Goal: Transaction & Acquisition: Book appointment/travel/reservation

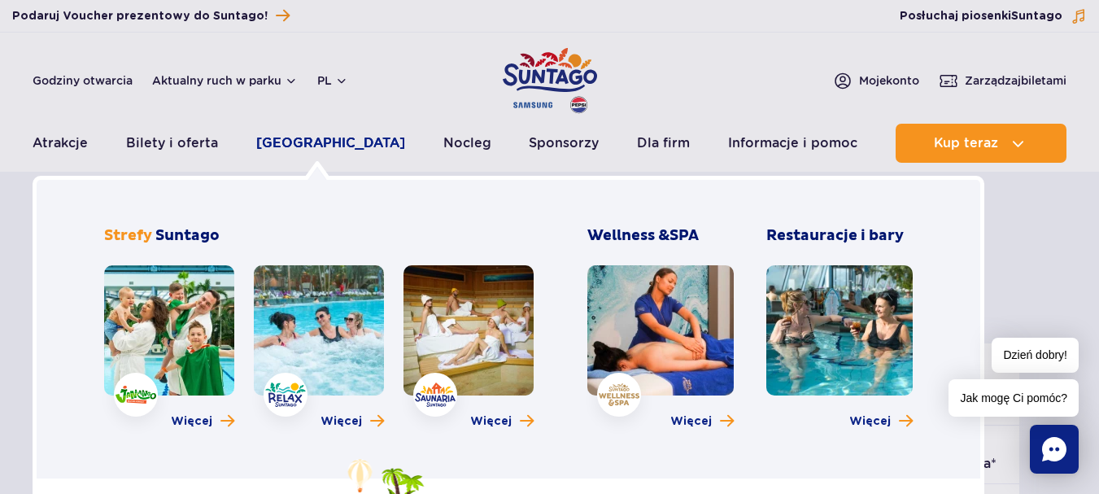
click at [345, 145] on link "[GEOGRAPHIC_DATA]" at bounding box center [330, 143] width 149 height 39
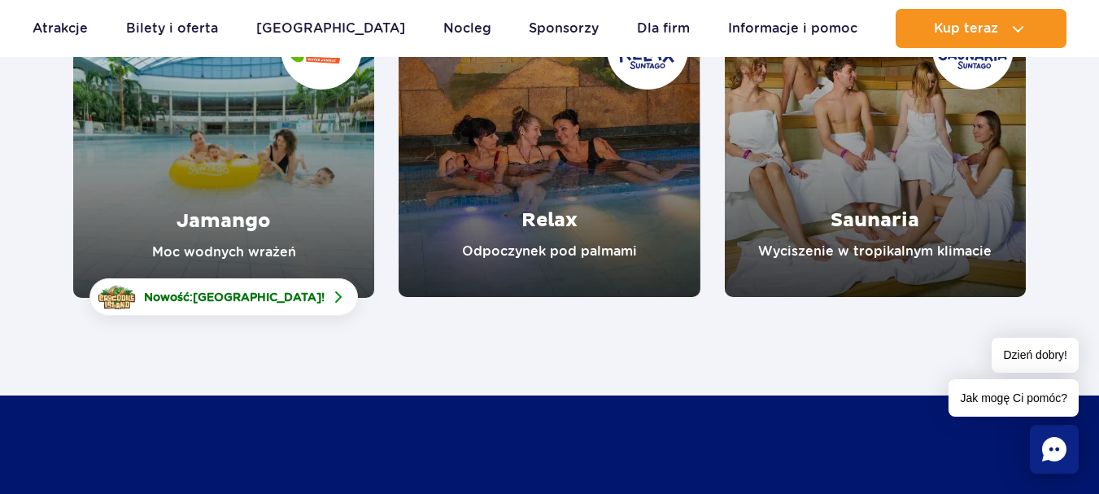
scroll to position [325, 0]
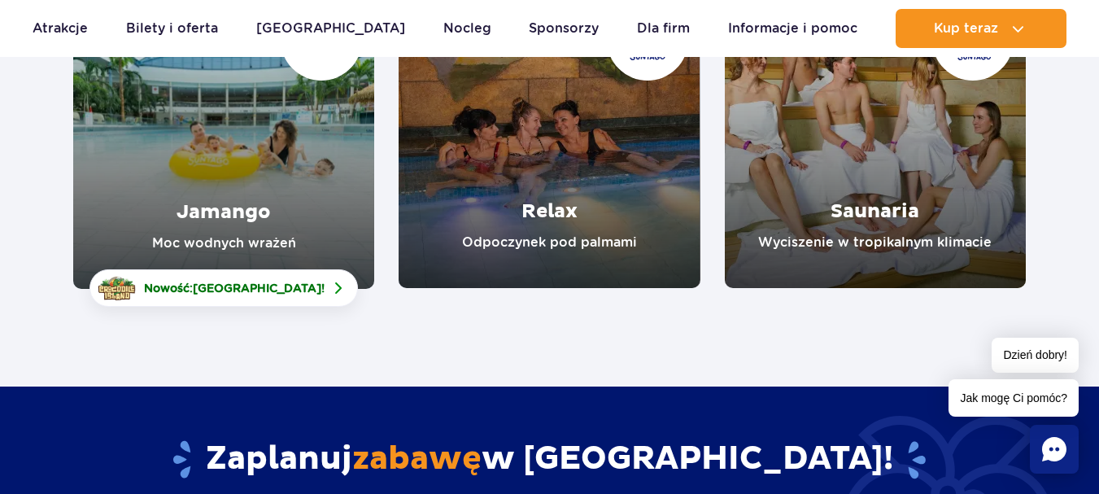
click at [579, 226] on link "Relax" at bounding box center [549, 137] width 301 height 301
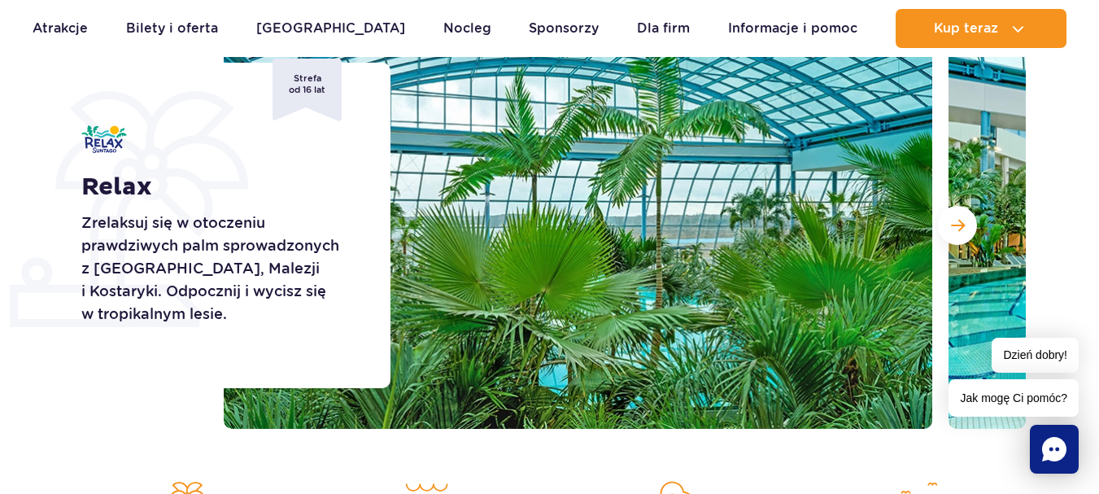
scroll to position [244, 0]
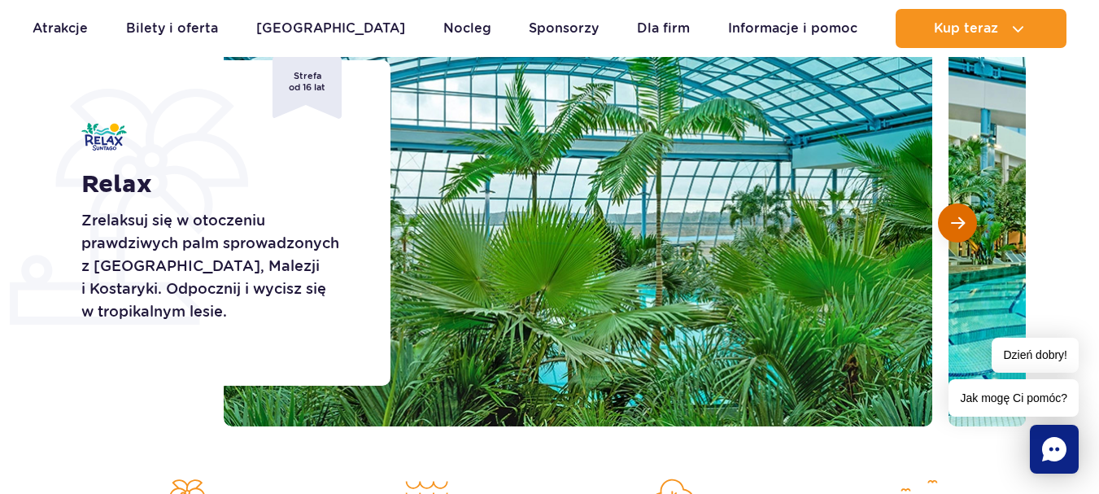
click at [957, 229] on span "Następny slajd" at bounding box center [958, 223] width 14 height 15
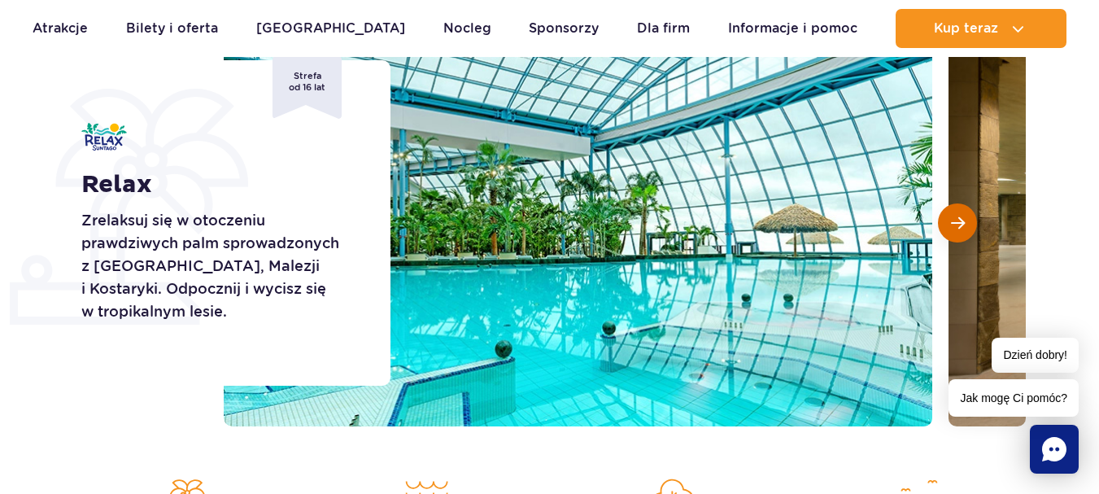
click at [957, 229] on span "Następny slajd" at bounding box center [958, 223] width 14 height 15
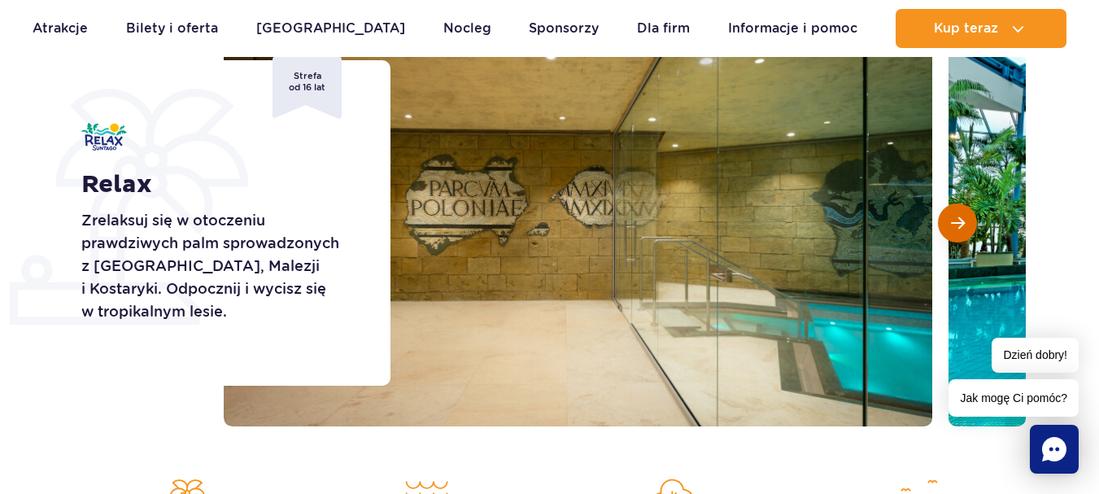
click at [956, 234] on button "Następny slajd" at bounding box center [957, 222] width 39 height 39
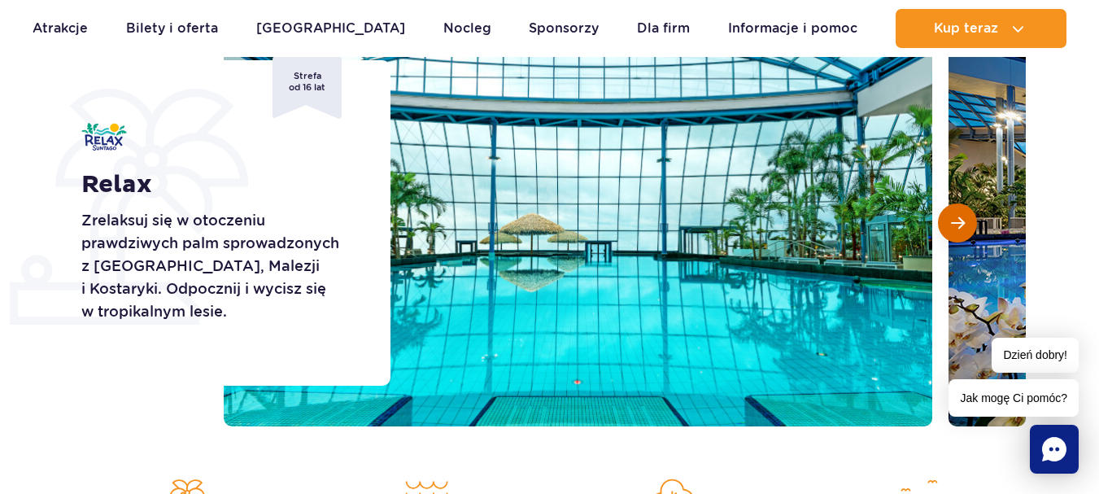
click at [956, 234] on button "Następny slajd" at bounding box center [957, 222] width 39 height 39
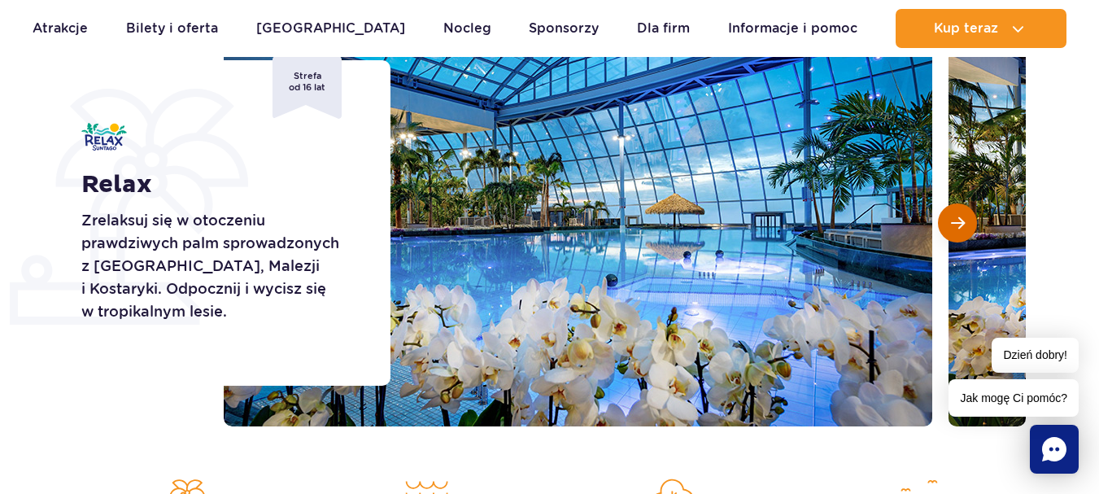
click at [955, 234] on button "Następny slajd" at bounding box center [957, 222] width 39 height 39
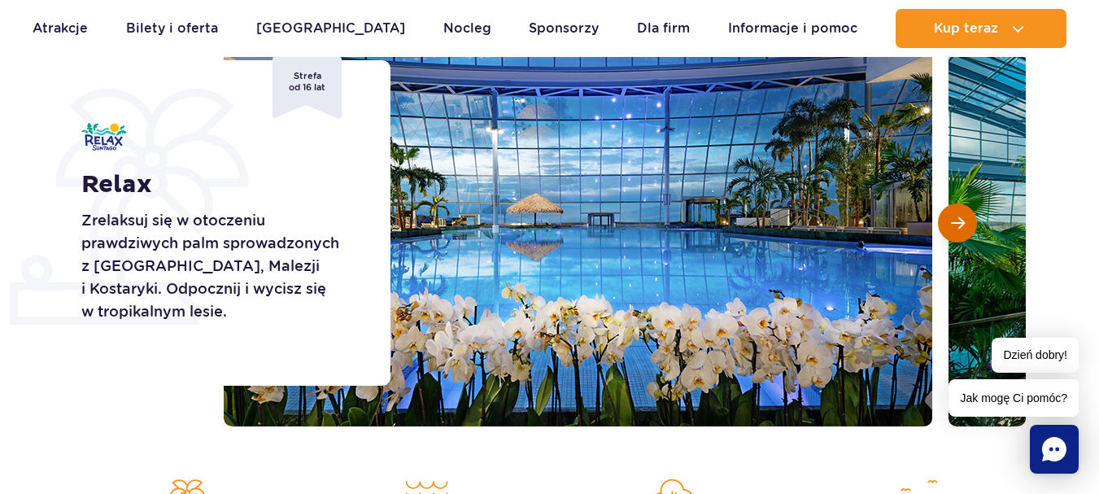
click at [955, 237] on button "Następny slajd" at bounding box center [957, 222] width 39 height 39
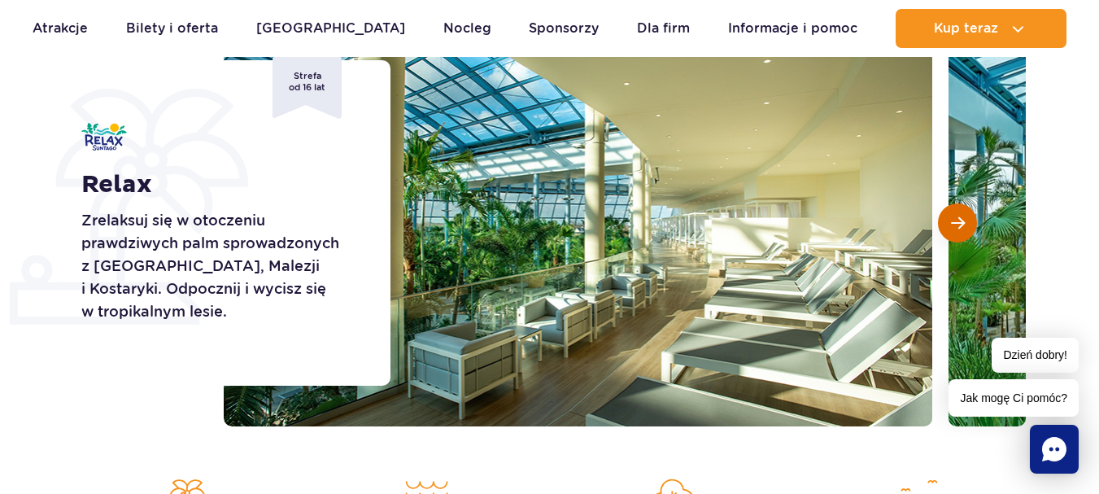
click at [955, 237] on button "Następny slajd" at bounding box center [957, 222] width 39 height 39
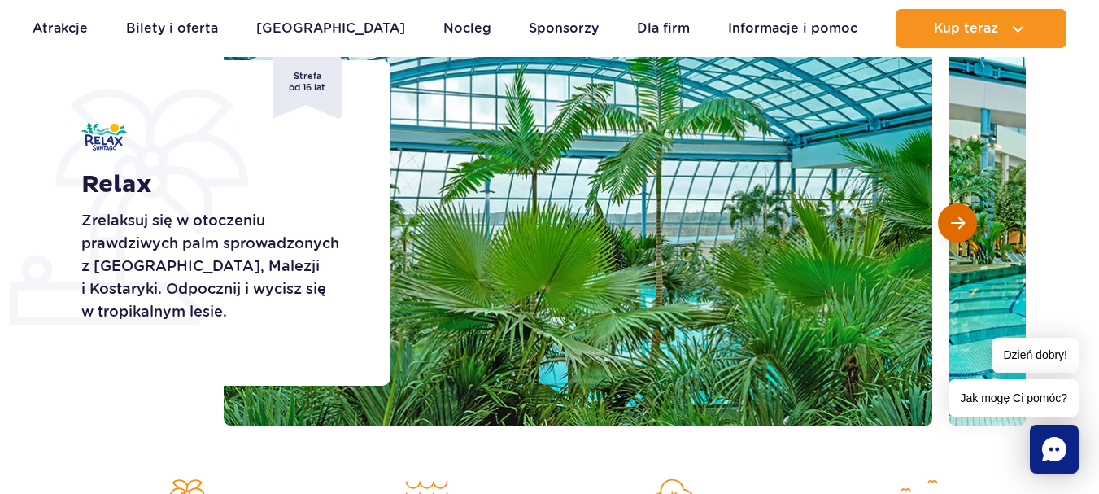
click at [955, 237] on button "Następny slajd" at bounding box center [957, 222] width 39 height 39
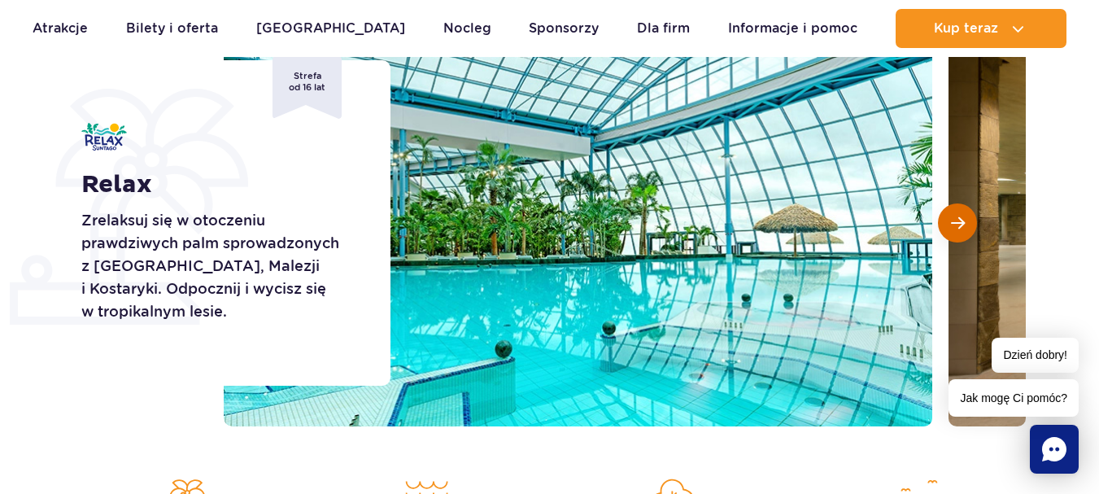
click at [955, 237] on button "Następny slajd" at bounding box center [957, 222] width 39 height 39
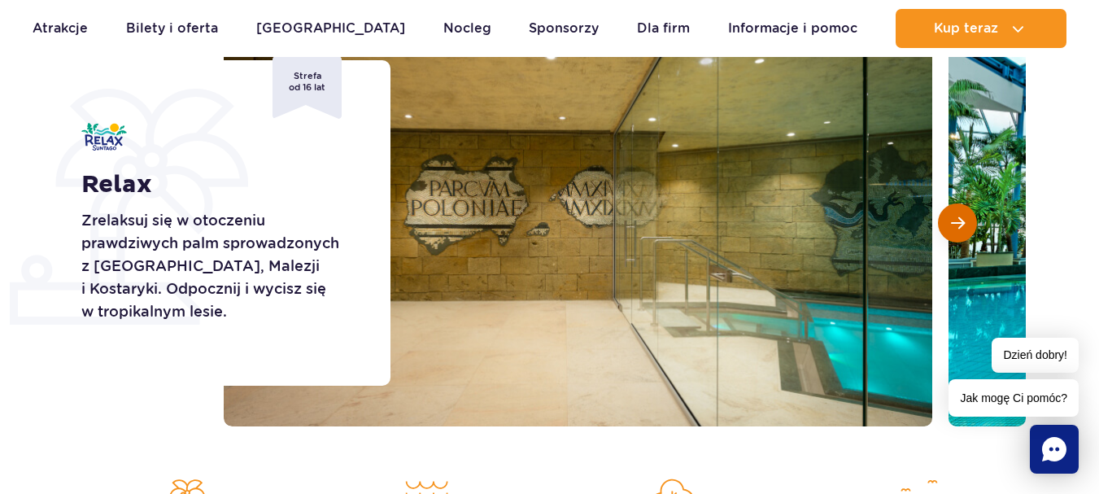
click at [955, 237] on button "Następny slajd" at bounding box center [957, 222] width 39 height 39
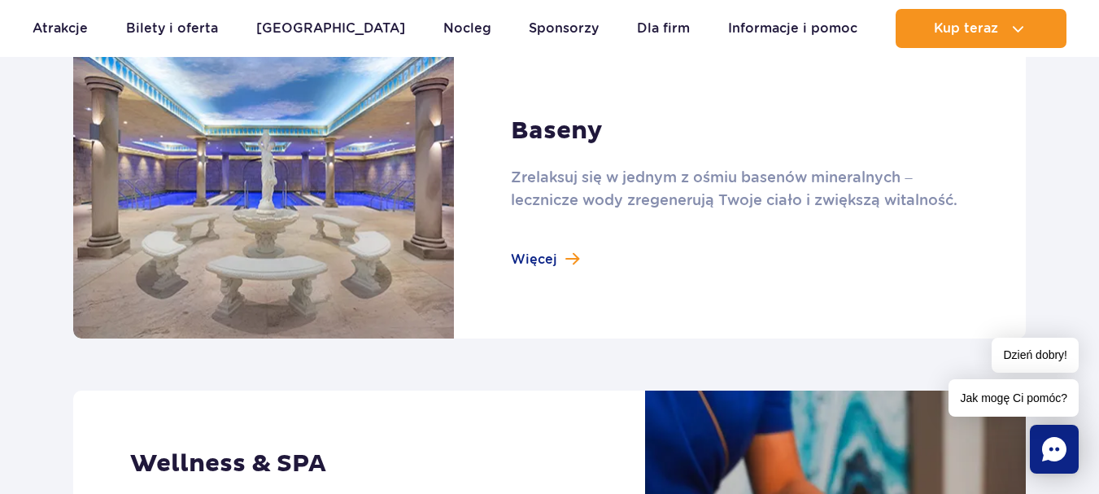
scroll to position [1139, 0]
click at [558, 252] on link at bounding box center [549, 193] width 952 height 292
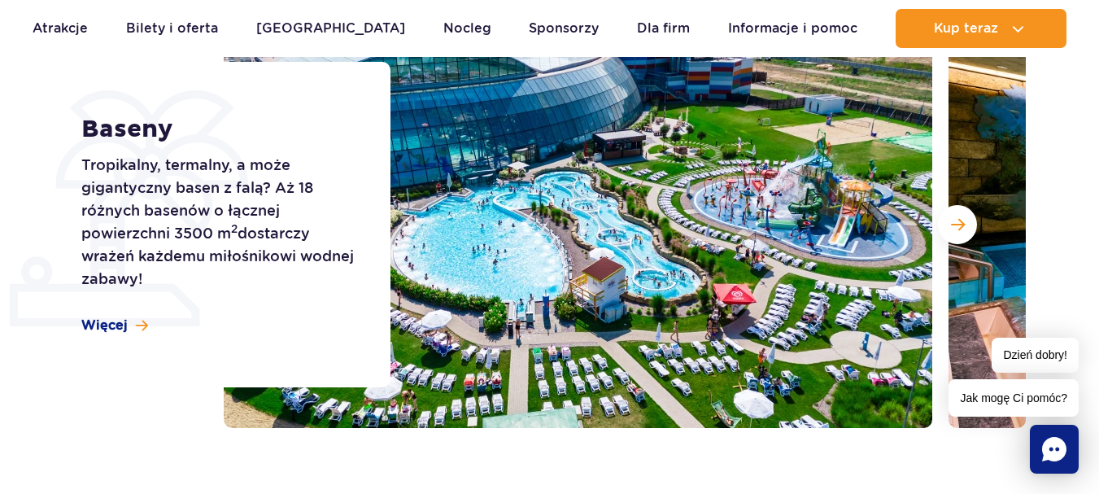
scroll to position [244, 0]
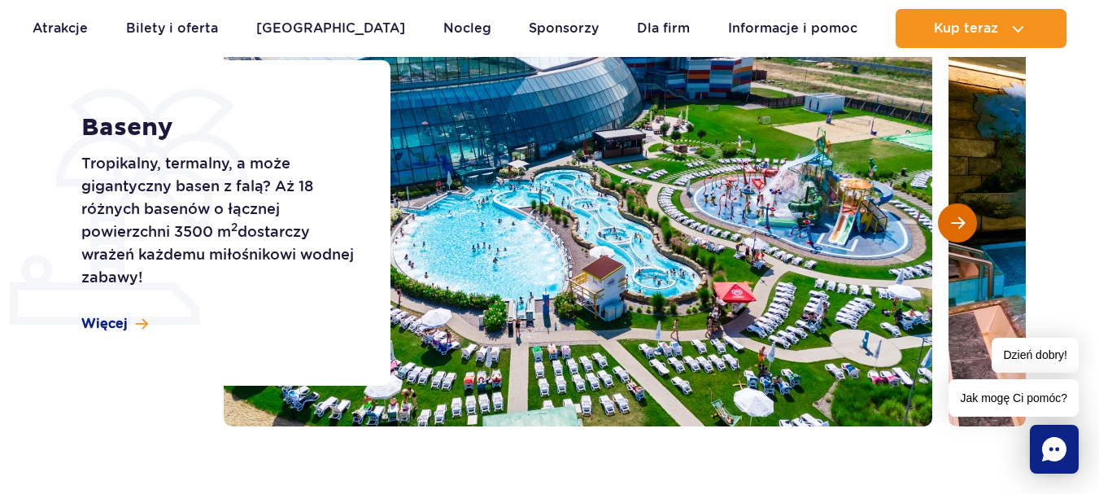
click at [954, 219] on span "Następny slajd" at bounding box center [958, 223] width 14 height 15
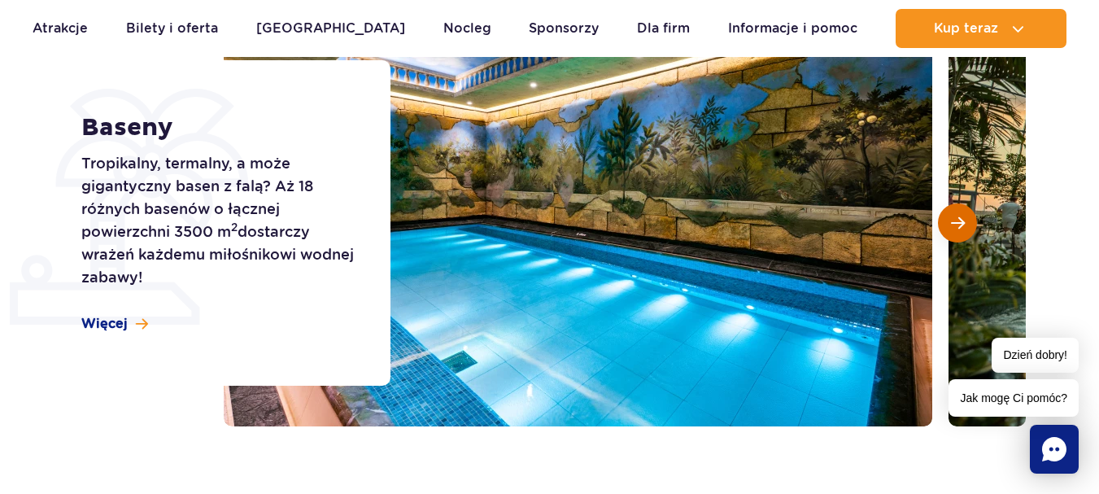
click at [954, 219] on span "Następny slajd" at bounding box center [958, 223] width 14 height 15
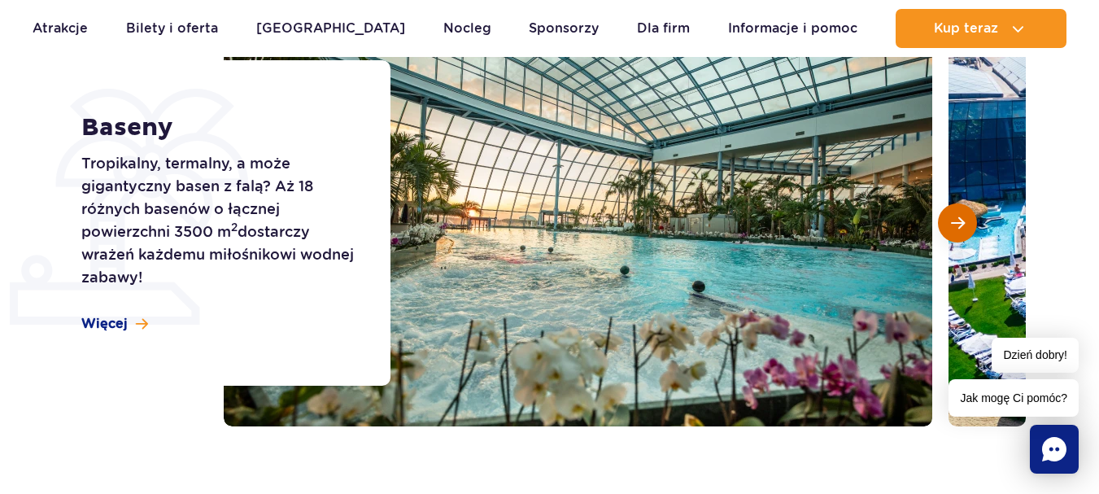
click at [954, 219] on span "Następny slajd" at bounding box center [958, 223] width 14 height 15
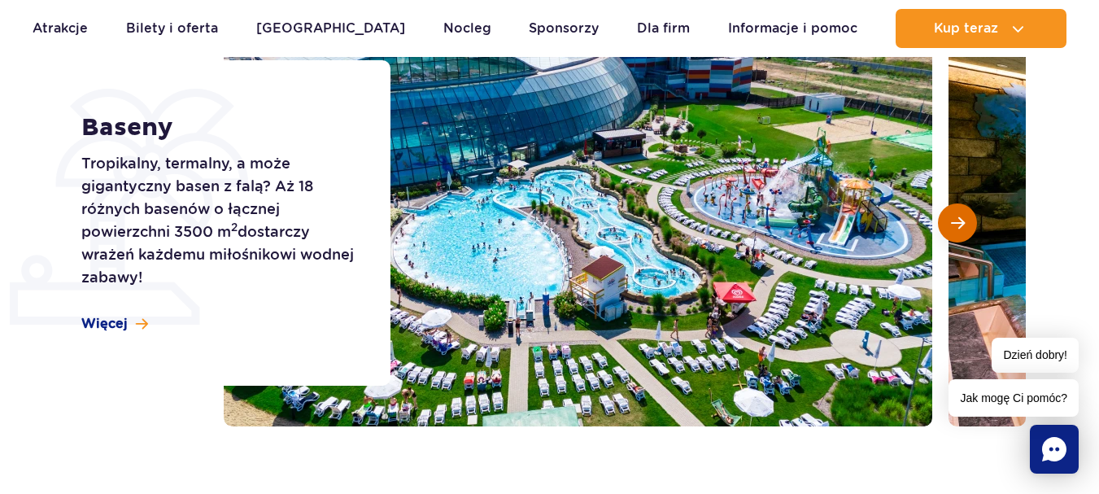
click at [948, 219] on button "Następny slajd" at bounding box center [957, 222] width 39 height 39
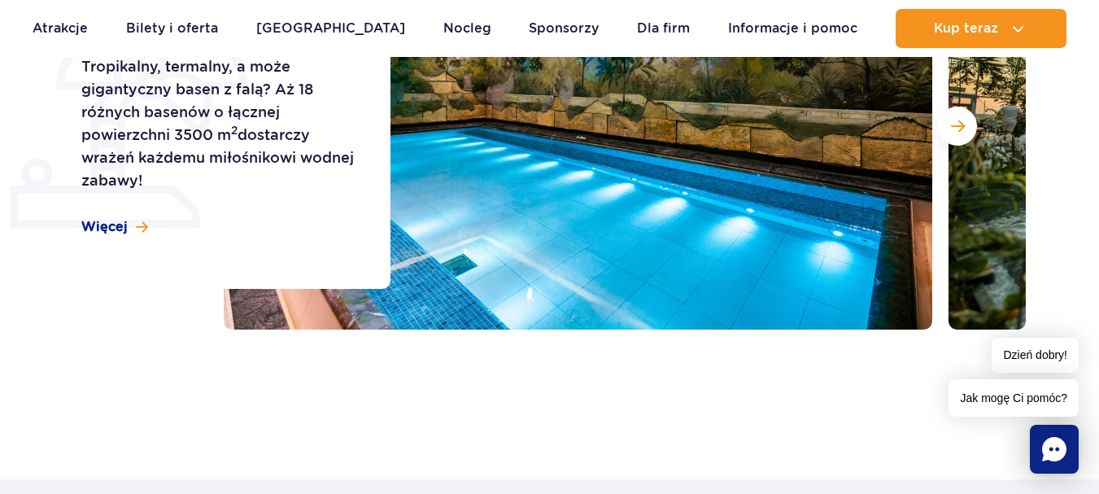
scroll to position [651, 0]
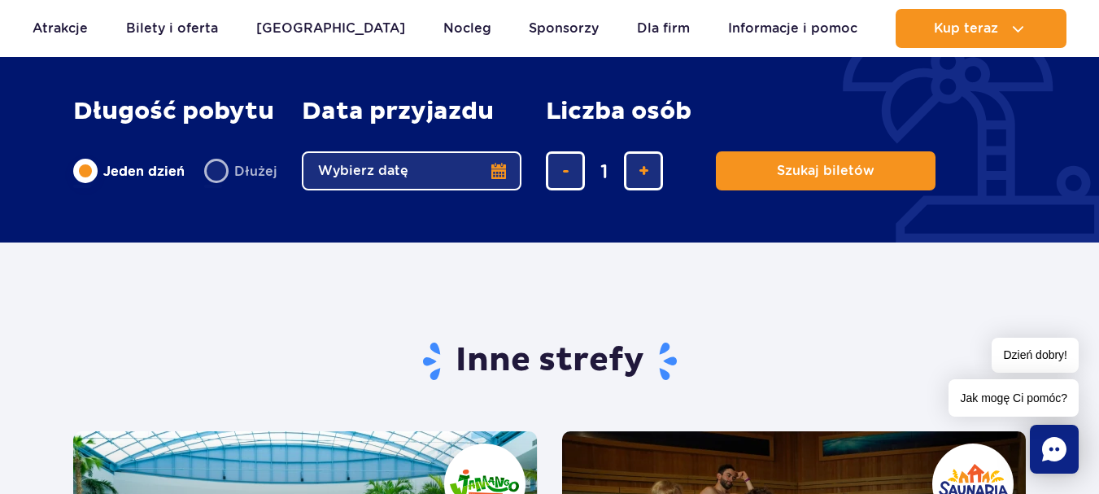
scroll to position [2359, 0]
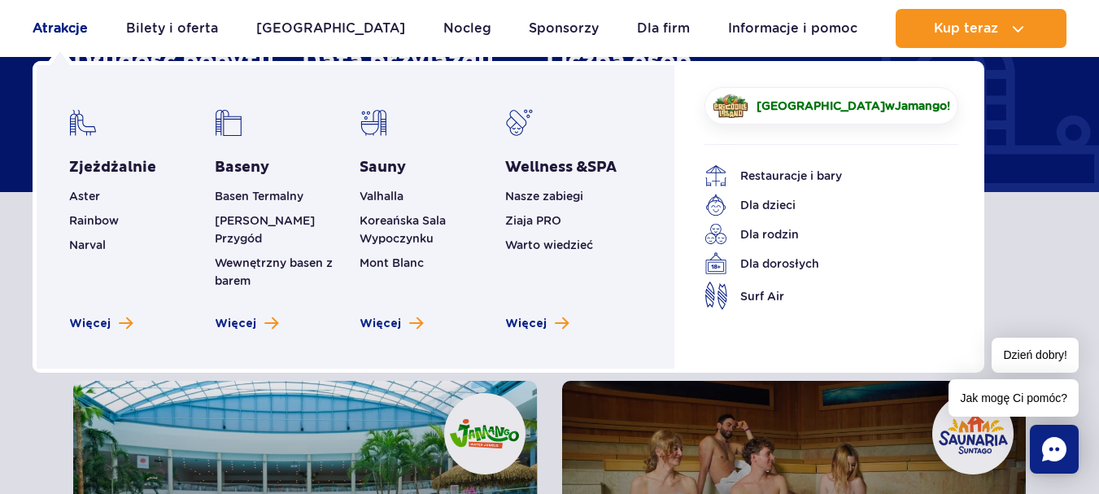
click at [71, 29] on link "Atrakcje" at bounding box center [60, 28] width 55 height 39
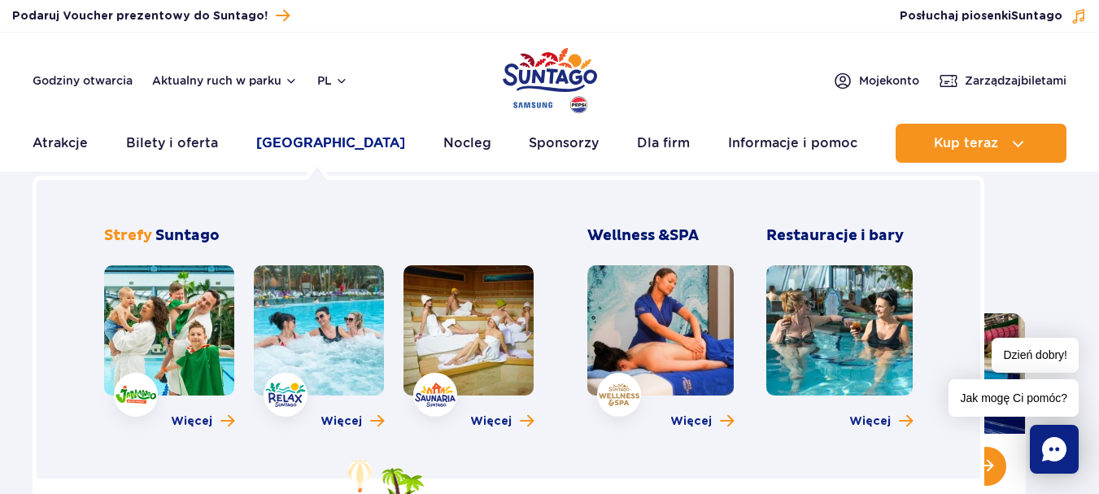
click at [277, 144] on link "[GEOGRAPHIC_DATA]" at bounding box center [330, 143] width 149 height 39
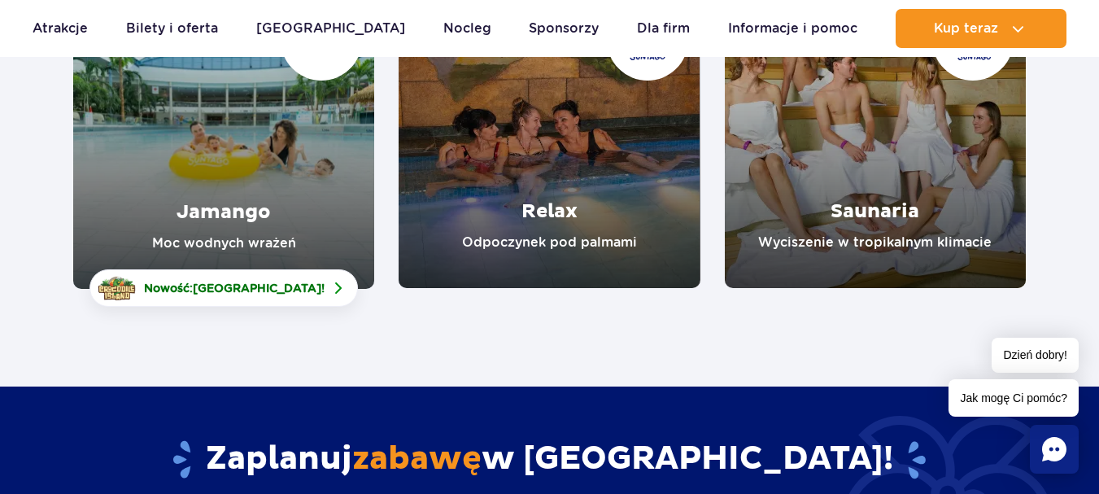
click at [610, 181] on link "Relax" at bounding box center [549, 137] width 301 height 301
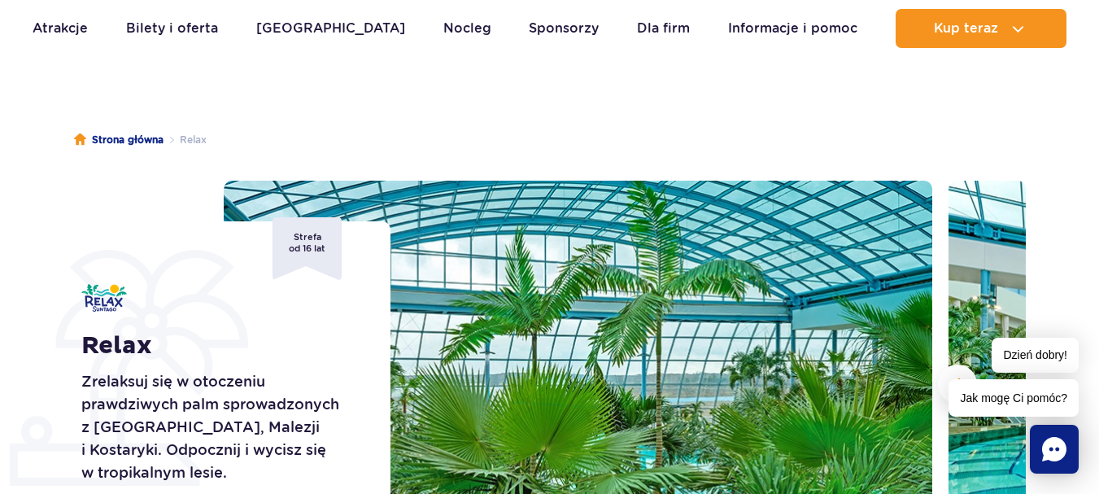
scroll to position [81, 0]
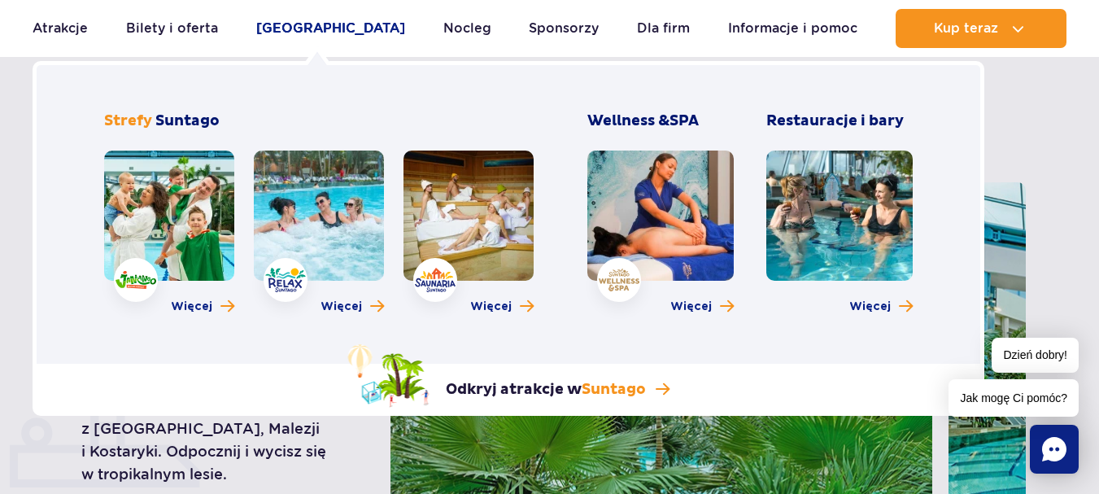
click at [333, 28] on link "[GEOGRAPHIC_DATA]" at bounding box center [330, 28] width 149 height 39
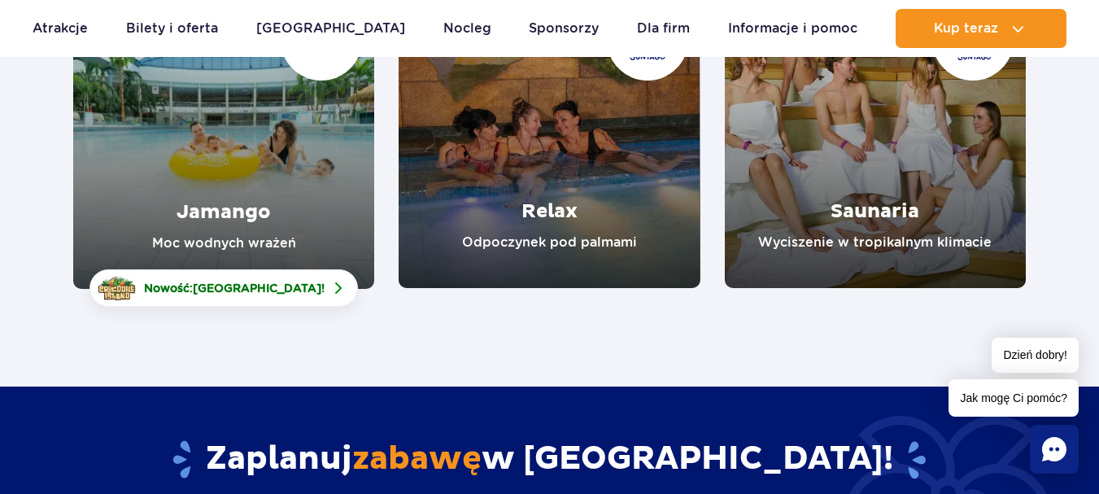
click at [253, 176] on link "Jamango" at bounding box center [223, 138] width 301 height 302
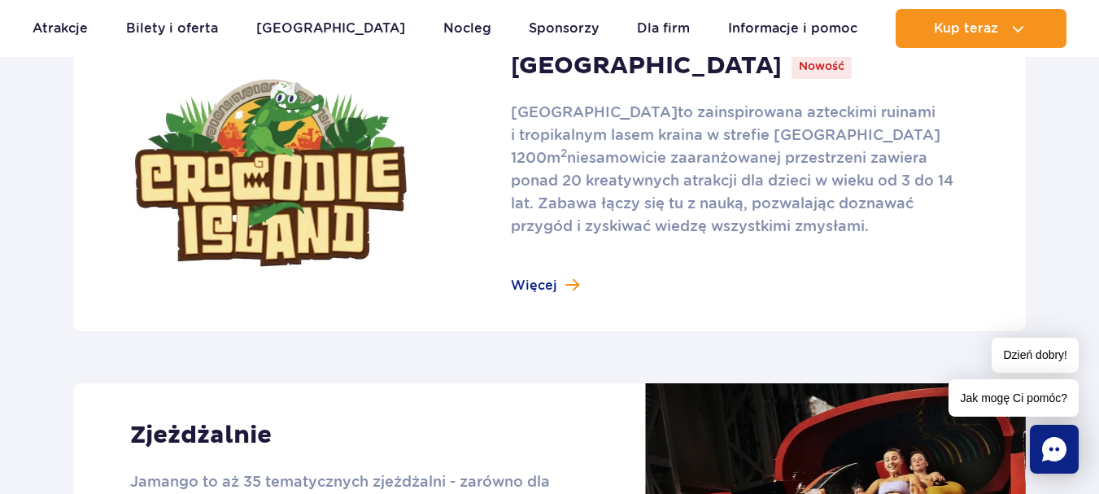
scroll to position [1139, 0]
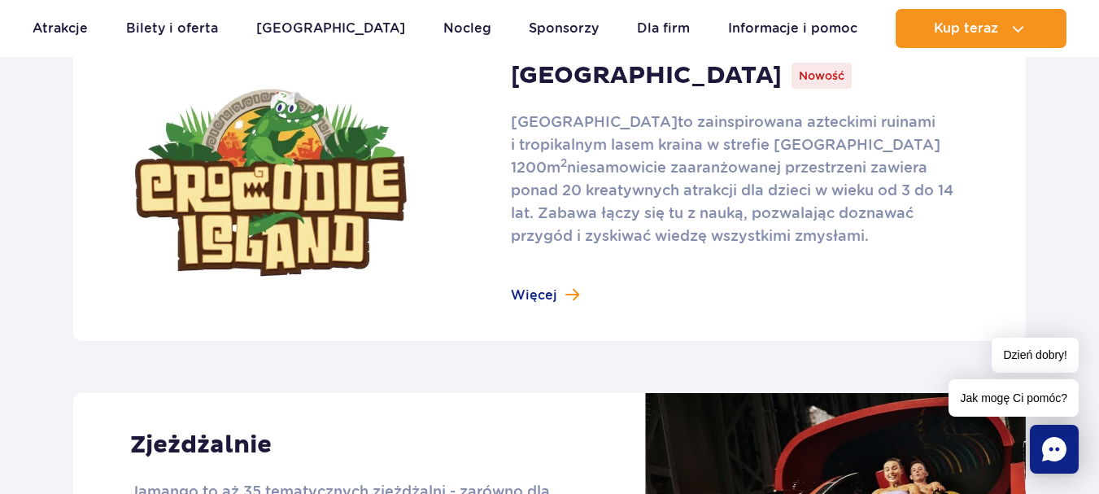
click at [560, 285] on link at bounding box center [549, 182] width 952 height 316
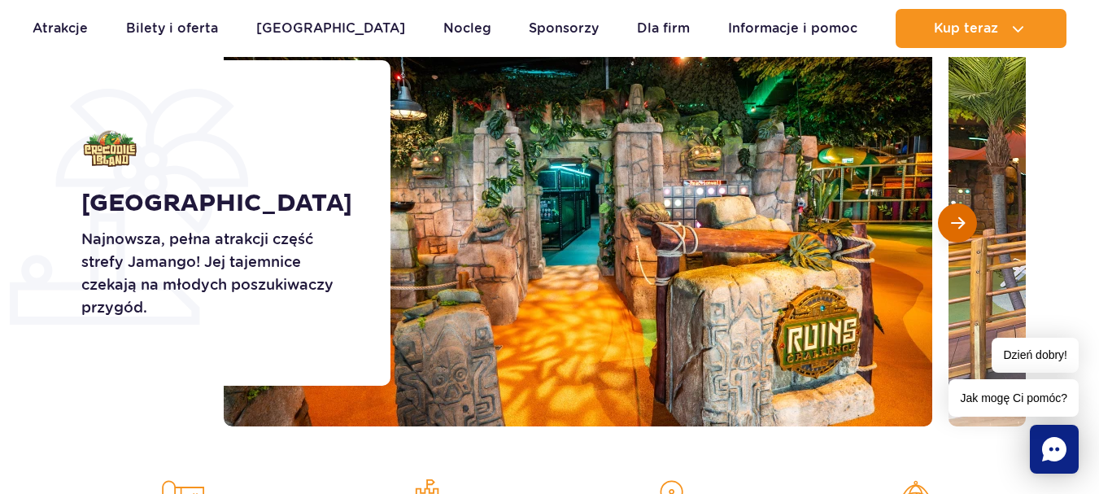
click at [952, 232] on button "Następny slajd" at bounding box center [957, 222] width 39 height 39
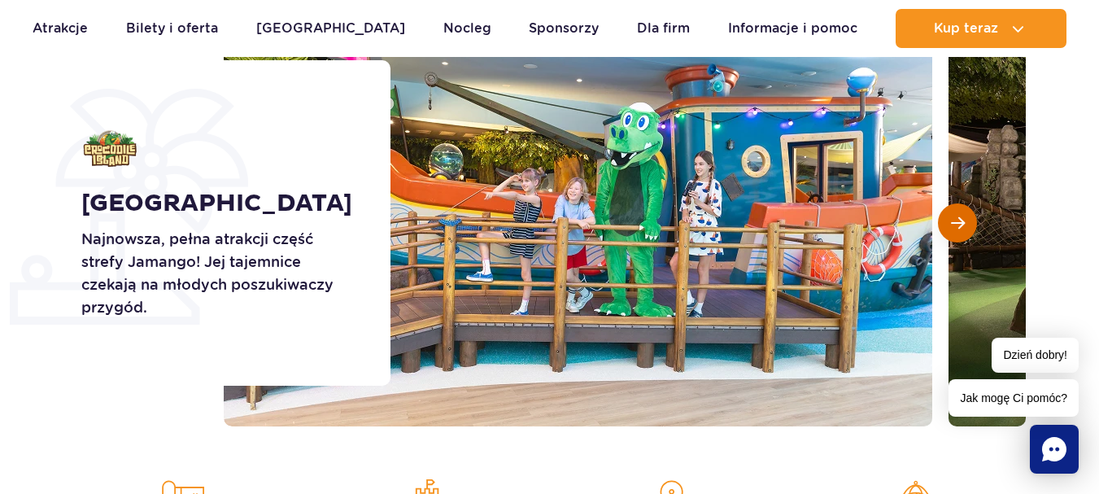
click at [952, 232] on button "Następny slajd" at bounding box center [957, 222] width 39 height 39
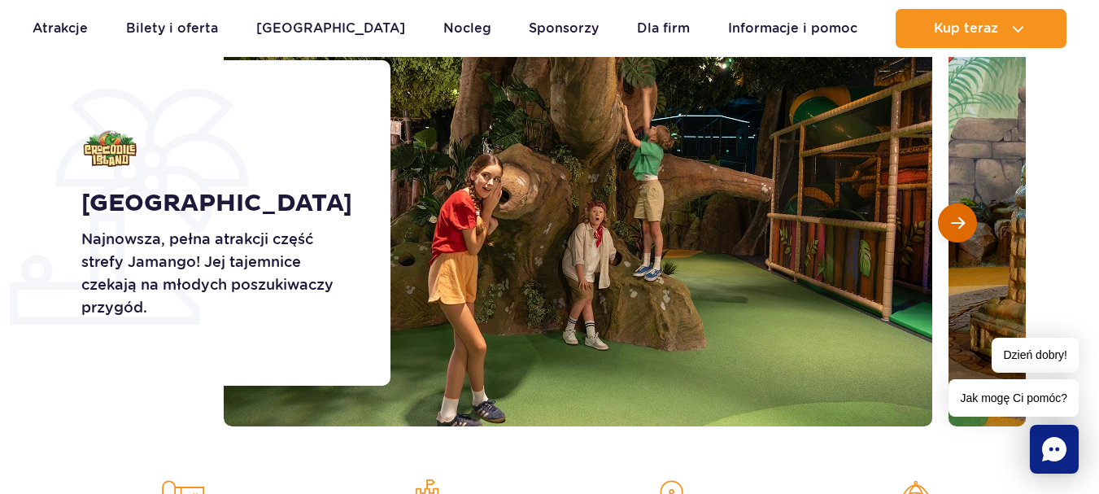
click at [952, 232] on button "Następny slajd" at bounding box center [957, 222] width 39 height 39
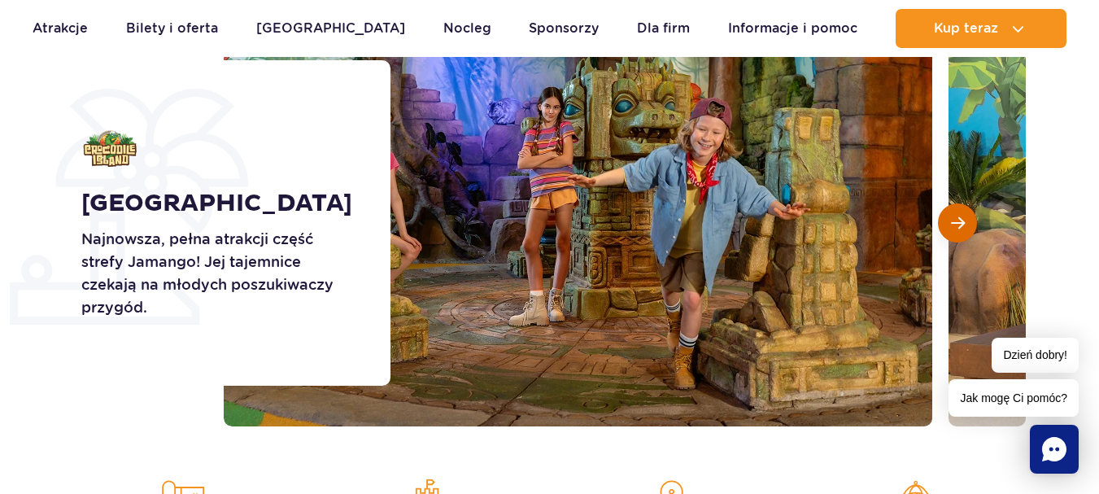
click at [949, 235] on button "Następny slajd" at bounding box center [957, 222] width 39 height 39
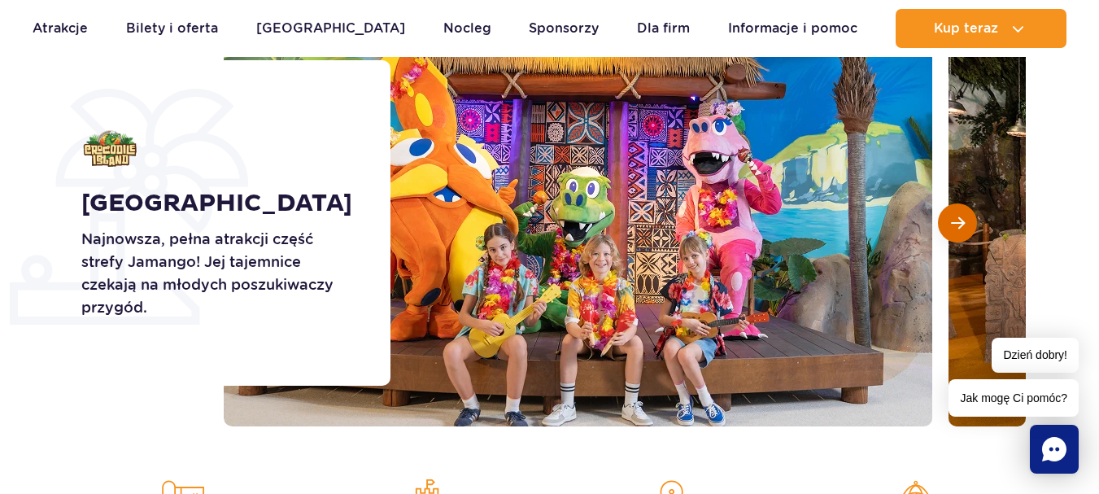
click at [949, 235] on button "Następny slajd" at bounding box center [957, 222] width 39 height 39
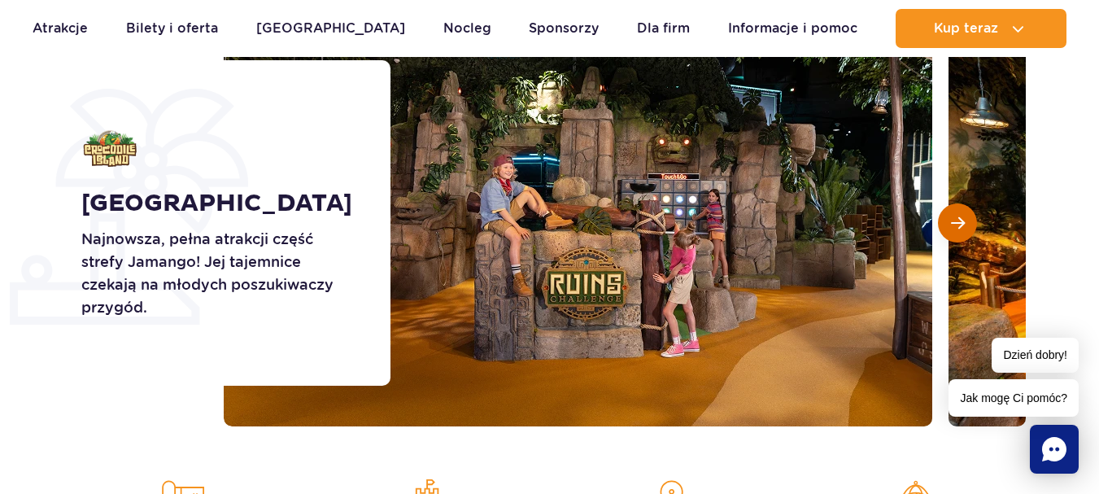
click at [949, 235] on button "Następny slajd" at bounding box center [957, 222] width 39 height 39
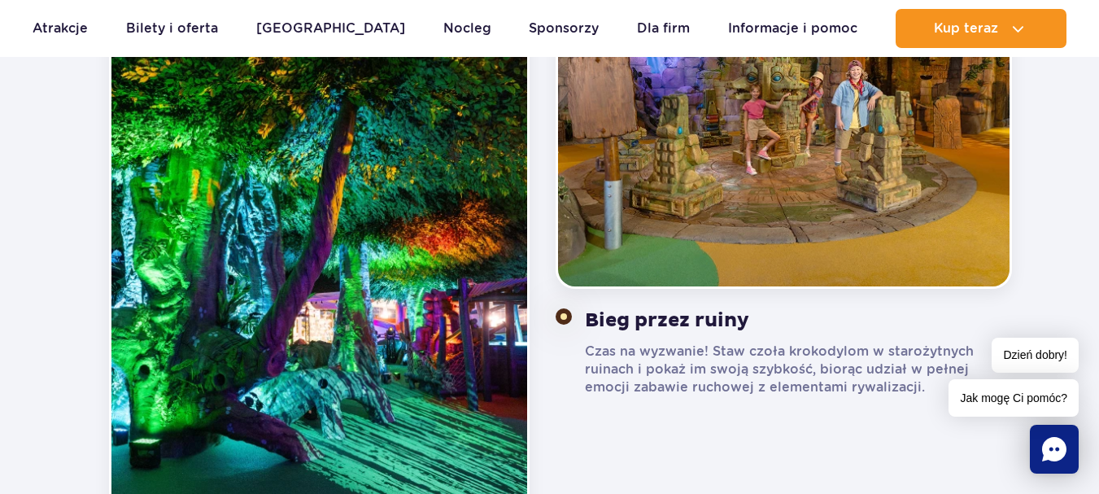
scroll to position [1545, 0]
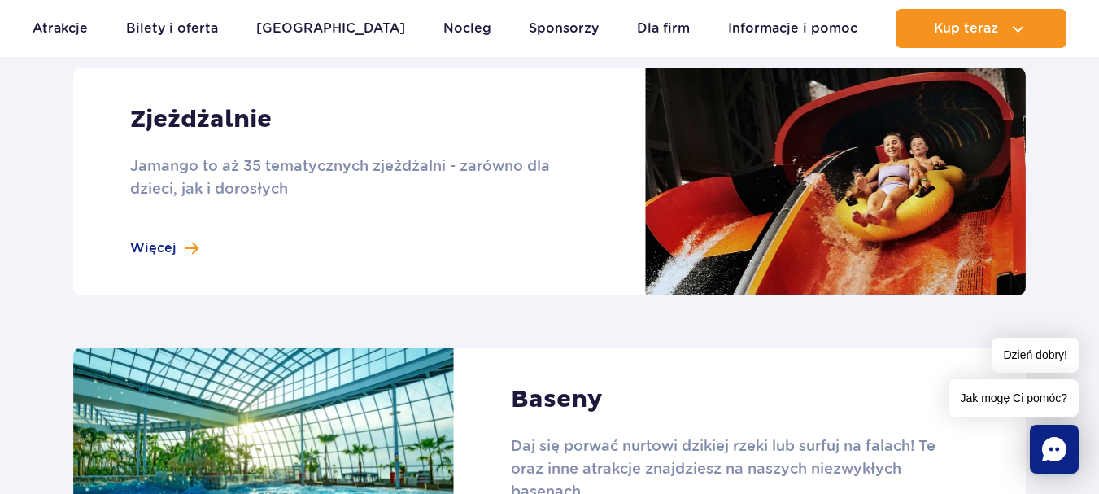
click at [181, 238] on link at bounding box center [549, 182] width 952 height 228
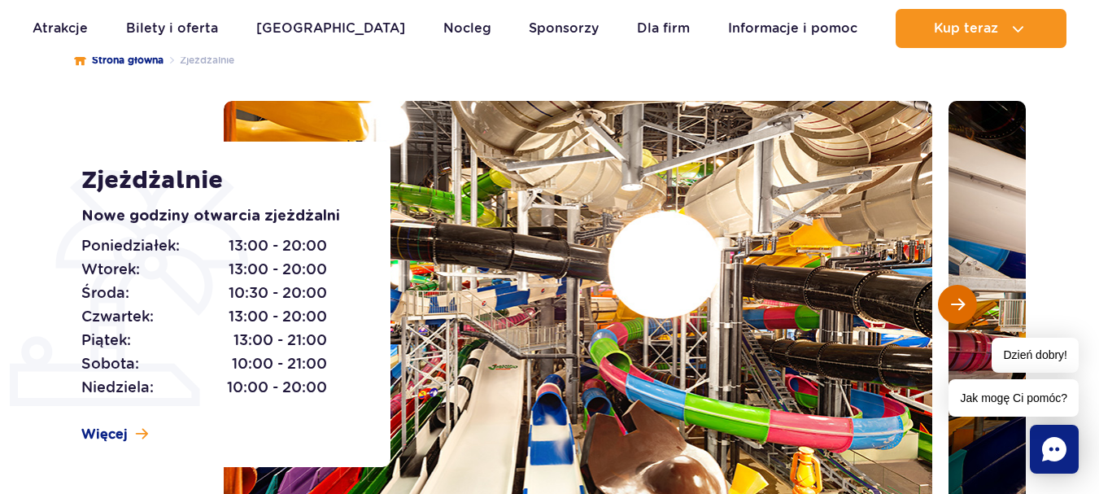
click at [965, 313] on button "Następny slajd" at bounding box center [957, 304] width 39 height 39
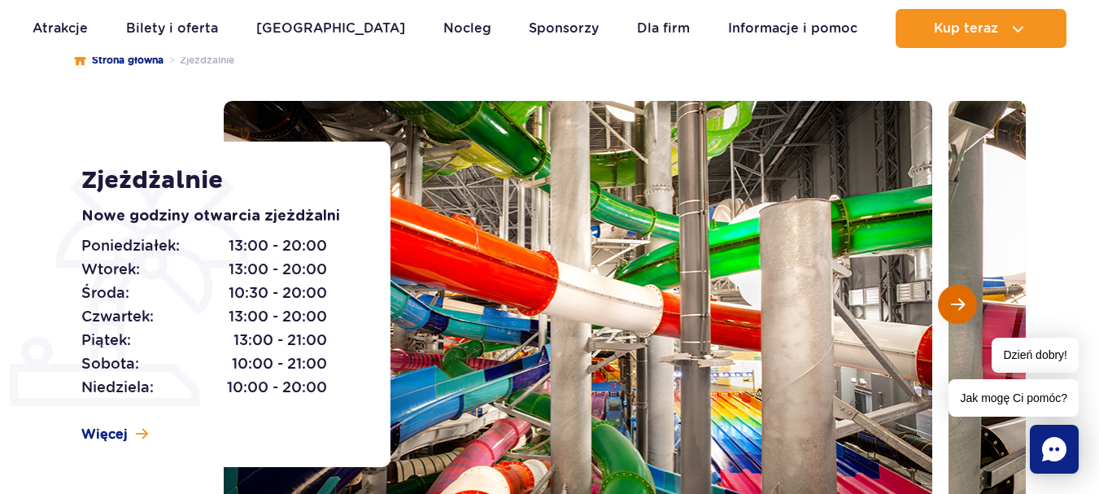
click at [964, 313] on button "Następny slajd" at bounding box center [957, 304] width 39 height 39
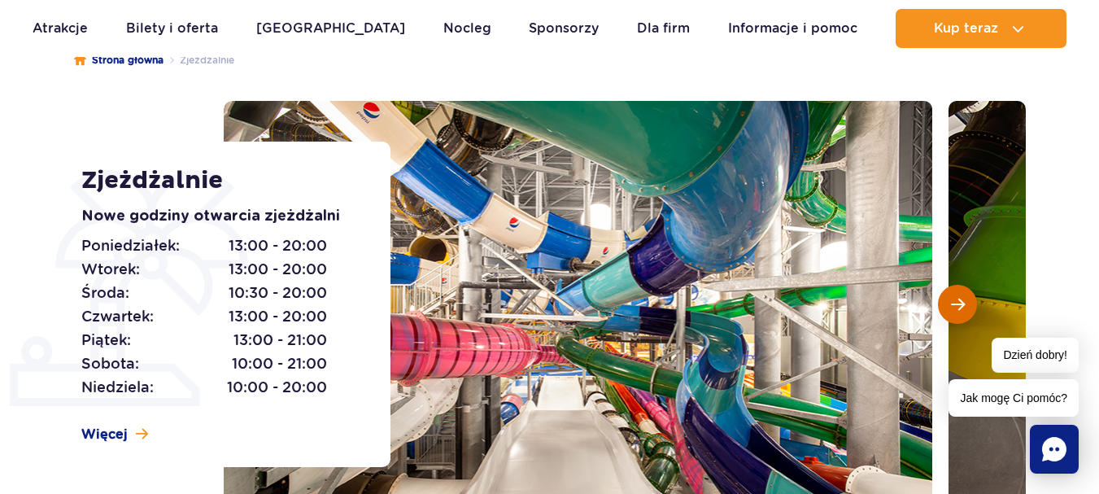
click at [964, 313] on button "Następny slajd" at bounding box center [957, 304] width 39 height 39
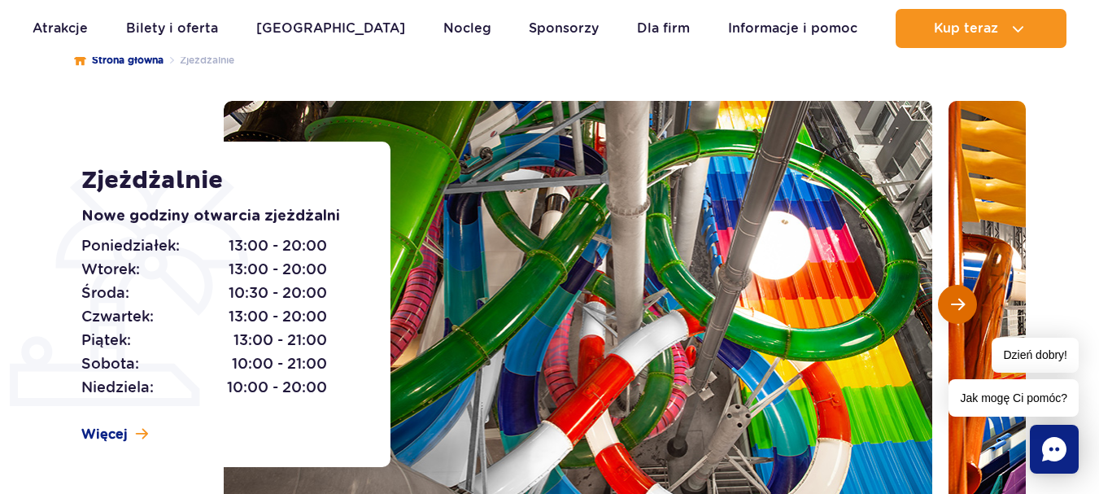
click at [961, 311] on button "Następny slajd" at bounding box center [957, 304] width 39 height 39
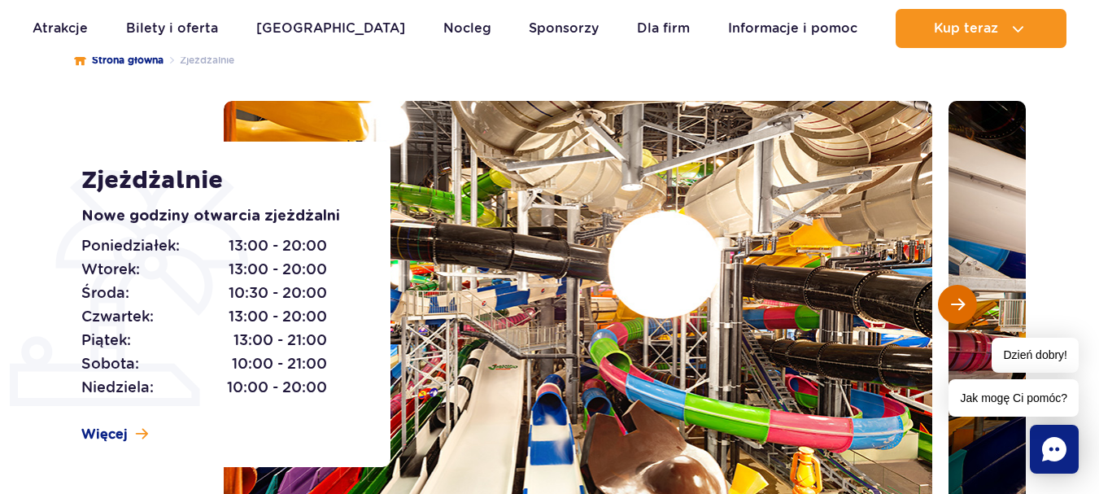
click at [960, 310] on span "Następny slajd" at bounding box center [958, 304] width 14 height 15
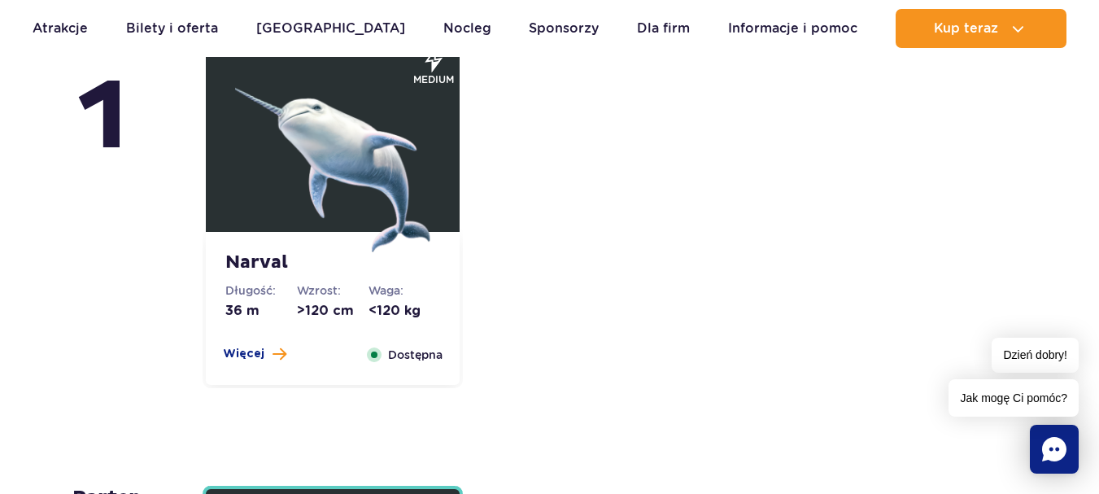
scroll to position [3741, 0]
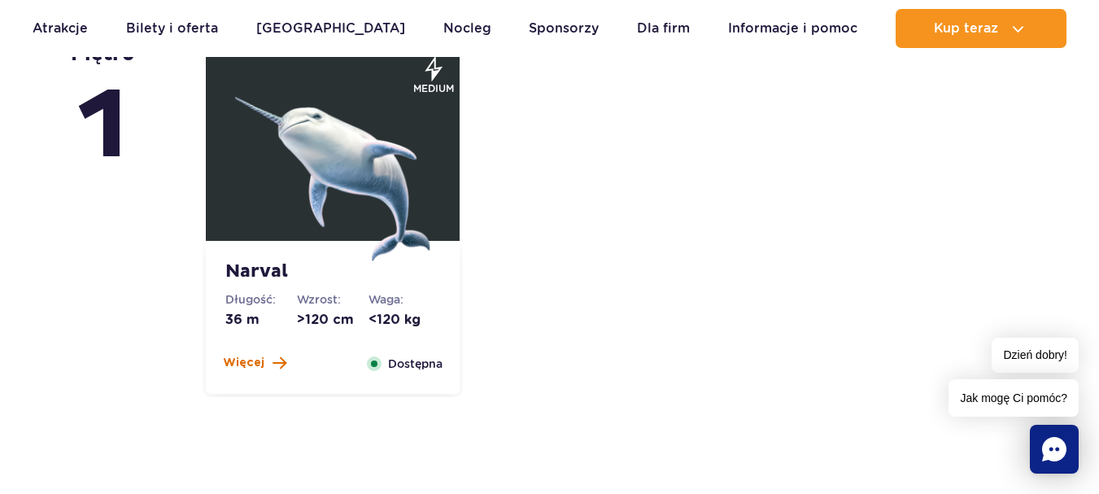
click at [265, 362] on button "Więcej" at bounding box center [254, 363] width 63 height 16
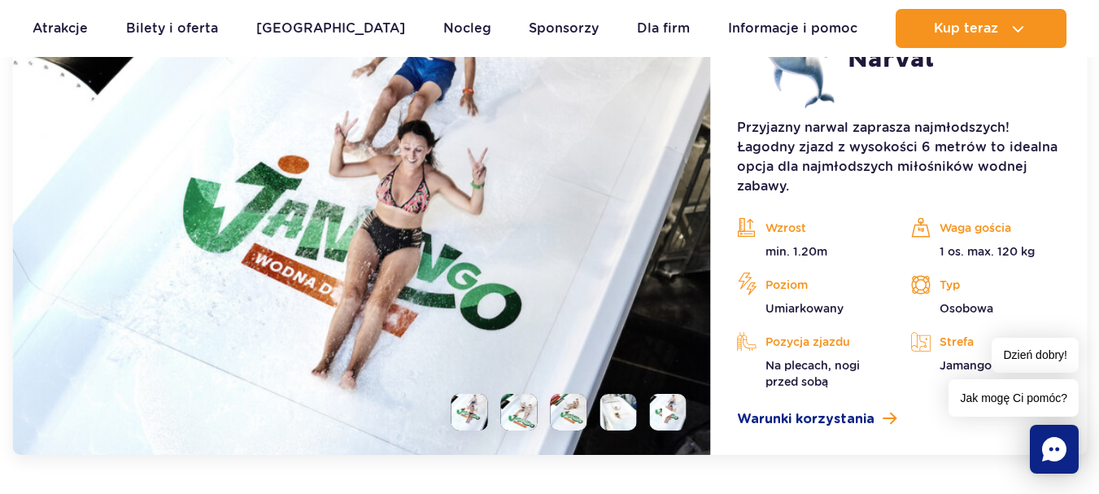
scroll to position [4159, 0]
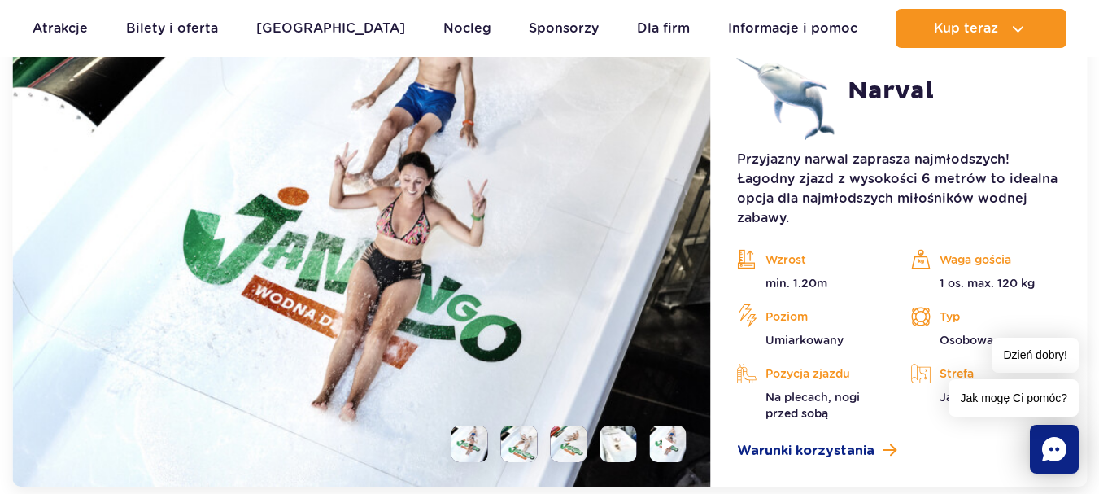
click at [539, 450] on ul at bounding box center [562, 443] width 248 height 37
click at [526, 448] on li at bounding box center [519, 443] width 37 height 37
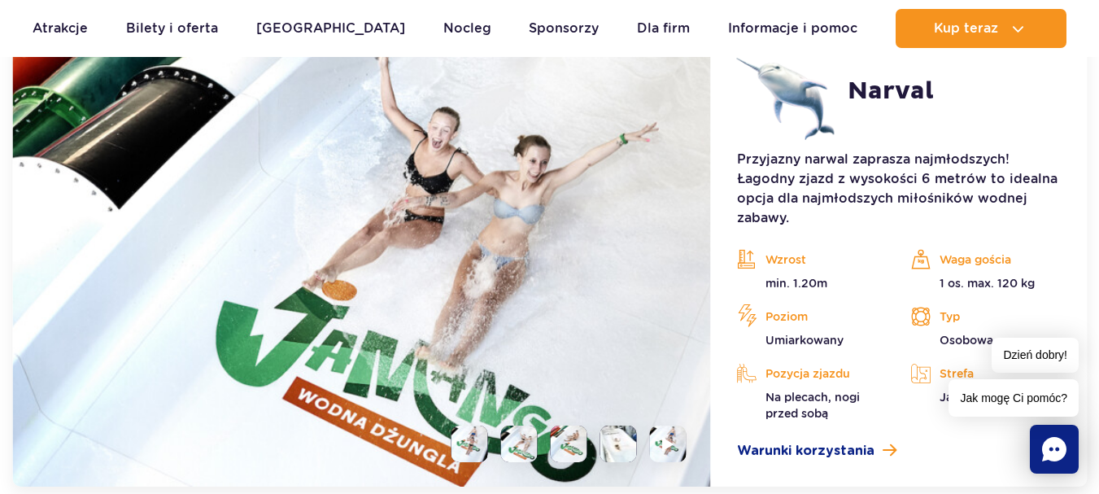
click at [575, 451] on li at bounding box center [569, 443] width 37 height 37
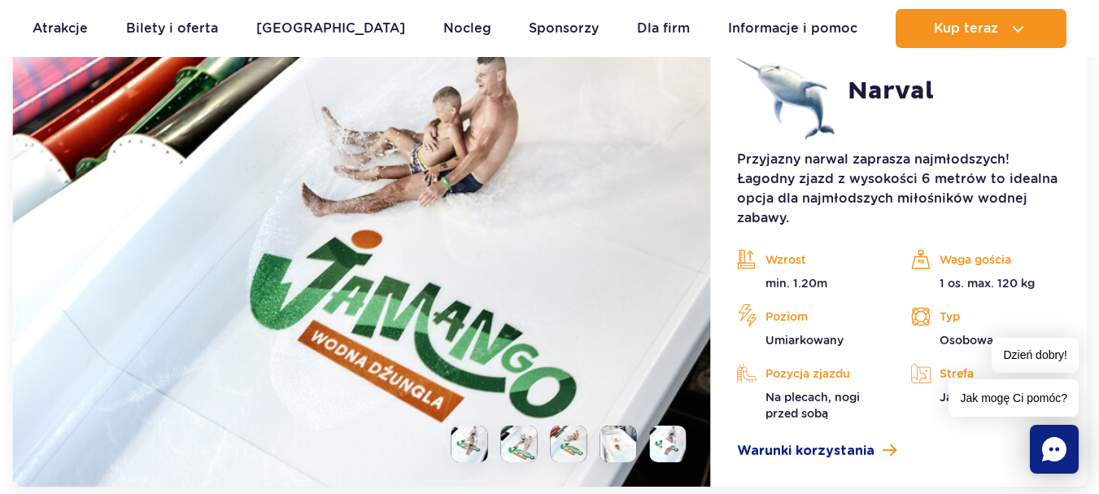
click at [620, 455] on li at bounding box center [618, 443] width 37 height 37
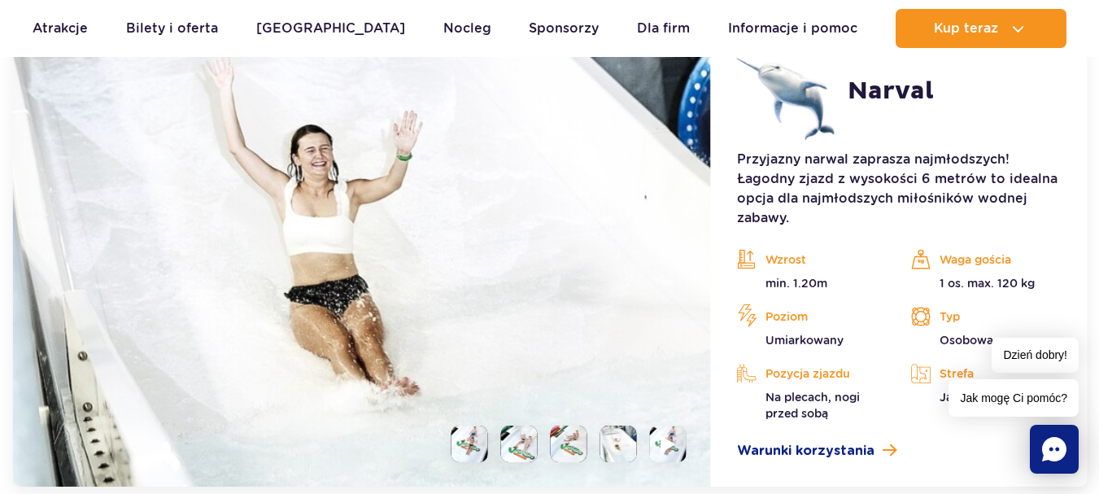
click at [668, 442] on img at bounding box center [667, 443] width 15 height 19
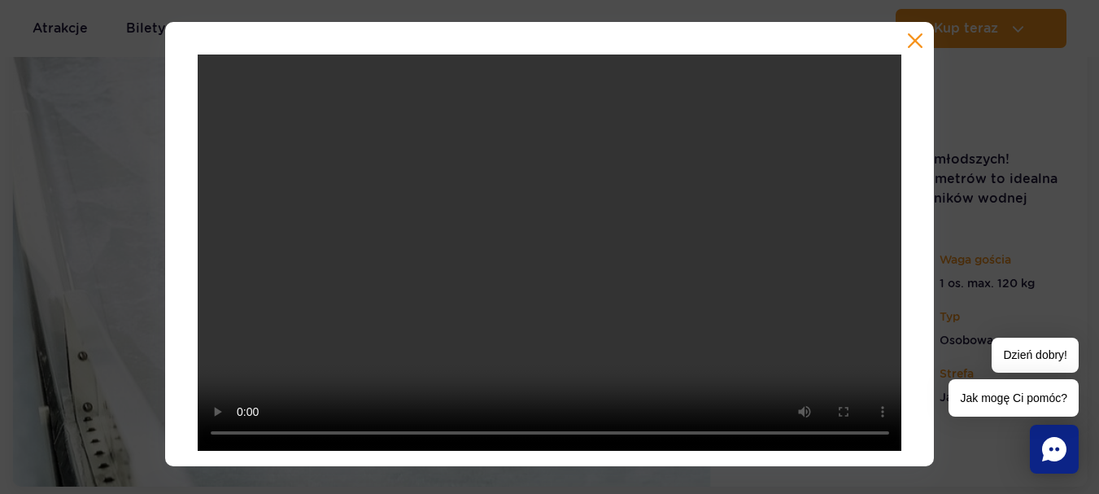
click at [920, 48] on button "button" at bounding box center [915, 41] width 16 height 16
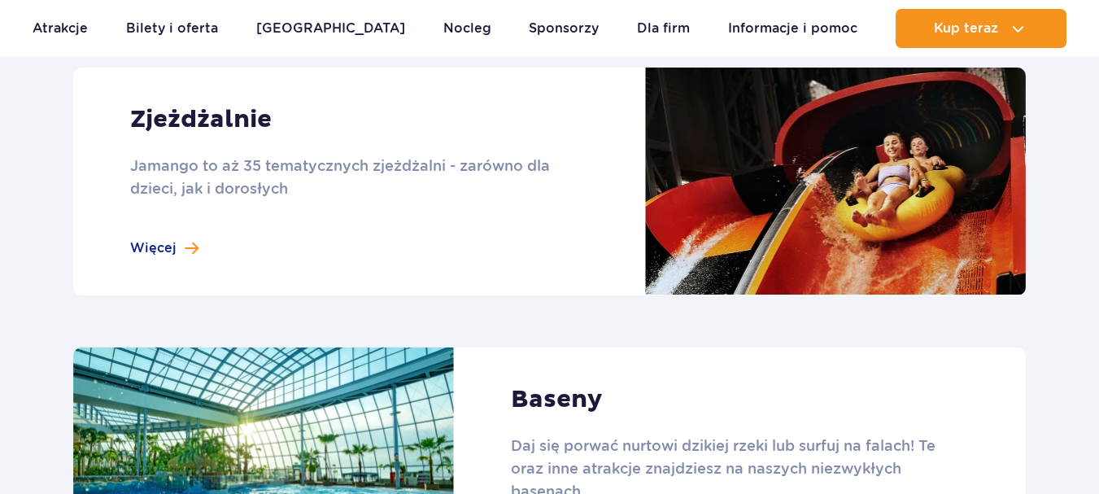
click at [163, 245] on link at bounding box center [549, 182] width 952 height 228
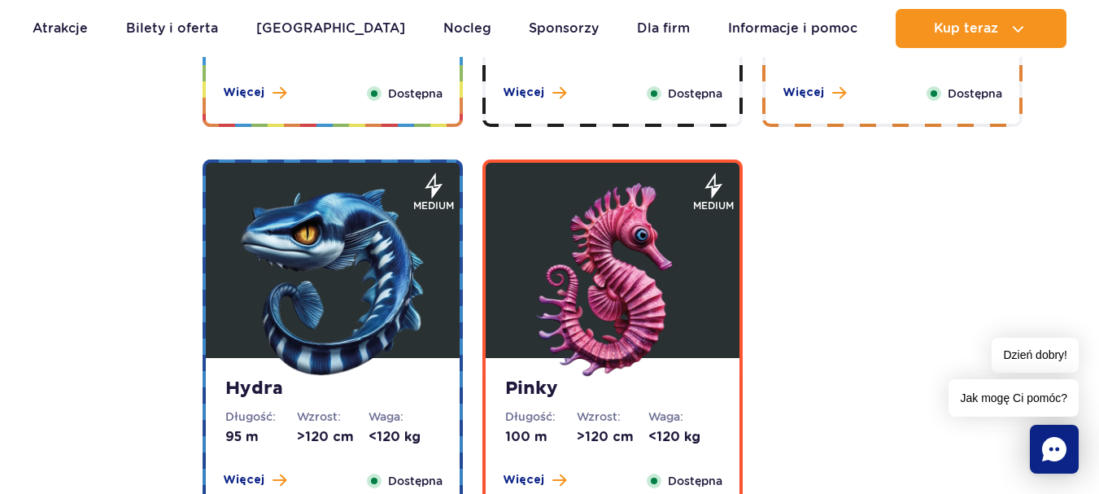
scroll to position [3253, 0]
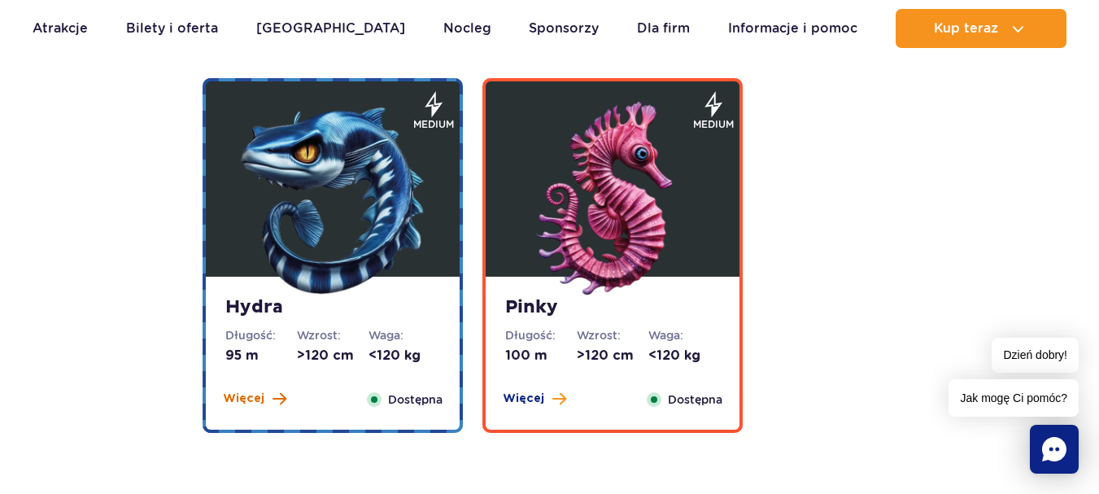
click at [259, 395] on span "Więcej" at bounding box center [243, 398] width 41 height 16
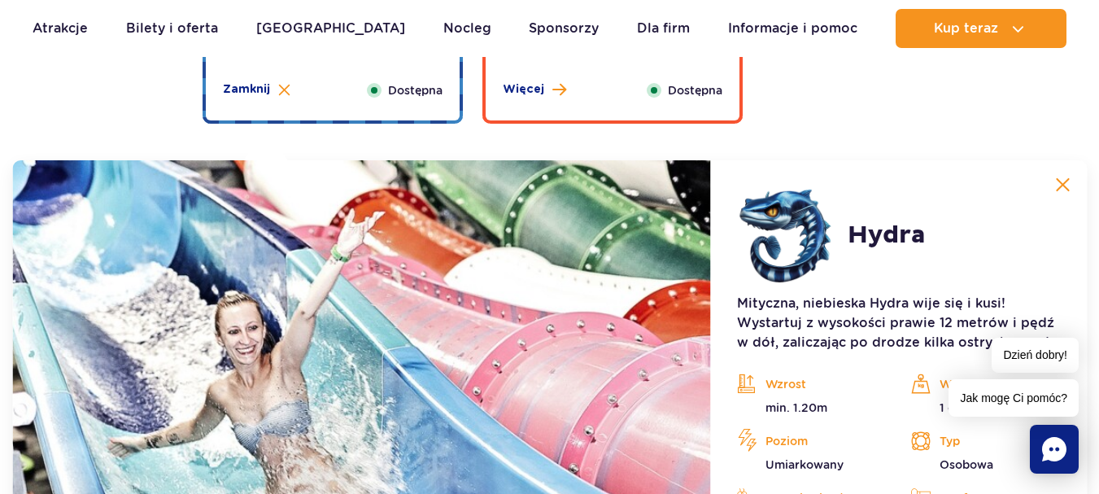
scroll to position [3544, 0]
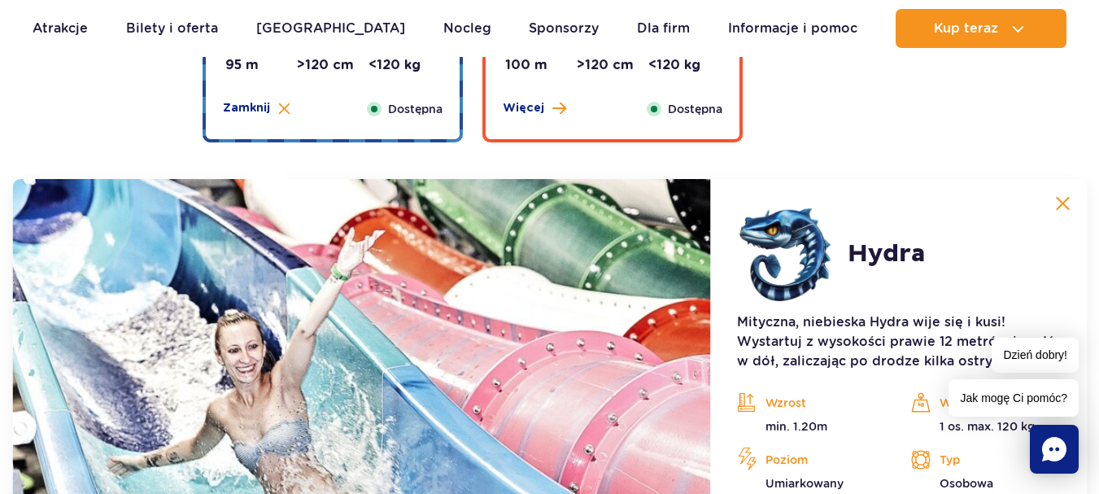
click at [1069, 206] on img at bounding box center [1062, 203] width 15 height 15
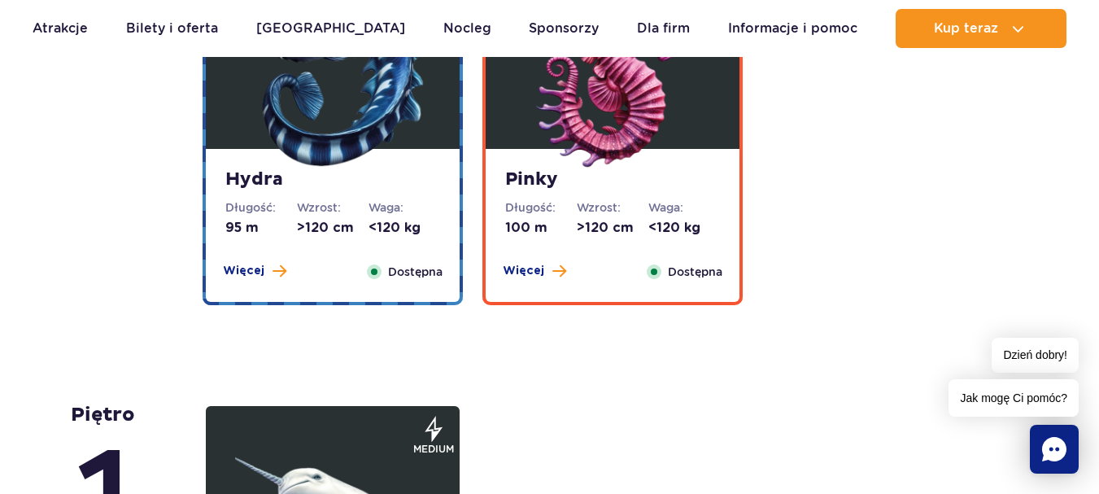
scroll to position [3300, 0]
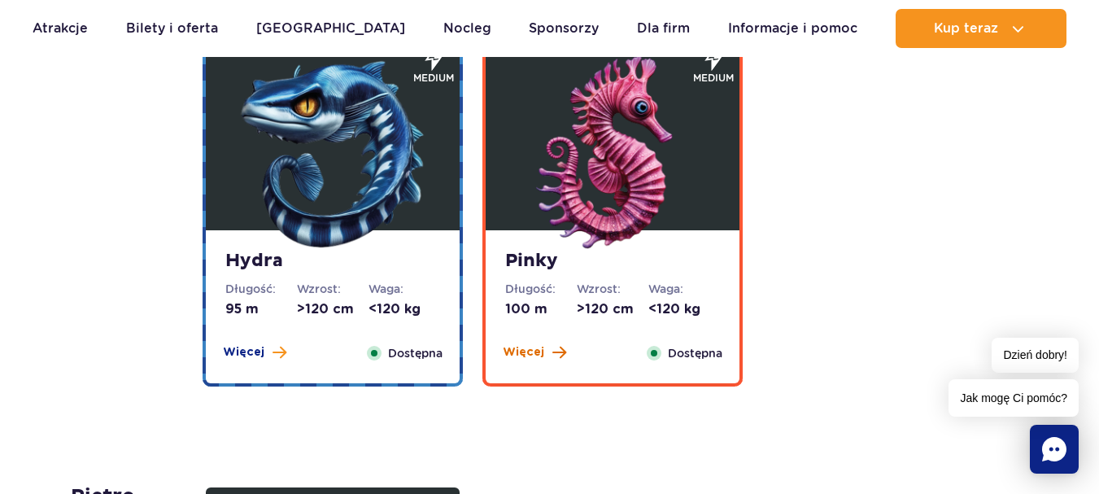
click at [534, 355] on span "Więcej" at bounding box center [523, 352] width 41 height 16
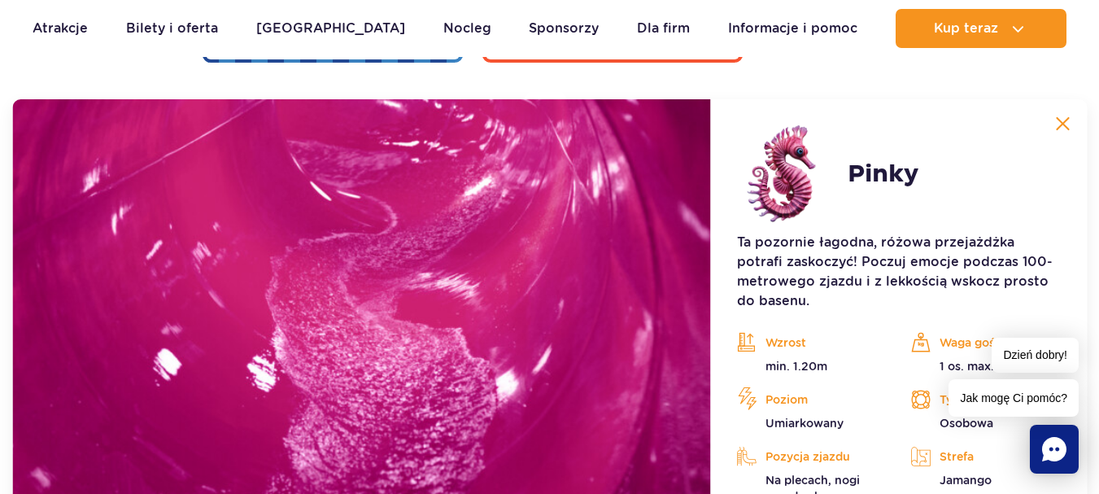
scroll to position [3625, 0]
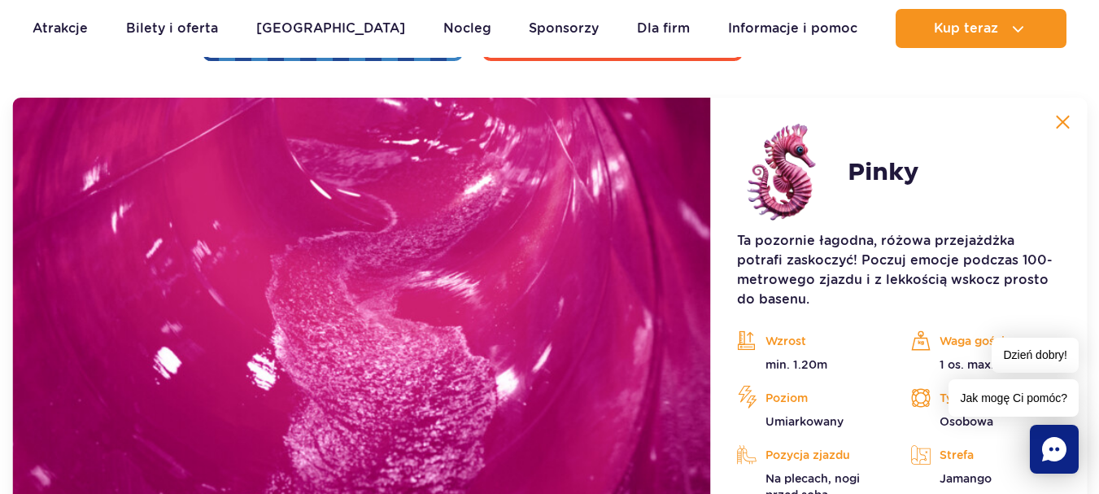
click at [1067, 118] on img at bounding box center [1062, 122] width 15 height 15
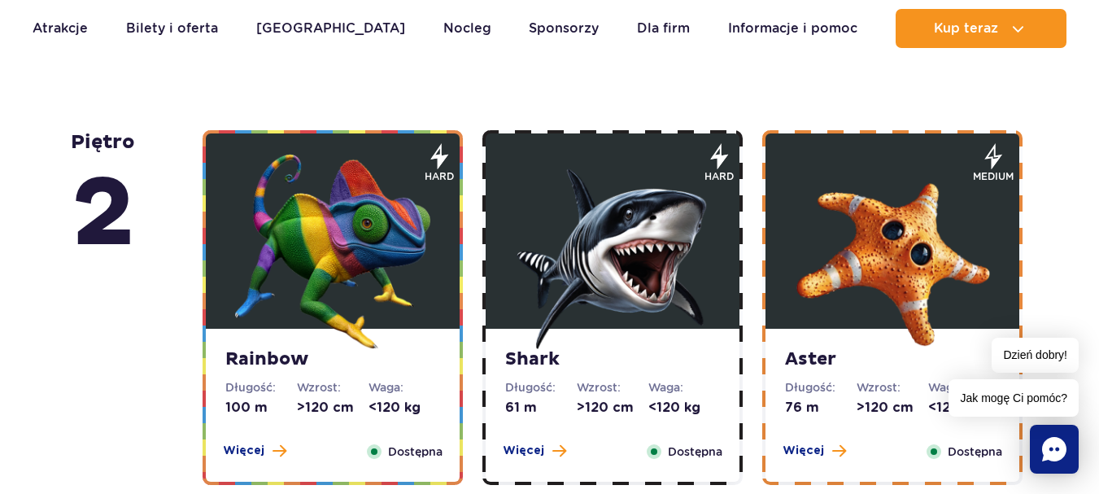
scroll to position [2812, 0]
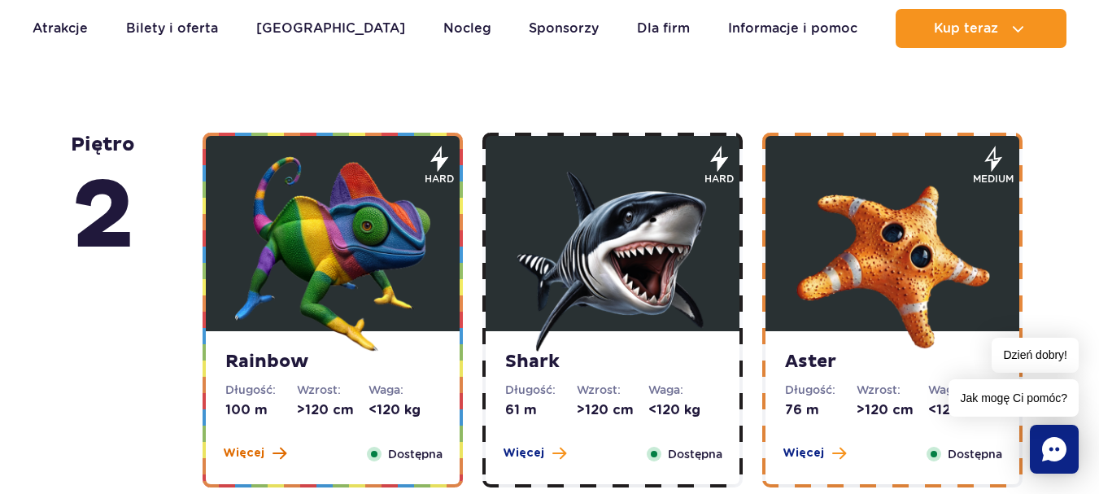
click at [272, 457] on span at bounding box center [279, 453] width 14 height 15
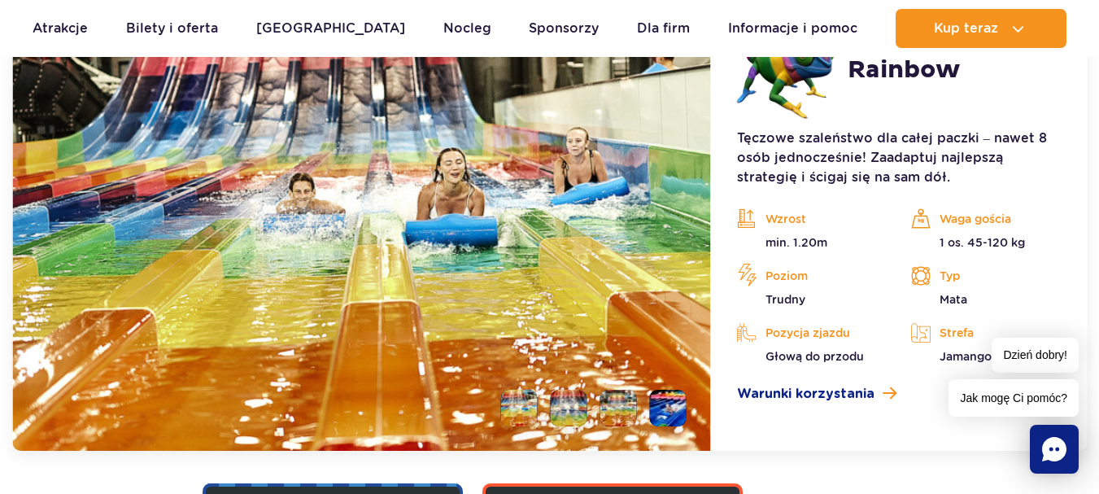
scroll to position [3401, 0]
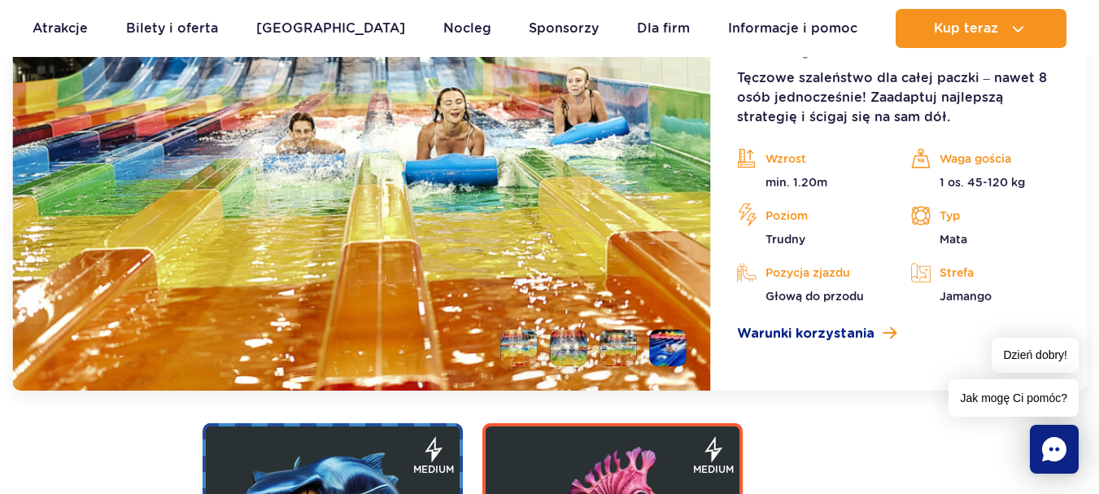
click at [564, 357] on li at bounding box center [569, 347] width 37 height 37
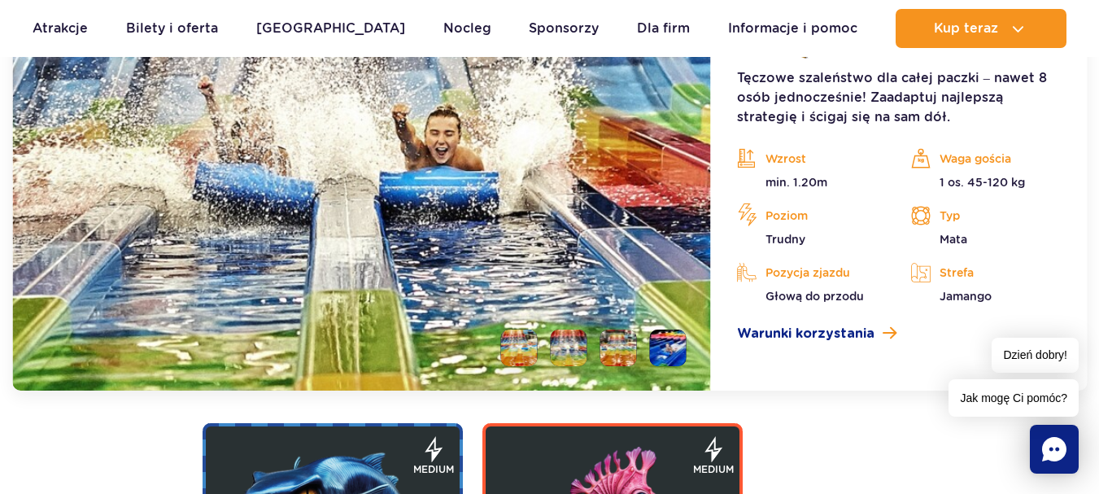
click at [624, 354] on li at bounding box center [618, 347] width 37 height 37
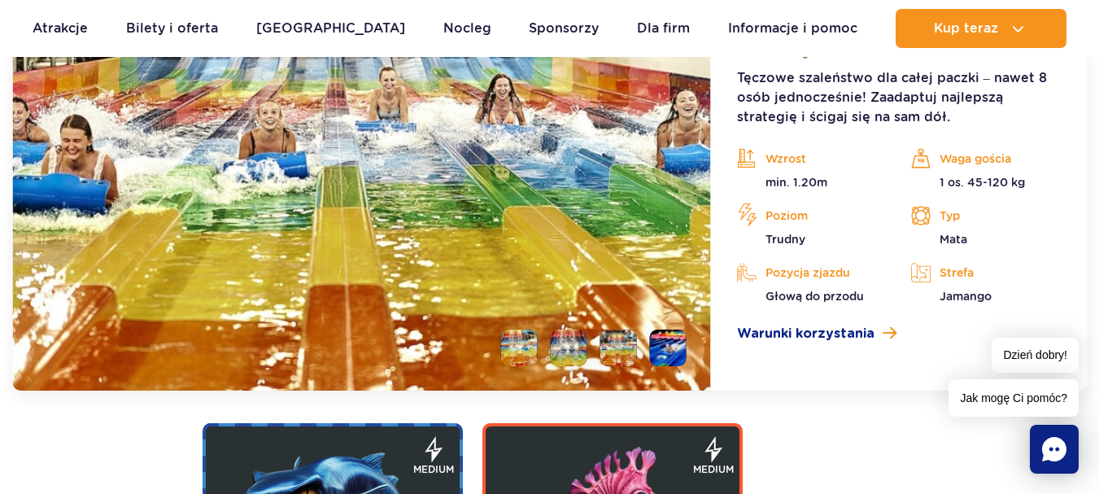
click at [665, 355] on li at bounding box center [668, 347] width 37 height 37
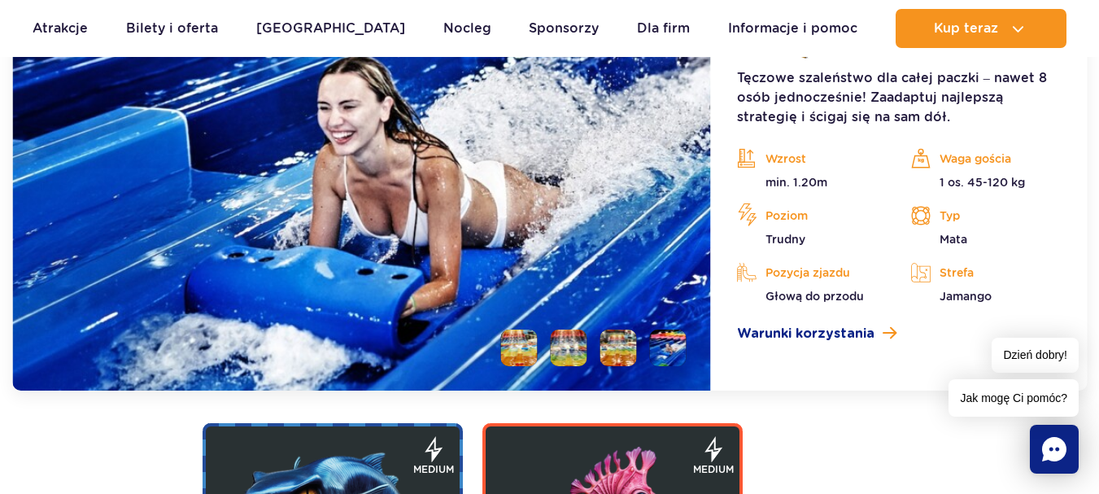
click at [520, 346] on li at bounding box center [519, 347] width 37 height 37
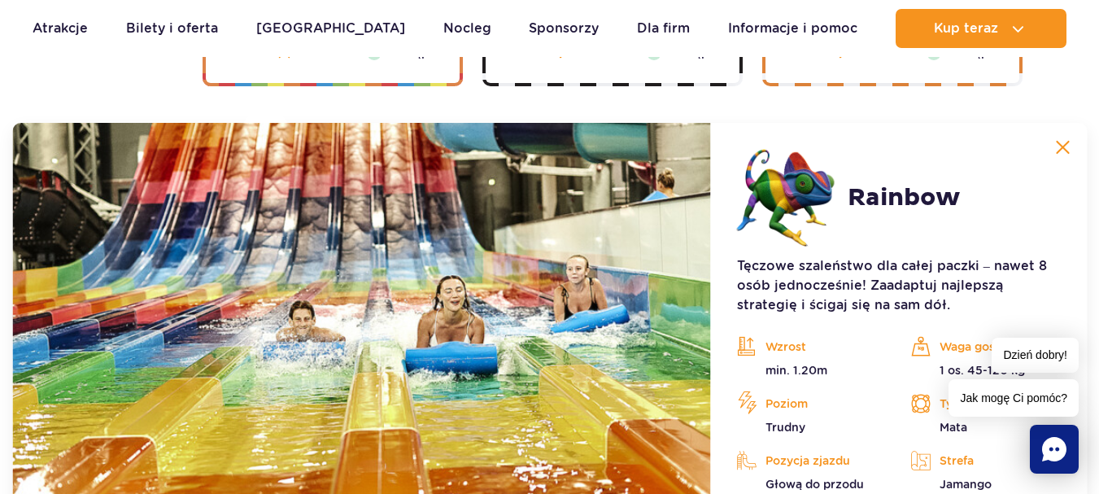
scroll to position [3238, 0]
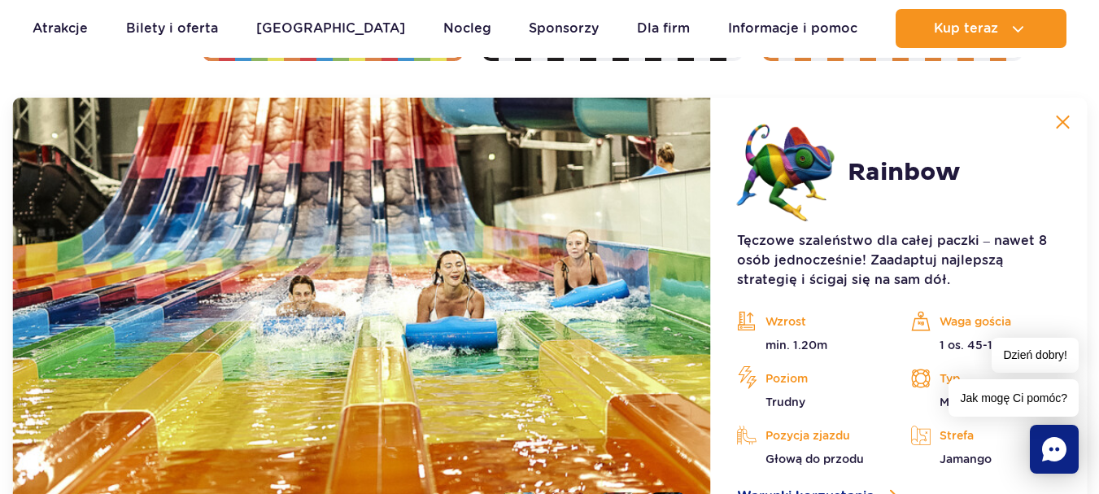
click at [1067, 124] on img at bounding box center [1062, 122] width 15 height 15
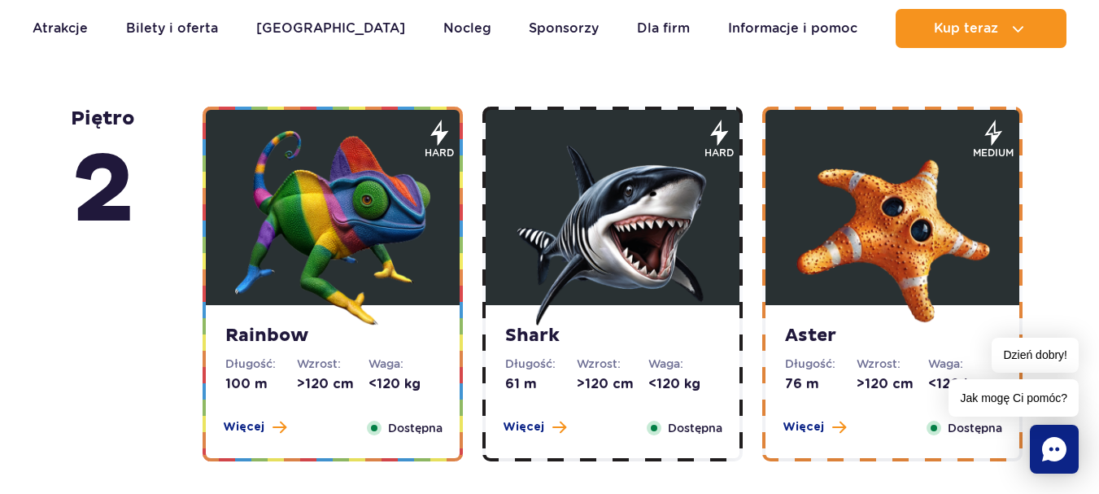
scroll to position [2831, 0]
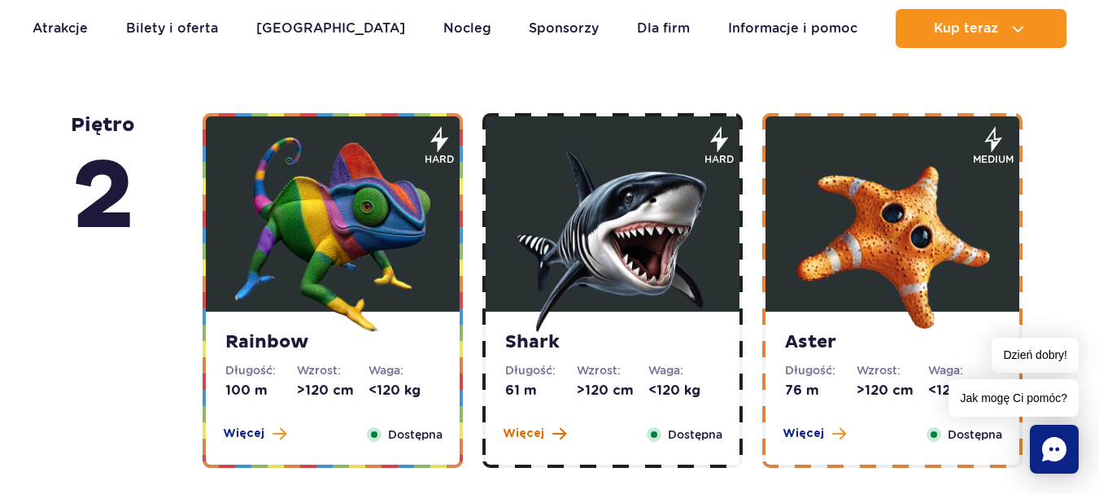
click at [525, 438] on span "Więcej" at bounding box center [523, 433] width 41 height 16
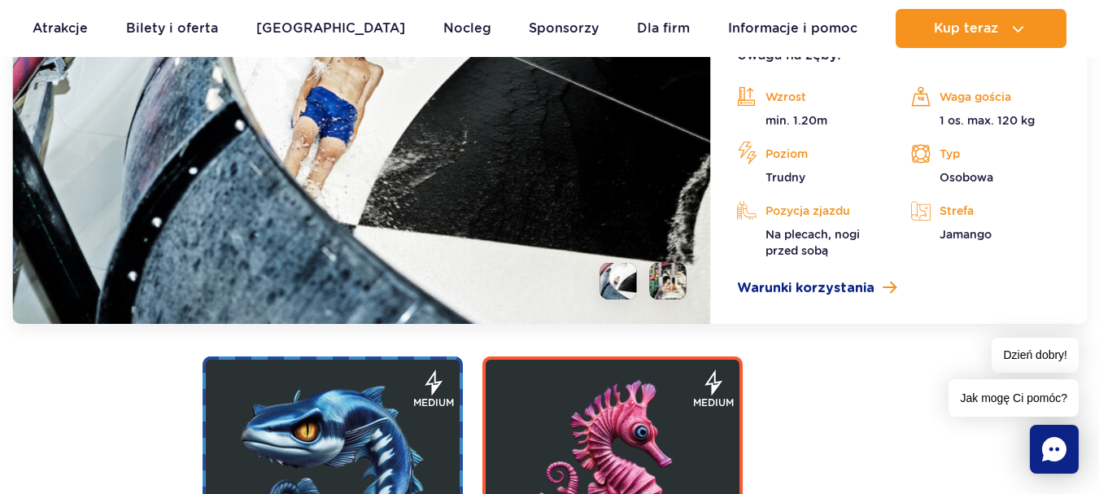
scroll to position [3401, 0]
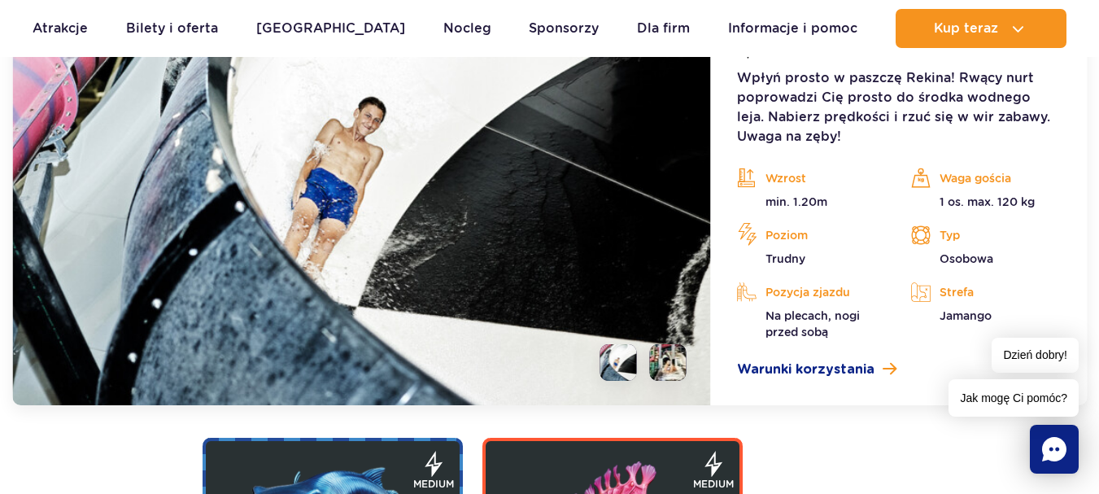
click at [678, 381] on img at bounding box center [361, 170] width 699 height 470
click at [672, 359] on li at bounding box center [668, 362] width 37 height 37
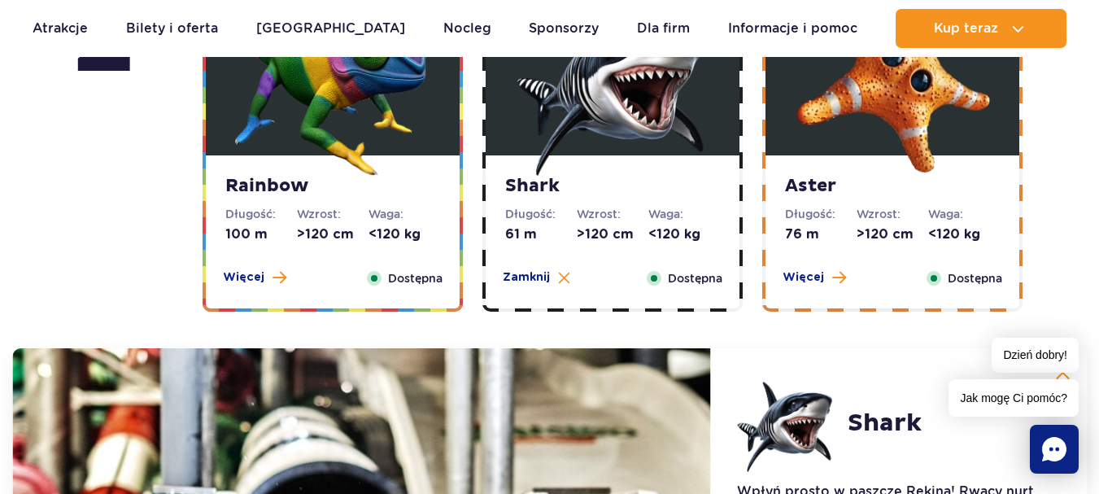
scroll to position [2994, 0]
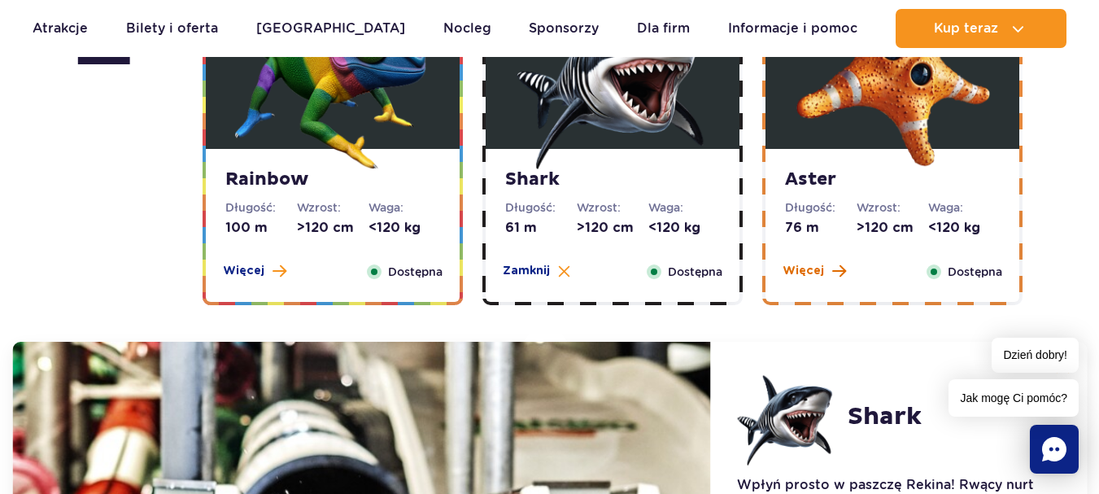
click at [833, 270] on span at bounding box center [839, 271] width 14 height 15
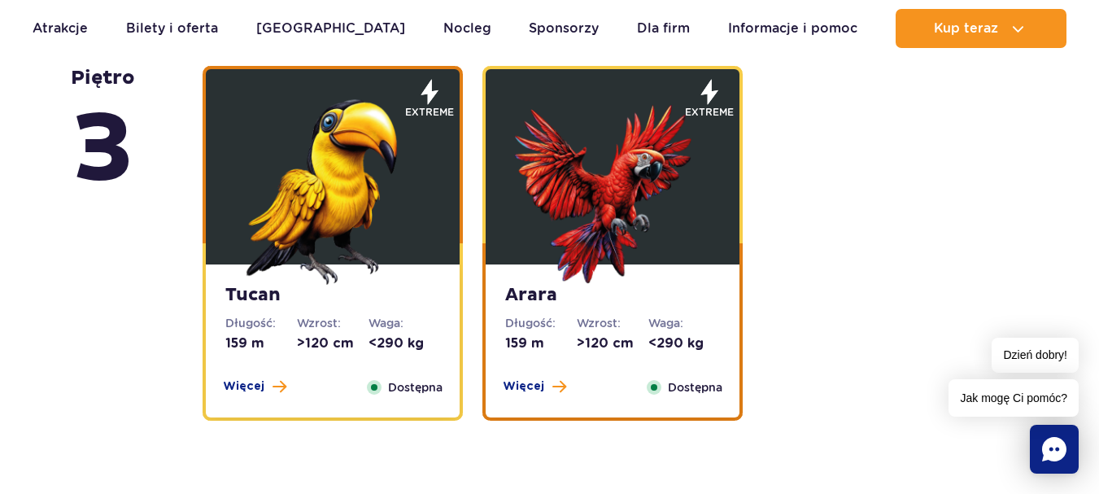
scroll to position [2425, 0]
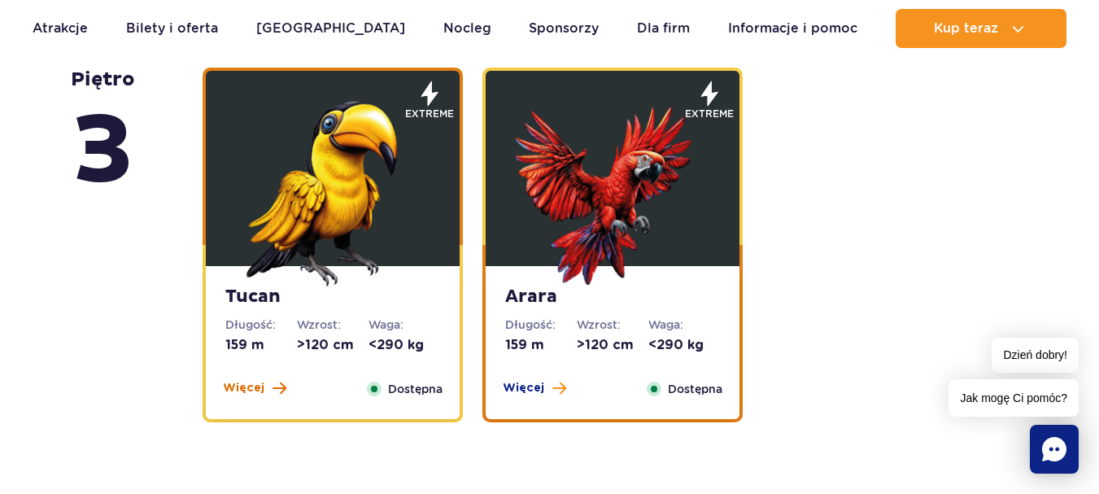
click at [269, 394] on button "Więcej" at bounding box center [254, 388] width 63 height 16
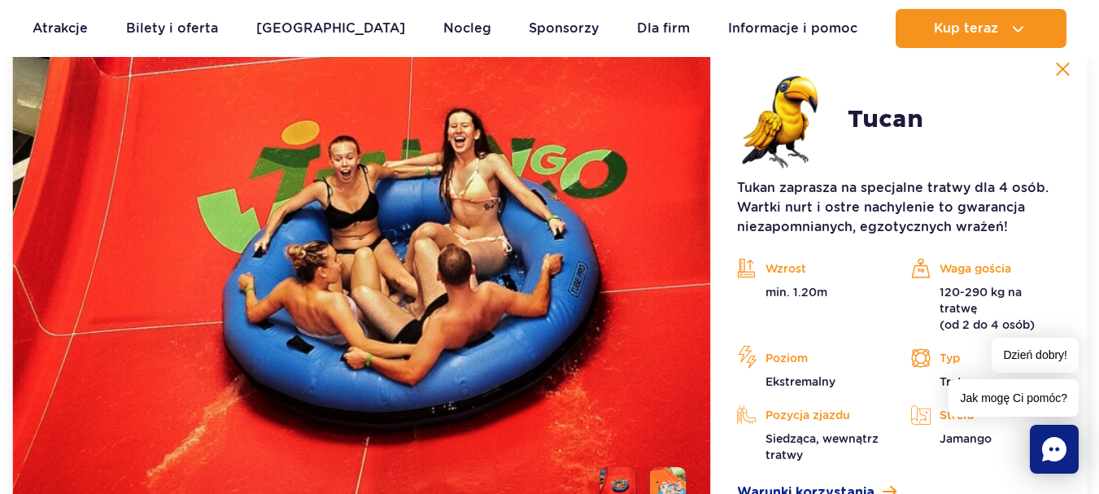
scroll to position [2867, 0]
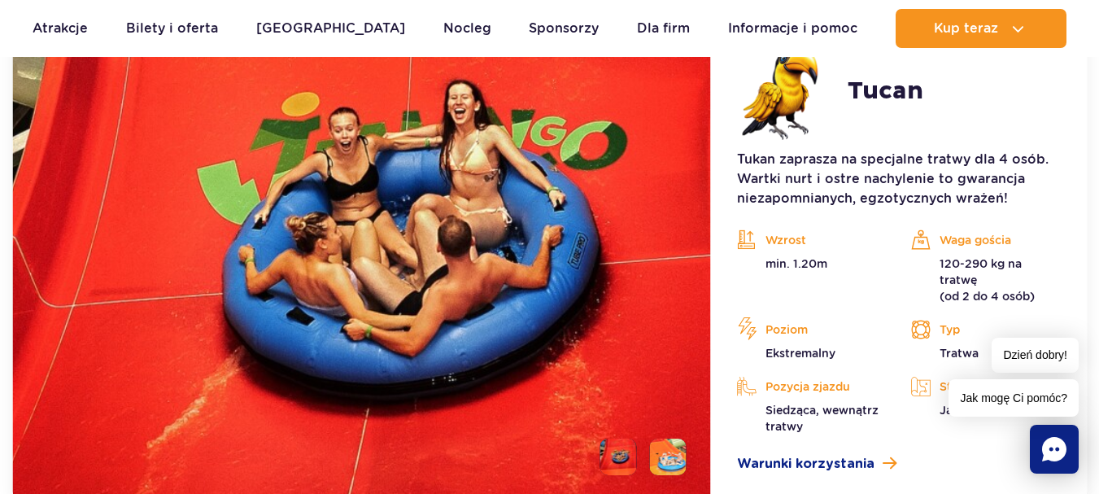
click at [659, 444] on li at bounding box center [668, 456] width 37 height 37
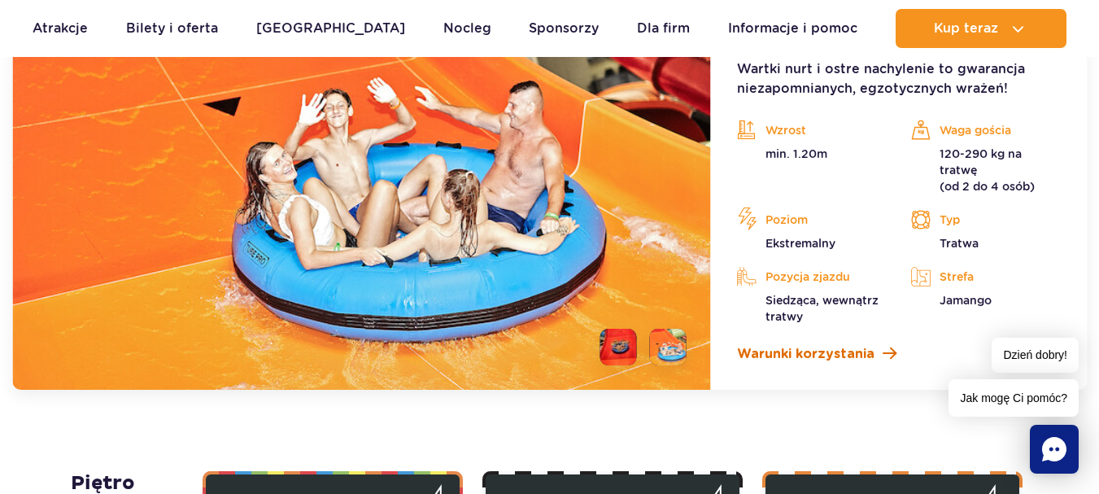
scroll to position [2948, 0]
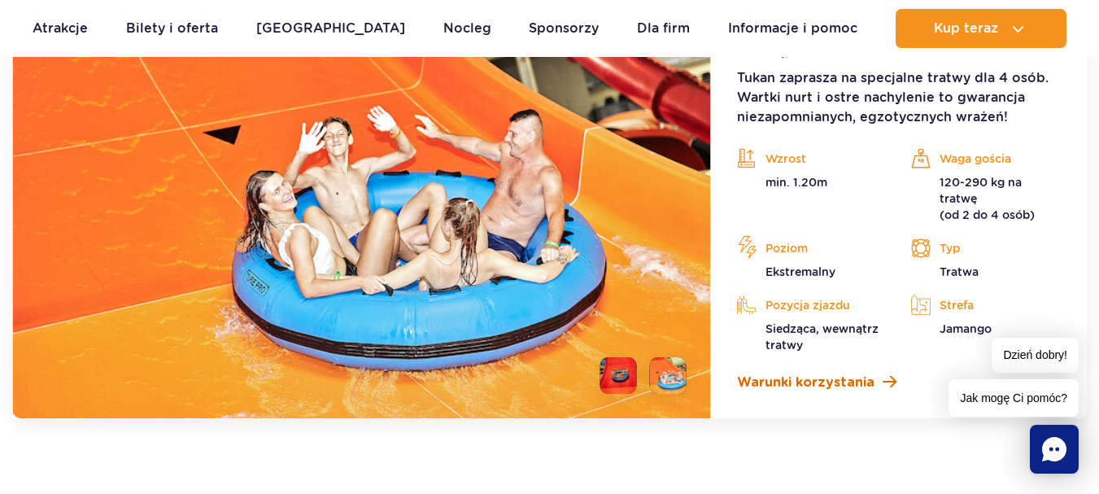
click at [838, 373] on span "Warunki korzystania" at bounding box center [805, 383] width 137 height 20
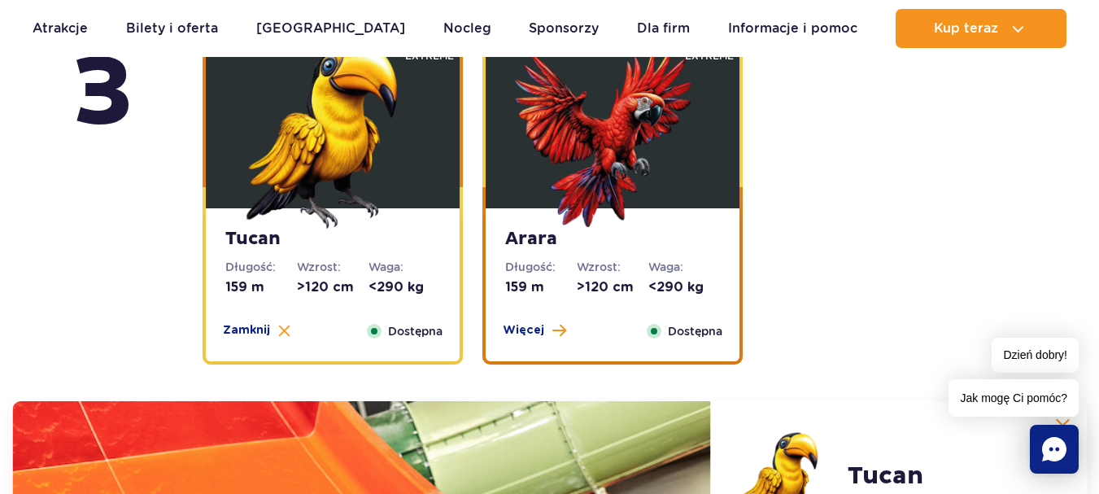
scroll to position [2379, 0]
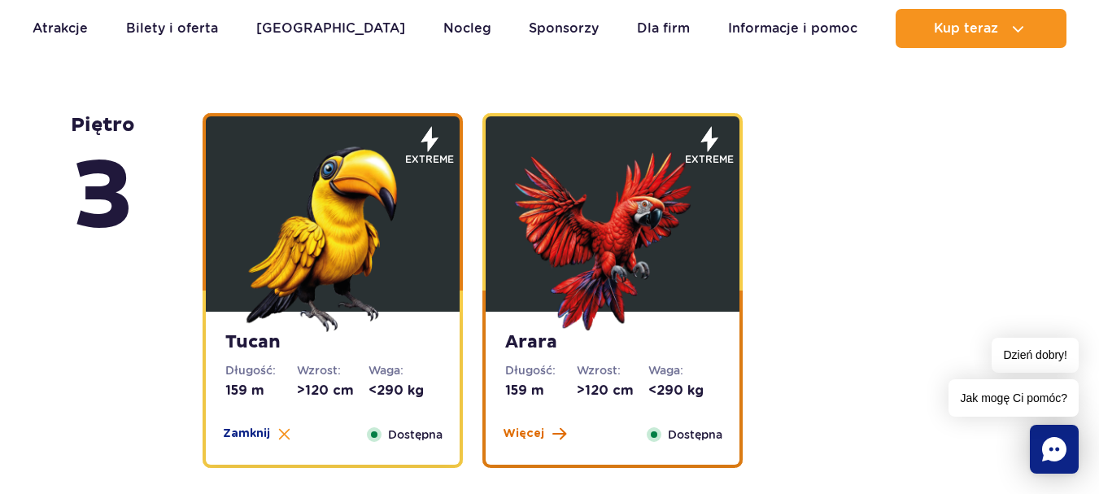
click at [542, 432] on button "Więcej" at bounding box center [534, 433] width 63 height 16
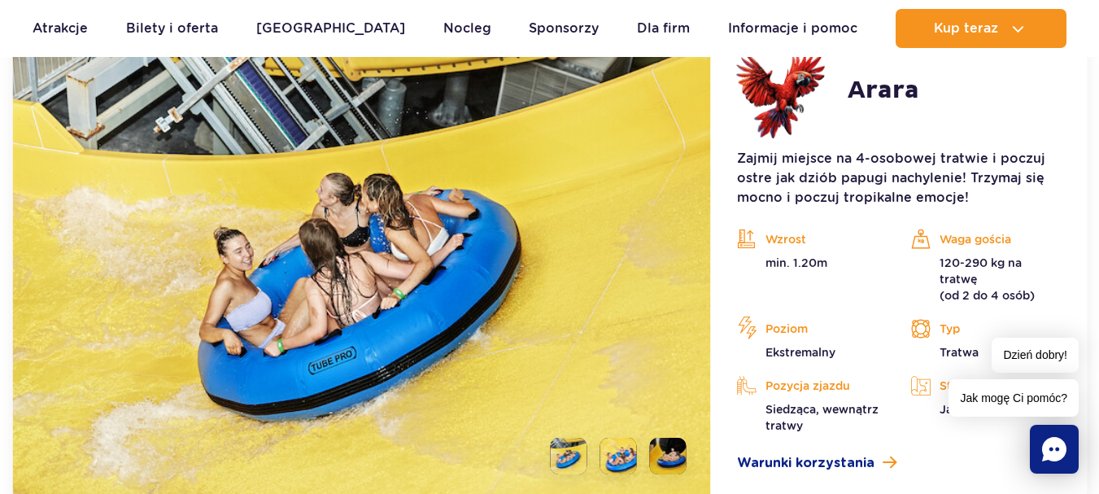
scroll to position [2867, 0]
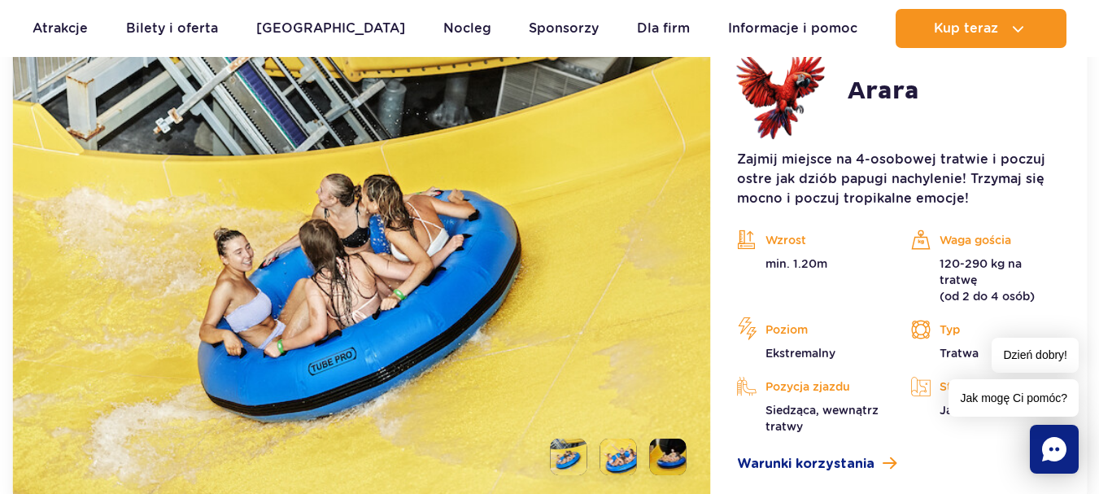
click at [632, 443] on li at bounding box center [618, 456] width 37 height 37
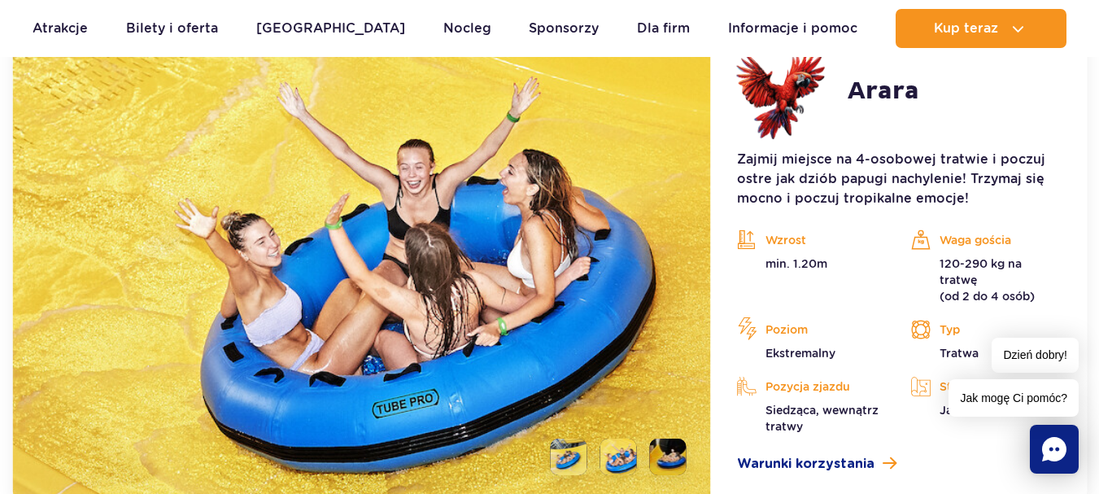
click at [669, 444] on li at bounding box center [668, 456] width 37 height 37
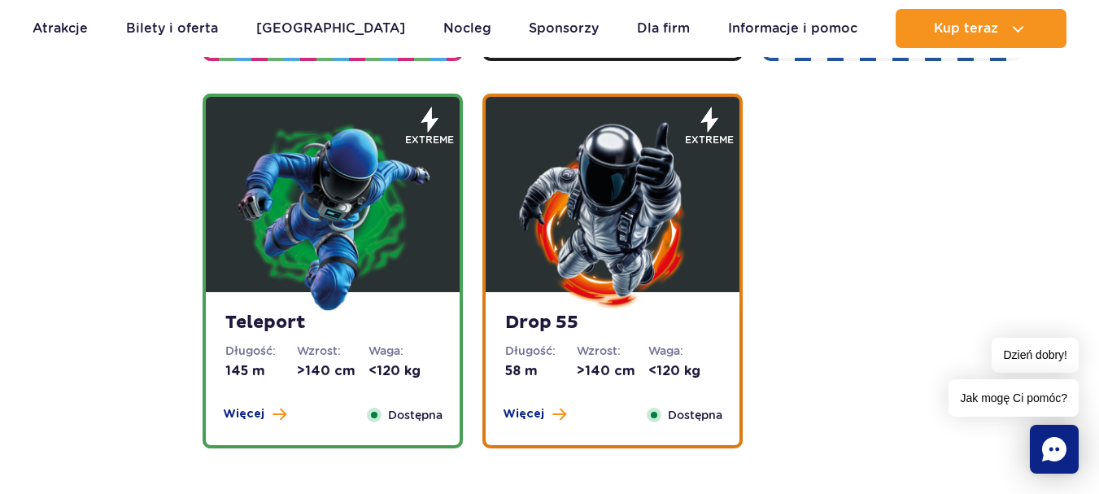
scroll to position [1972, 0]
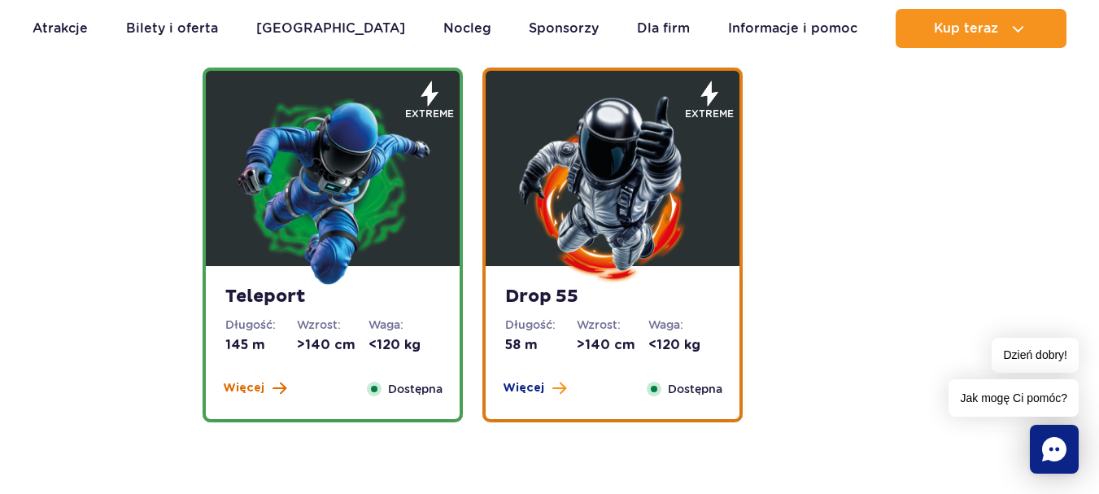
click at [245, 390] on span "Więcej" at bounding box center [243, 388] width 41 height 16
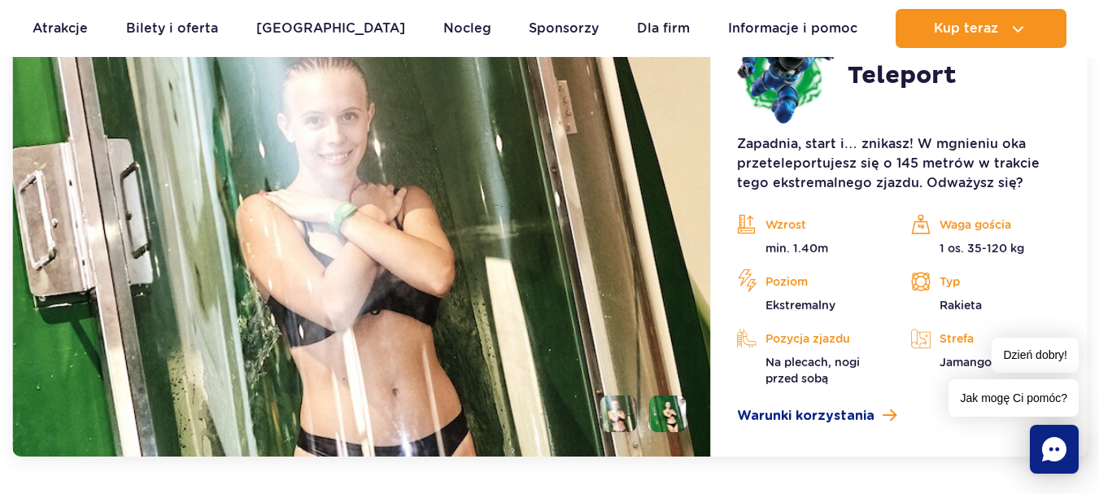
scroll to position [2496, 0]
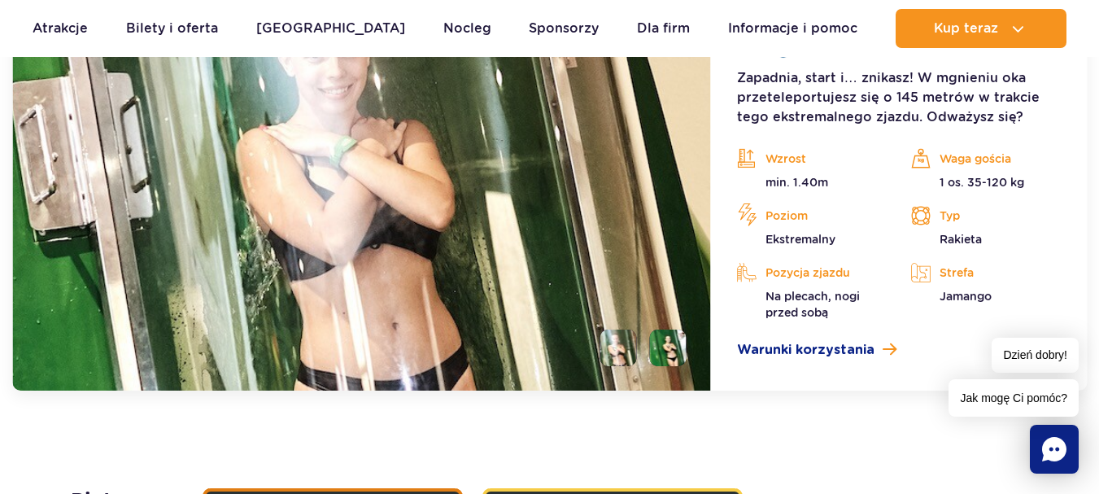
click at [676, 362] on li at bounding box center [668, 347] width 37 height 37
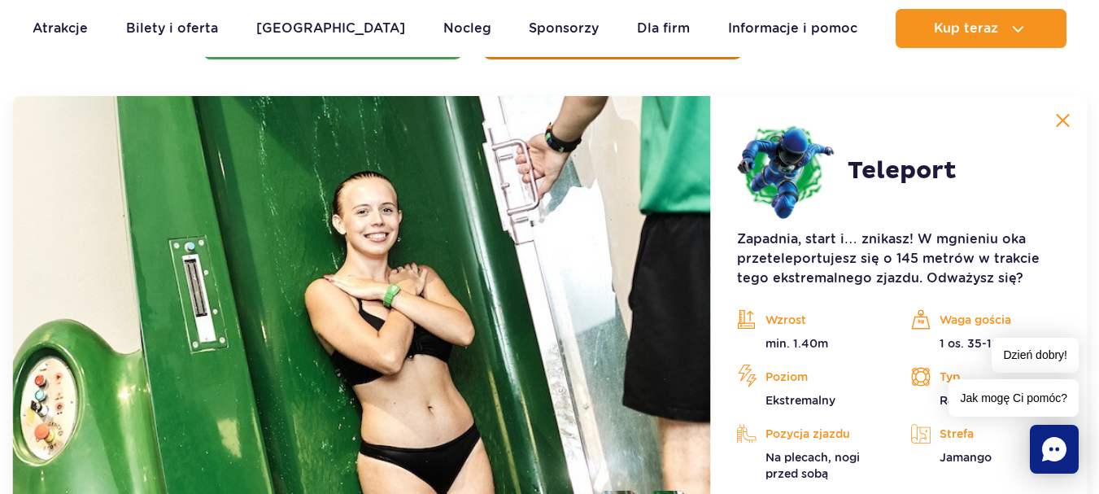
scroll to position [2333, 0]
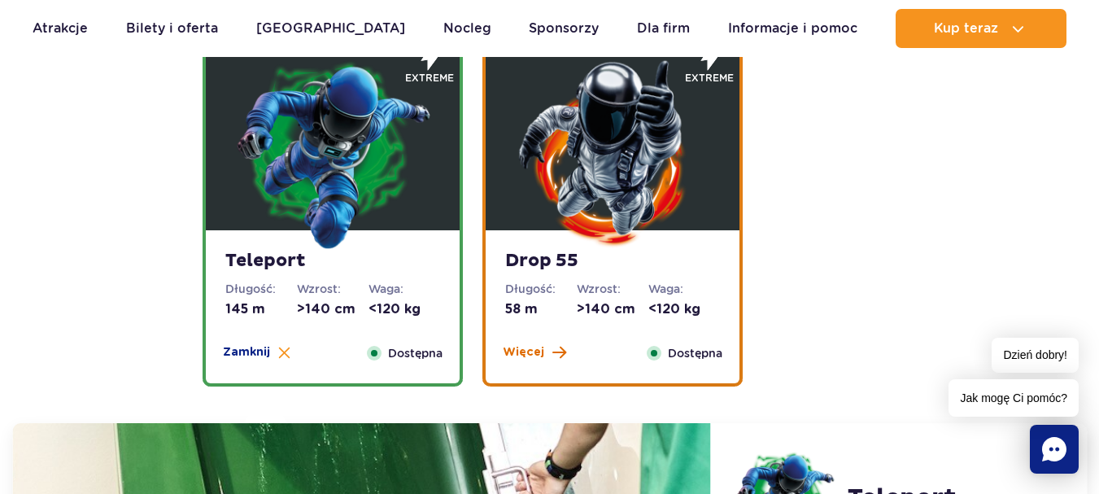
click at [558, 359] on span at bounding box center [559, 352] width 14 height 15
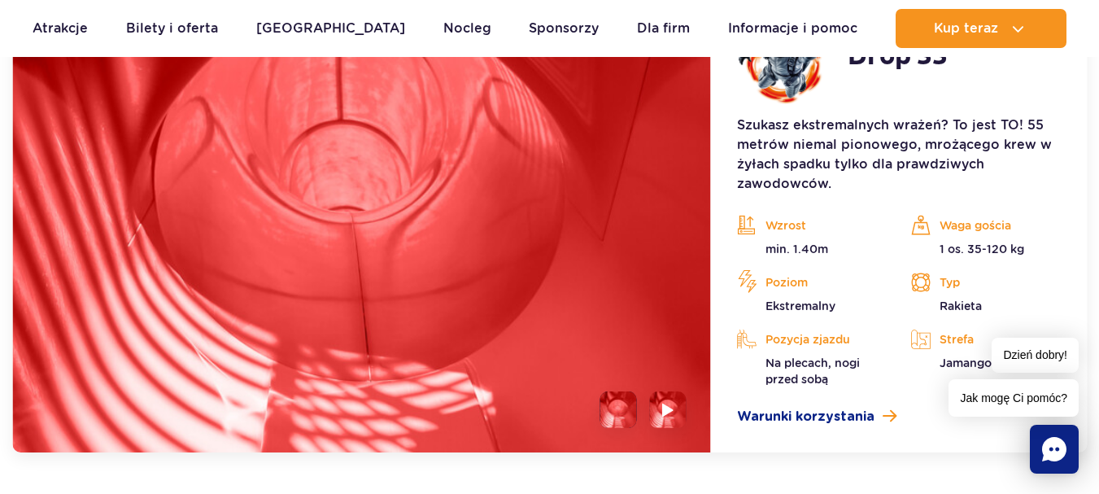
scroll to position [2496, 0]
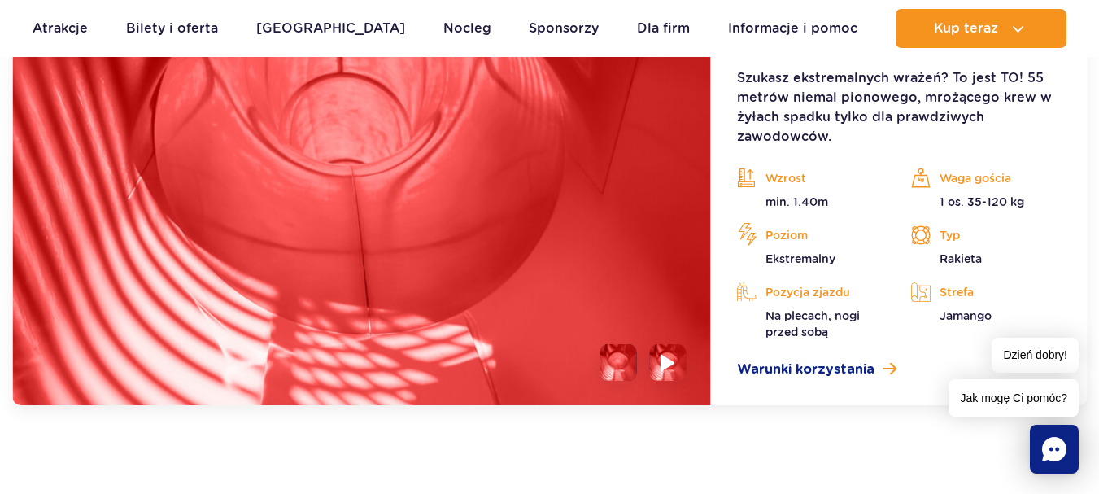
click at [663, 358] on img at bounding box center [667, 362] width 15 height 19
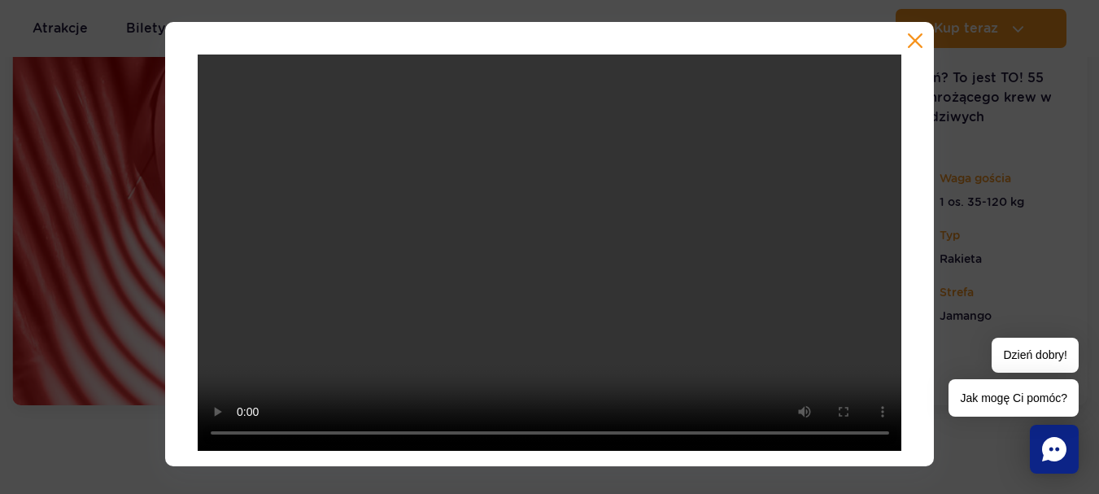
click at [920, 46] on button "button" at bounding box center [915, 41] width 16 height 16
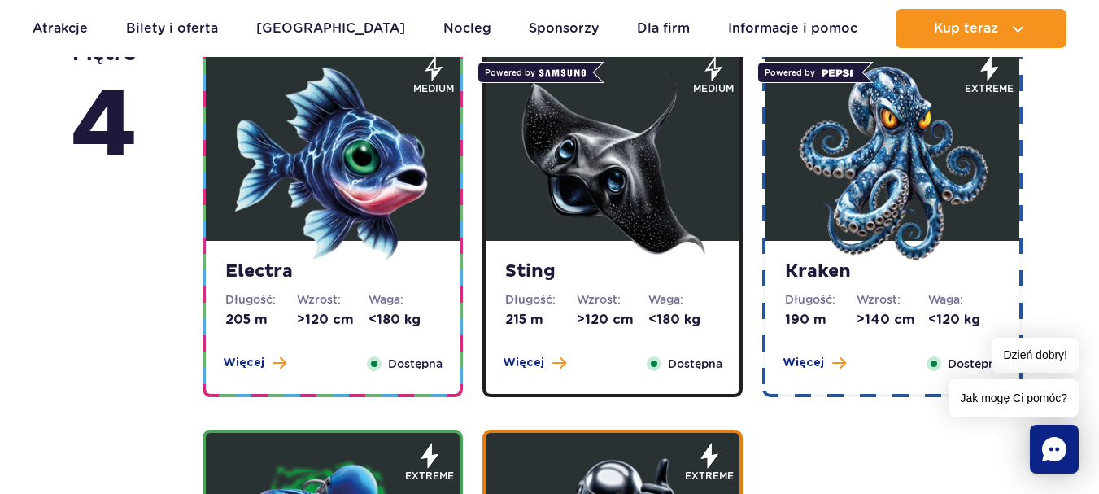
scroll to position [1601, 0]
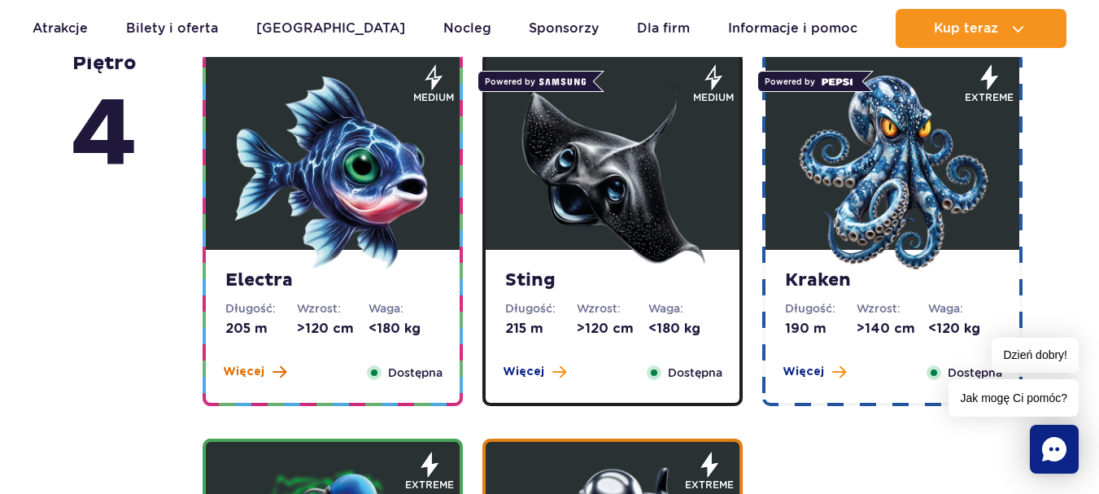
click at [251, 373] on span "Więcej" at bounding box center [243, 372] width 41 height 16
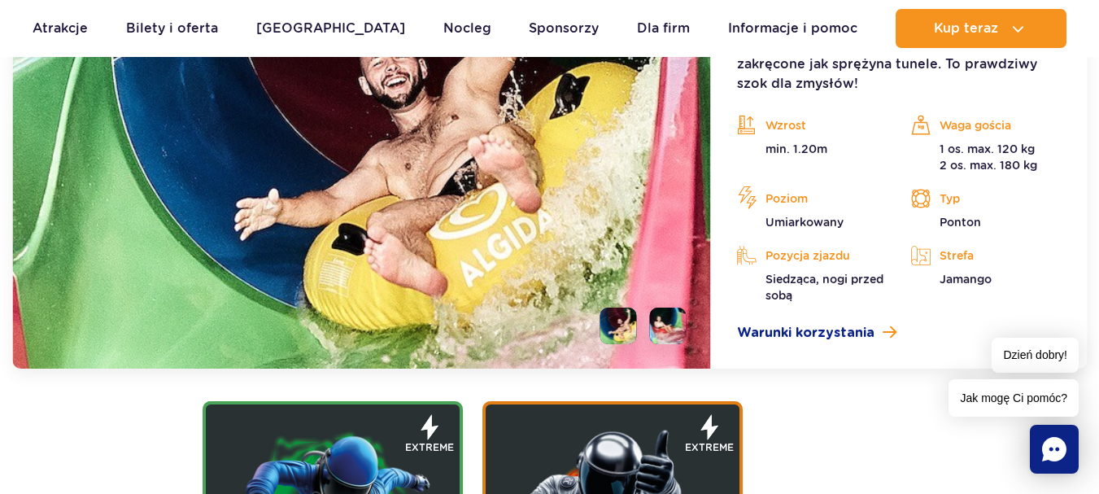
scroll to position [2190, 0]
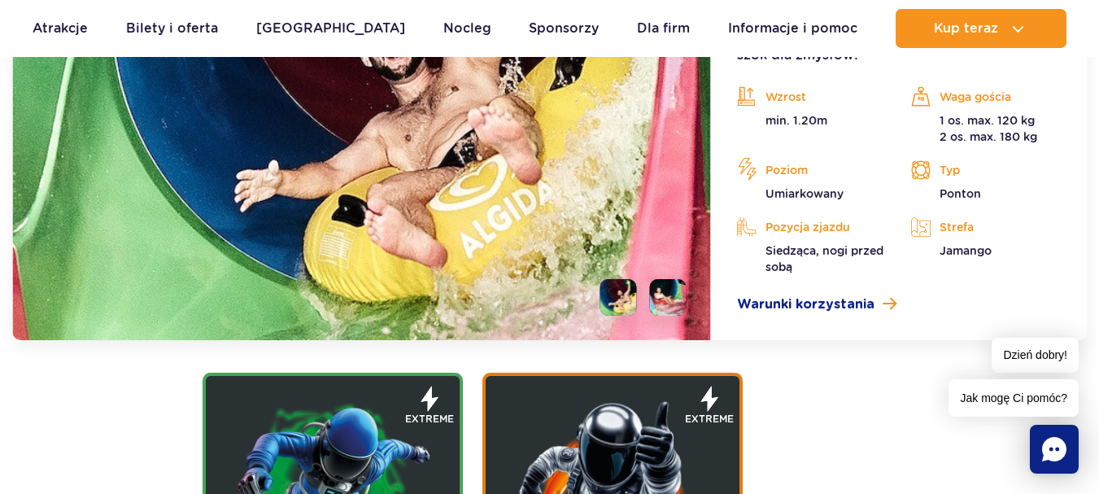
click at [665, 300] on li at bounding box center [668, 297] width 37 height 37
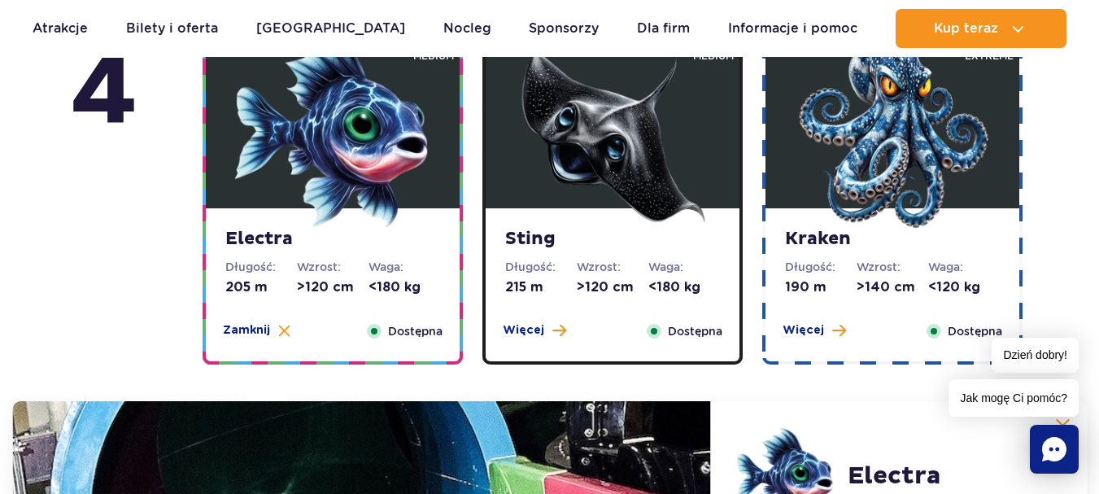
scroll to position [1621, 0]
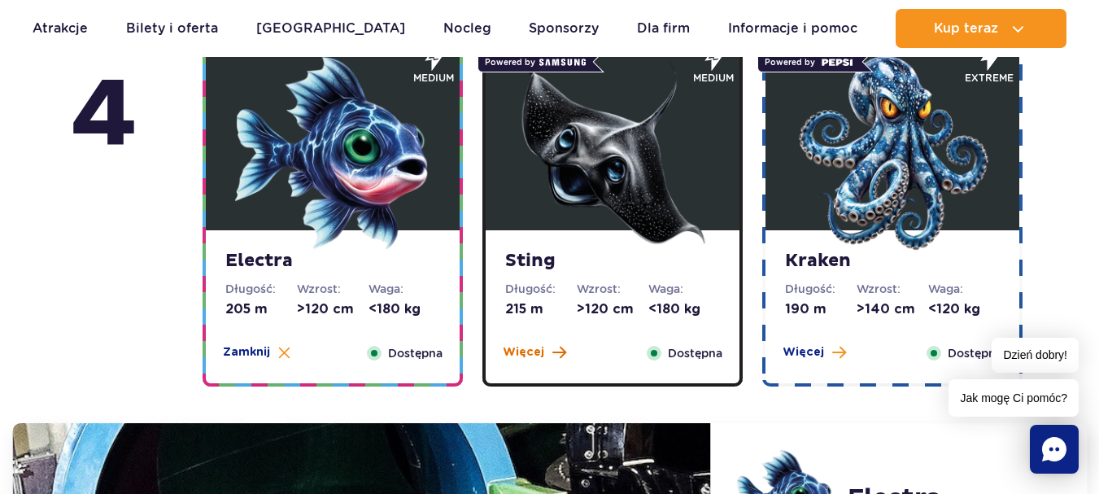
click at [540, 351] on span "Więcej" at bounding box center [523, 352] width 41 height 16
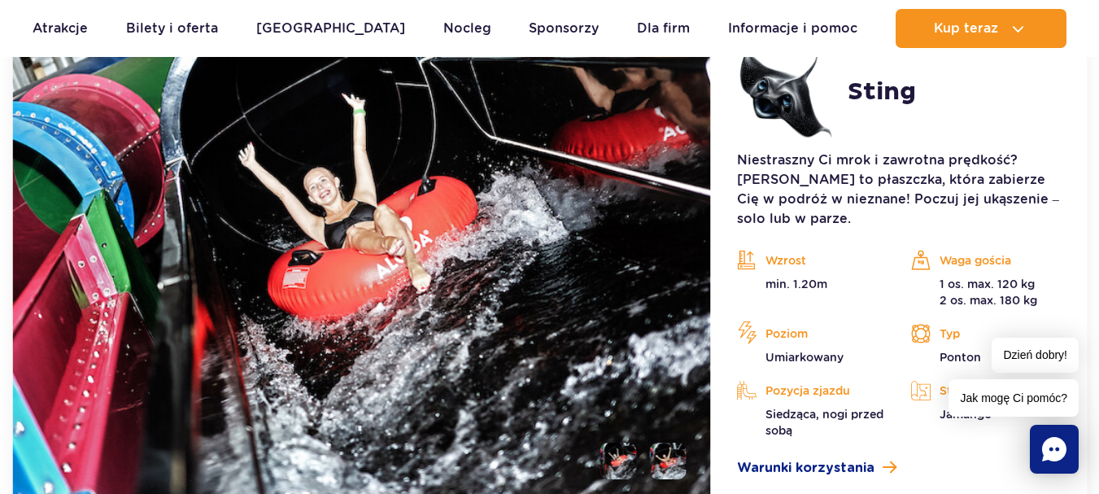
scroll to position [2028, 0]
click at [679, 449] on li at bounding box center [668, 460] width 37 height 37
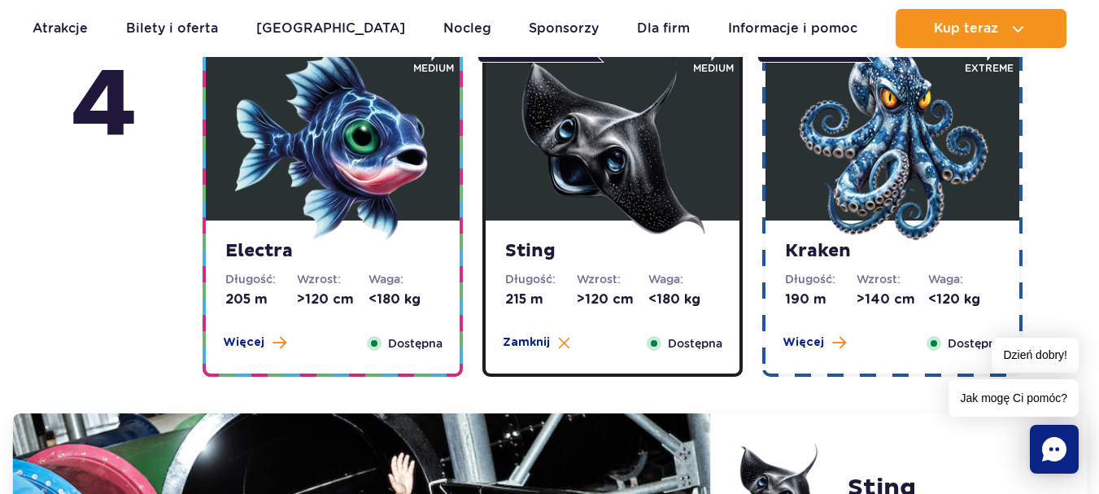
scroll to position [1702, 0]
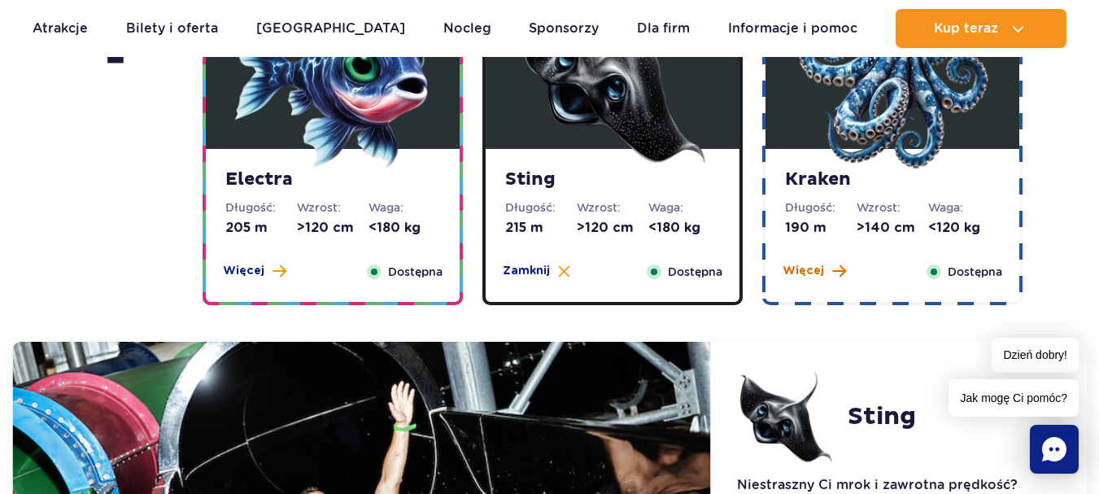
click at [806, 274] on span "Więcej" at bounding box center [802, 271] width 41 height 16
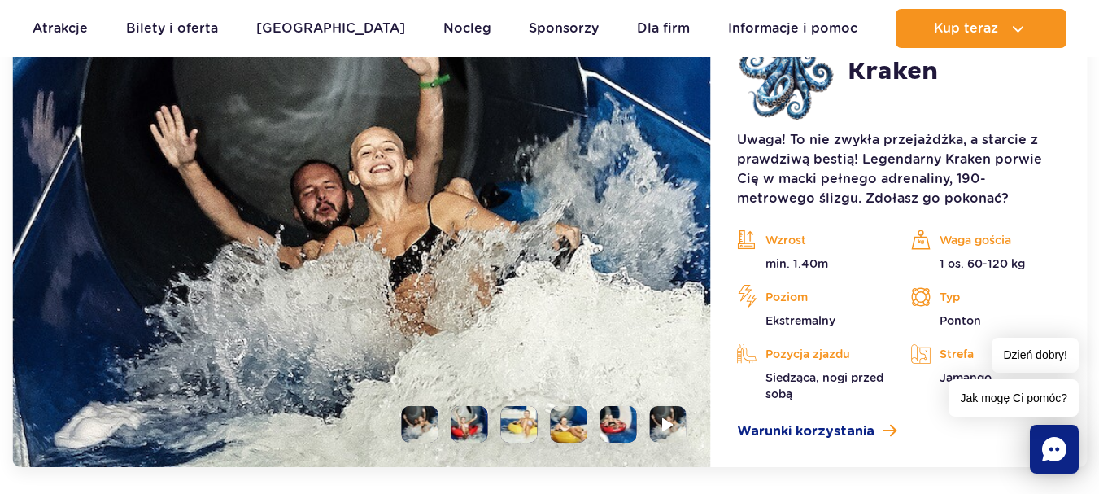
scroll to position [2109, 0]
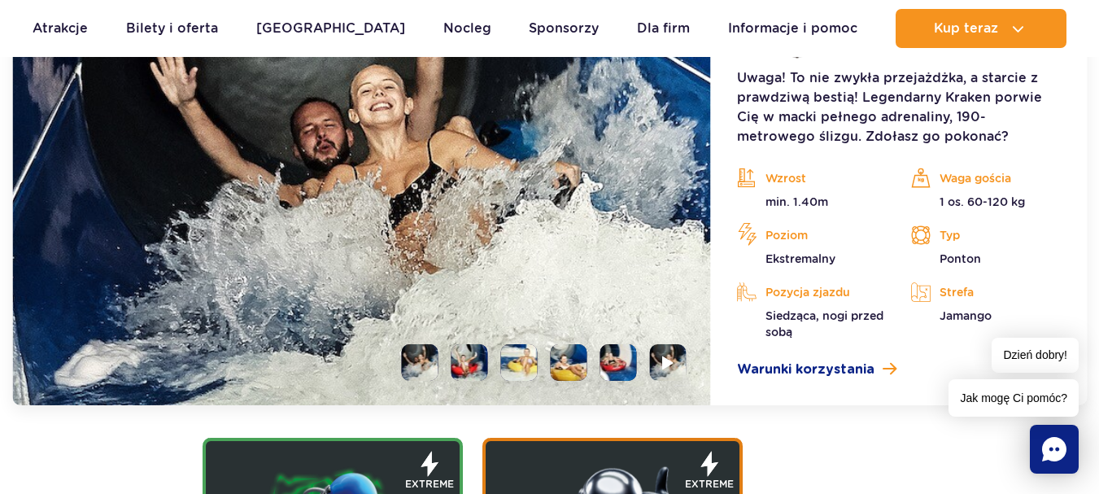
click at [464, 362] on li at bounding box center [469, 362] width 37 height 37
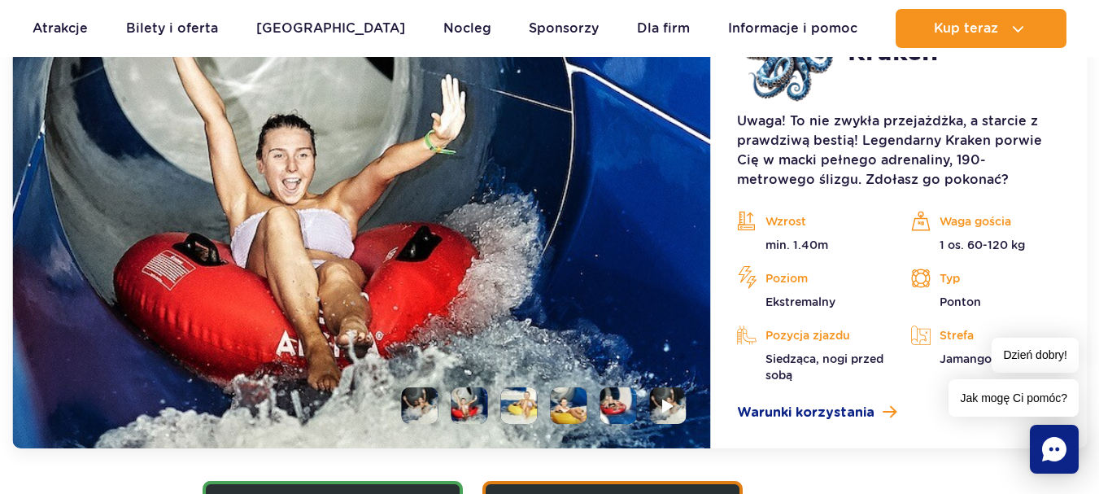
scroll to position [2028, 0]
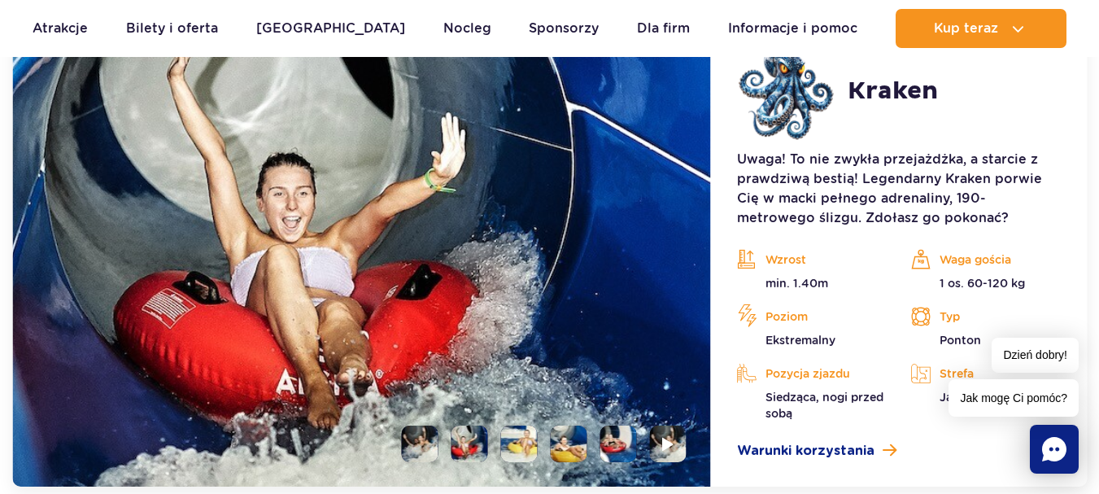
click at [520, 454] on li at bounding box center [519, 443] width 37 height 37
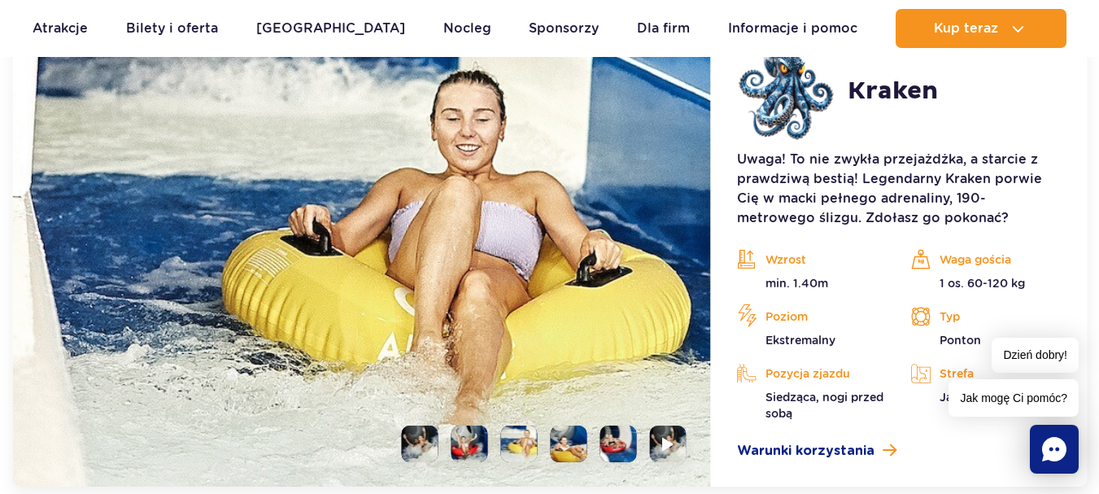
click at [577, 442] on li at bounding box center [569, 443] width 37 height 37
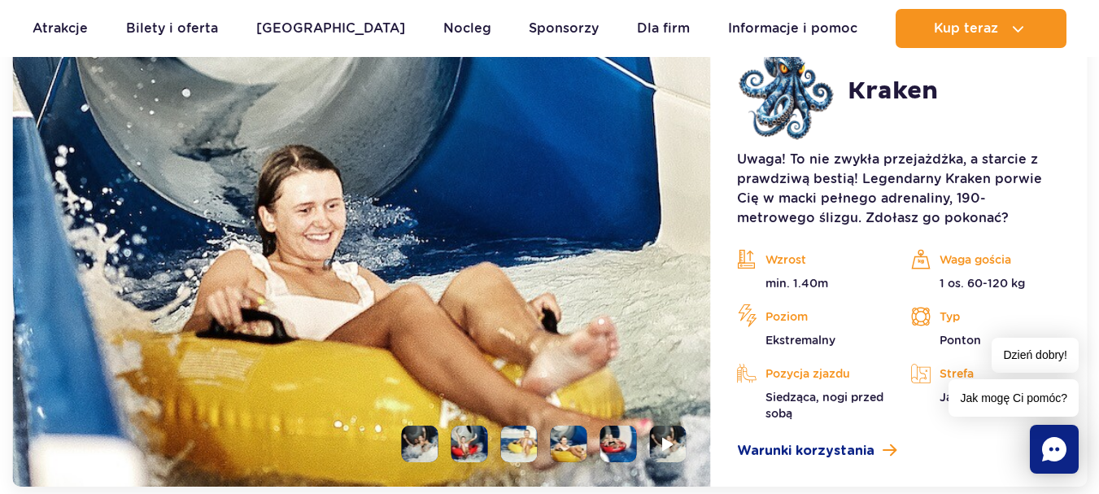
click at [620, 438] on li at bounding box center [618, 443] width 37 height 37
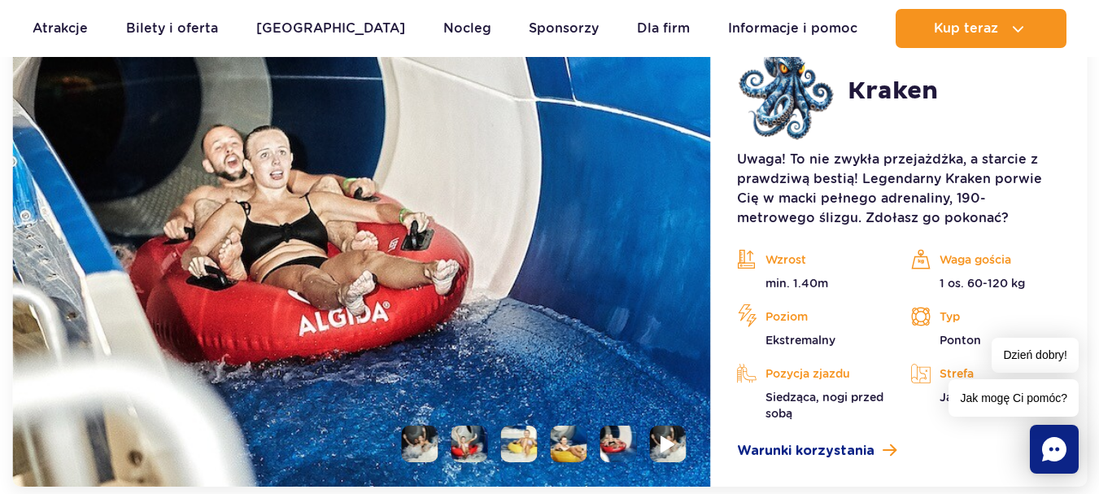
click at [673, 449] on img at bounding box center [667, 443] width 15 height 19
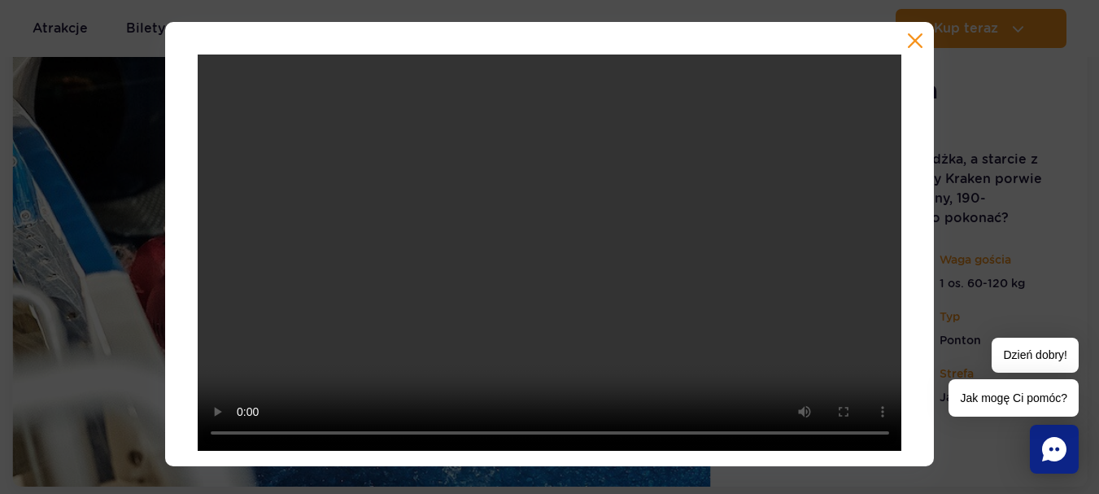
click at [911, 58] on div at bounding box center [549, 244] width 769 height 444
click at [918, 46] on button "button" at bounding box center [915, 41] width 16 height 16
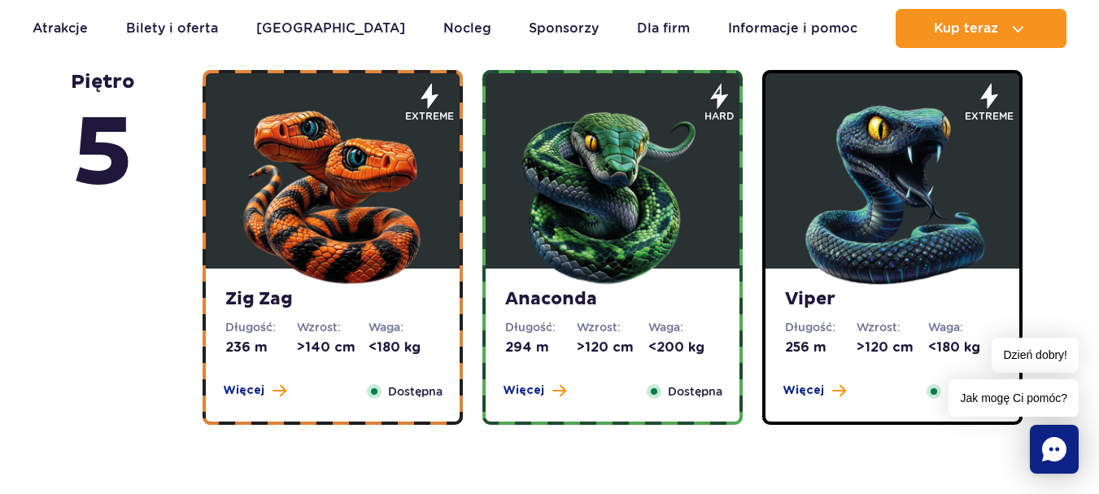
scroll to position [1133, 0]
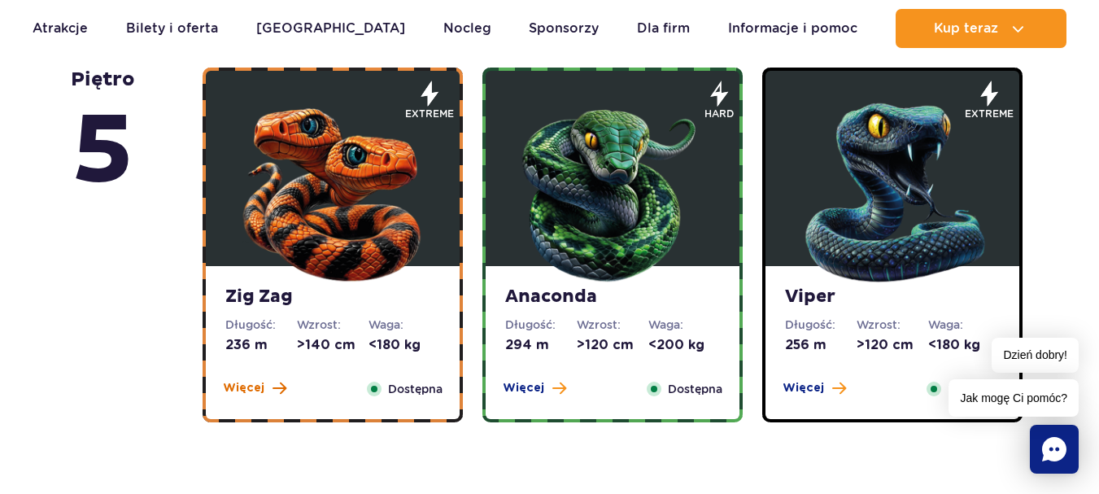
click at [252, 385] on span "Więcej" at bounding box center [243, 388] width 41 height 16
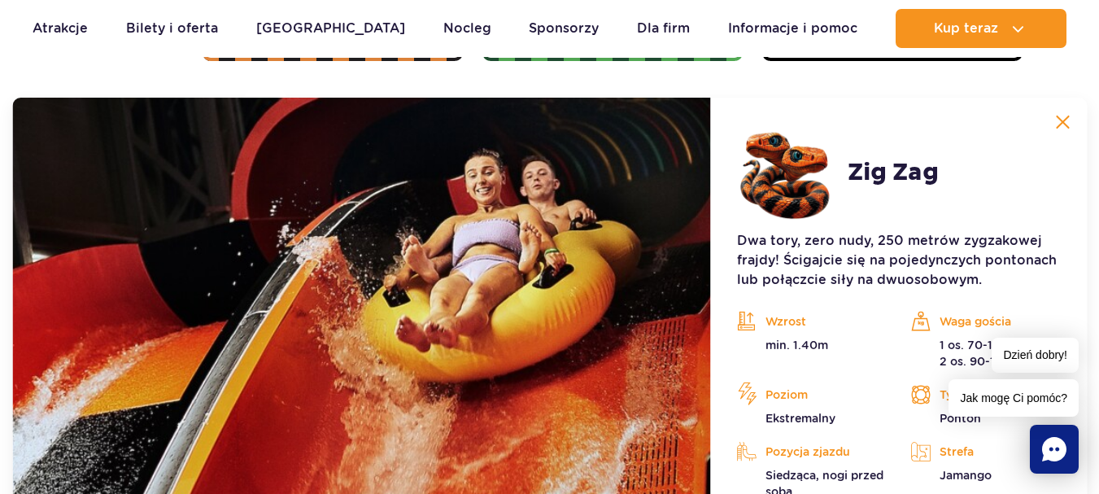
scroll to position [1575, 0]
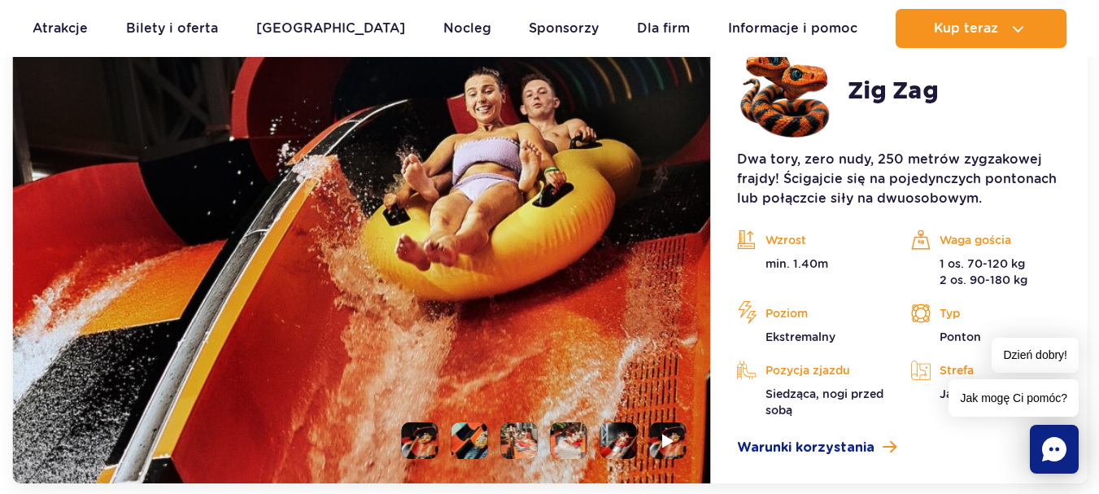
click at [483, 427] on li at bounding box center [469, 440] width 37 height 37
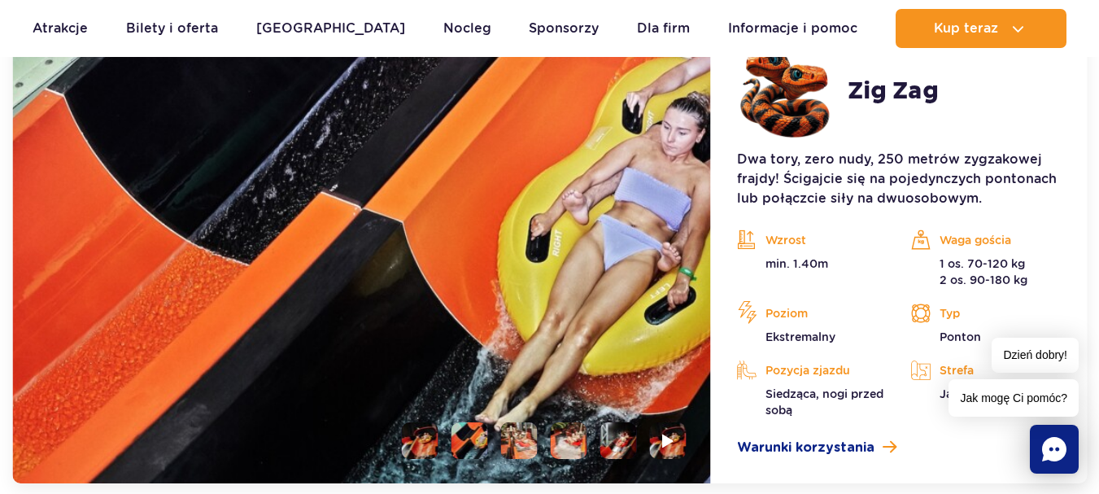
click at [521, 433] on li at bounding box center [519, 440] width 37 height 37
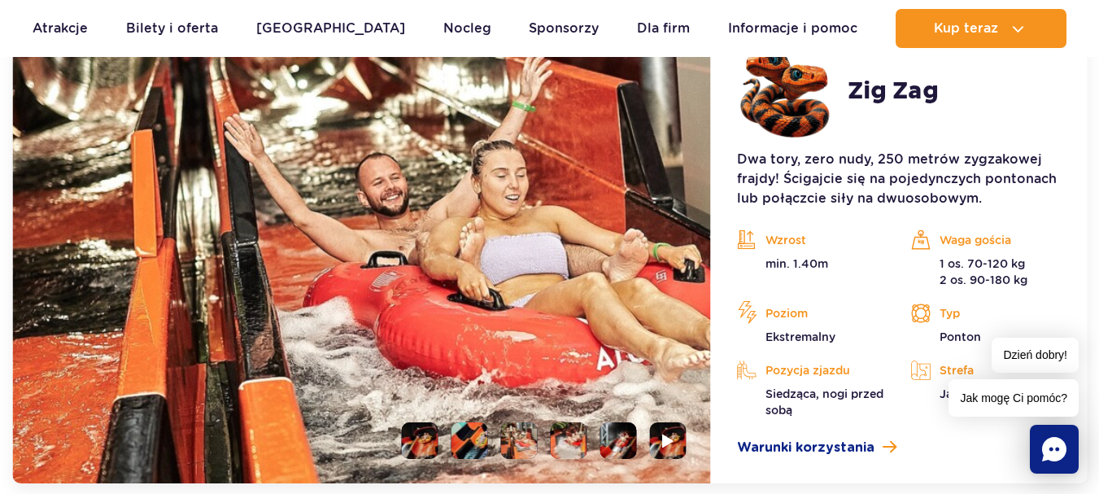
click at [572, 442] on li at bounding box center [569, 440] width 37 height 37
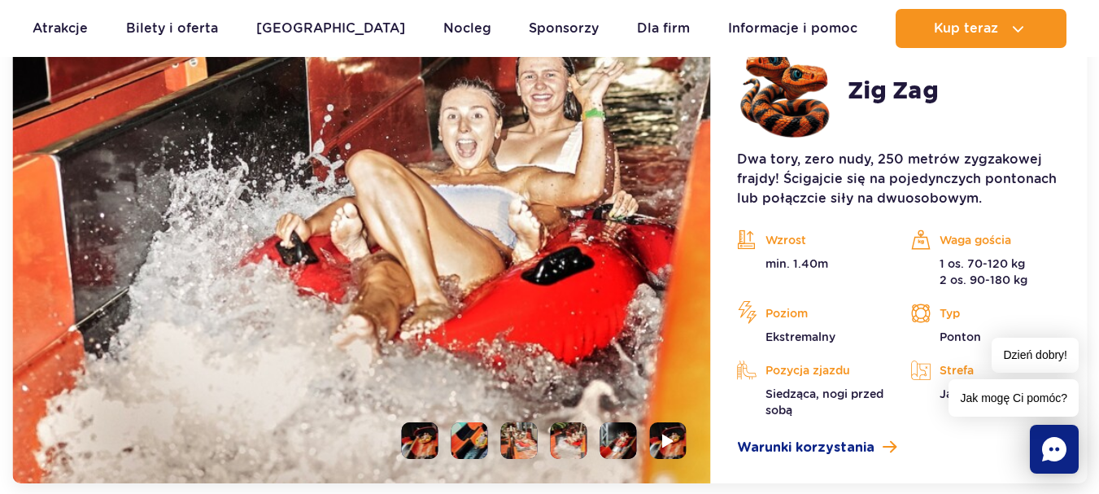
click at [629, 441] on li at bounding box center [618, 440] width 37 height 37
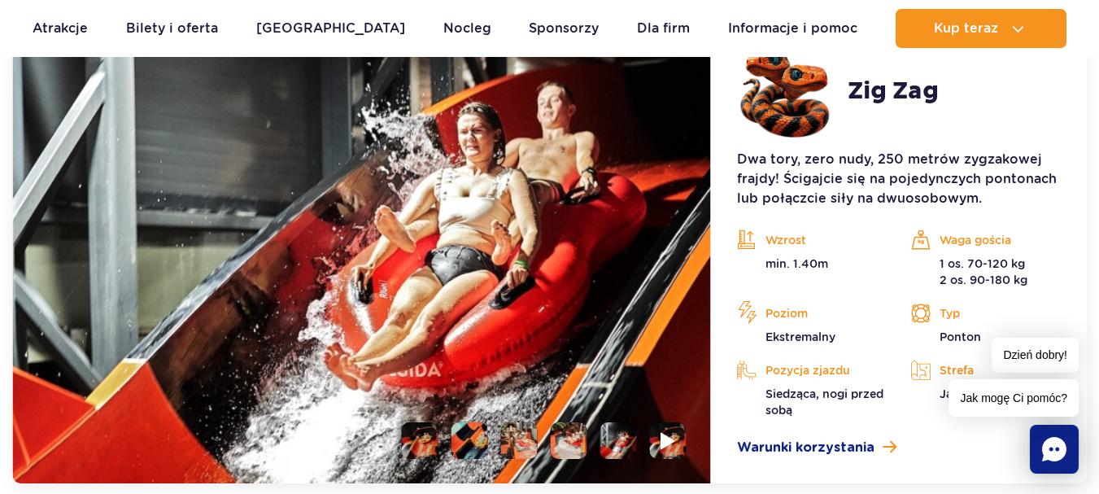
click at [673, 442] on img at bounding box center [667, 440] width 15 height 19
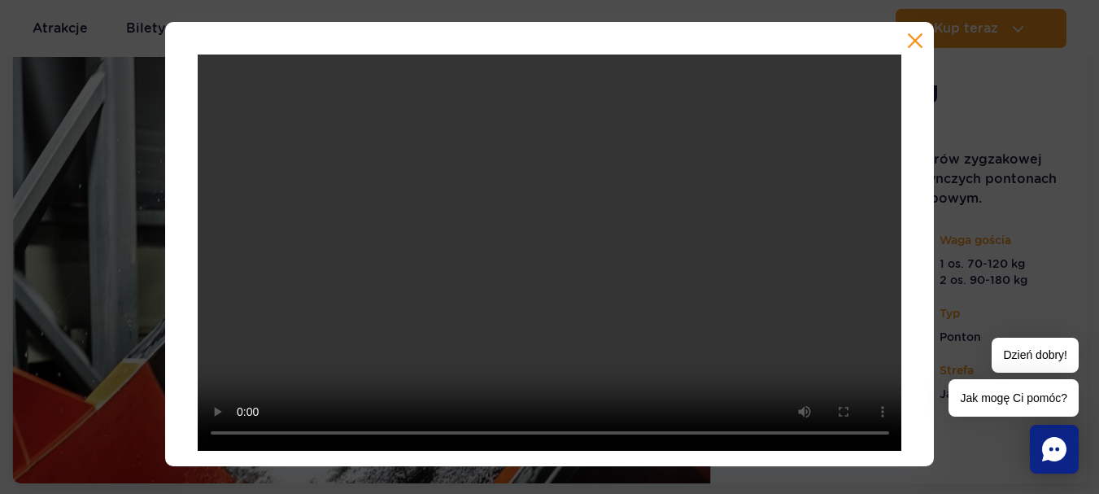
click at [915, 39] on button "button" at bounding box center [915, 41] width 16 height 16
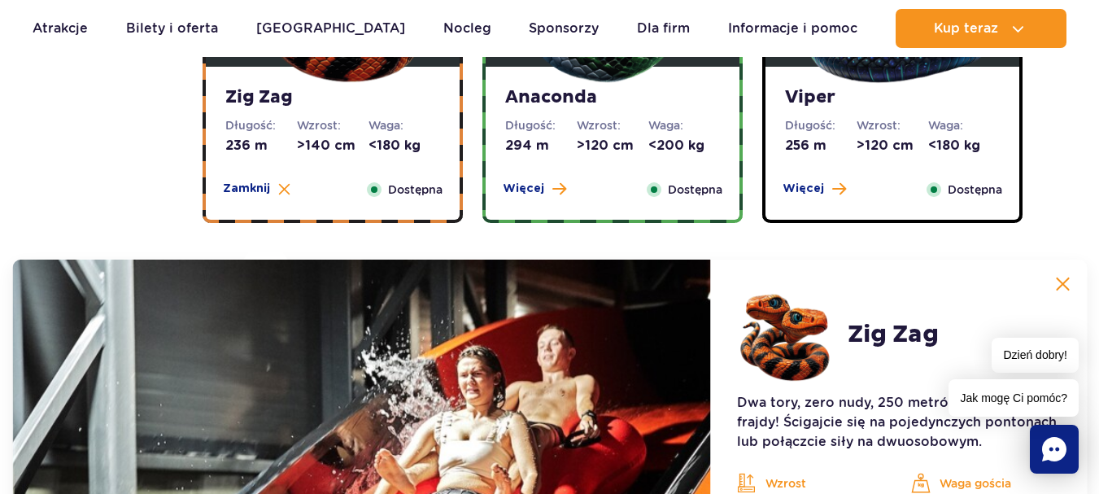
scroll to position [1331, 0]
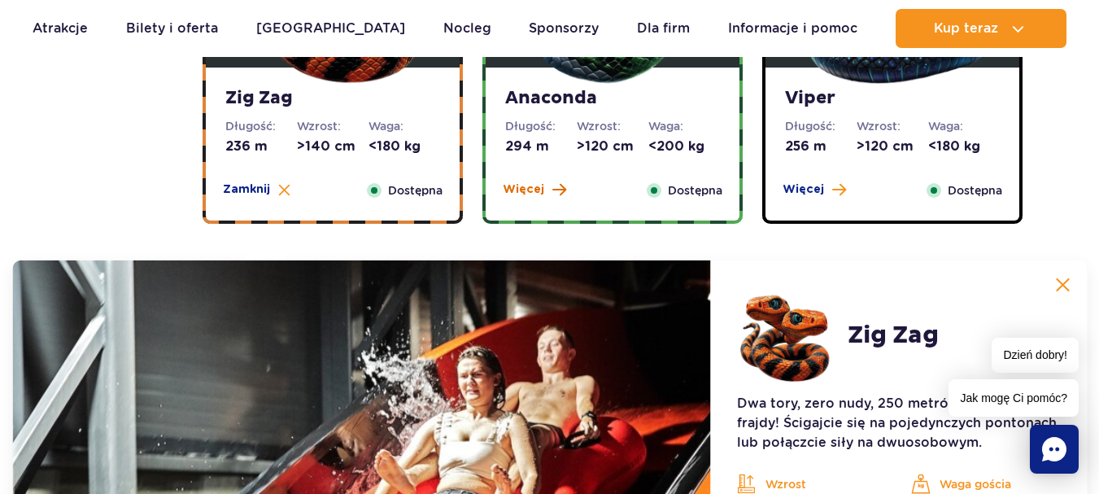
click at [512, 198] on span "Więcej" at bounding box center [523, 189] width 41 height 16
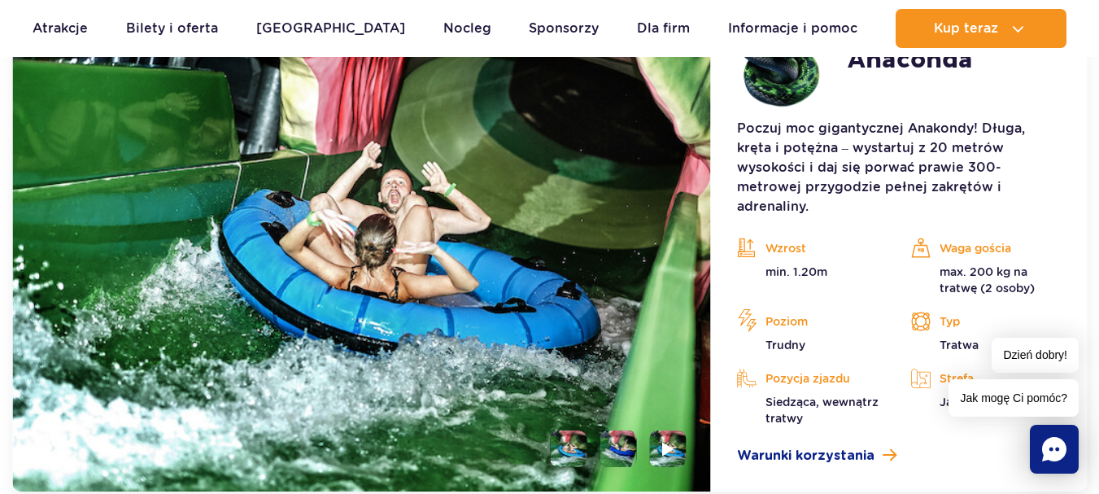
scroll to position [1657, 0]
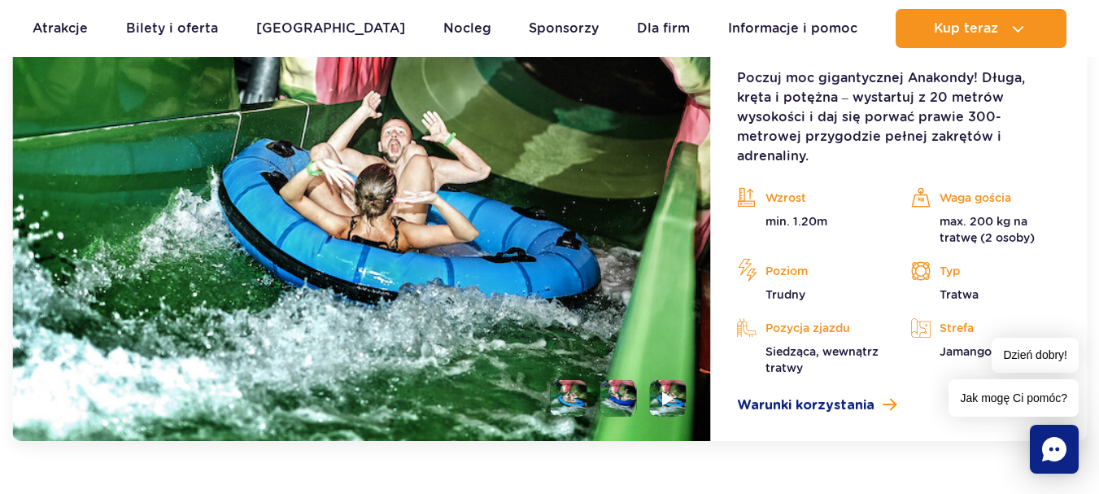
click at [616, 384] on li at bounding box center [618, 398] width 37 height 37
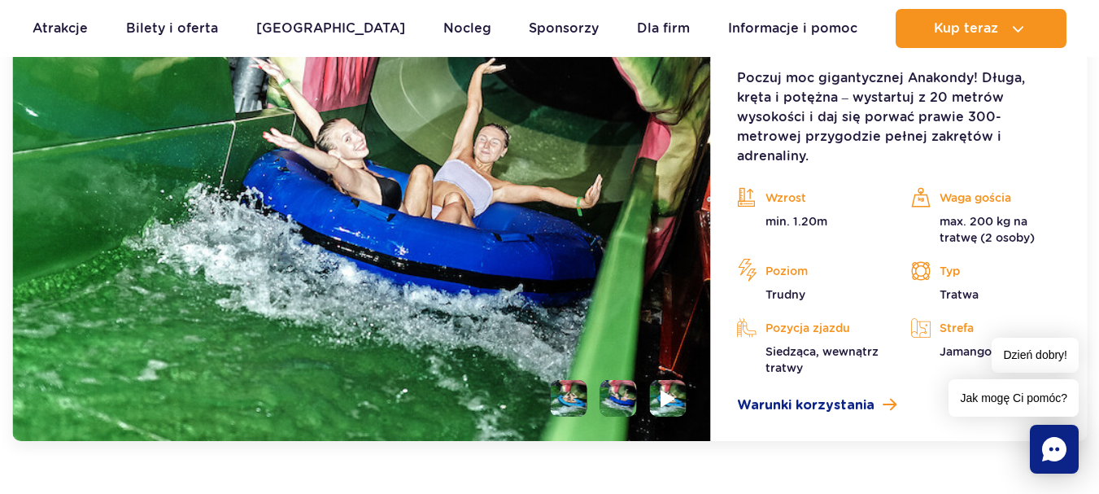
click at [664, 389] on img at bounding box center [667, 398] width 15 height 19
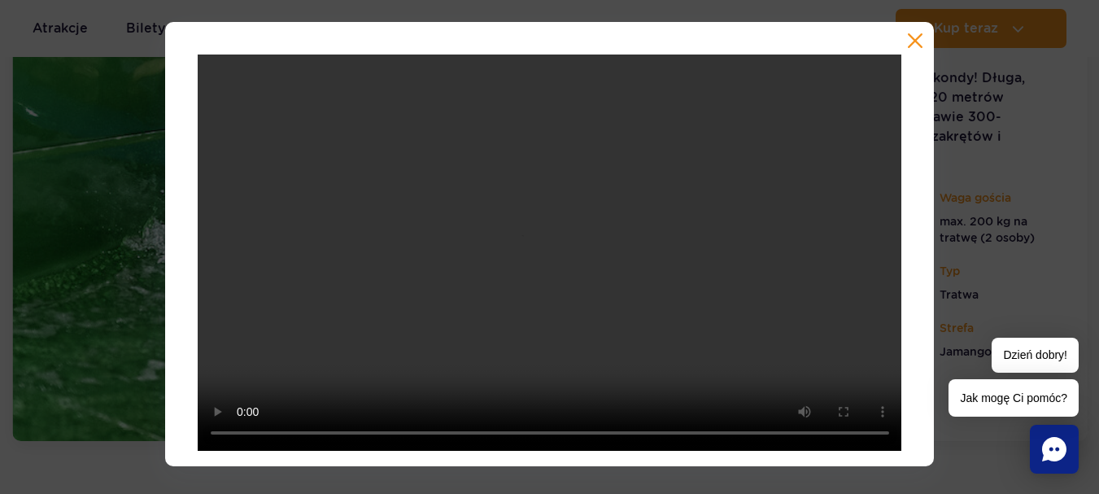
click at [913, 42] on button "button" at bounding box center [915, 41] width 16 height 16
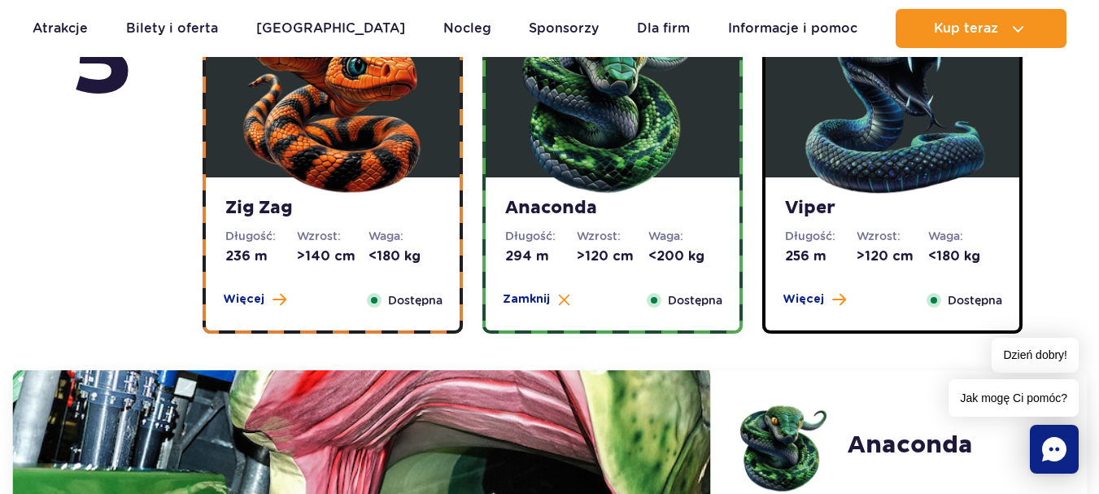
scroll to position [1169, 0]
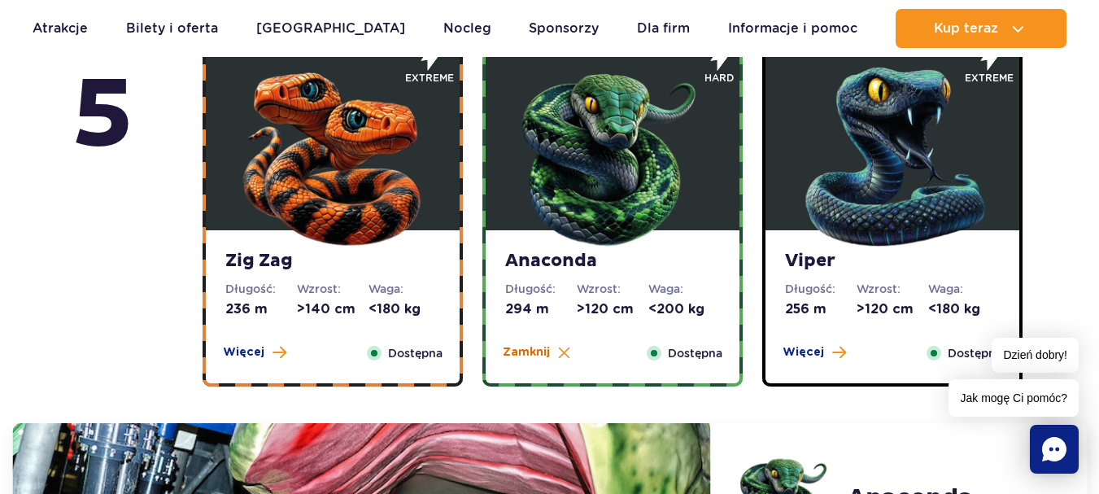
click at [550, 350] on button "Zamknij" at bounding box center [537, 352] width 68 height 16
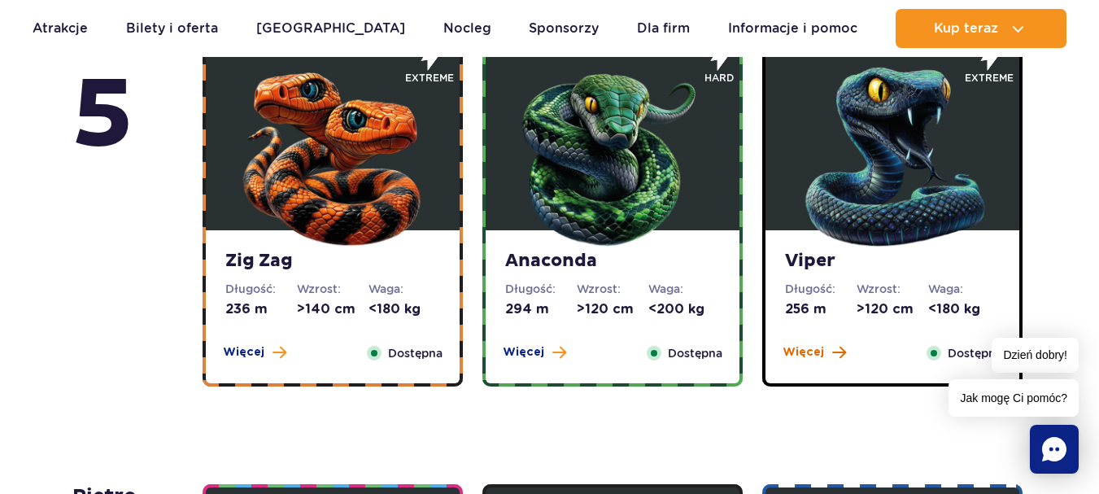
click at [809, 353] on span "Więcej" at bounding box center [802, 352] width 41 height 16
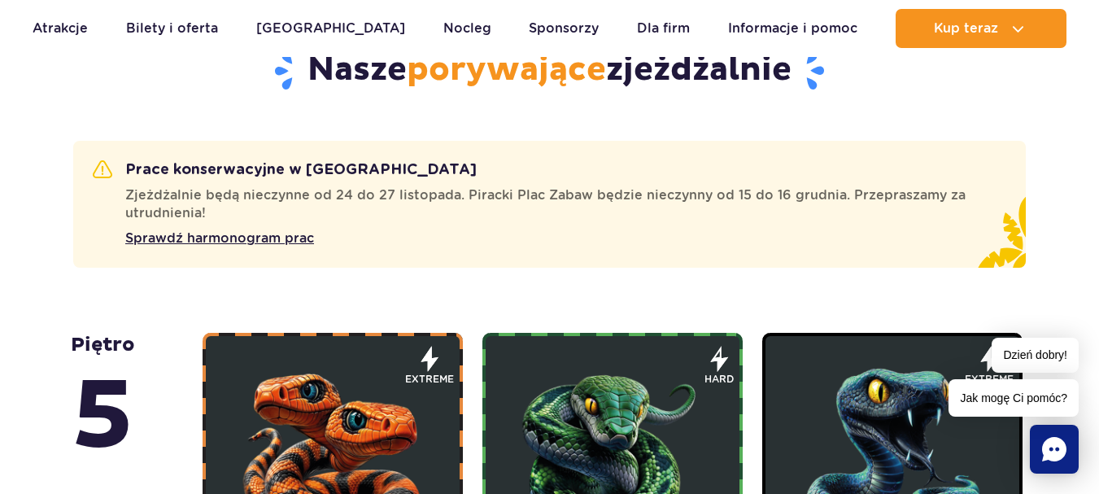
scroll to position [843, 0]
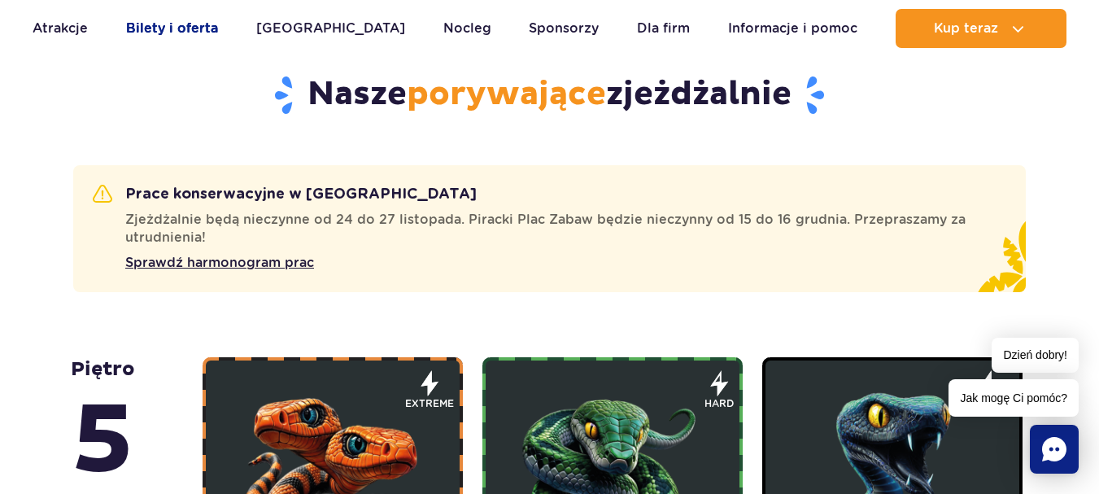
click at [142, 28] on link "Bilety i oferta" at bounding box center [172, 28] width 92 height 39
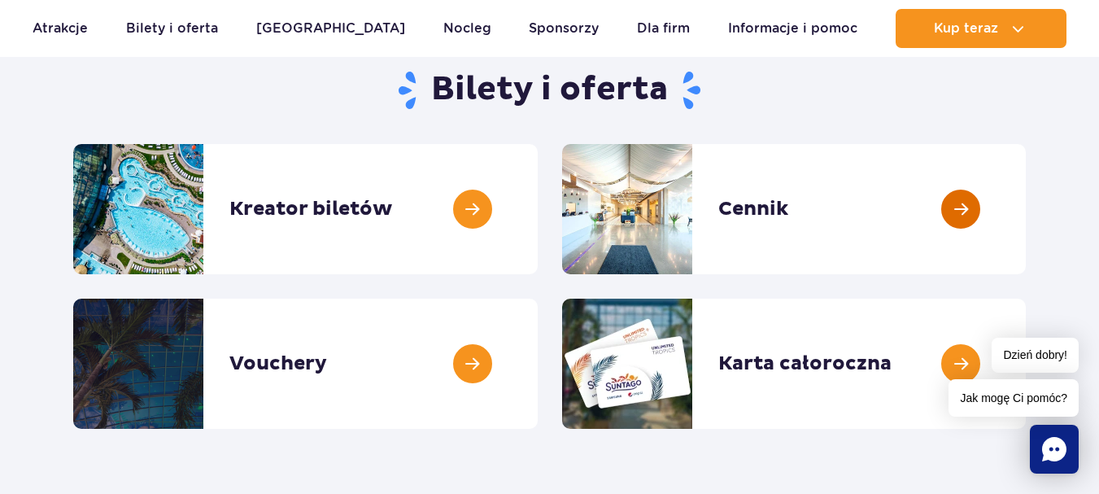
scroll to position [163, 0]
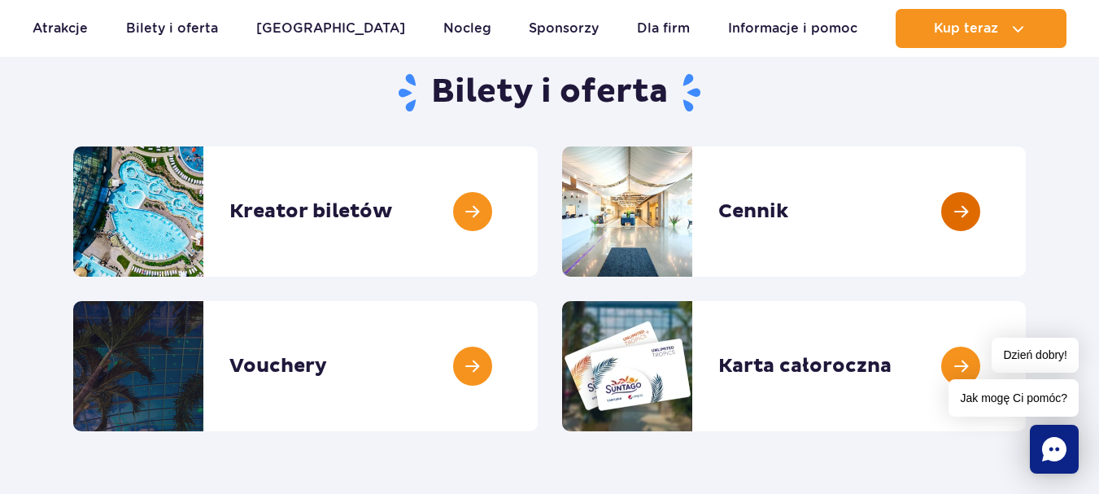
click at [1026, 201] on link at bounding box center [1026, 211] width 0 height 130
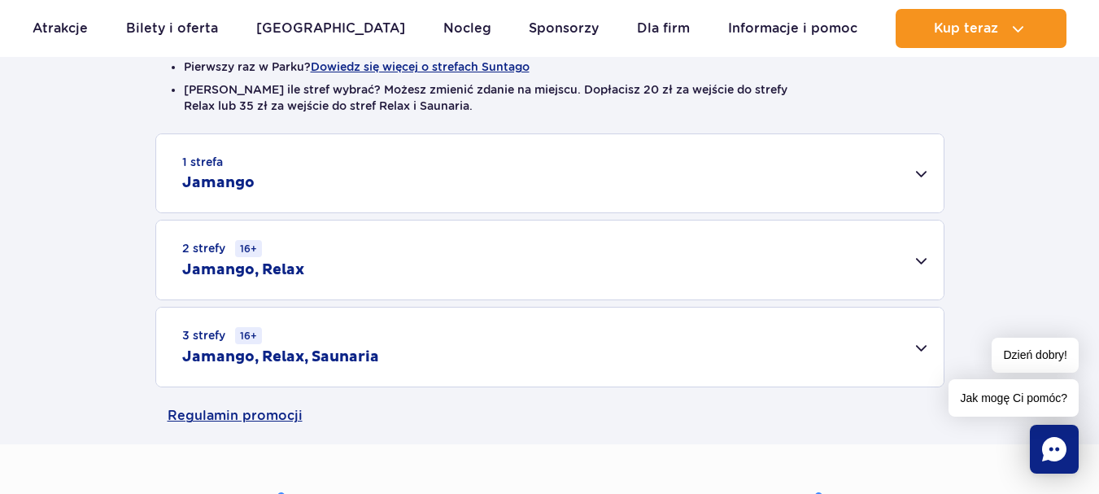
scroll to position [488, 0]
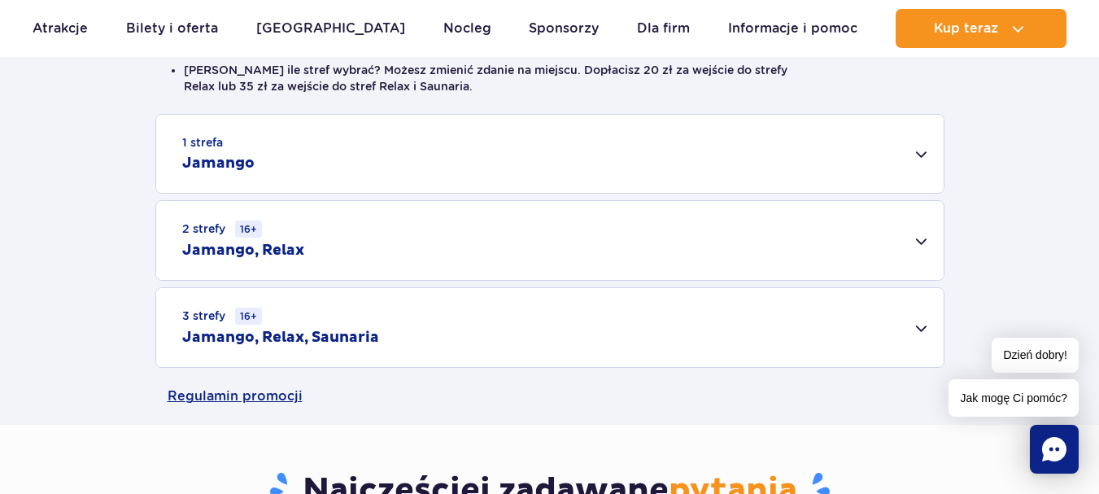
click at [919, 158] on div "1 strefa Jamango" at bounding box center [549, 154] width 787 height 78
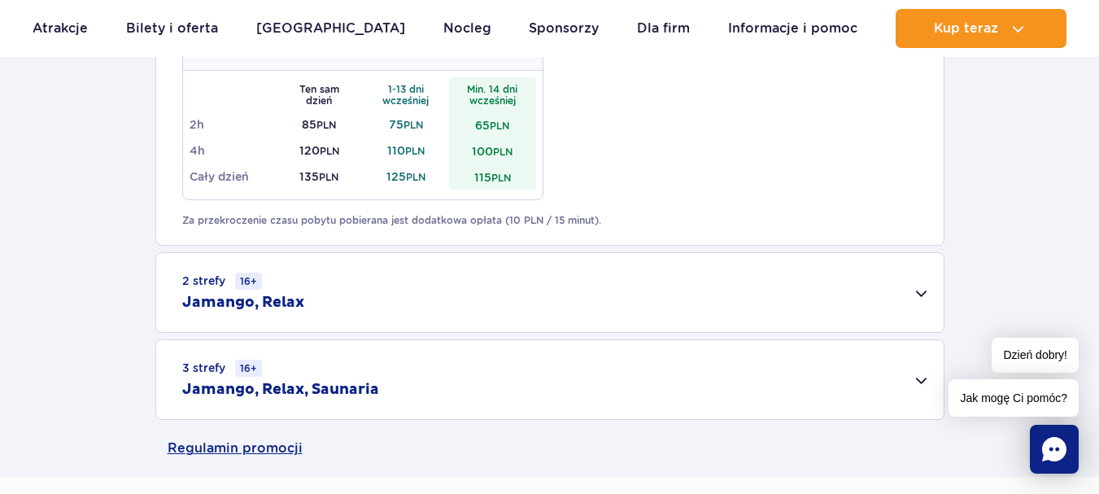
scroll to position [1057, 0]
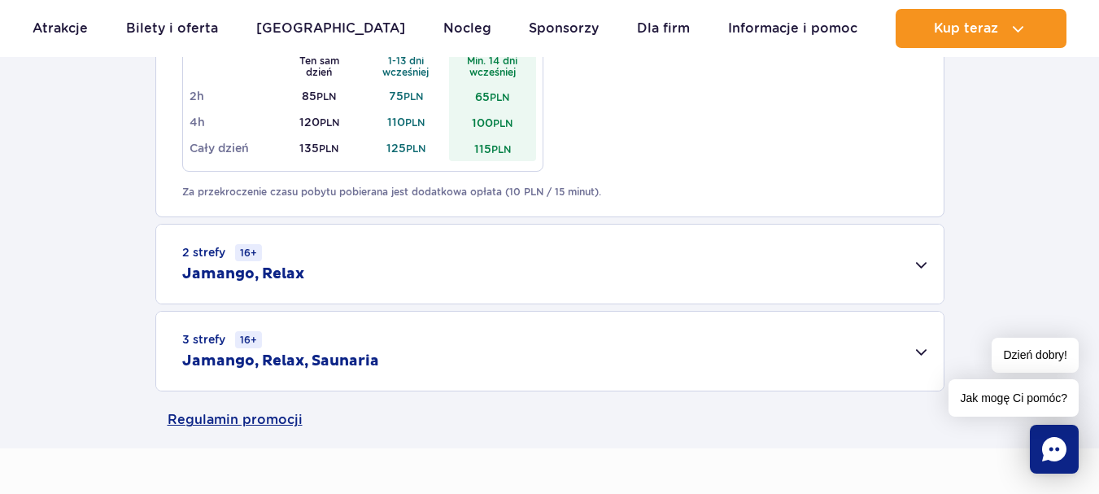
click at [921, 264] on div "2 strefy 16+ Jamango, Relax" at bounding box center [549, 263] width 787 height 79
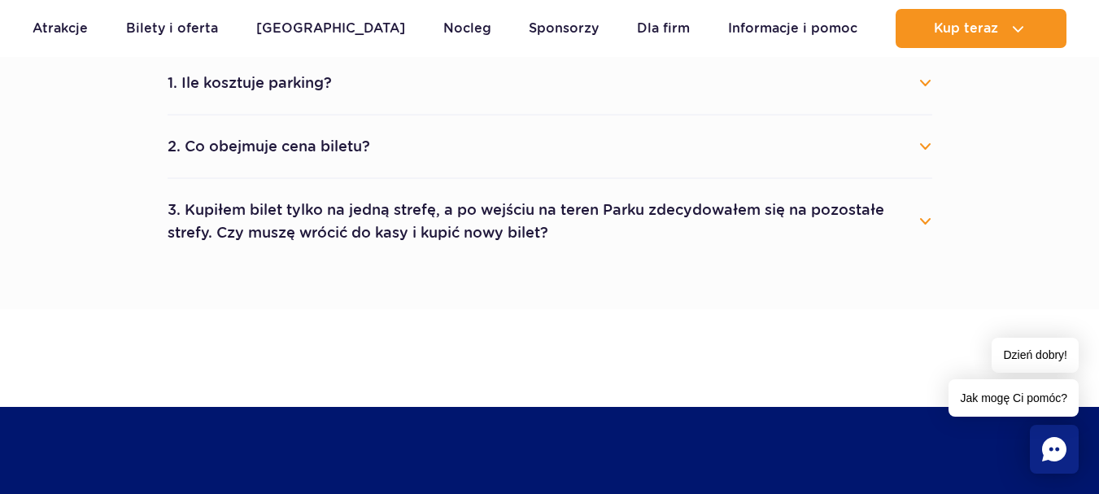
scroll to position [1789, 0]
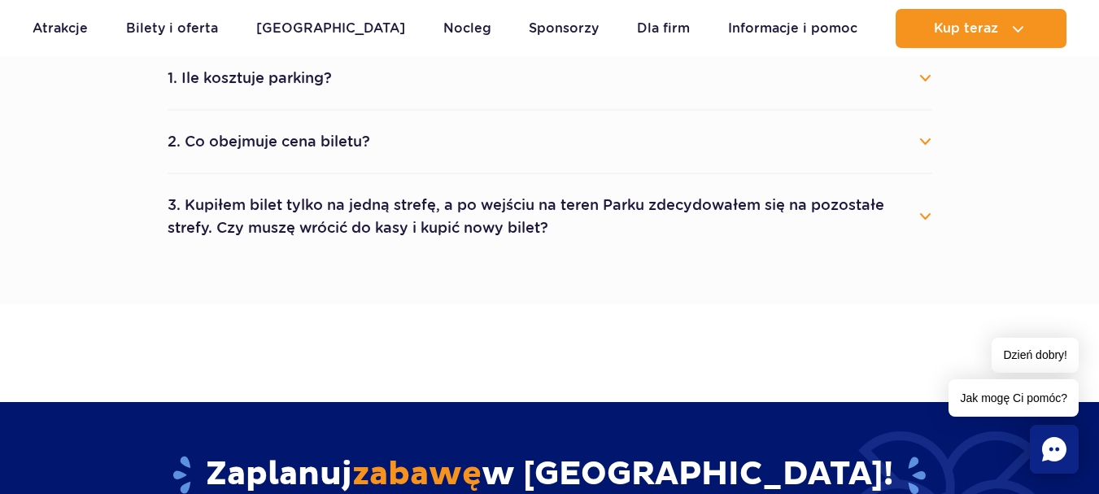
click at [925, 77] on button "1. Ile kosztuje parking?" at bounding box center [550, 78] width 765 height 36
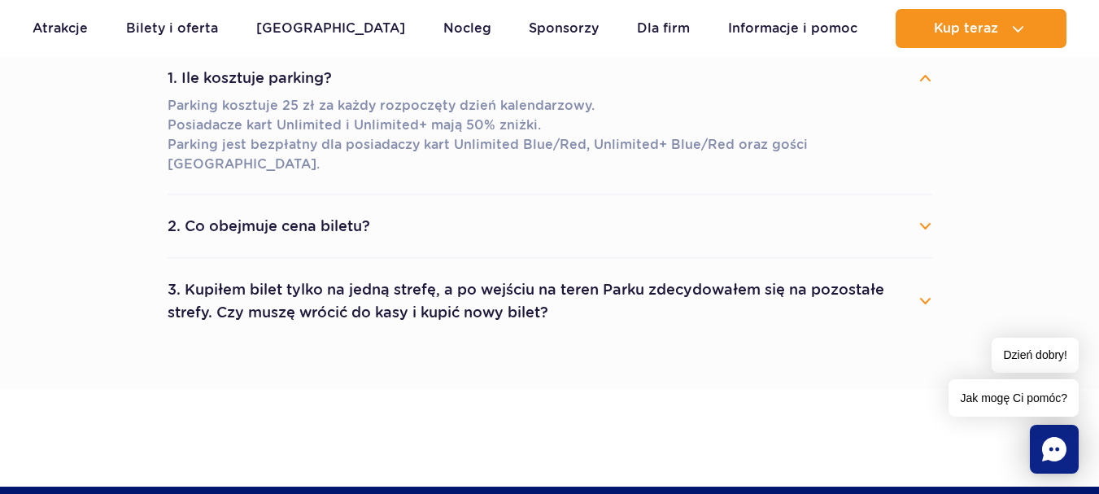
click at [921, 76] on button "1. Ile kosztuje parking?" at bounding box center [550, 78] width 765 height 36
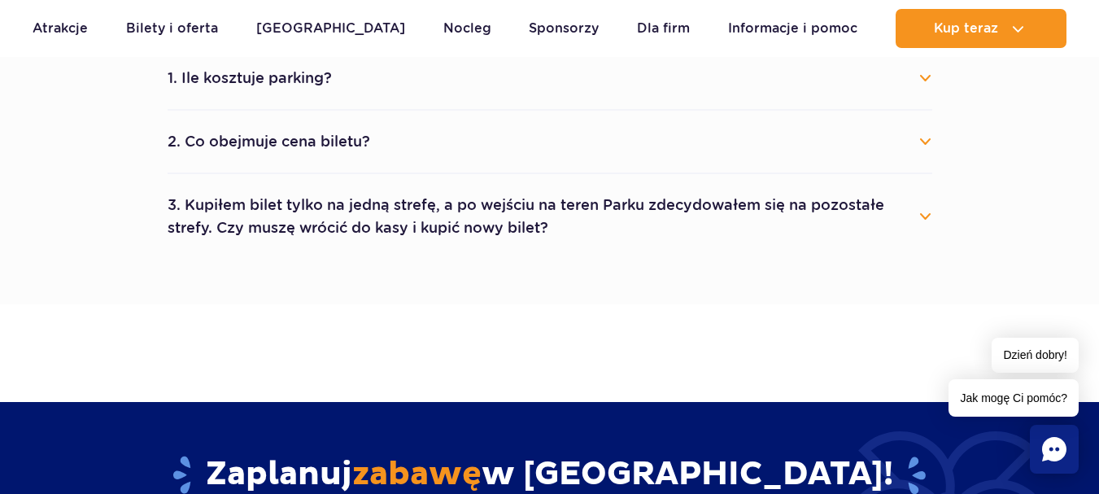
click at [926, 140] on button "2. Co obejmuje cena biletu?" at bounding box center [550, 142] width 765 height 36
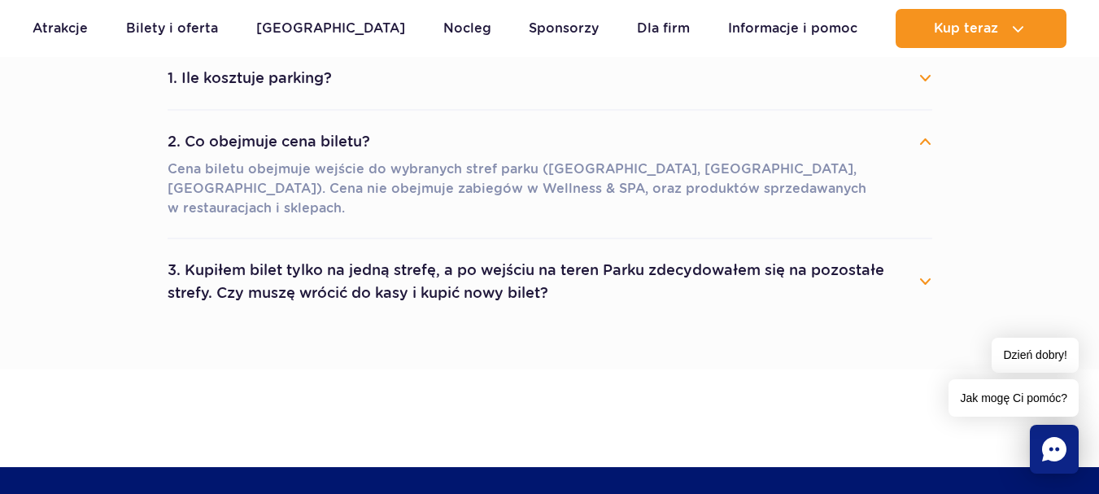
click at [926, 140] on button "2. Co obejmuje cena biletu?" at bounding box center [550, 142] width 765 height 36
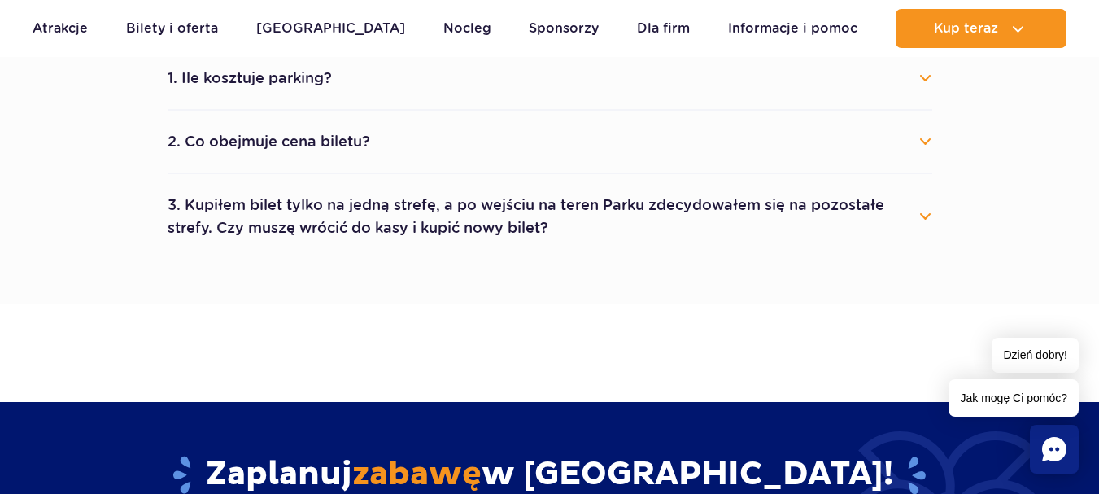
click at [923, 217] on button "3. Kupiłem bilet tylko na jedną strefę, a po wejściu na teren Parku zdecydowałe…" at bounding box center [550, 216] width 765 height 59
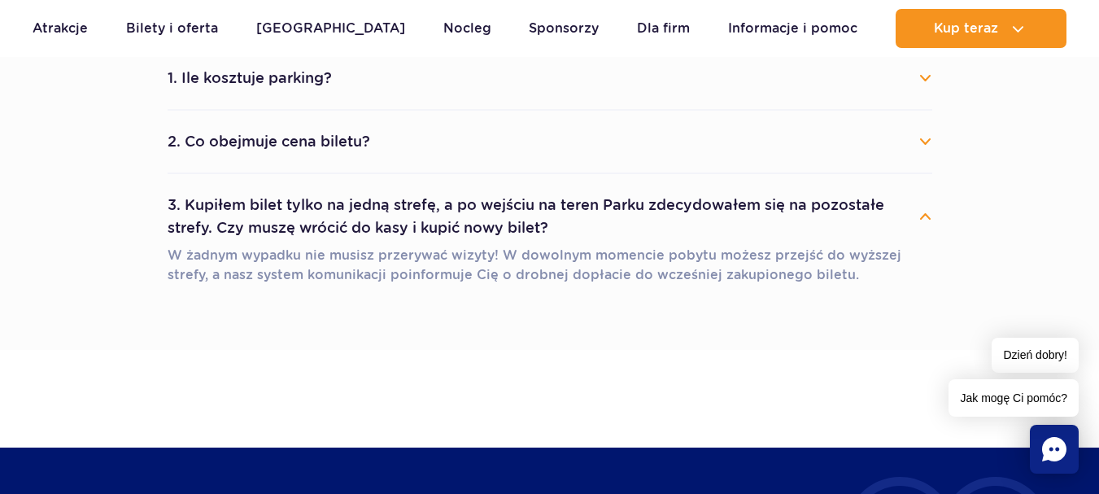
click at [922, 222] on button "3. Kupiłem bilet tylko na jedną strefę, a po wejściu na teren Parku zdecydowałe…" at bounding box center [550, 216] width 765 height 59
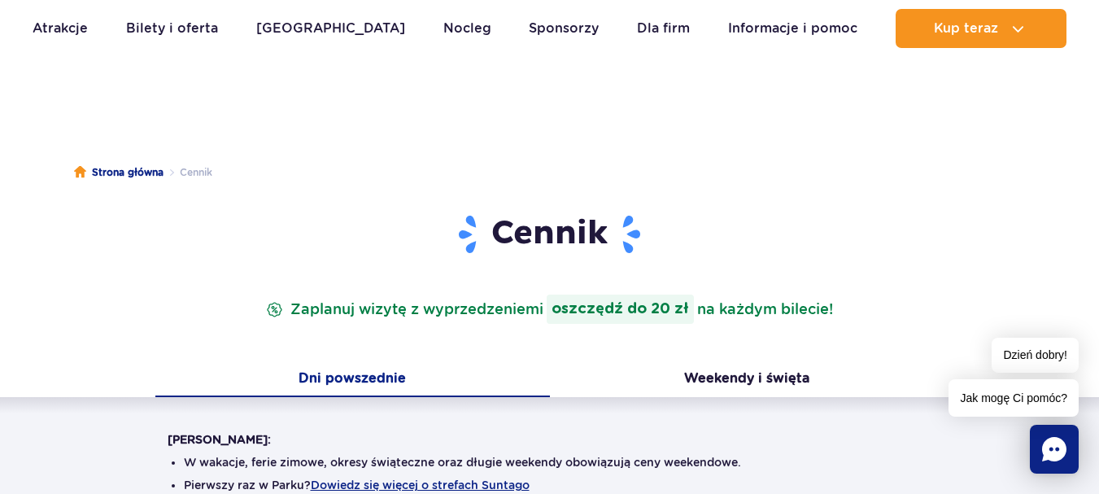
scroll to position [0, 0]
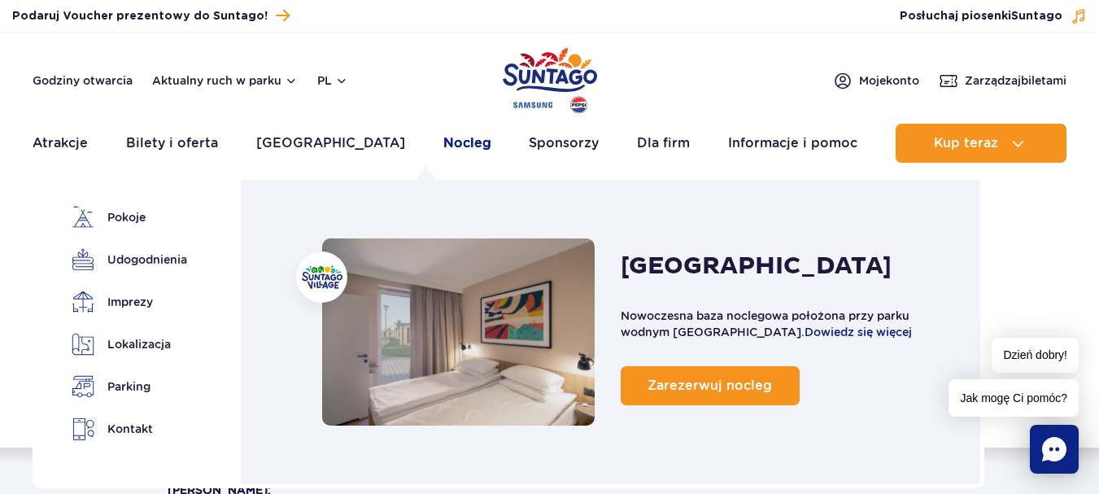
click at [443, 150] on link "Nocleg" at bounding box center [467, 143] width 48 height 39
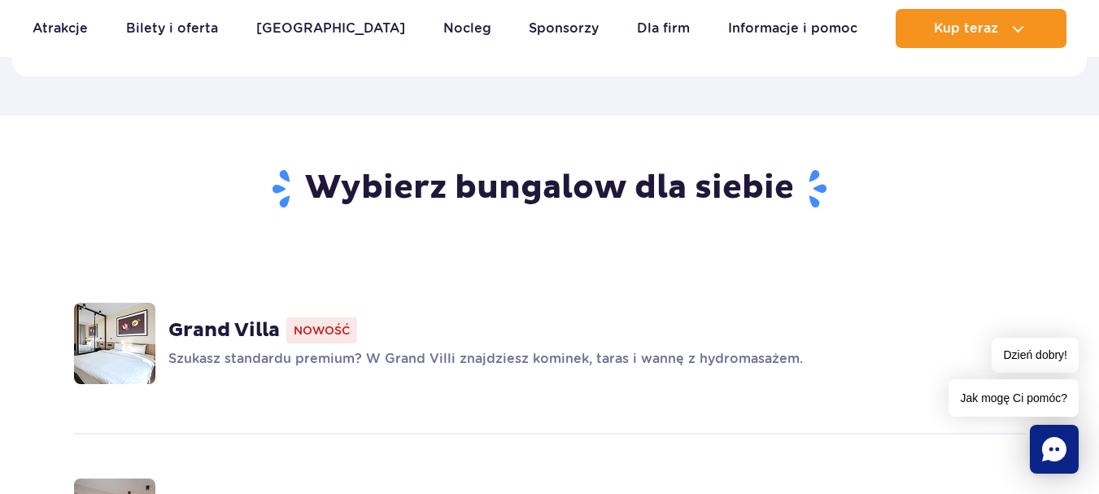
scroll to position [1139, 0]
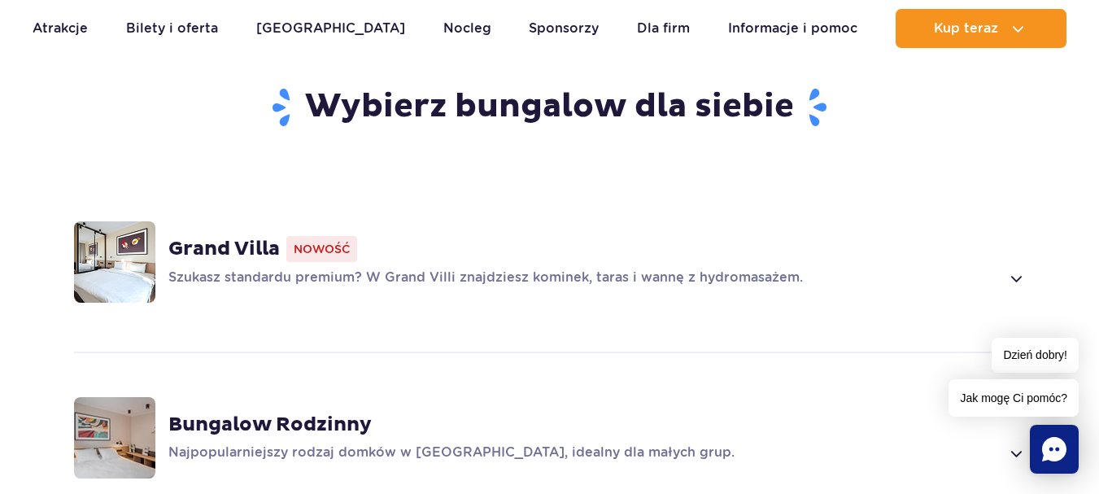
click at [1020, 268] on span at bounding box center [1015, 278] width 19 height 20
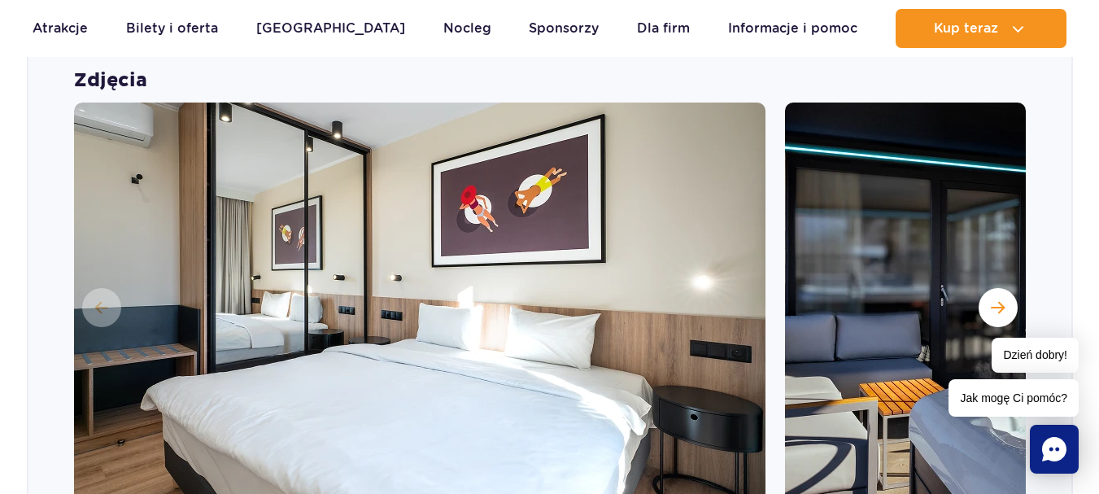
scroll to position [1458, 0]
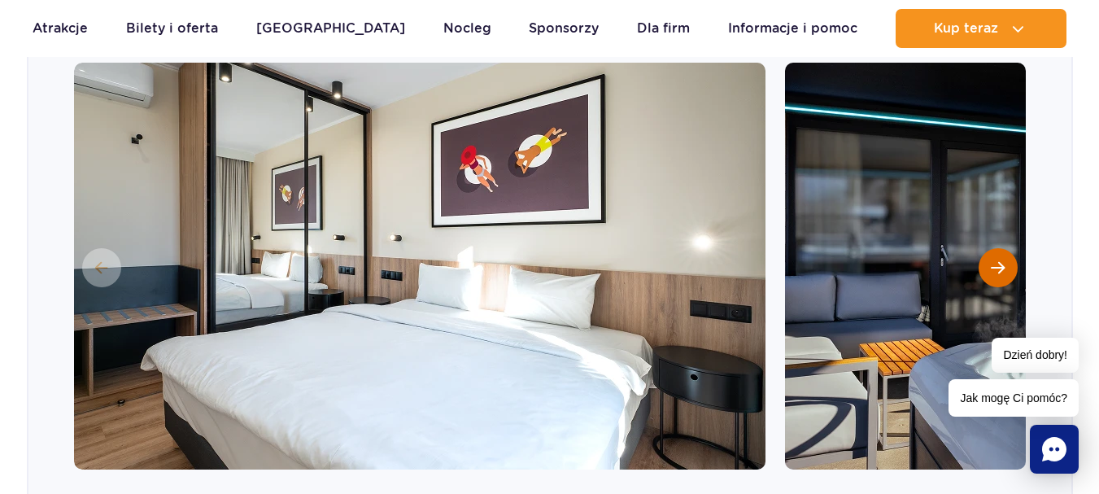
click at [997, 260] on span "Następny slajd" at bounding box center [998, 267] width 14 height 15
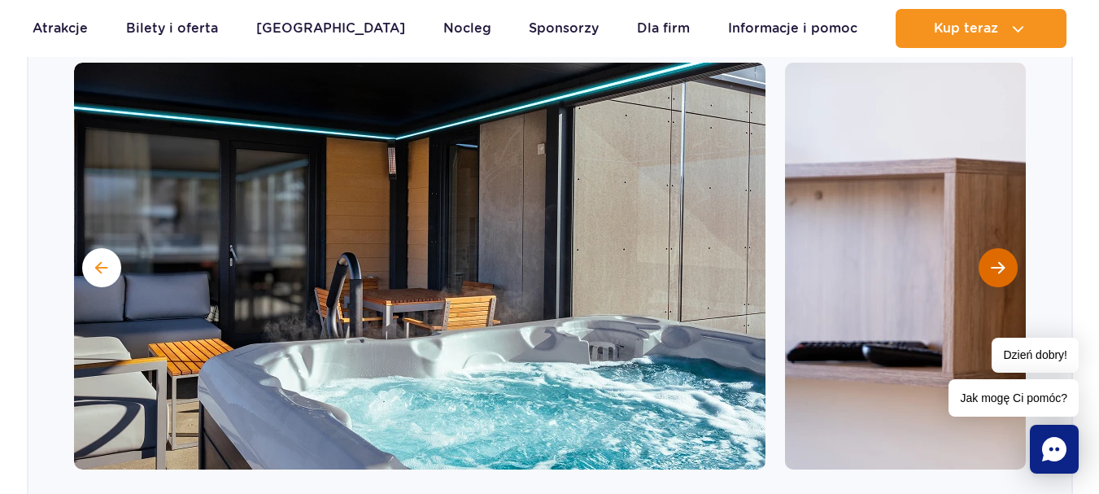
click at [996, 260] on span "Następny slajd" at bounding box center [998, 267] width 14 height 15
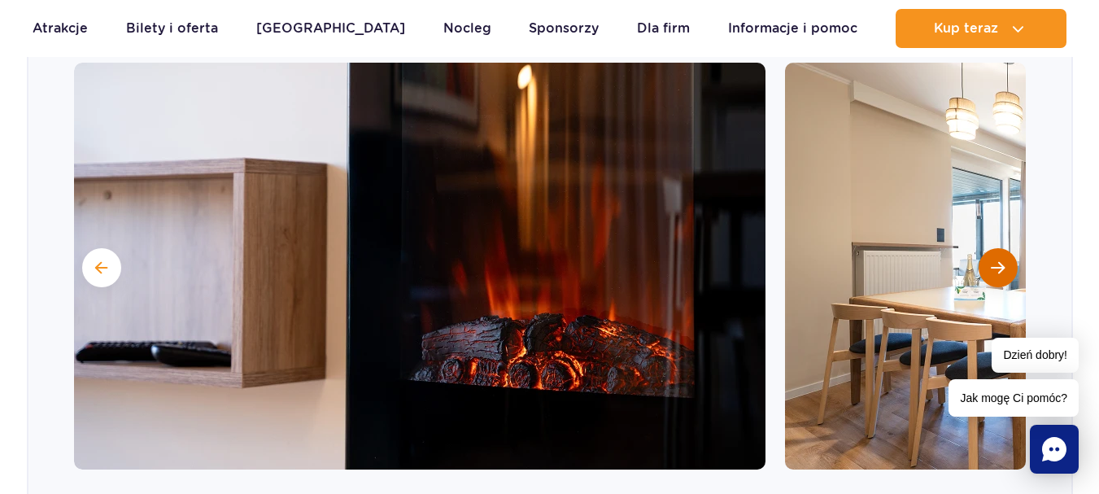
click at [994, 260] on span "Następny slajd" at bounding box center [998, 267] width 14 height 15
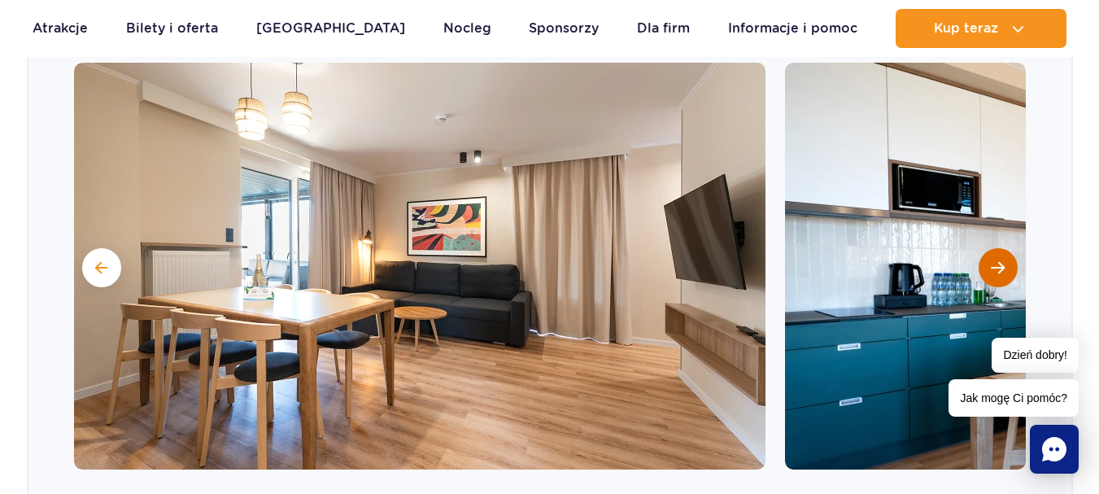
click at [992, 260] on span "Następny slajd" at bounding box center [998, 267] width 14 height 15
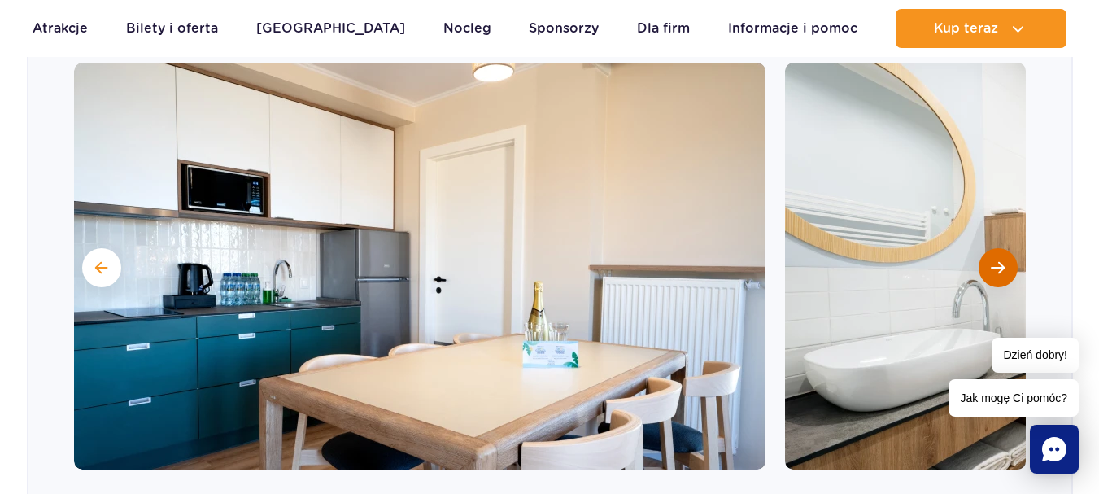
click at [992, 260] on span "Następny slajd" at bounding box center [998, 267] width 14 height 15
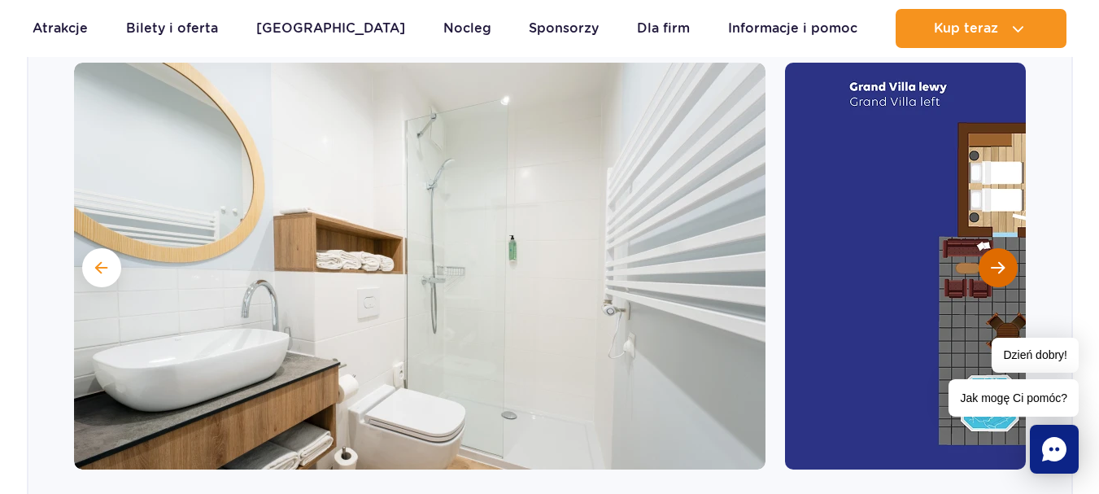
click at [991, 251] on button "Następny slajd" at bounding box center [997, 267] width 39 height 39
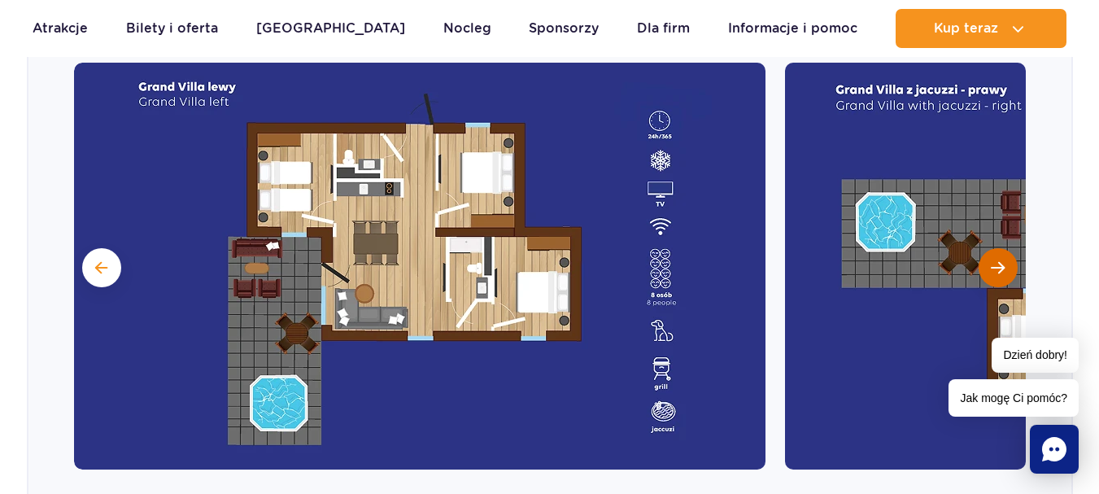
click at [990, 251] on button "Następny slajd" at bounding box center [997, 267] width 39 height 39
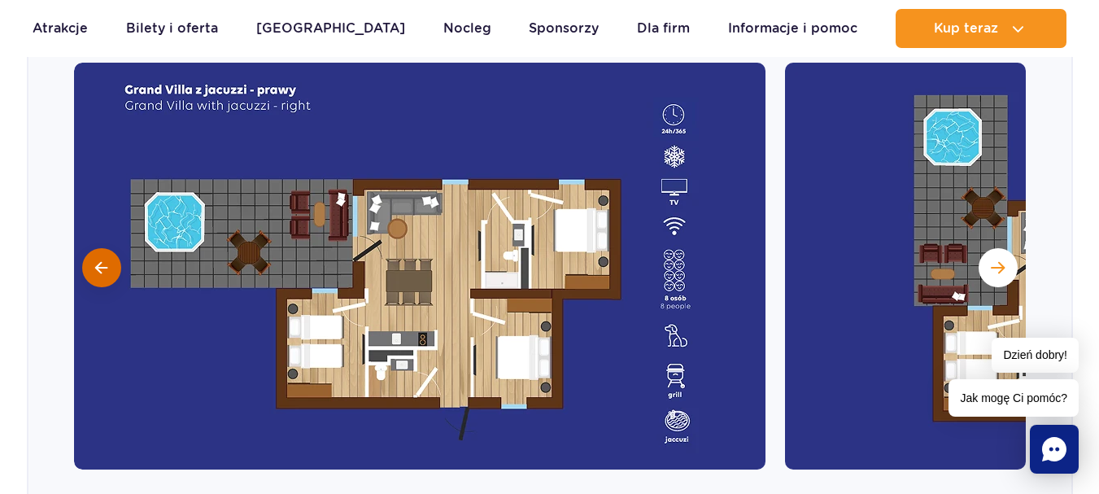
click at [110, 248] on button at bounding box center [101, 267] width 39 height 39
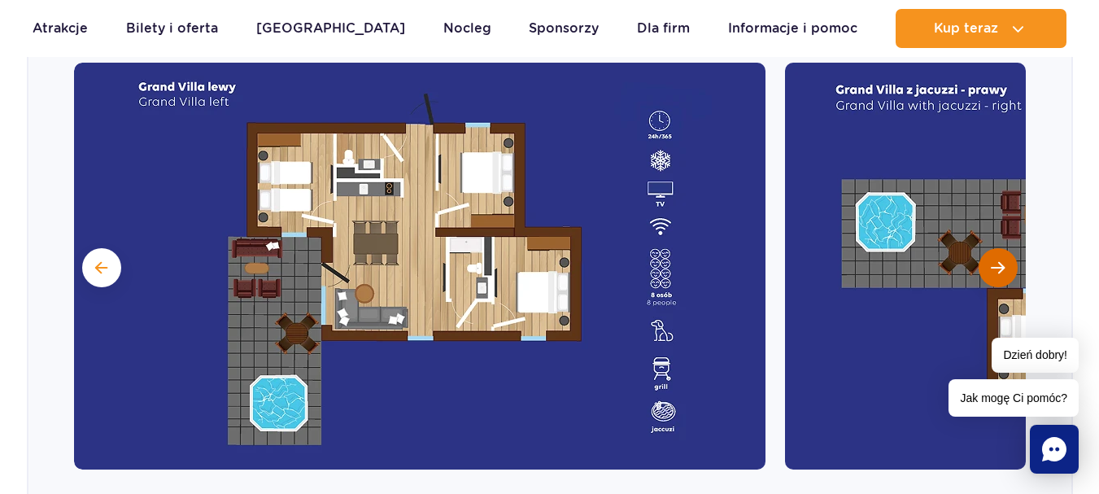
click at [997, 260] on span "Następny slajd" at bounding box center [998, 267] width 14 height 15
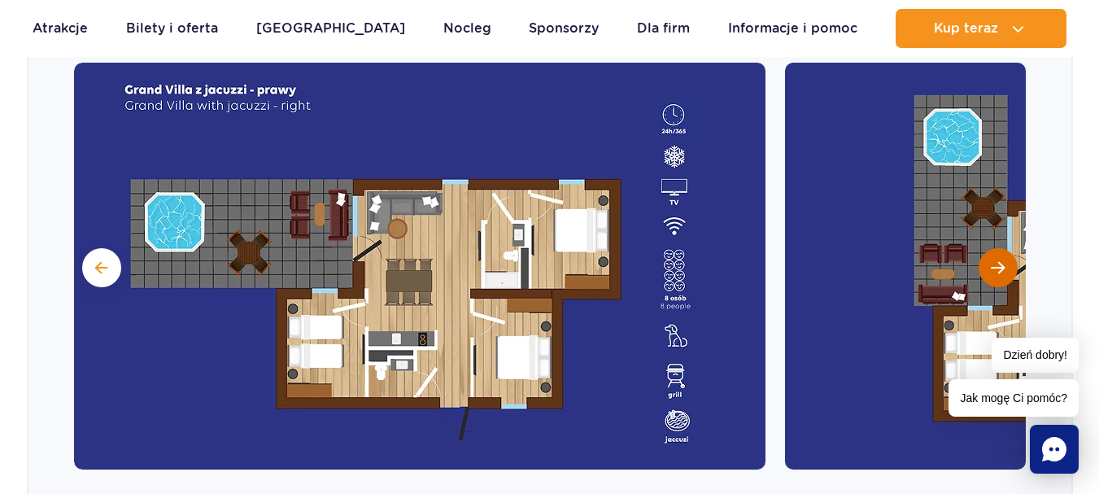
click at [999, 260] on span "Następny slajd" at bounding box center [998, 267] width 14 height 15
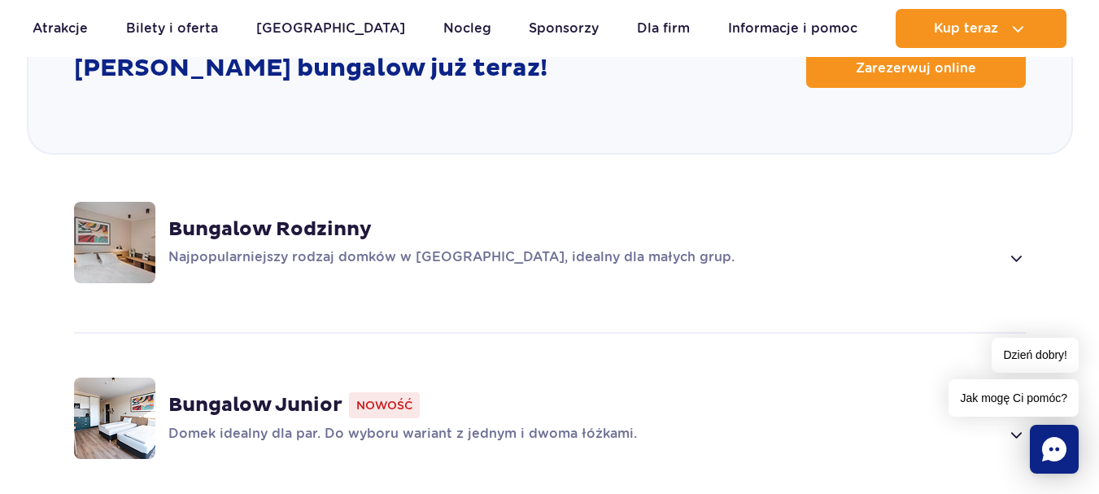
scroll to position [2272, 0]
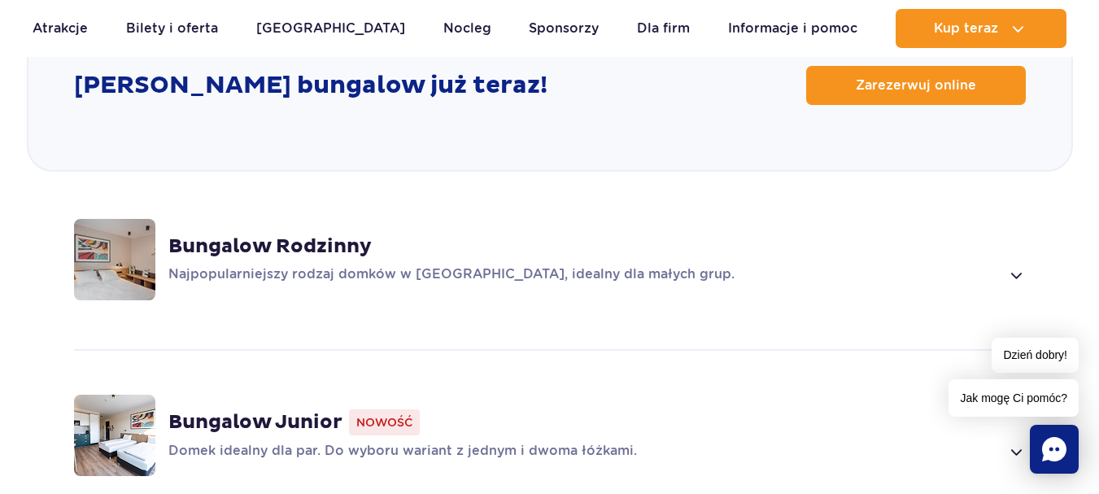
click at [1014, 237] on div "Bungalow Rodzinny Najpopularniejszy rodzaj domków w Suntago Village, idealny dl…" at bounding box center [596, 259] width 857 height 50
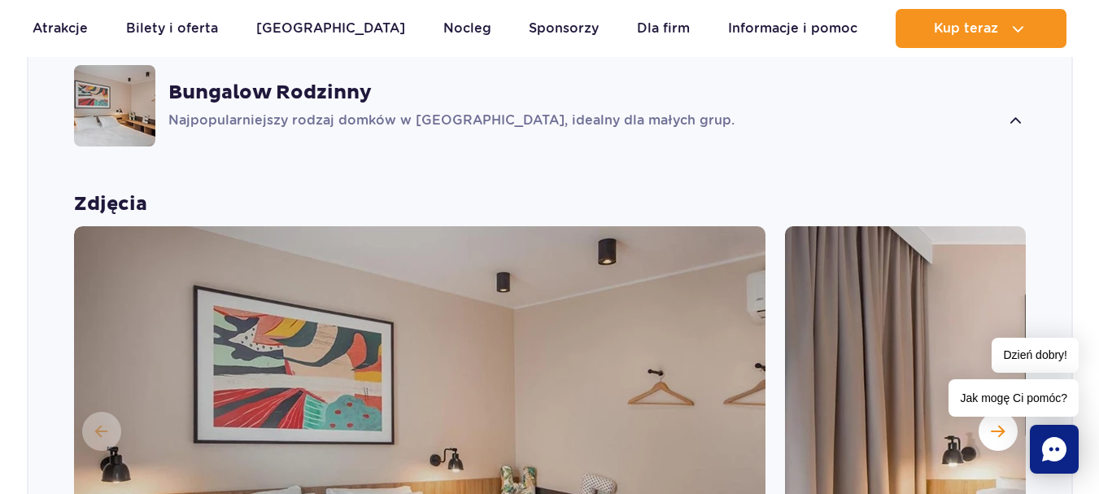
scroll to position [1634, 0]
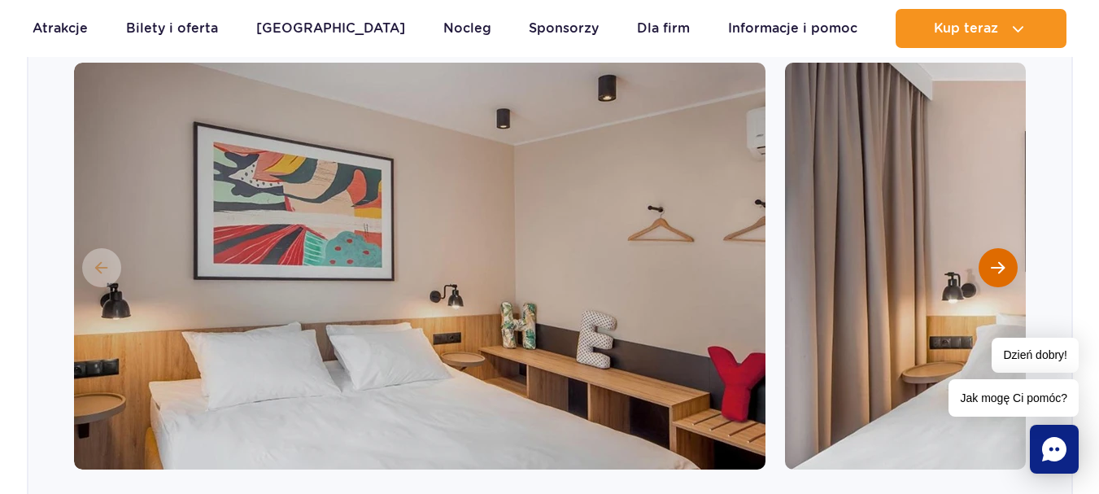
click at [998, 260] on span "Następny slajd" at bounding box center [998, 267] width 14 height 15
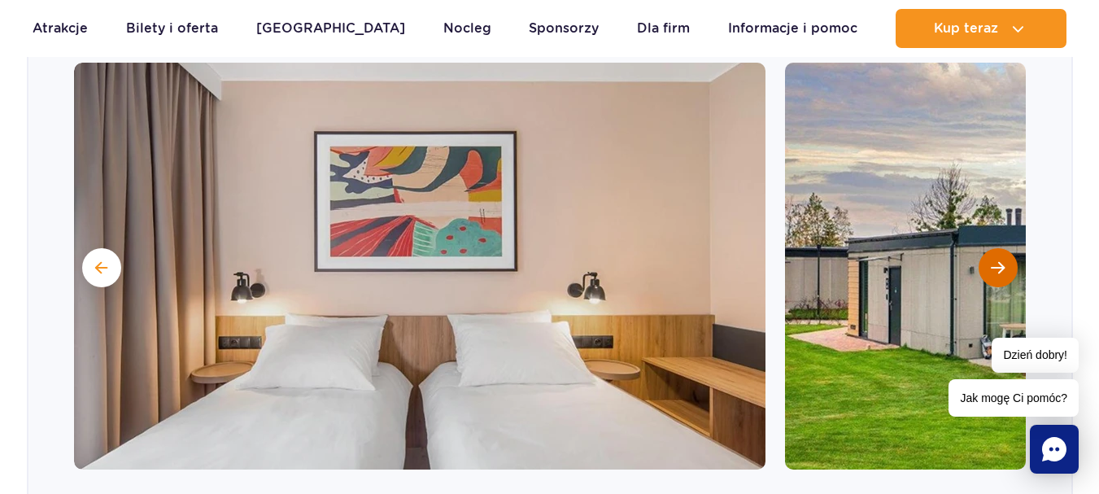
click at [998, 260] on span "Następny slajd" at bounding box center [998, 267] width 14 height 15
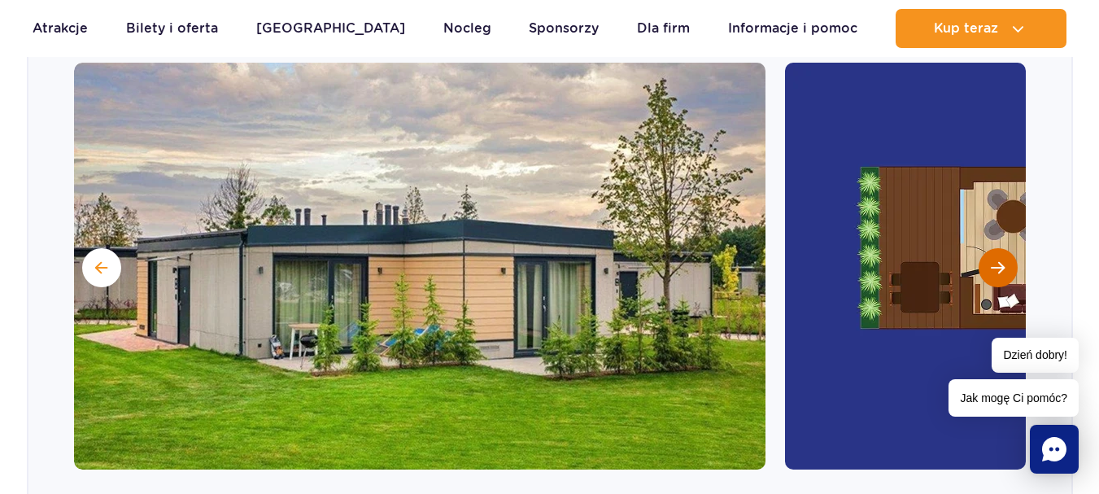
click at [997, 260] on span "Następny slajd" at bounding box center [998, 267] width 14 height 15
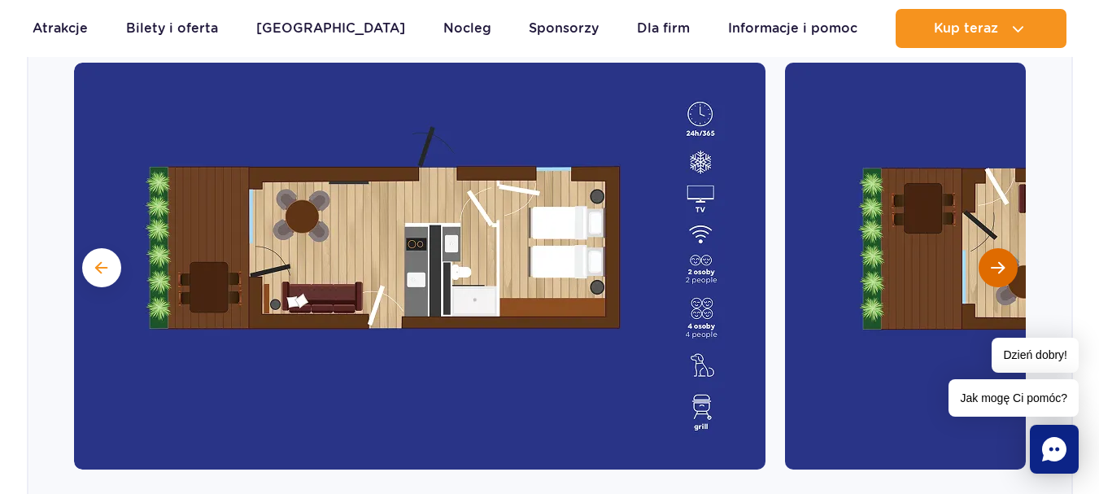
click at [995, 260] on span "Następny slajd" at bounding box center [998, 267] width 14 height 15
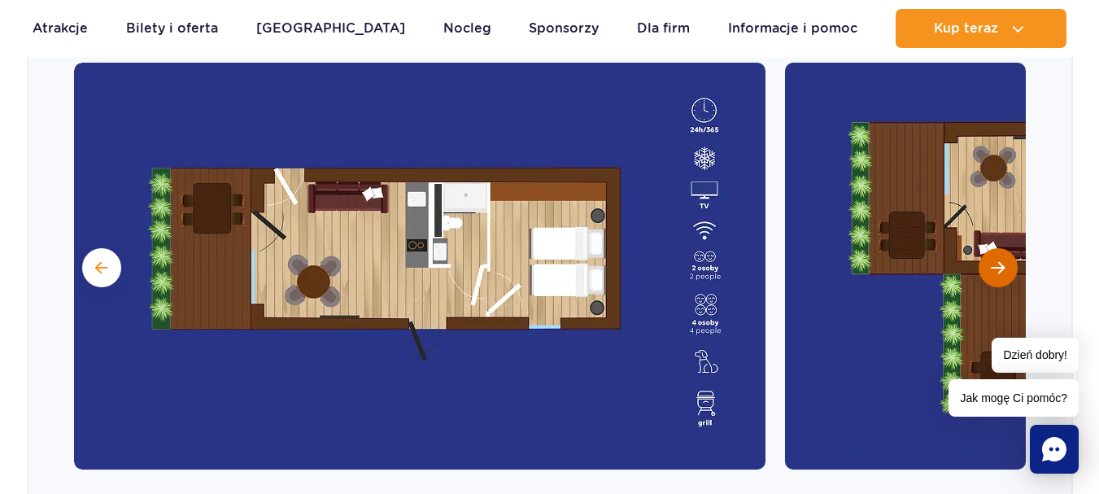
click at [987, 248] on button "Następny slajd" at bounding box center [997, 267] width 39 height 39
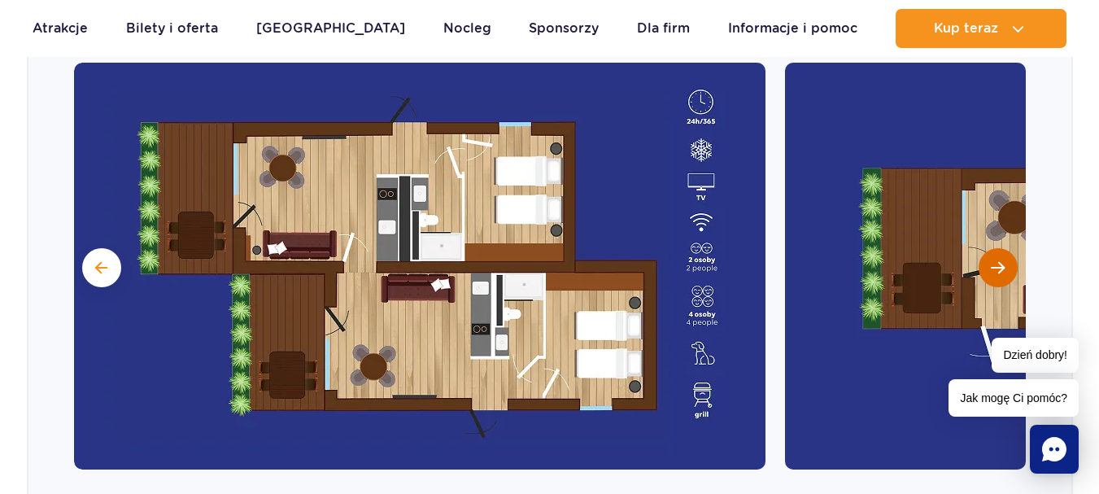
click at [987, 248] on button "Następny slajd" at bounding box center [997, 267] width 39 height 39
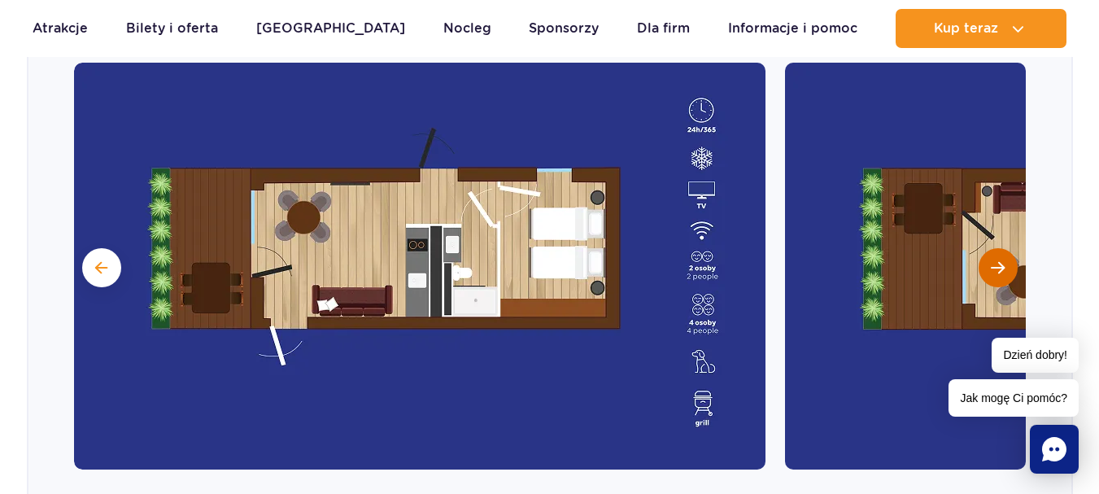
click at [987, 248] on button "Następny slajd" at bounding box center [997, 267] width 39 height 39
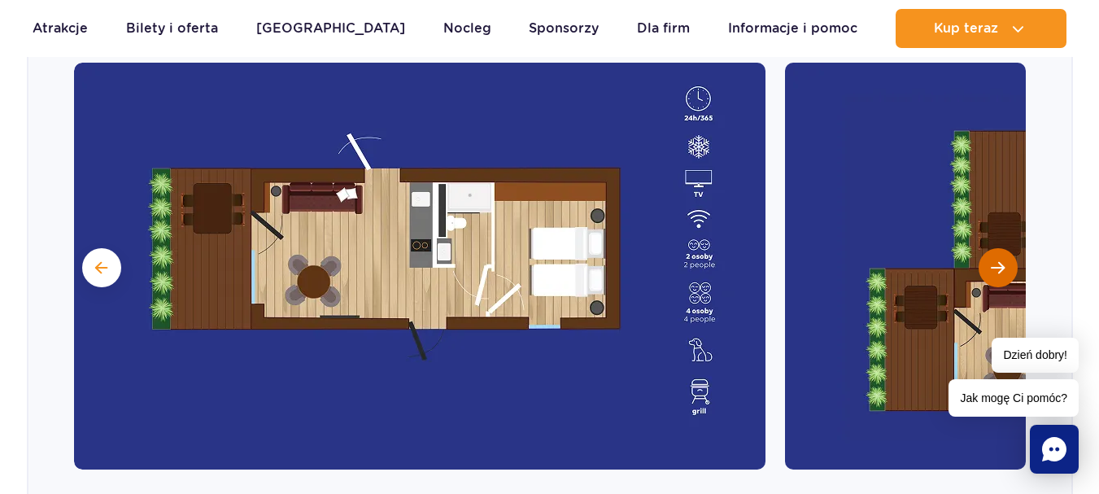
click at [987, 248] on button "Następny slajd" at bounding box center [997, 267] width 39 height 39
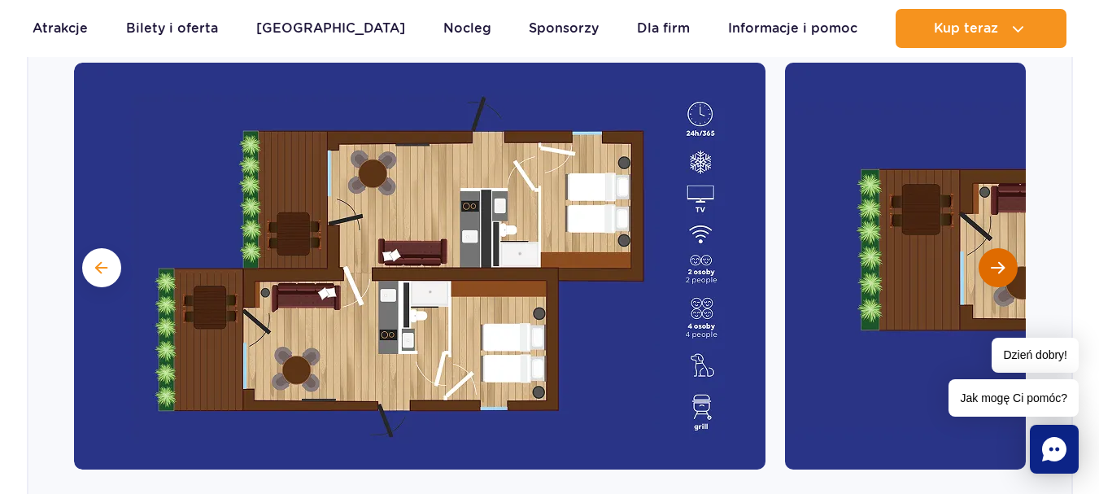
click at [987, 248] on button "Następny slajd" at bounding box center [997, 267] width 39 height 39
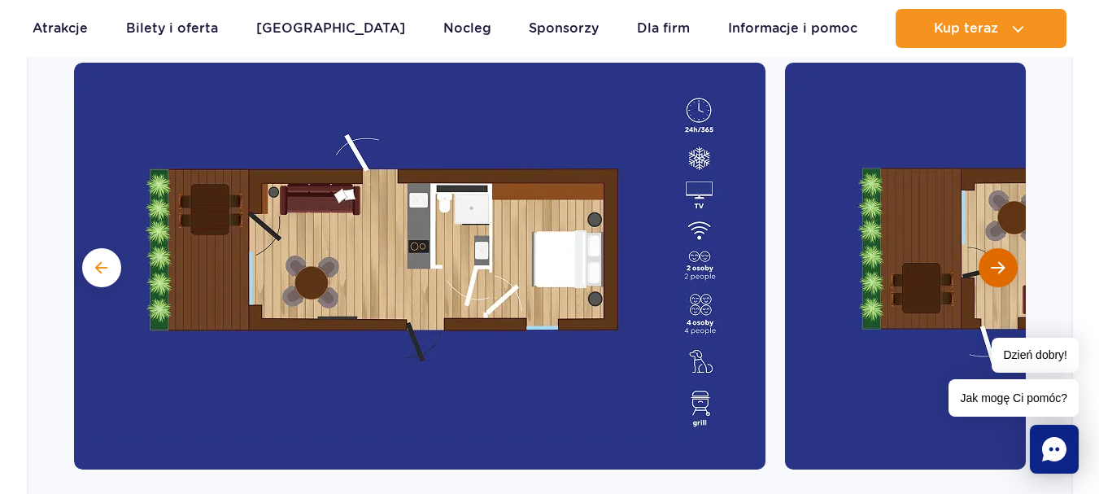
click at [987, 248] on button "Następny slajd" at bounding box center [997, 267] width 39 height 39
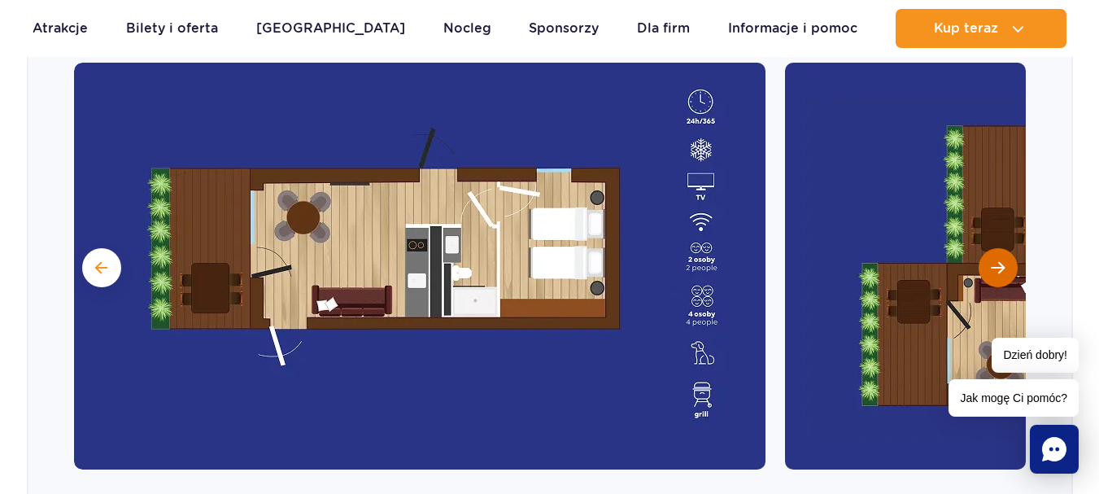
click at [986, 248] on button "Następny slajd" at bounding box center [997, 267] width 39 height 39
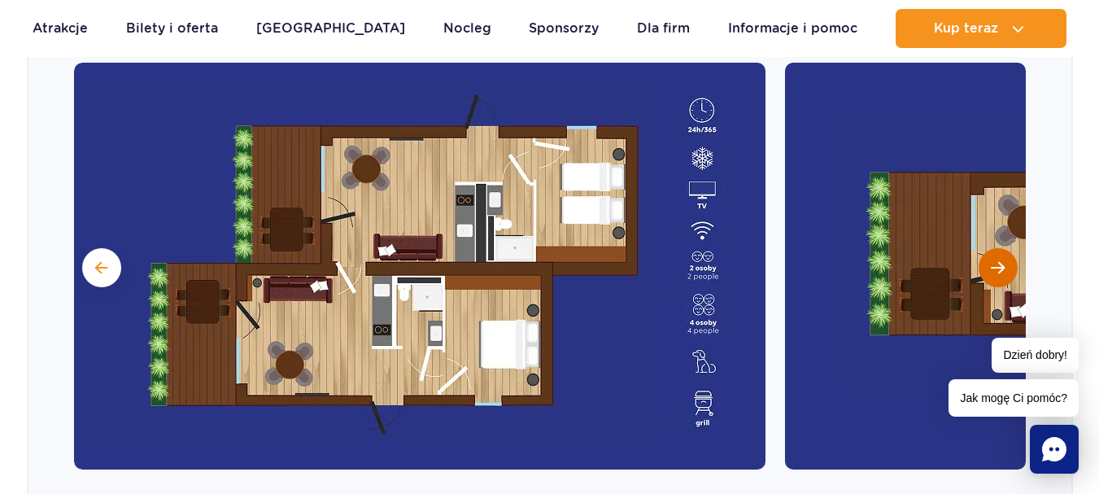
click at [986, 248] on button "Następny slajd" at bounding box center [997, 267] width 39 height 39
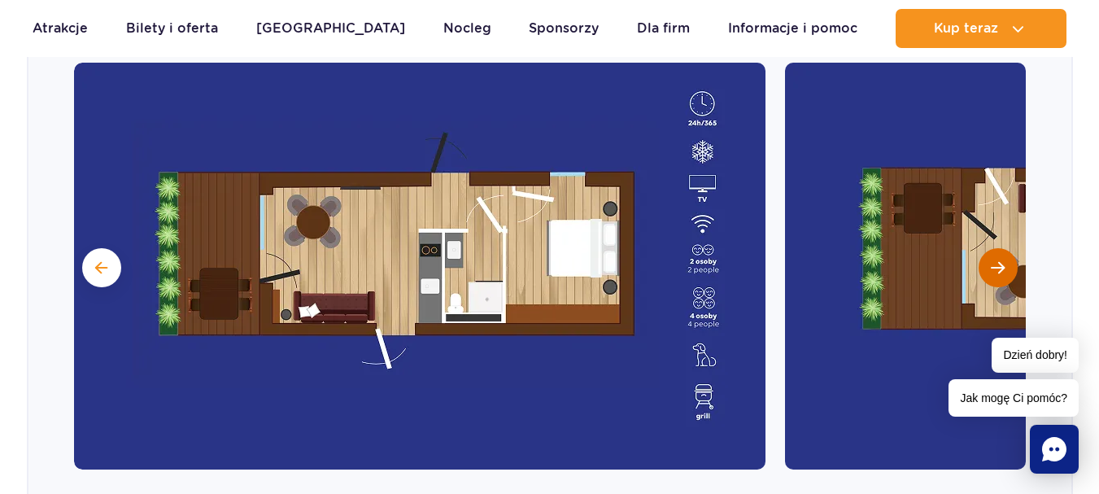
click at [986, 248] on button "Następny slajd" at bounding box center [997, 267] width 39 height 39
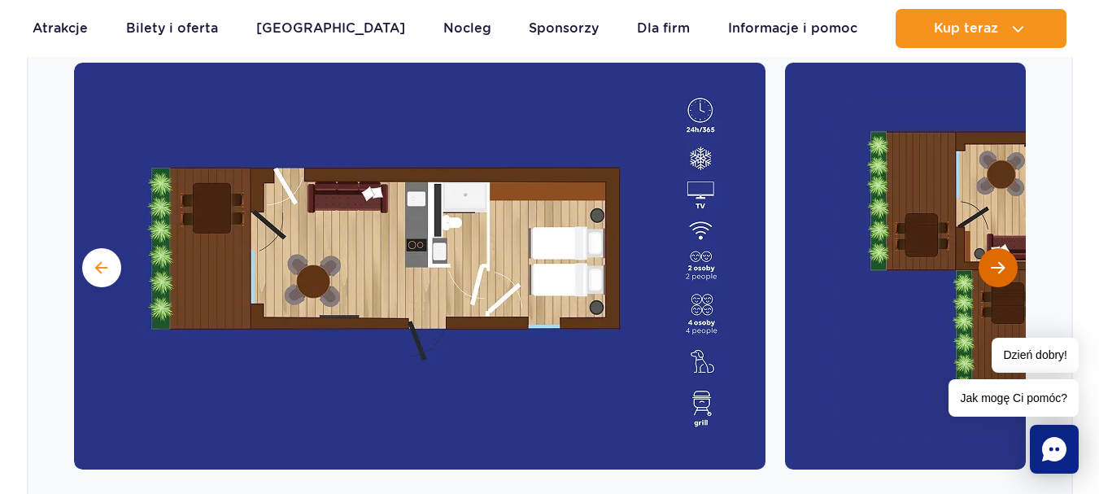
click at [986, 248] on button "Następny slajd" at bounding box center [997, 267] width 39 height 39
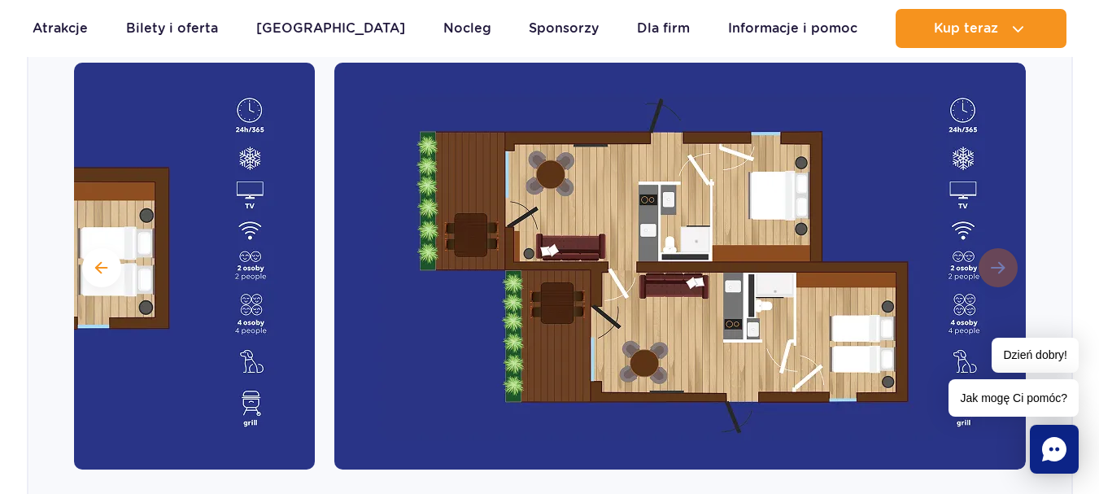
click at [986, 244] on img at bounding box center [679, 266] width 691 height 407
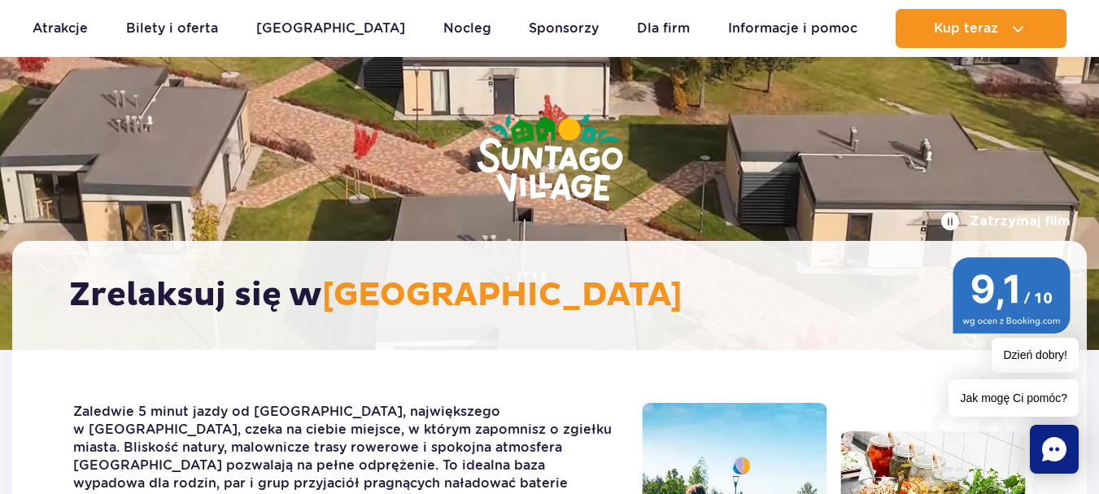
scroll to position [0, 0]
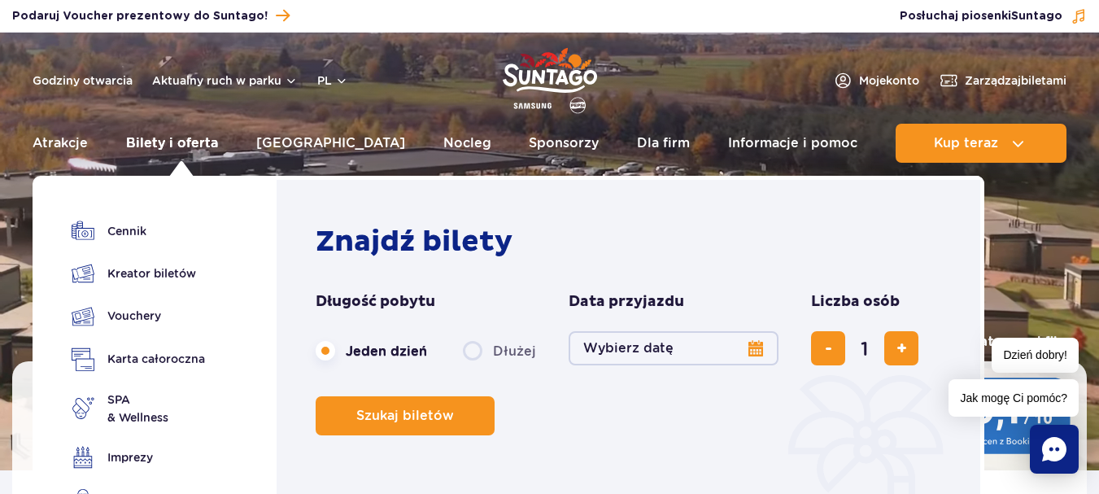
click at [178, 143] on link "Bilety i oferta" at bounding box center [172, 143] width 92 height 39
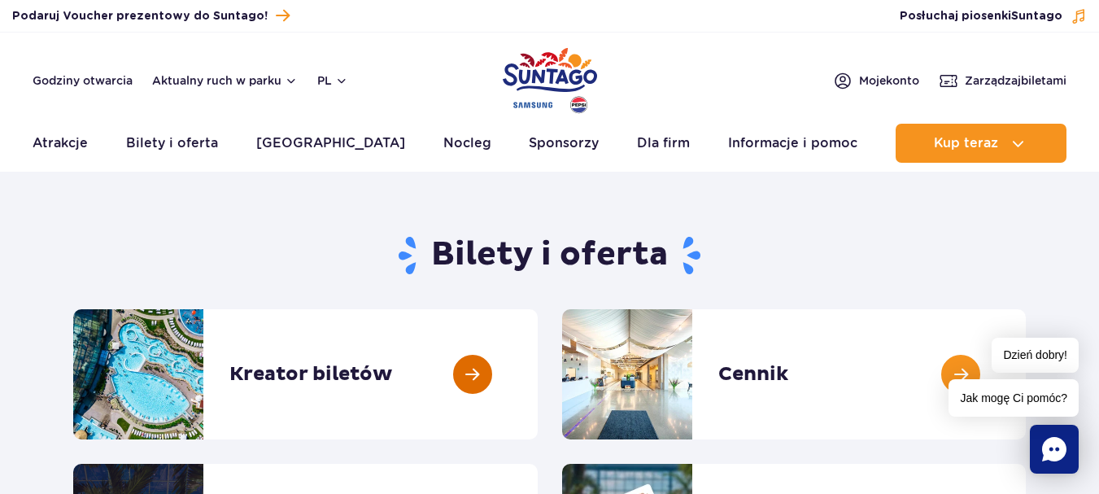
click at [538, 378] on link at bounding box center [538, 374] width 0 height 130
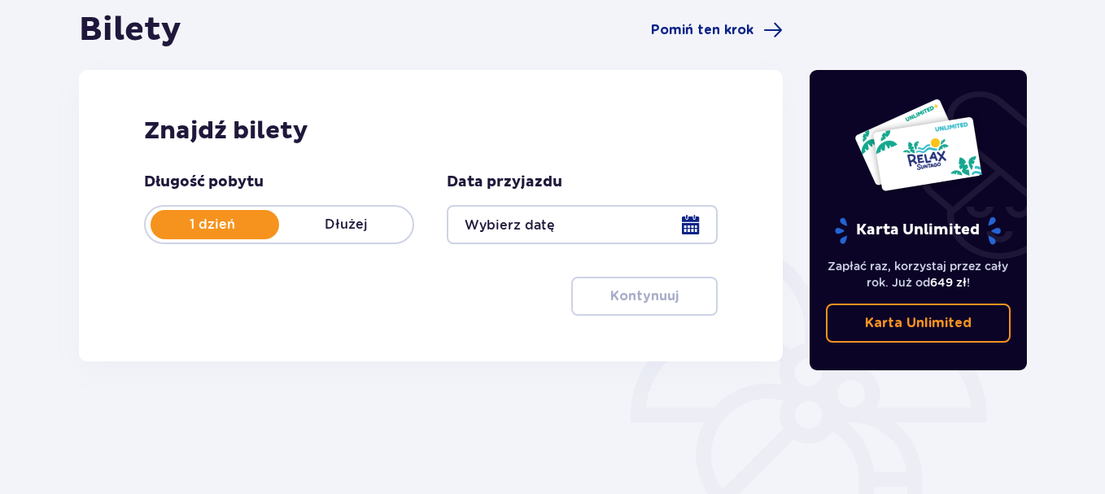
click at [360, 231] on p "Dłużej" at bounding box center [345, 225] width 133 height 18
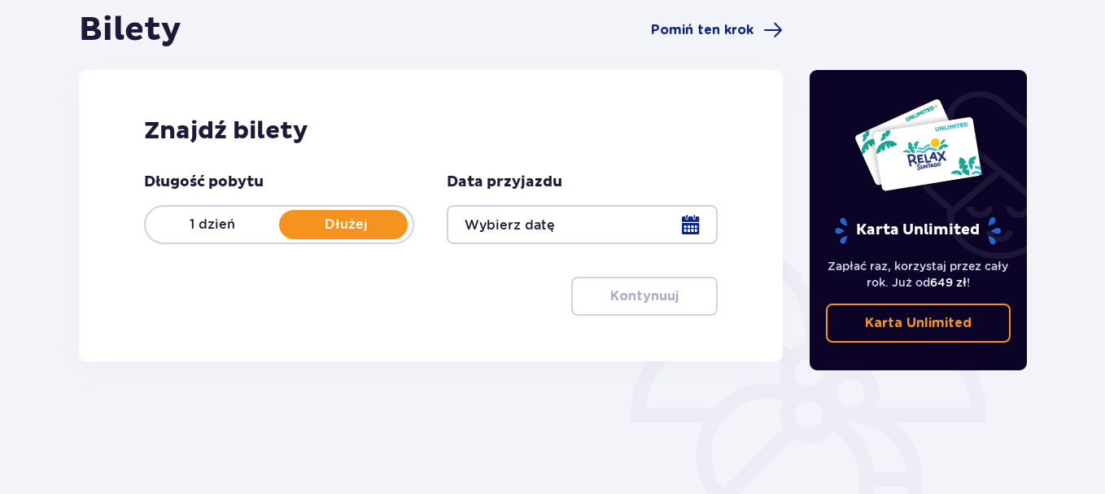
click at [689, 230] on div at bounding box center [582, 224] width 270 height 39
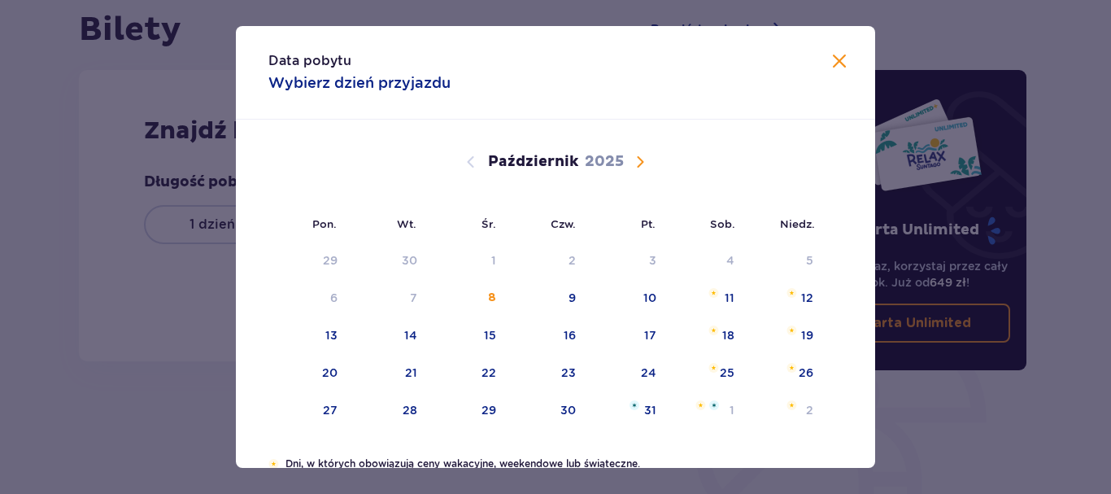
click at [635, 163] on span "Następny miesiąc" at bounding box center [640, 162] width 20 height 20
click at [640, 159] on span "Następny miesiąc" at bounding box center [640, 162] width 20 height 20
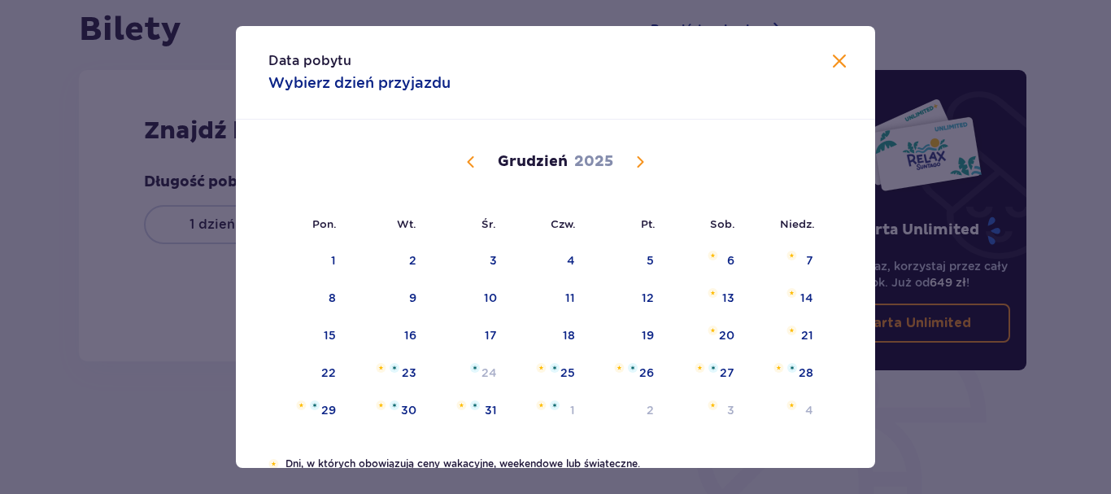
click at [640, 159] on span "Następny miesiąc" at bounding box center [640, 162] width 20 height 20
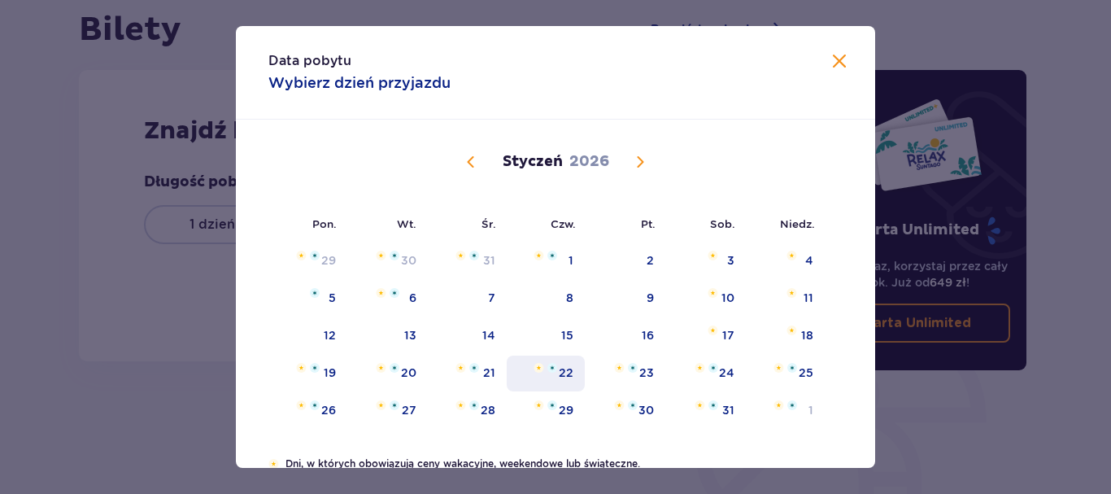
click at [569, 378] on div "22" at bounding box center [566, 372] width 15 height 16
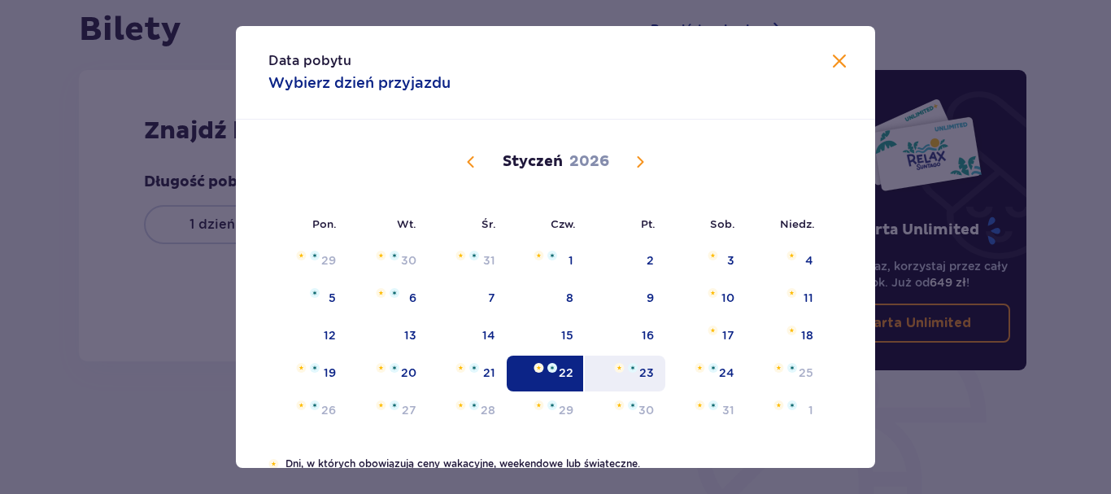
click at [620, 373] on div "23" at bounding box center [625, 373] width 81 height 36
type input "[DATE] - [DATE]"
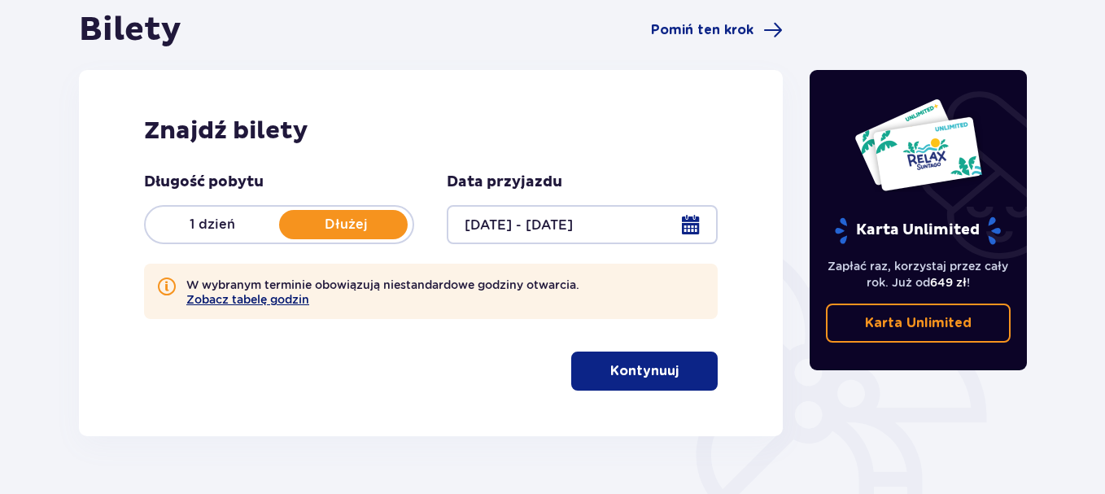
click at [304, 302] on button "Zobacz tabelę godzin" at bounding box center [247, 299] width 123 height 13
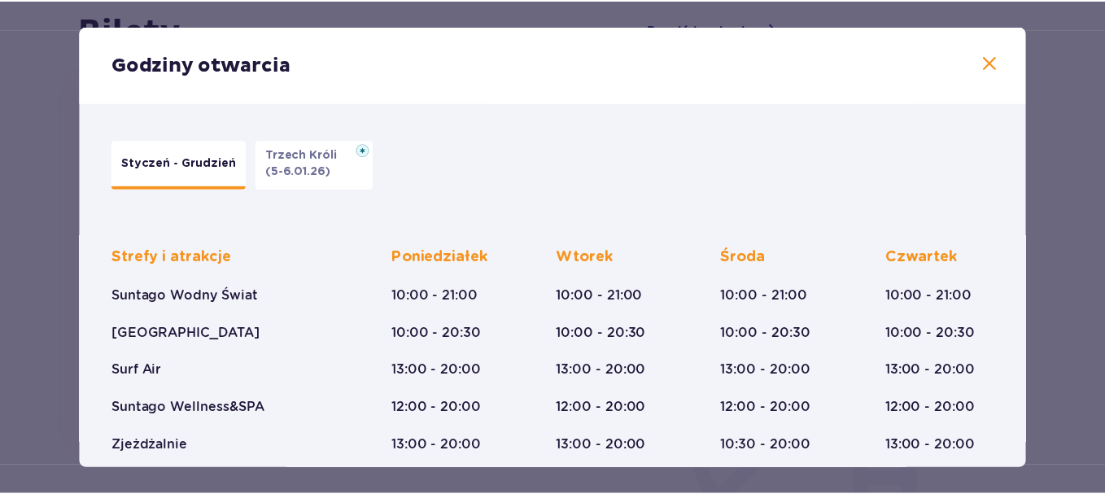
scroll to position [81, 0]
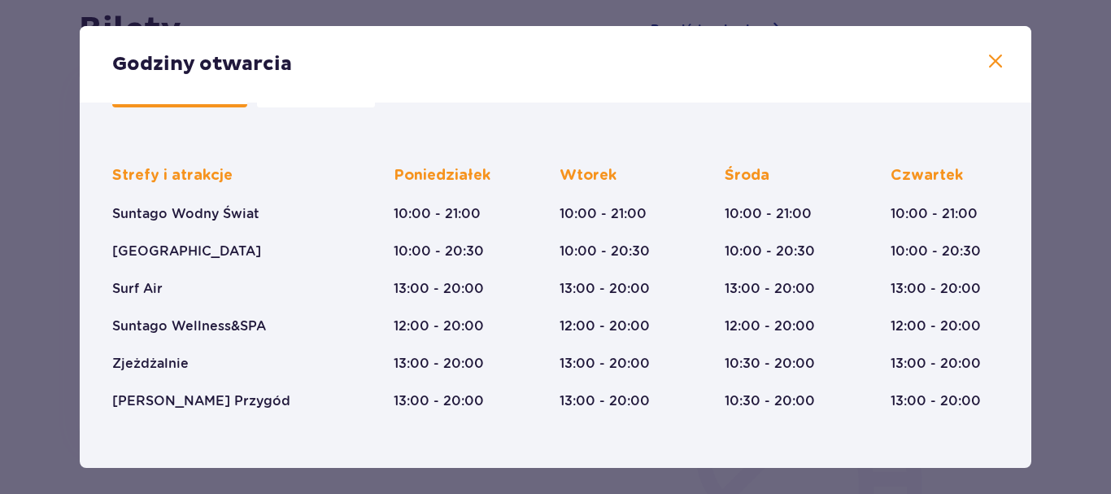
click at [991, 72] on button at bounding box center [996, 62] width 20 height 20
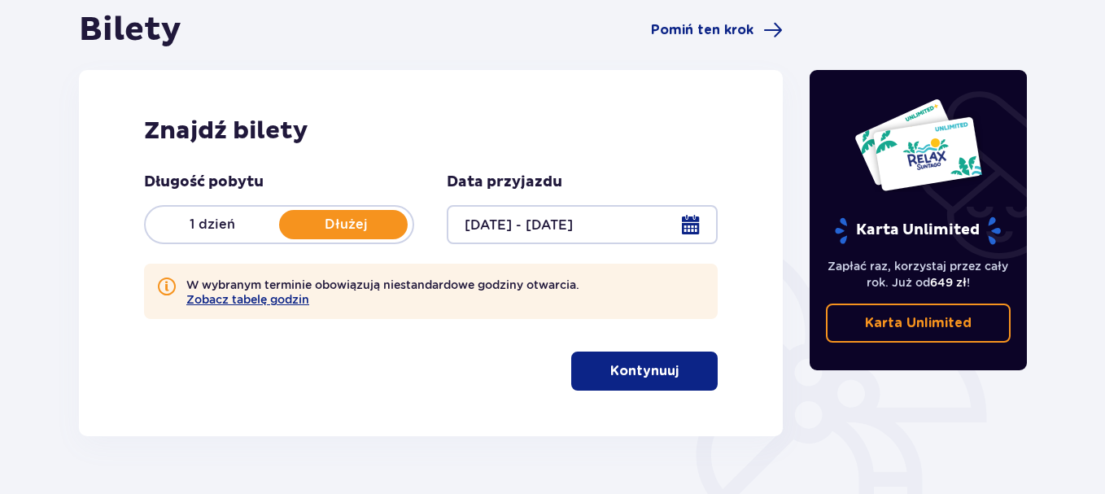
click at [691, 381] on button "Kontynuuj" at bounding box center [644, 370] width 146 height 39
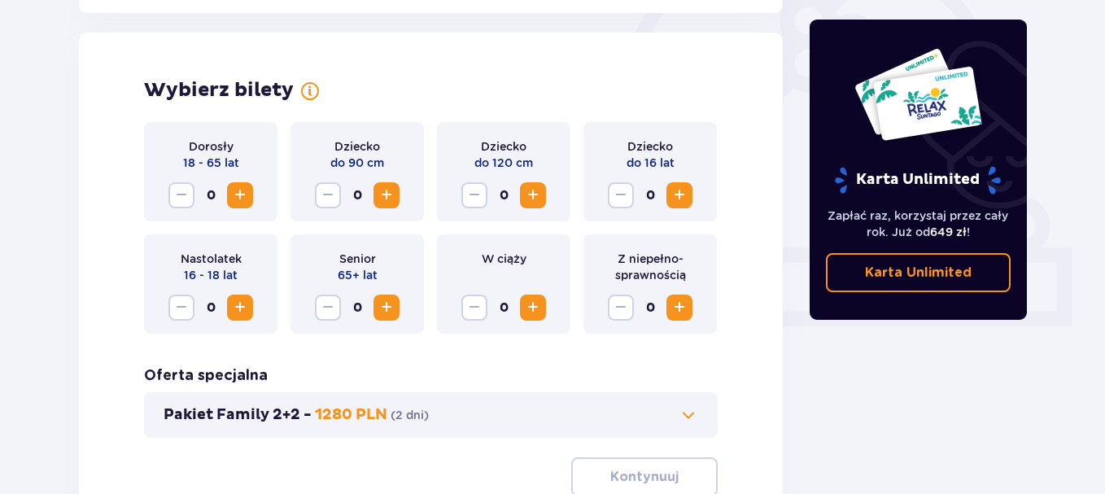
scroll to position [527, 0]
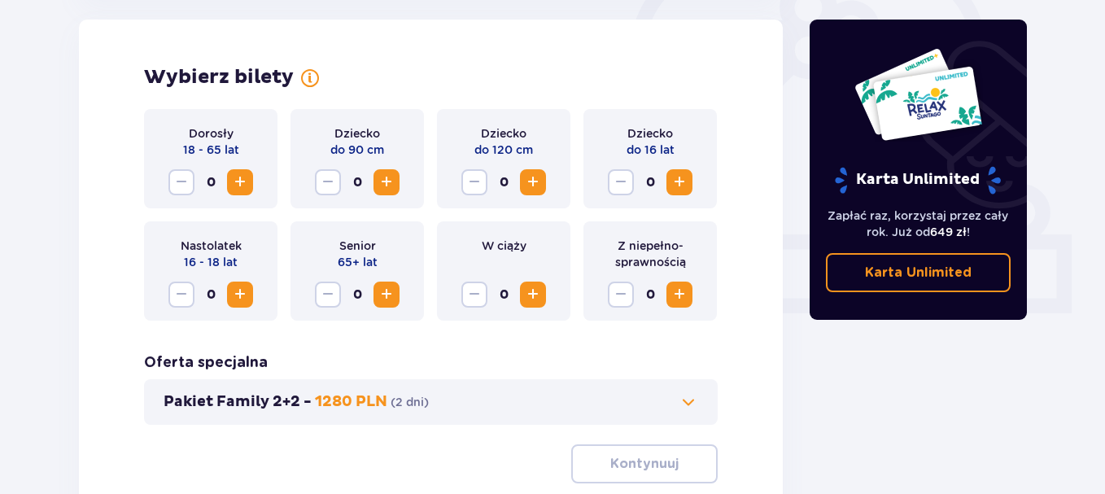
click at [249, 184] on span "Zwiększ" at bounding box center [240, 182] width 20 height 20
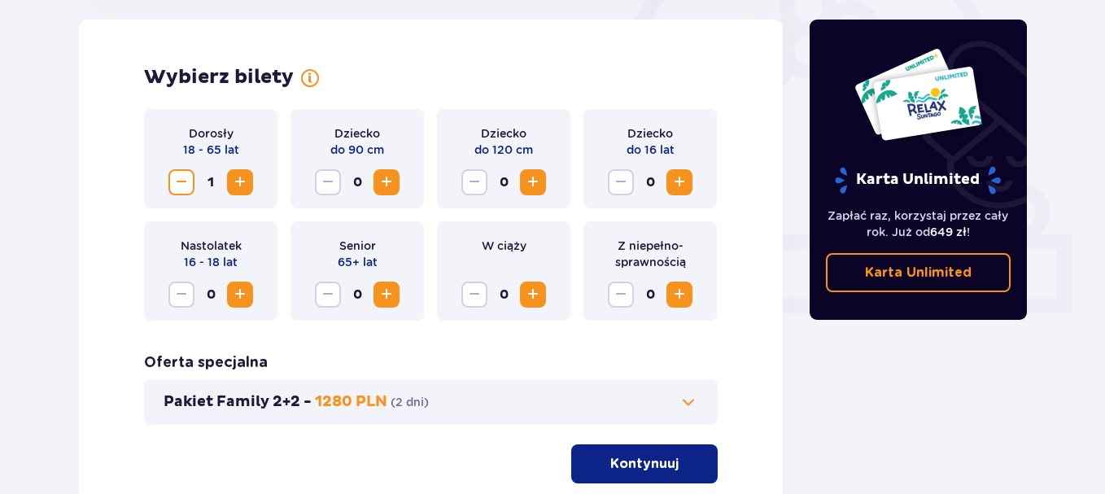
click at [249, 184] on span "Zwiększ" at bounding box center [240, 182] width 20 height 20
click at [249, 185] on span "Zwiększ" at bounding box center [240, 182] width 20 height 20
click at [685, 181] on span "Zwiększ" at bounding box center [679, 182] width 20 height 20
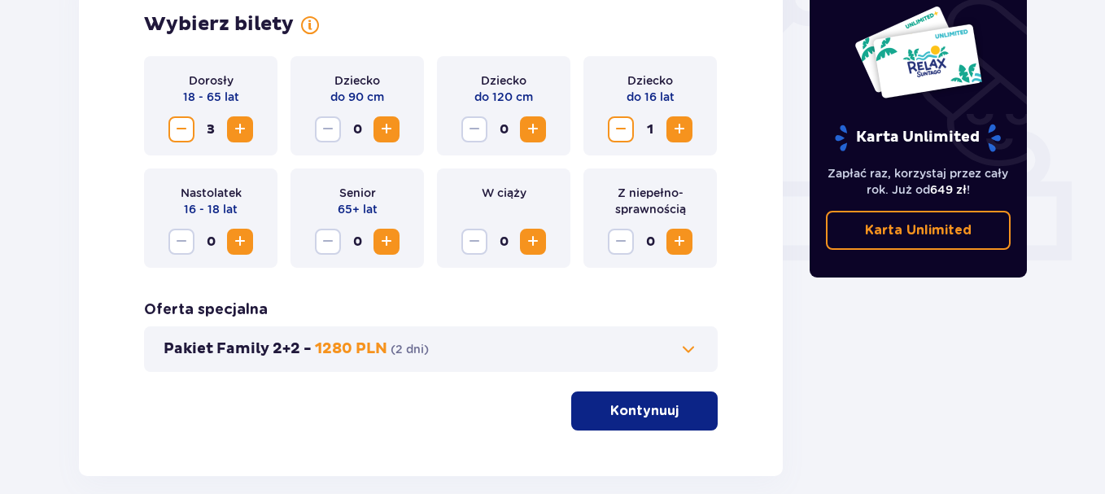
scroll to position [608, 0]
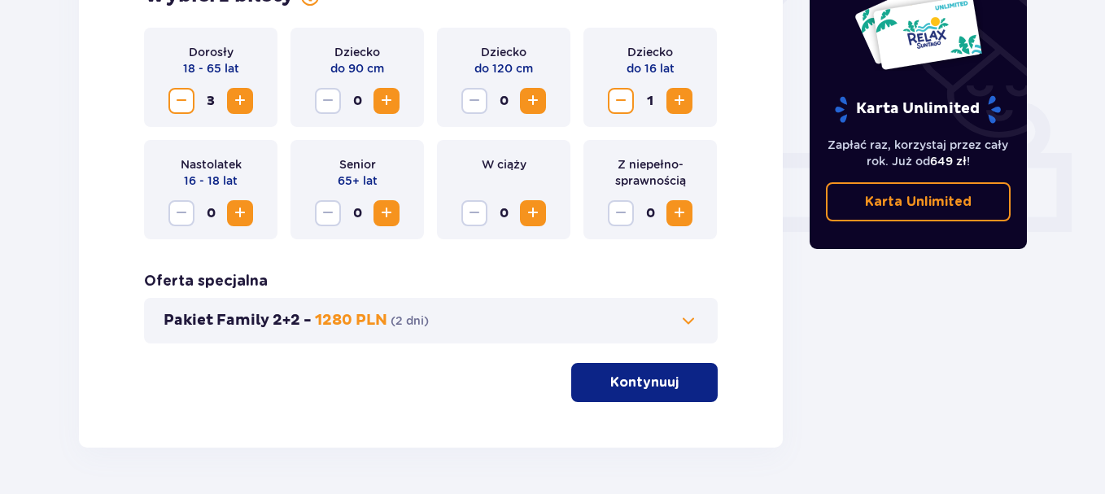
click at [685, 325] on span at bounding box center [688, 321] width 20 height 20
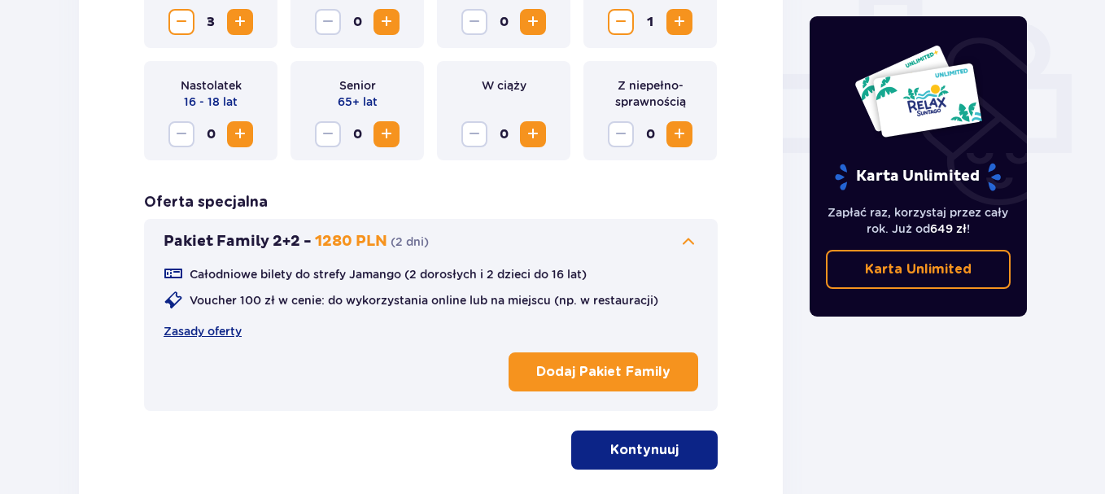
scroll to position [690, 0]
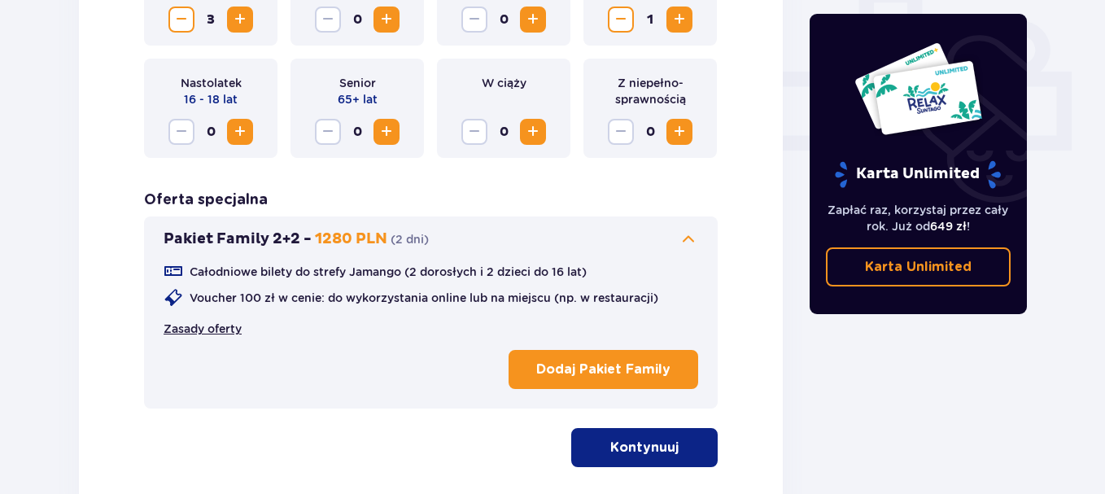
click at [211, 328] on link "Zasady oferty" at bounding box center [202, 328] width 78 height 16
click at [687, 242] on span at bounding box center [688, 239] width 20 height 20
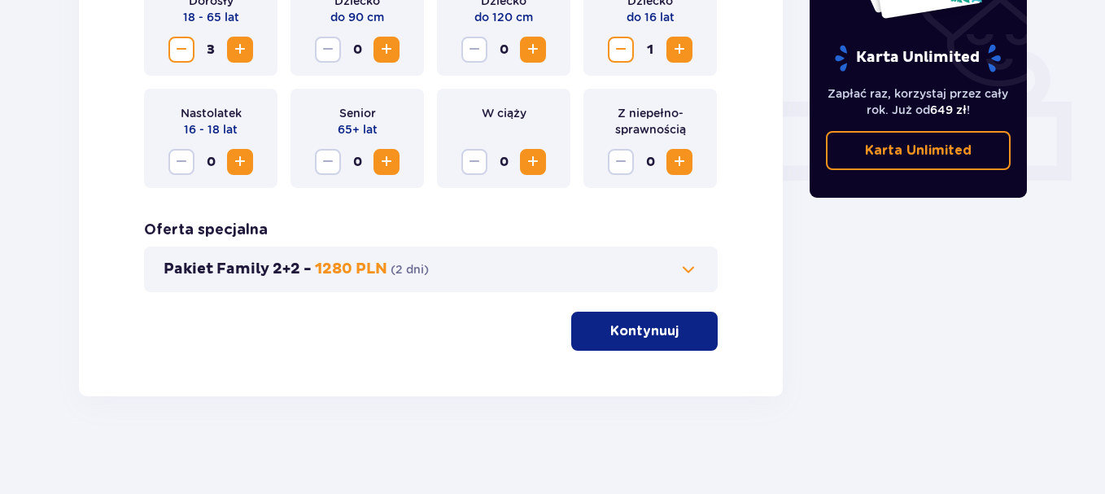
click at [657, 338] on p "Kontynuuj" at bounding box center [644, 331] width 68 height 18
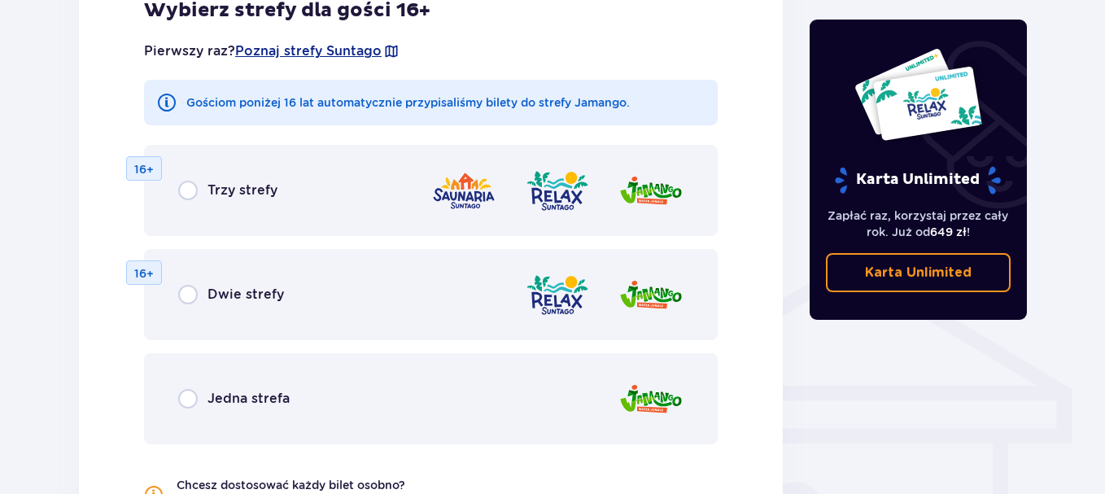
scroll to position [1140, 0]
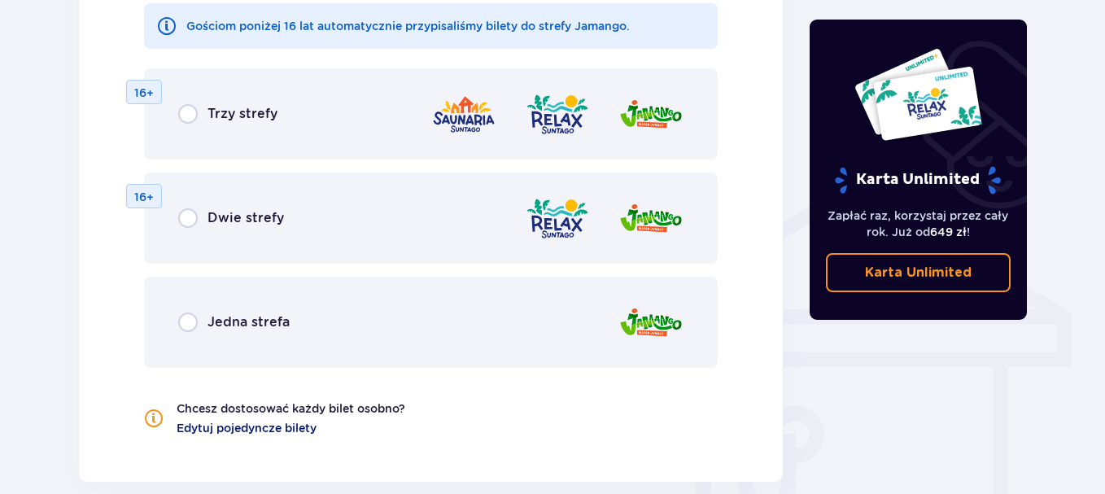
click at [229, 434] on span "Edytuj pojedyncze bilety" at bounding box center [246, 428] width 140 height 16
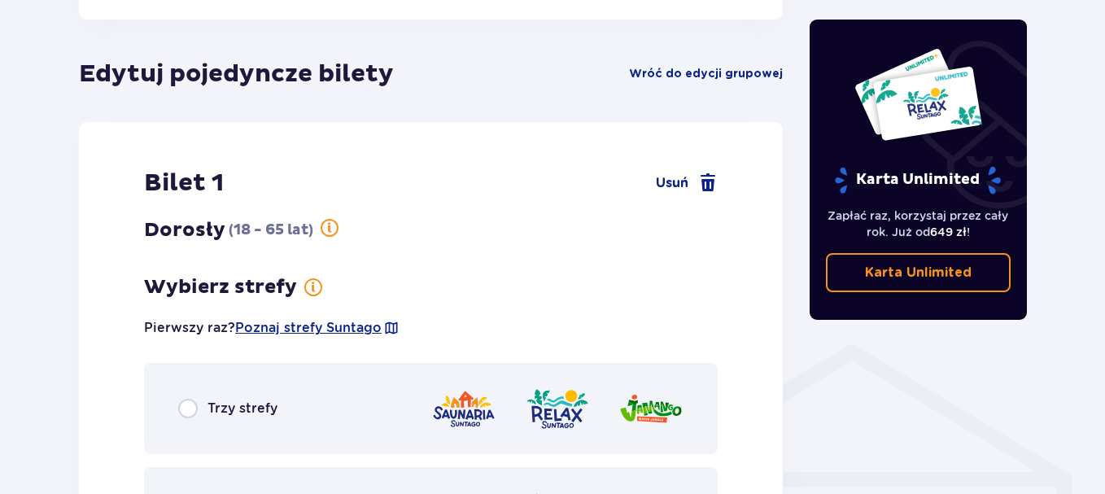
scroll to position [1059, 0]
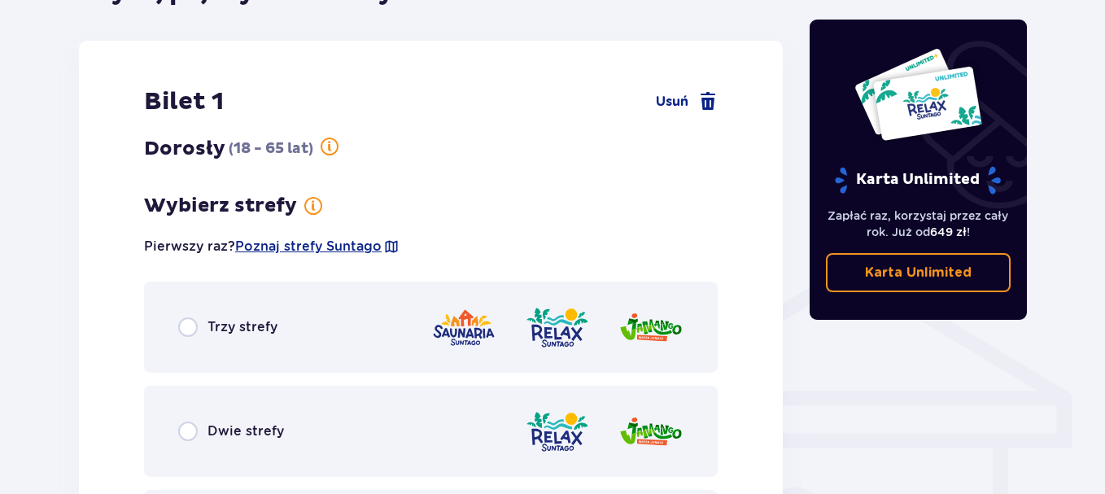
click at [333, 148] on span at bounding box center [330, 147] width 20 height 20
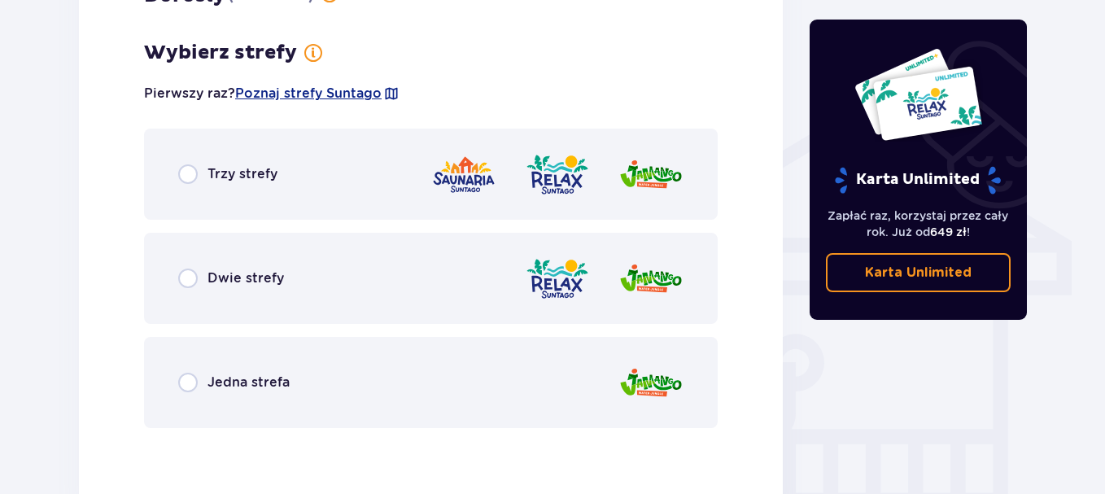
scroll to position [1222, 0]
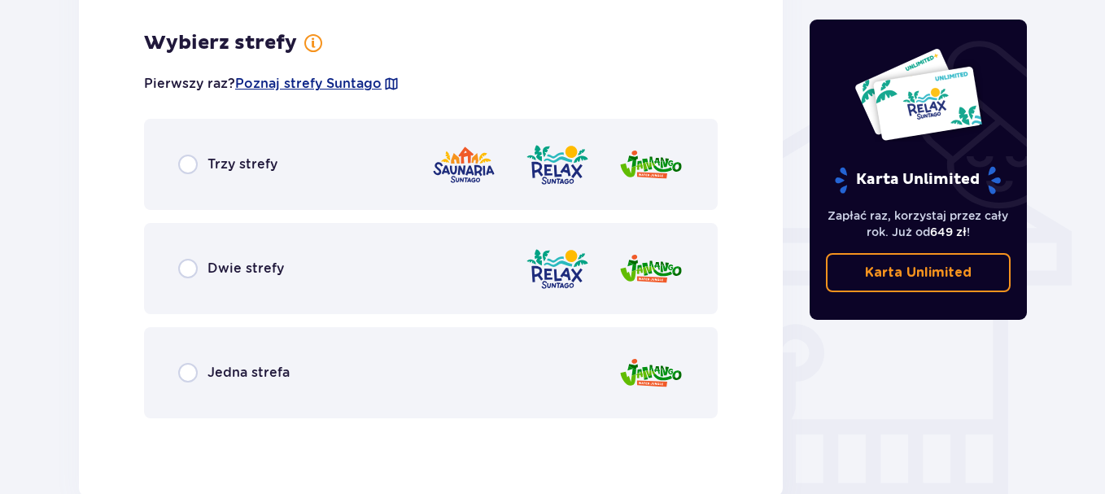
click at [194, 272] on input "radio" at bounding box center [188, 269] width 20 height 20
radio input "true"
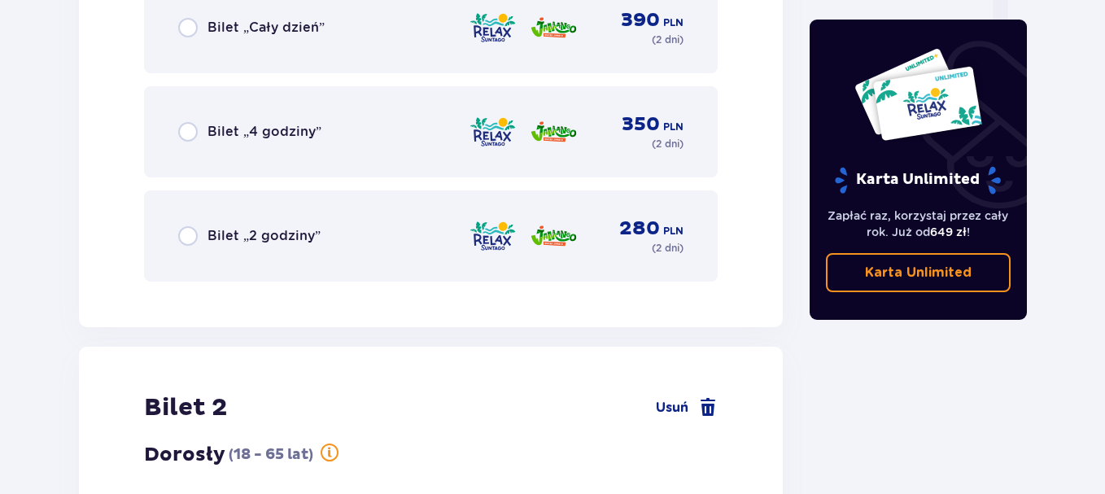
scroll to position [1653, 0]
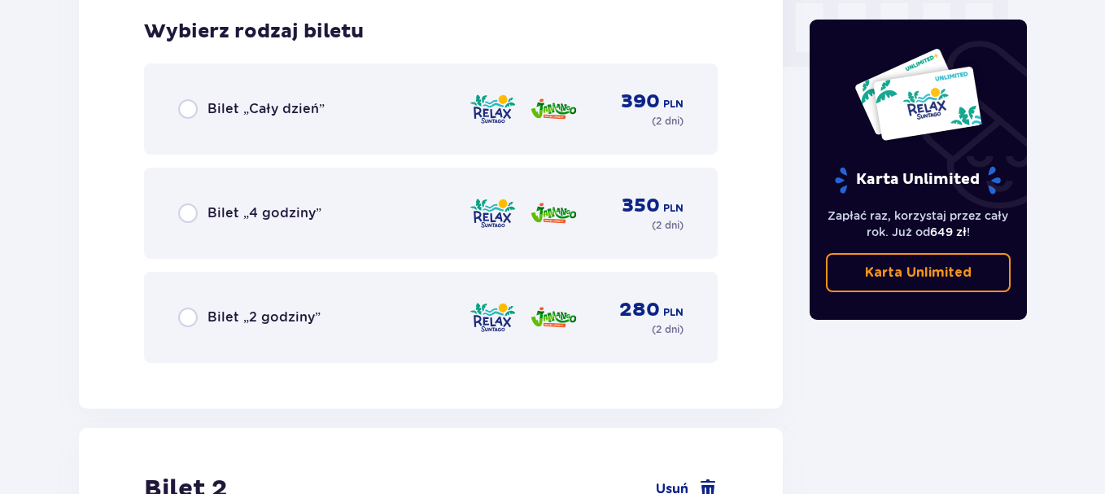
click at [192, 112] on input "radio" at bounding box center [188, 109] width 20 height 20
radio input "true"
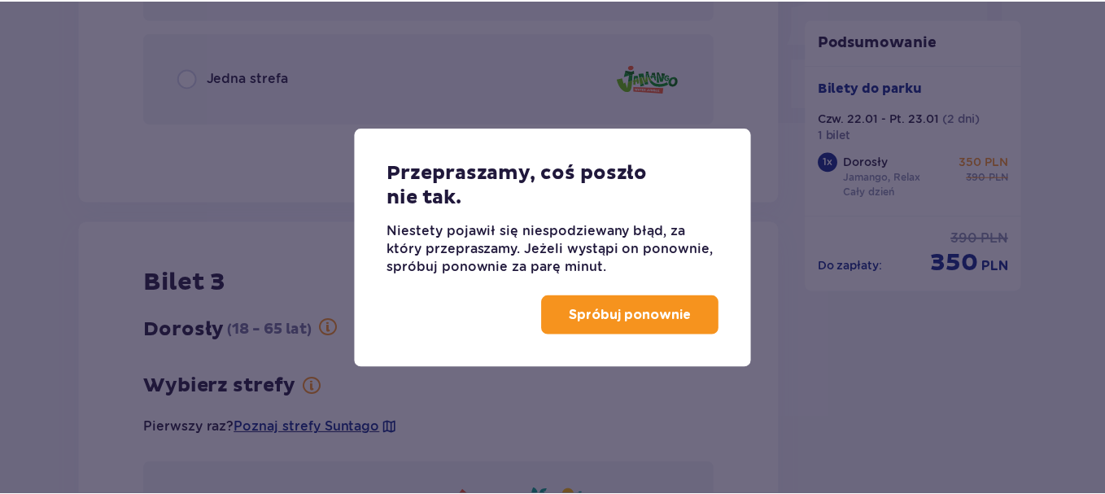
scroll to position [1080, 0]
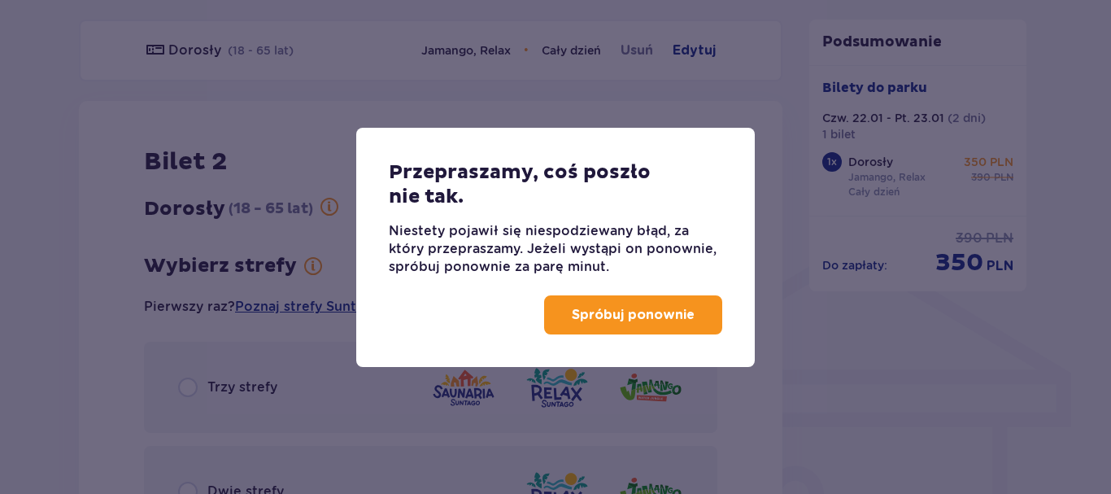
click at [617, 318] on p "Spróbuj ponownie" at bounding box center [633, 315] width 123 height 18
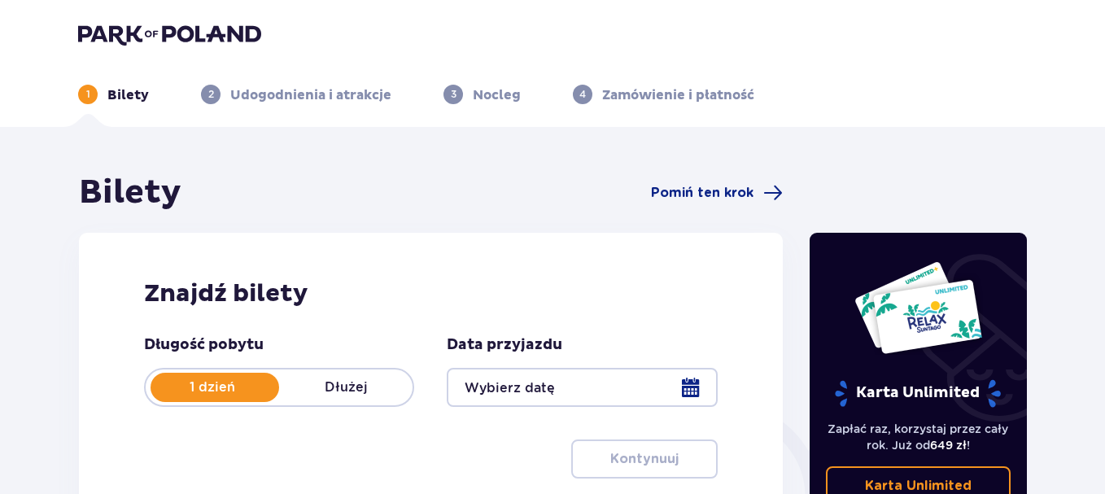
click at [330, 384] on p "Dłużej" at bounding box center [345, 387] width 133 height 18
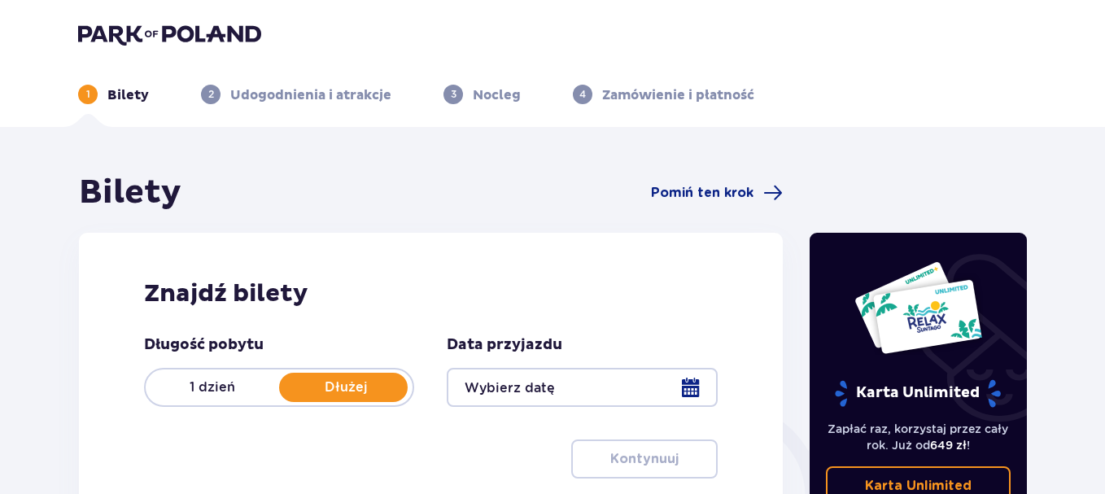
click at [681, 391] on div at bounding box center [582, 387] width 270 height 39
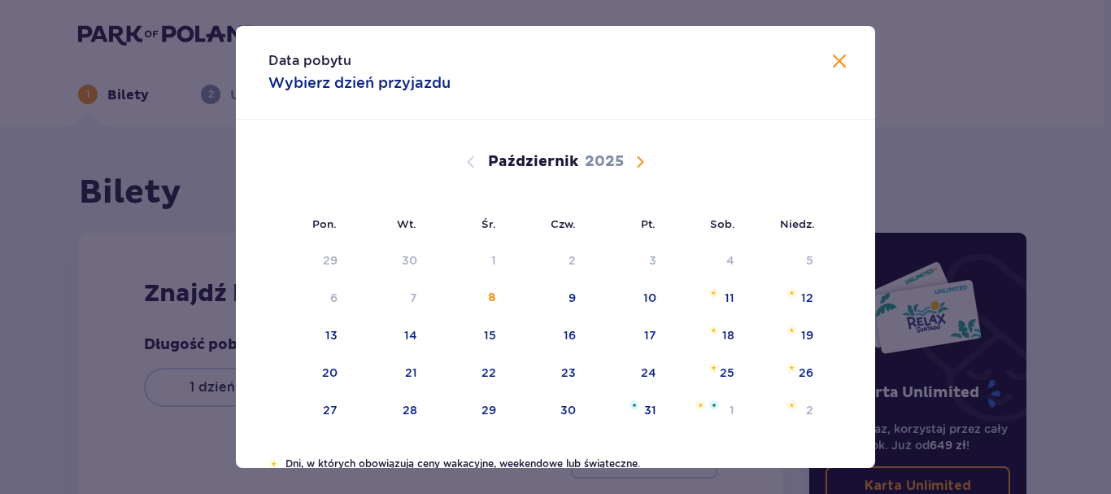
click at [634, 157] on span "Następny miesiąc" at bounding box center [640, 162] width 20 height 20
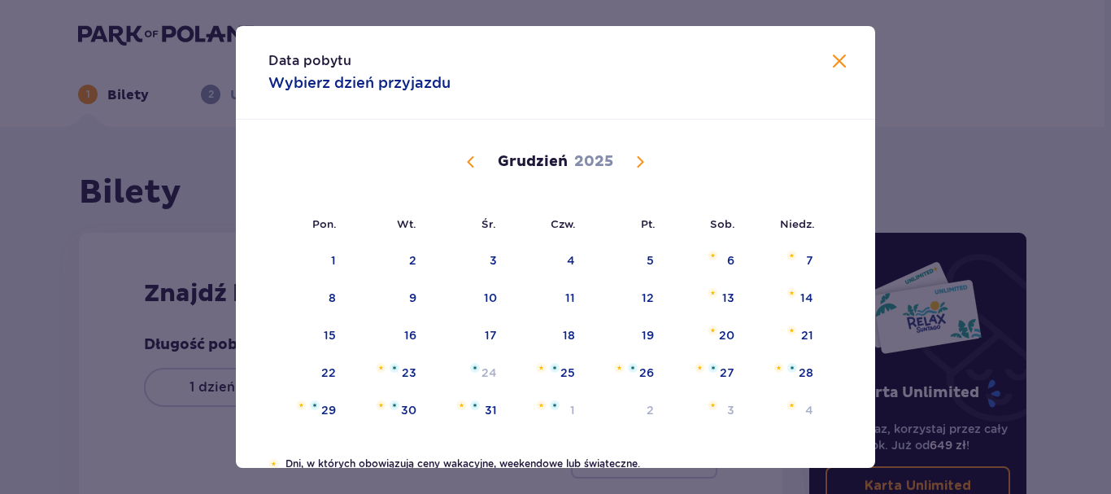
click at [634, 157] on span "Następny miesiąc" at bounding box center [640, 162] width 20 height 20
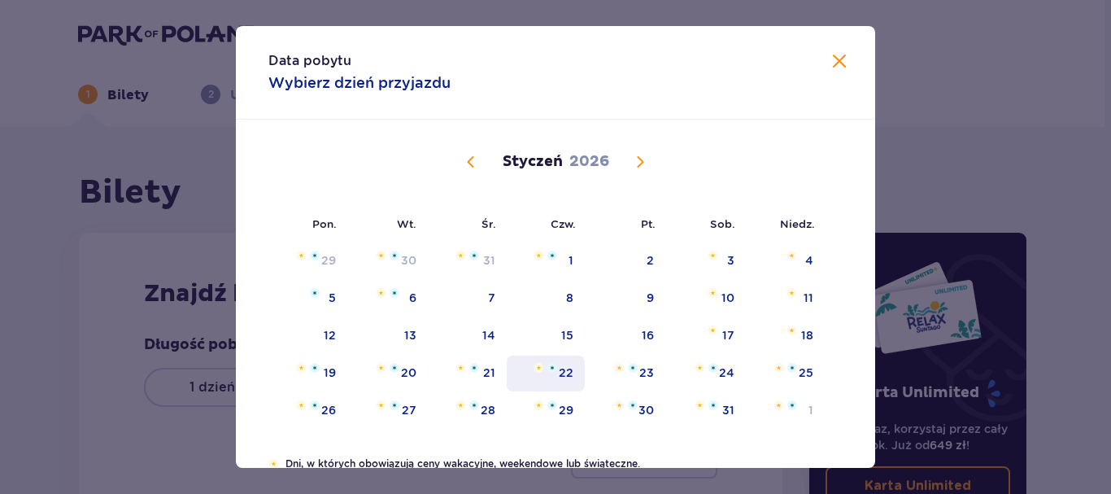
click at [563, 375] on div "22" at bounding box center [566, 372] width 15 height 16
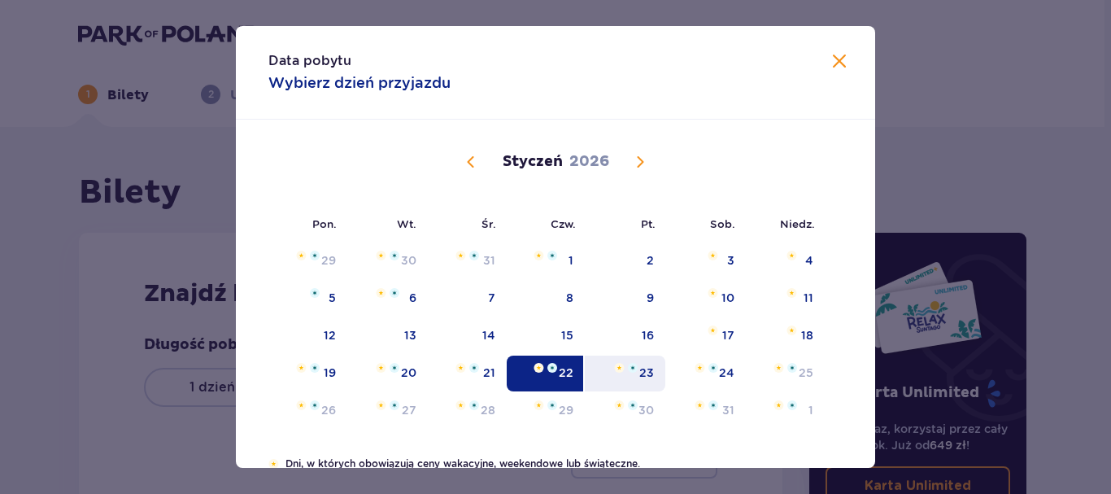
click at [642, 372] on div "23" at bounding box center [646, 372] width 15 height 16
type input "[DATE] - [DATE]"
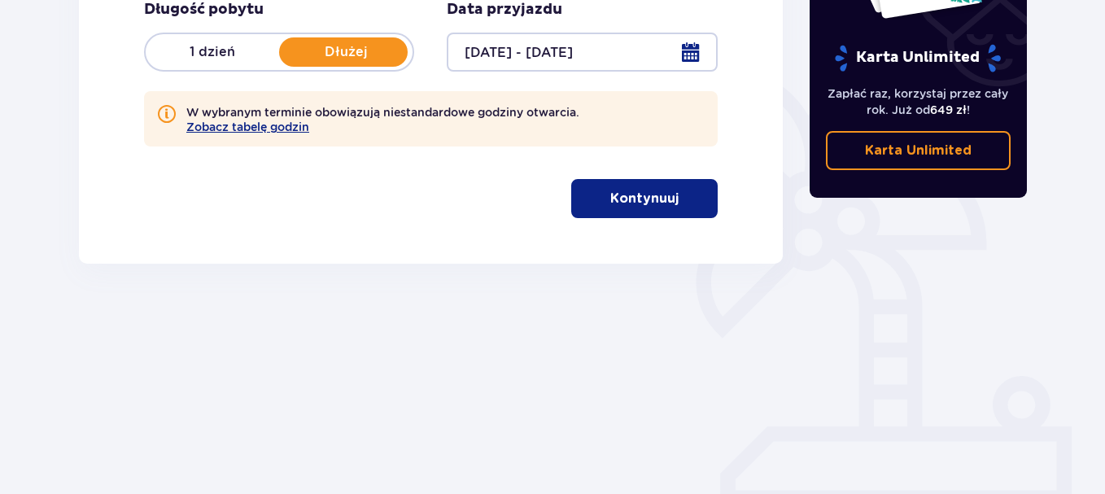
scroll to position [254, 0]
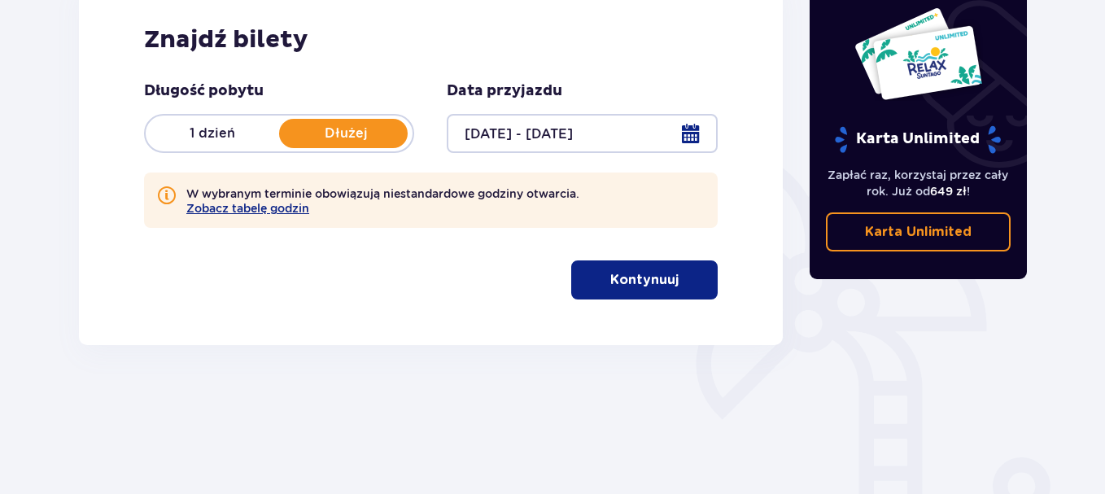
click at [610, 288] on p "Kontynuuj" at bounding box center [644, 280] width 68 height 18
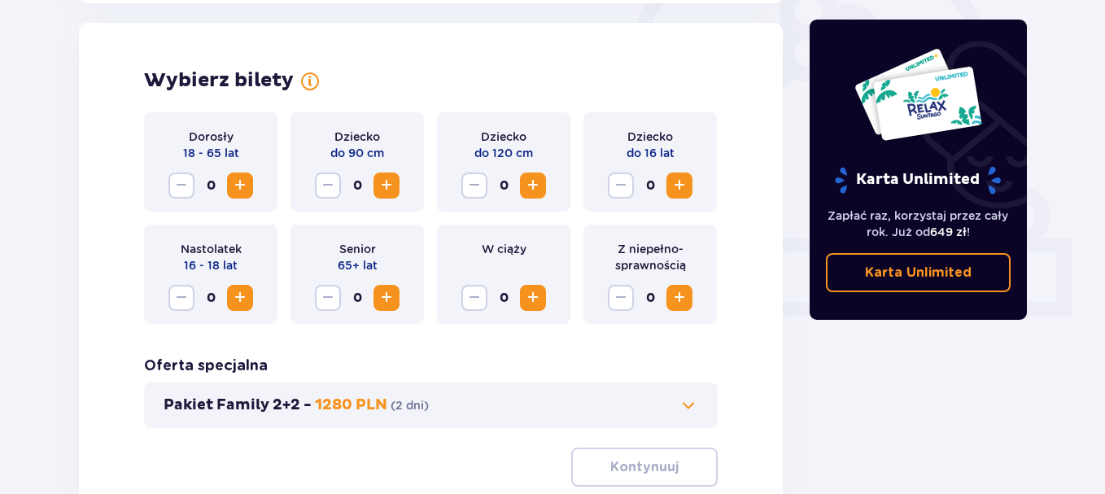
scroll to position [527, 0]
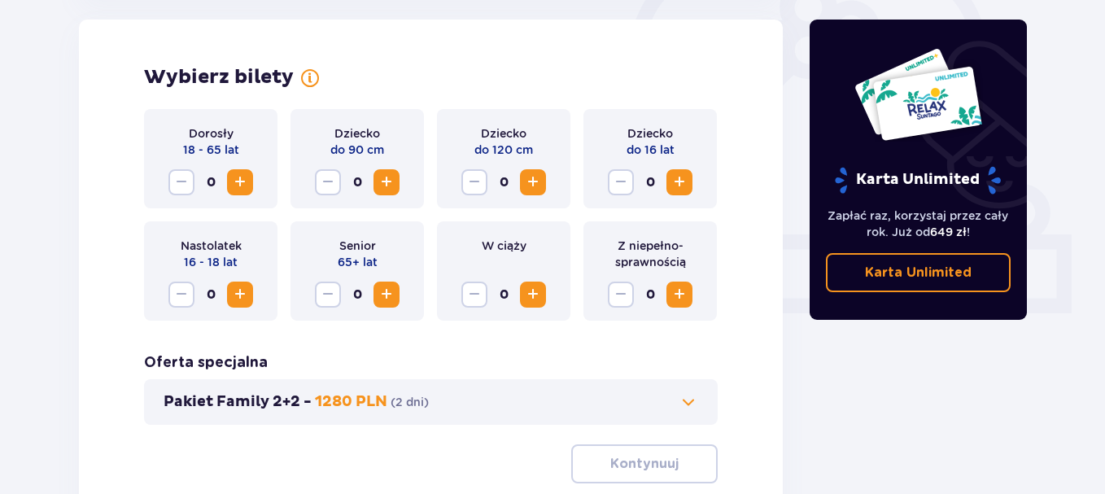
click at [235, 183] on span "Zwiększ" at bounding box center [240, 182] width 20 height 20
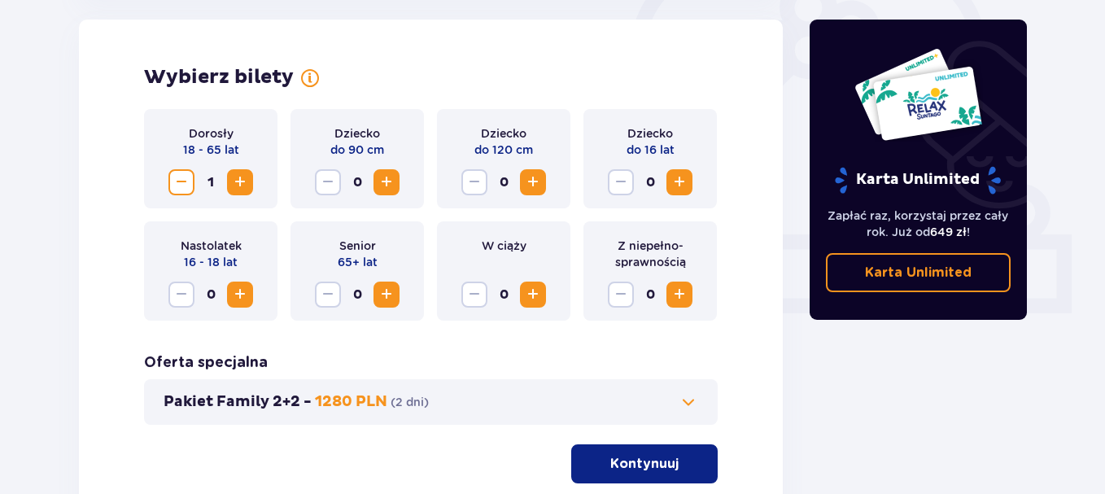
click at [235, 183] on span "Zwiększ" at bounding box center [240, 182] width 20 height 20
click at [678, 179] on span "Zwiększ" at bounding box center [679, 182] width 20 height 20
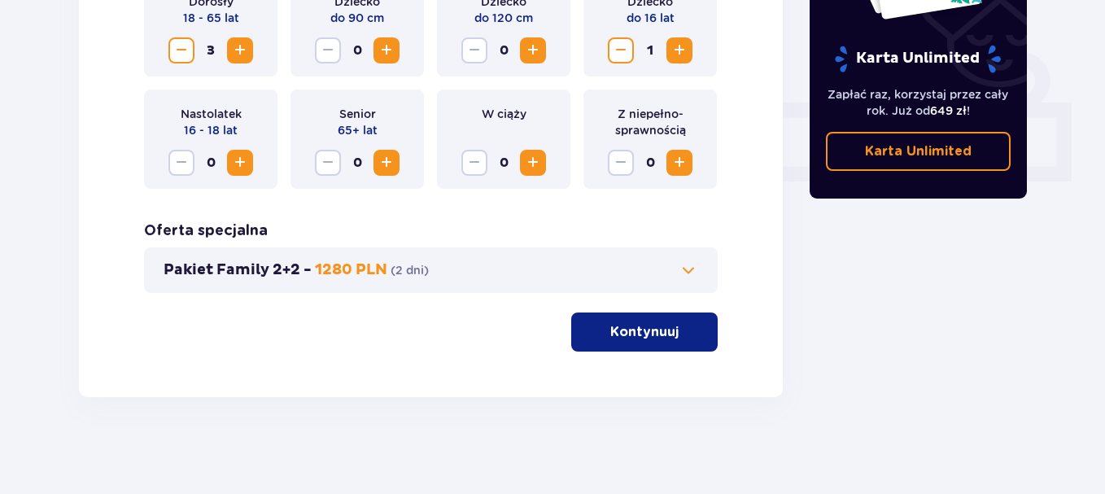
scroll to position [660, 0]
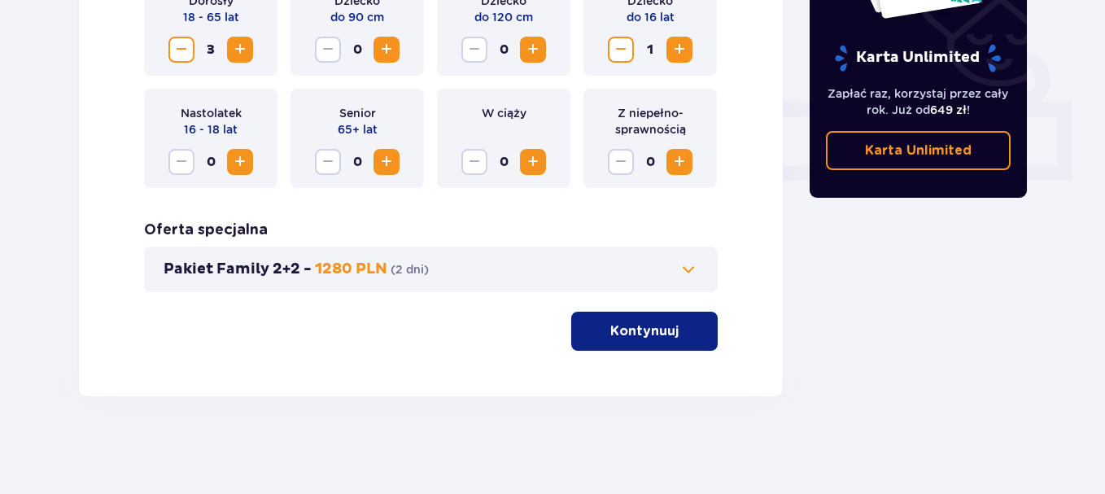
click at [616, 343] on button "Kontynuuj" at bounding box center [644, 331] width 146 height 39
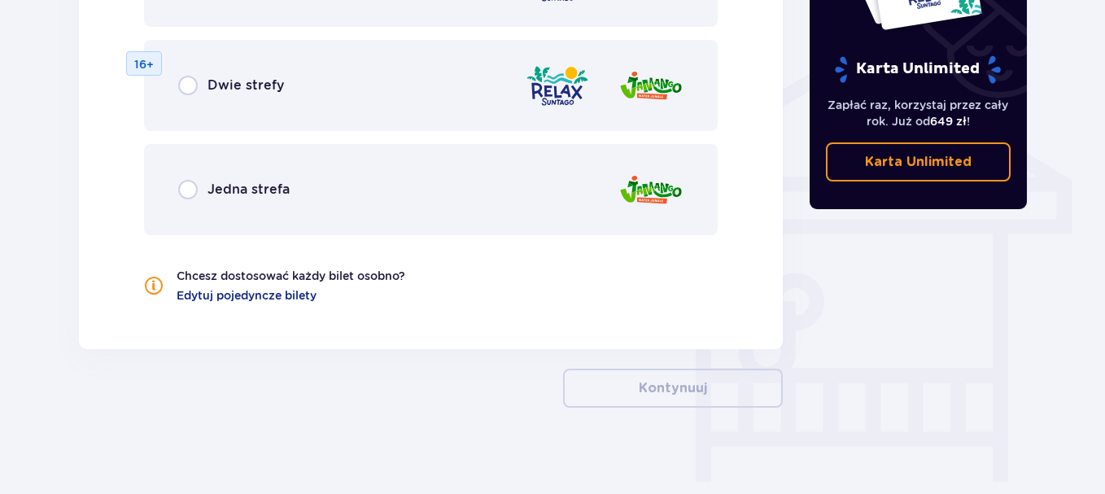
scroll to position [1284, 0]
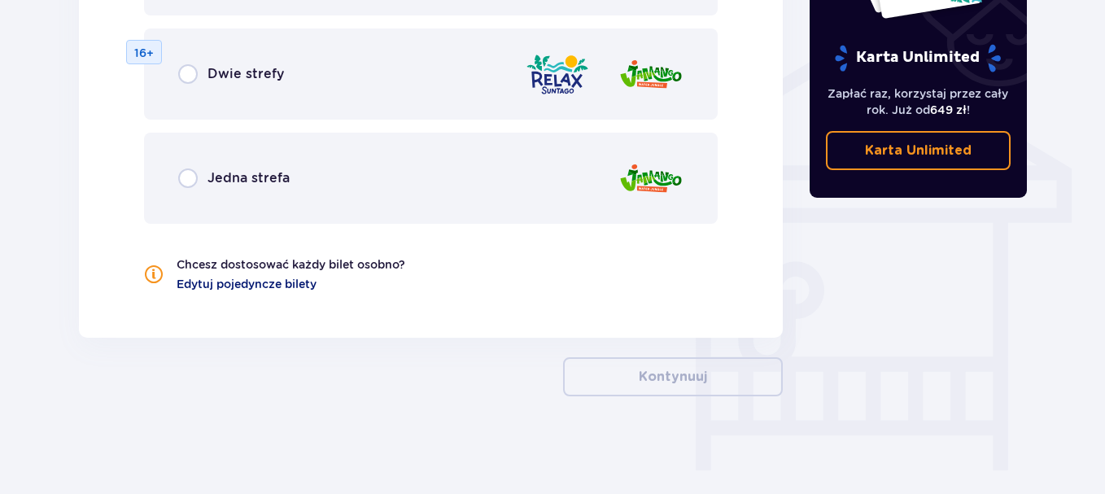
click at [251, 284] on span "Edytuj pojedyncze bilety" at bounding box center [246, 284] width 140 height 16
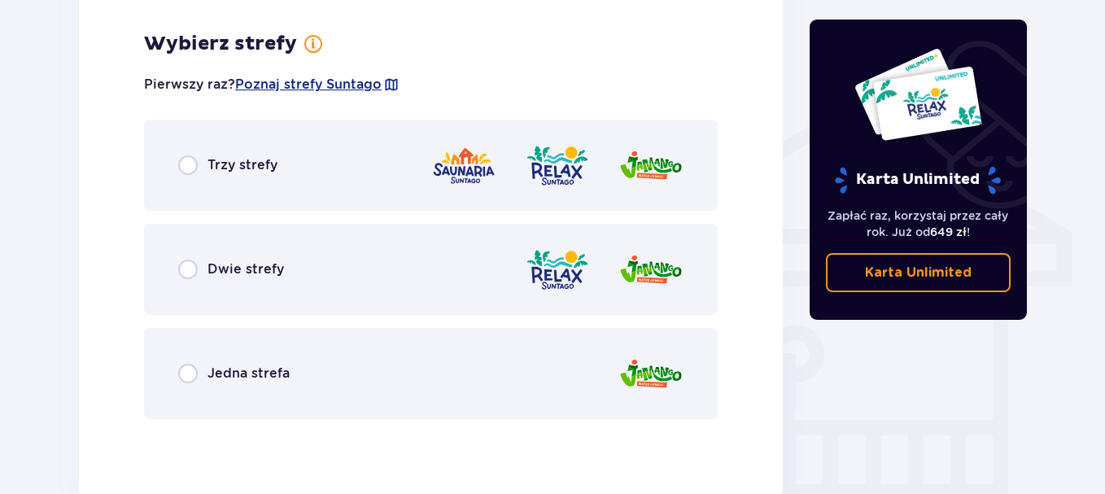
scroll to position [1222, 0]
click at [188, 270] on input "radio" at bounding box center [188, 269] width 20 height 20
radio input "true"
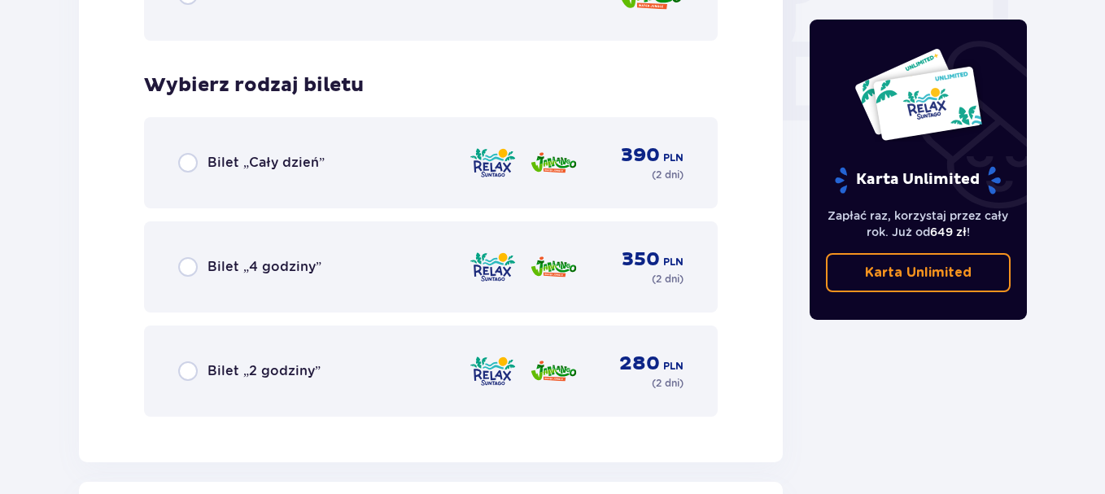
scroll to position [1653, 0]
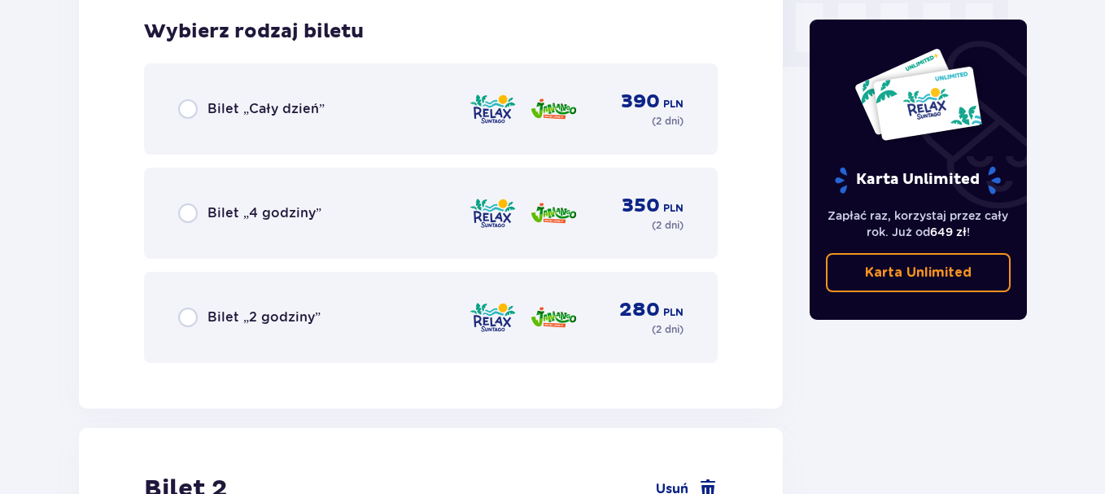
click at [181, 110] on input "radio" at bounding box center [188, 109] width 20 height 20
radio input "true"
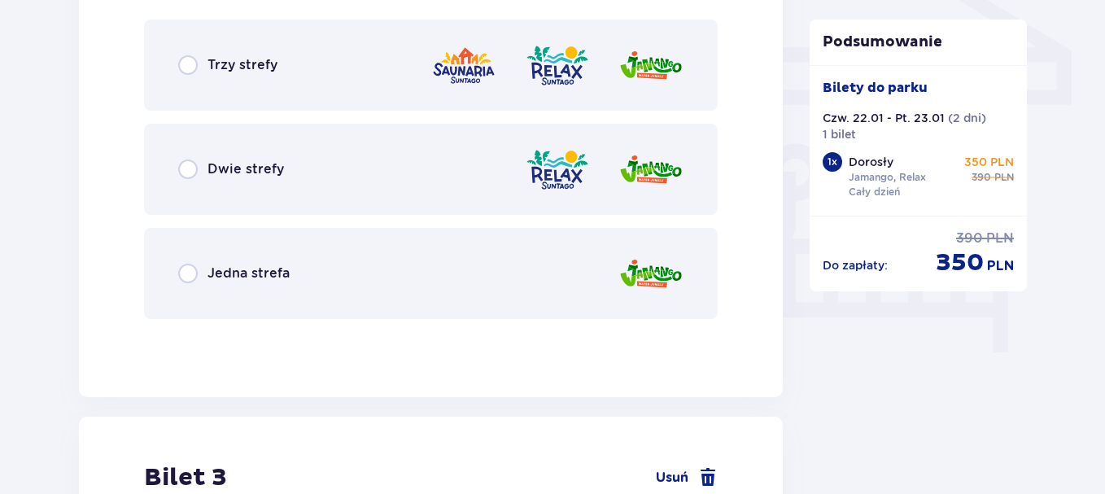
scroll to position [1405, 0]
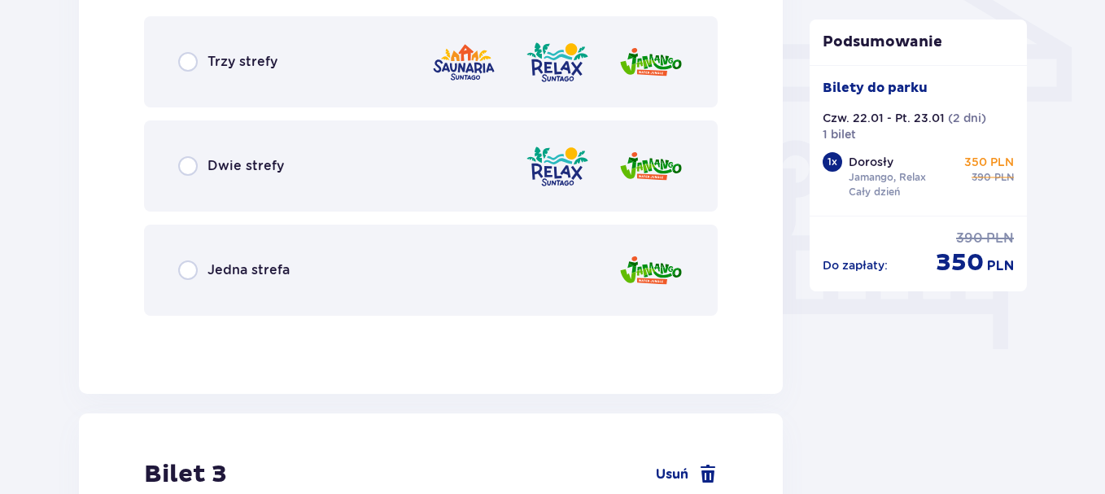
click at [186, 166] on input "radio" at bounding box center [188, 166] width 20 height 20
radio input "true"
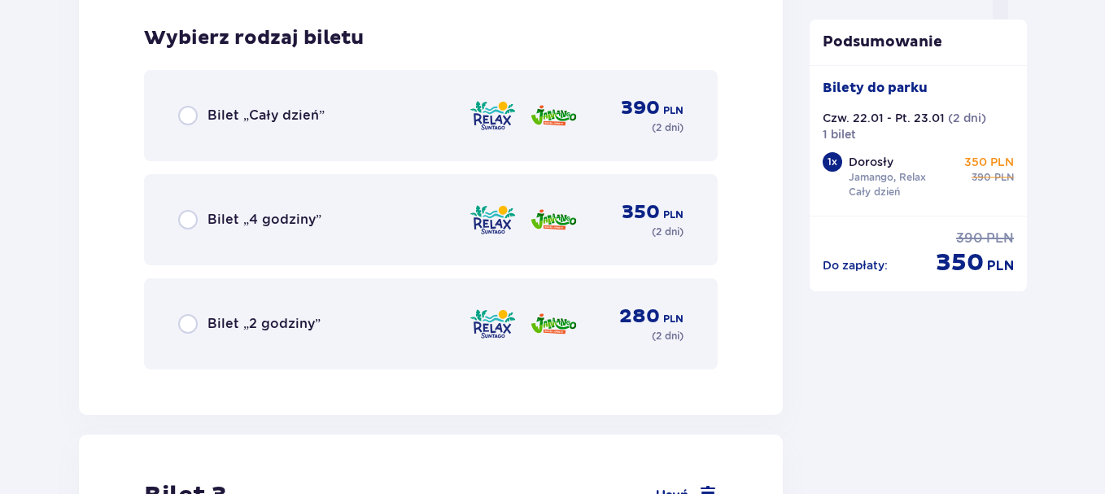
scroll to position [1734, 0]
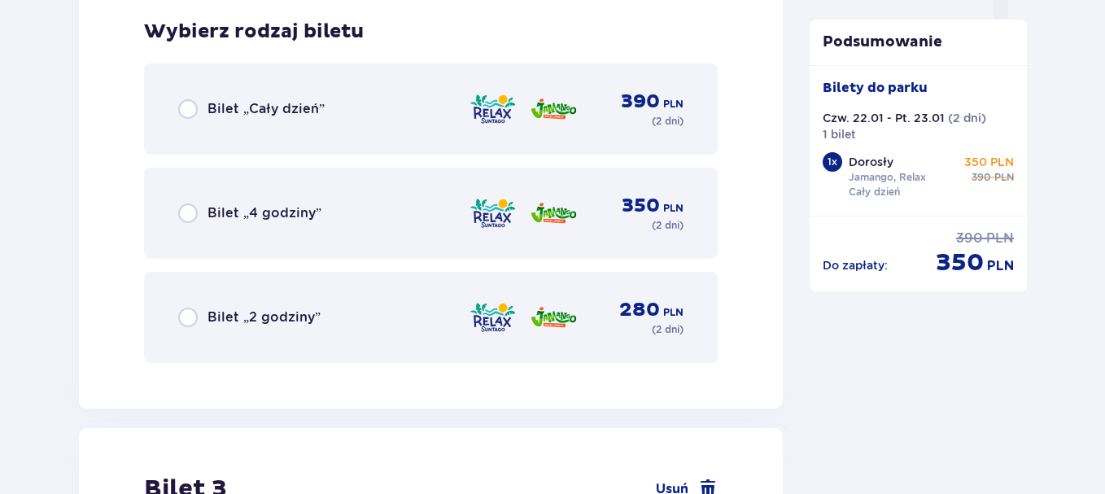
click at [188, 111] on input "radio" at bounding box center [188, 109] width 20 height 20
radio input "true"
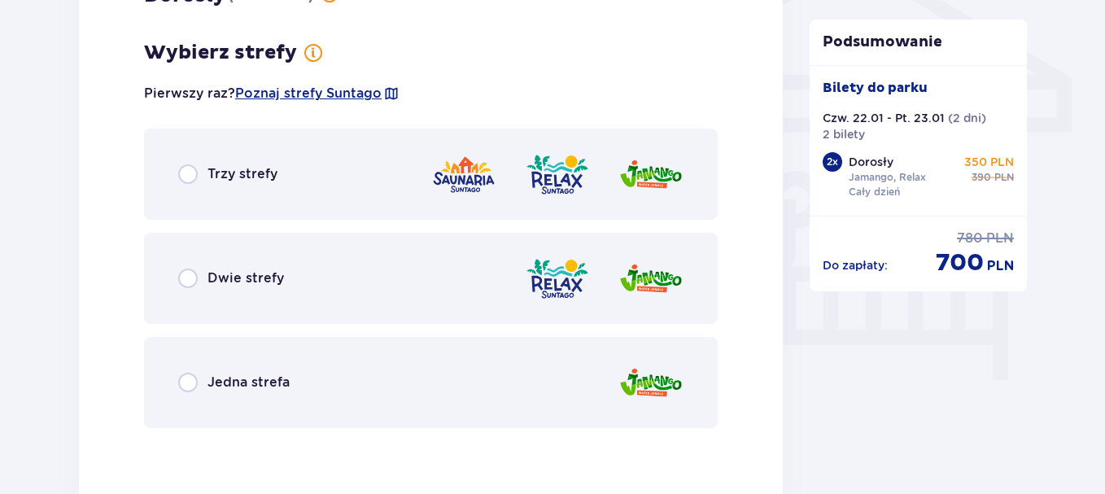
scroll to position [1405, 0]
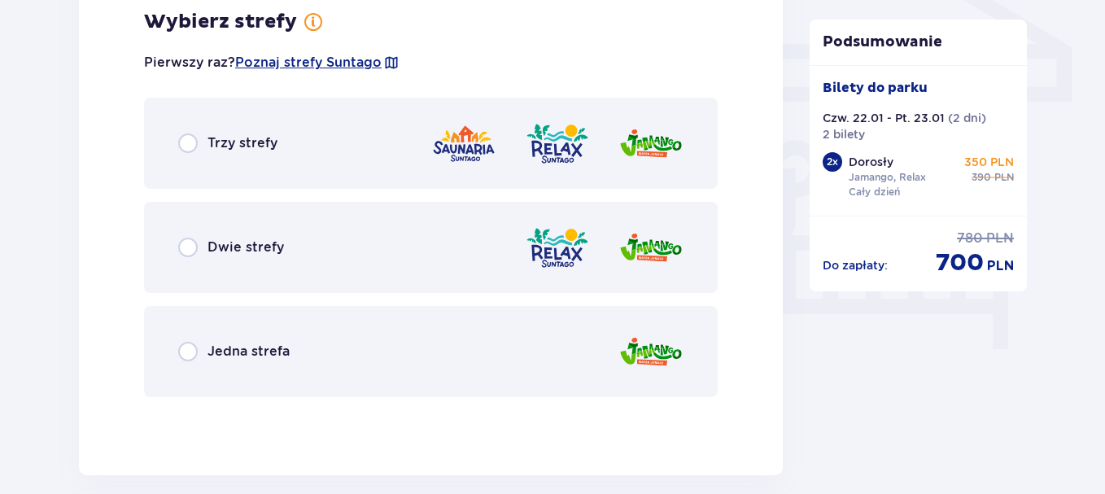
click at [190, 355] on input "radio" at bounding box center [188, 352] width 20 height 20
radio input "true"
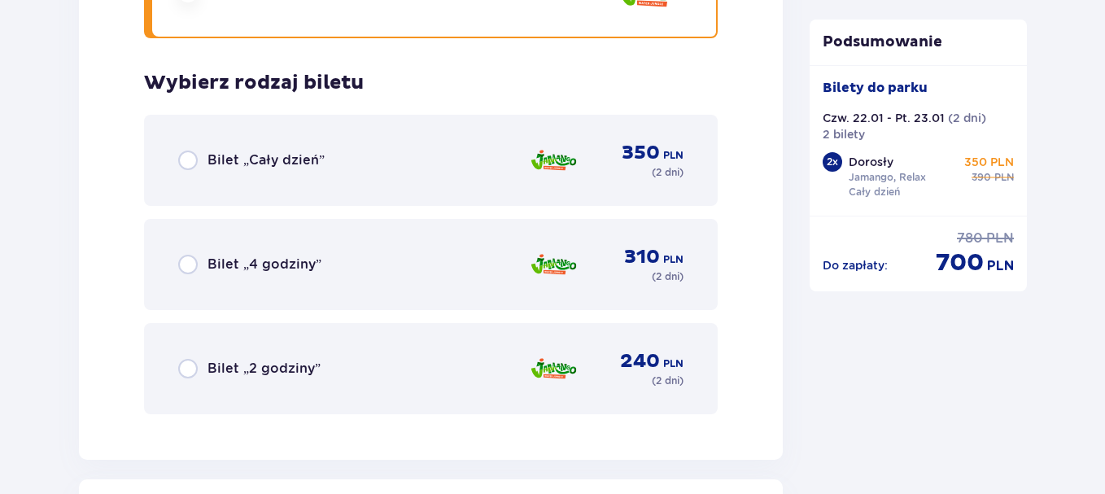
scroll to position [1815, 0]
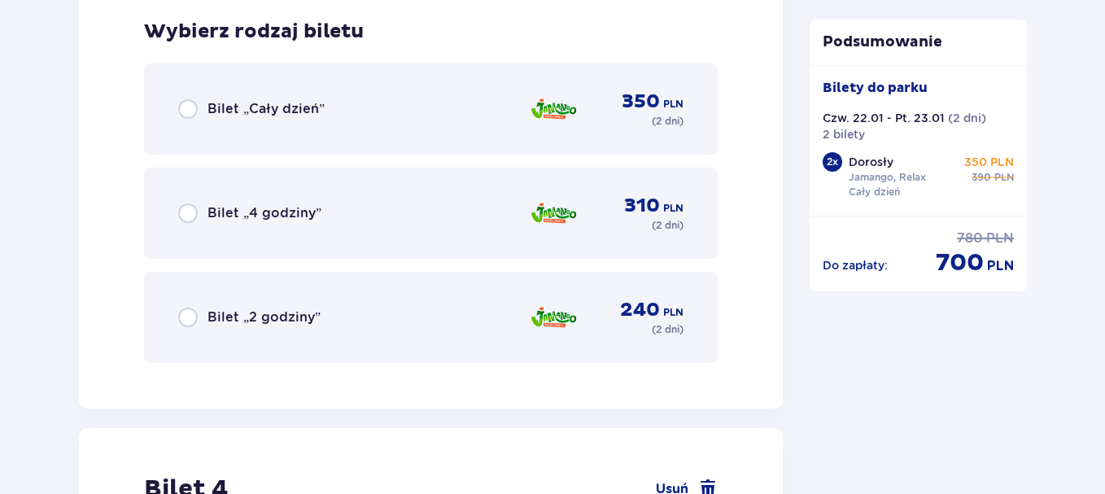
click at [192, 115] on input "radio" at bounding box center [188, 109] width 20 height 20
radio input "true"
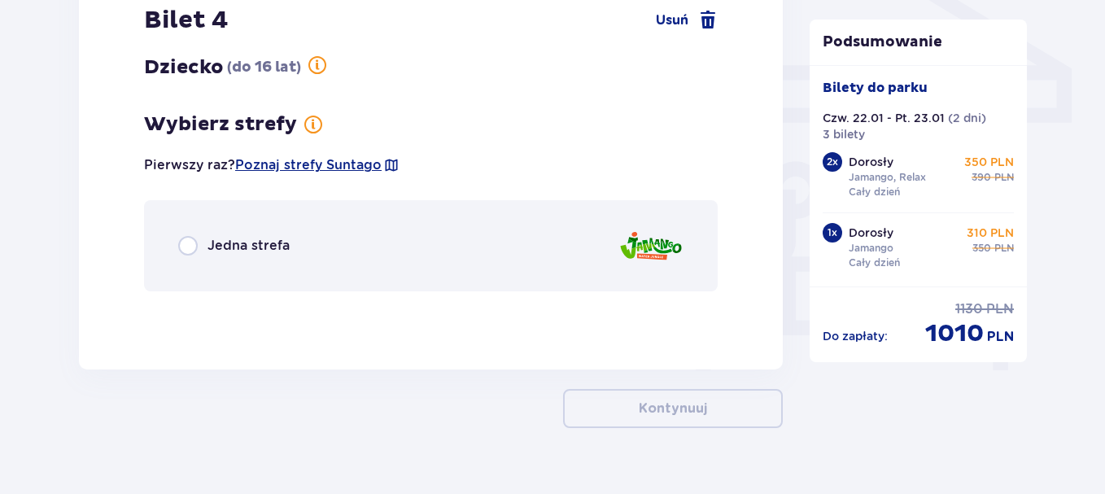
scroll to position [1416, 0]
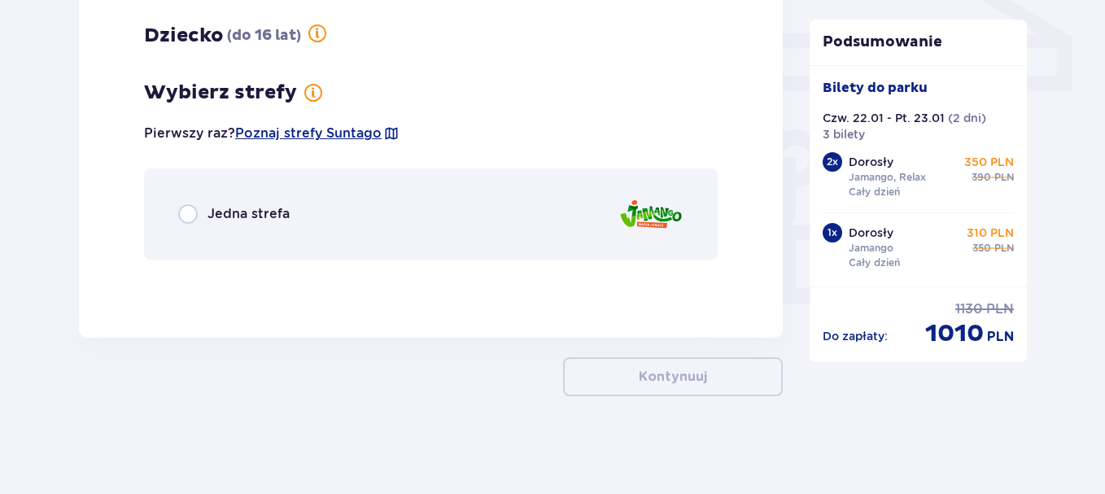
click at [182, 221] on input "radio" at bounding box center [188, 214] width 20 height 20
radio input "true"
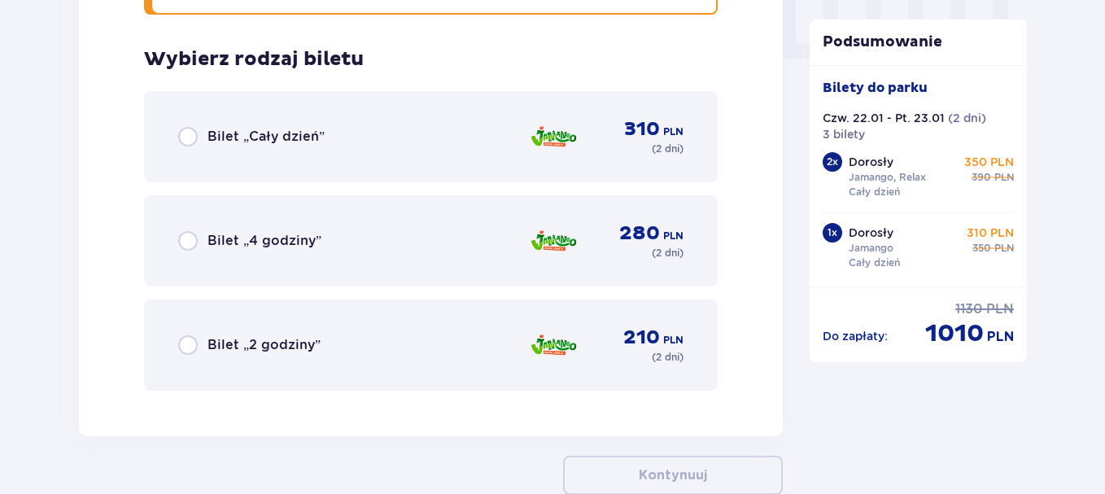
scroll to position [1688, 0]
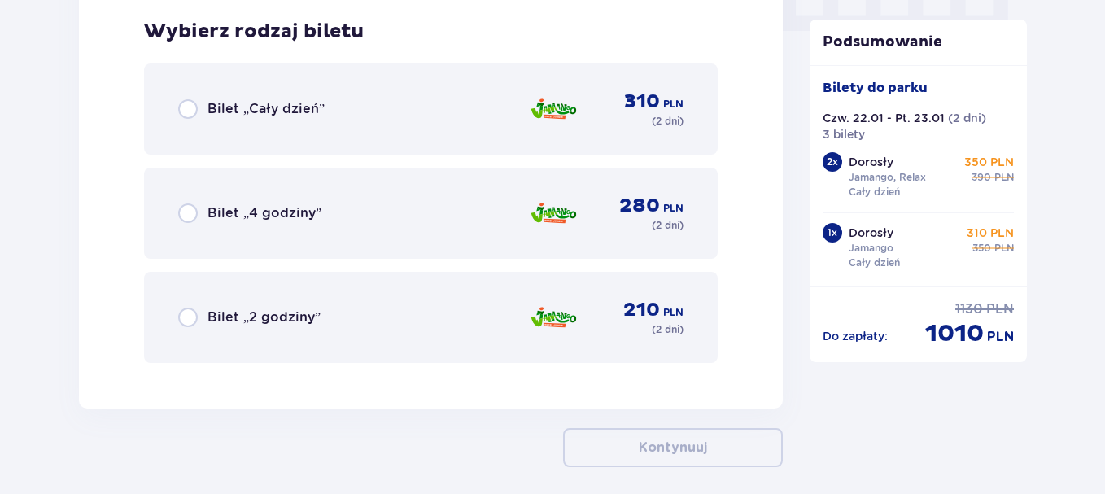
click at [190, 111] on input "radio" at bounding box center [188, 109] width 20 height 20
radio input "true"
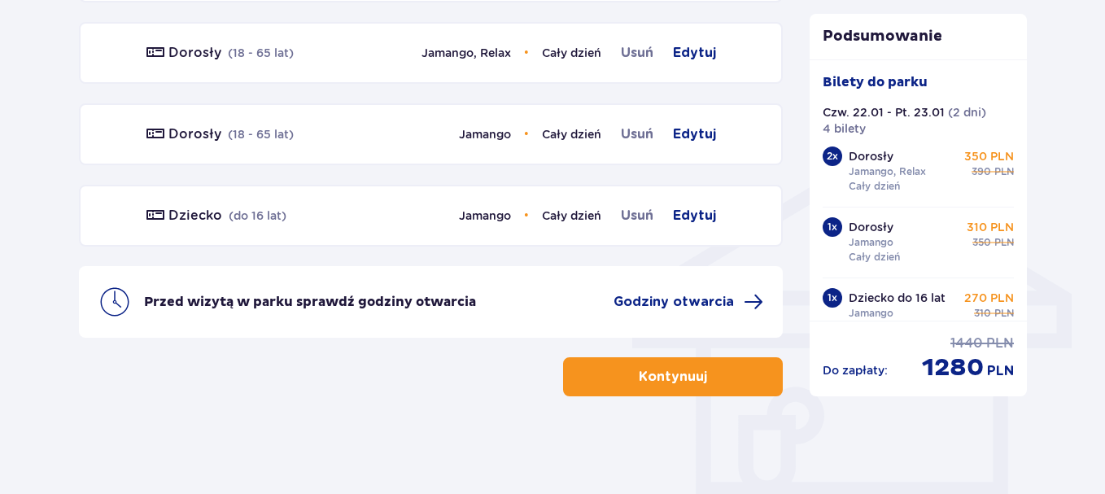
scroll to position [31, 0]
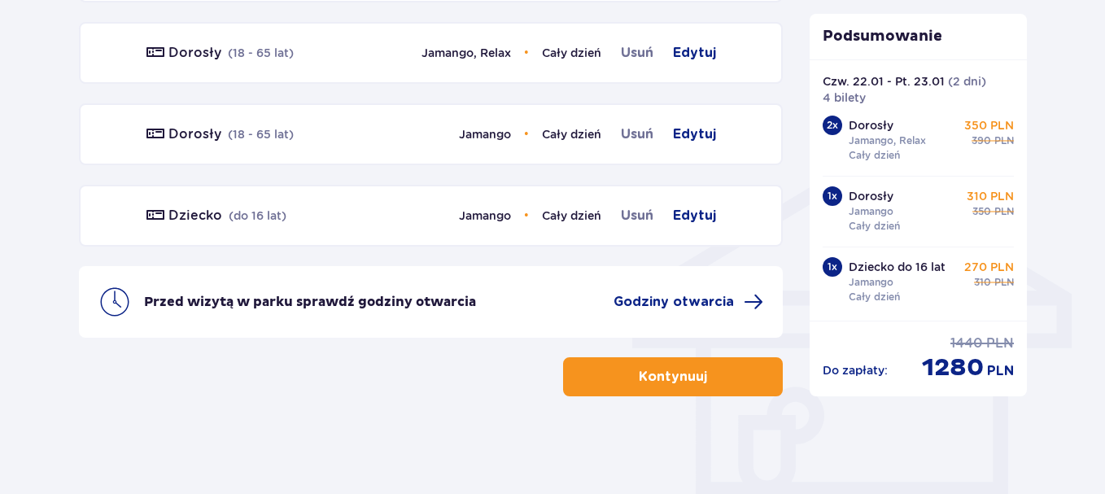
click at [678, 387] on button "Kontynuuj" at bounding box center [673, 376] width 220 height 39
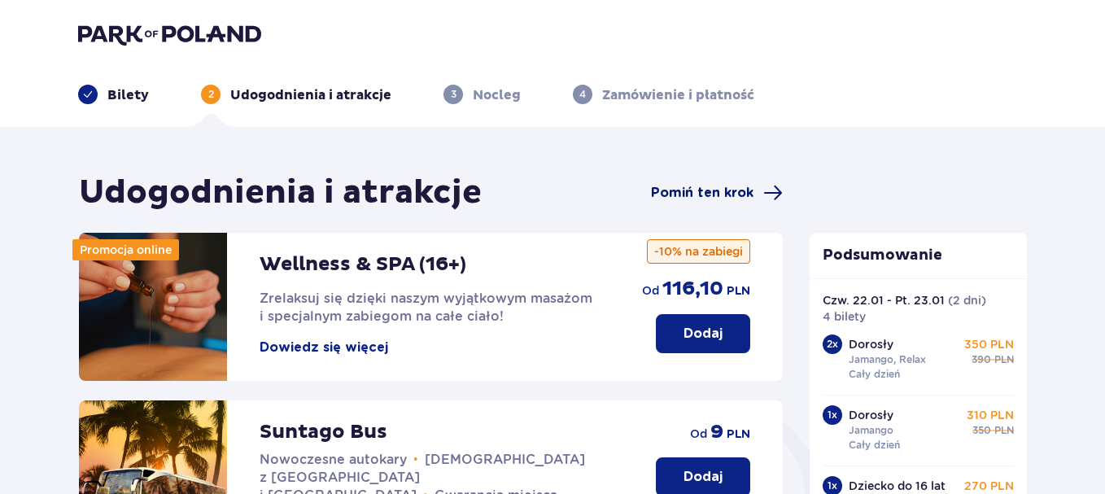
click at [712, 192] on span "Pomiń ten krok" at bounding box center [702, 193] width 102 height 18
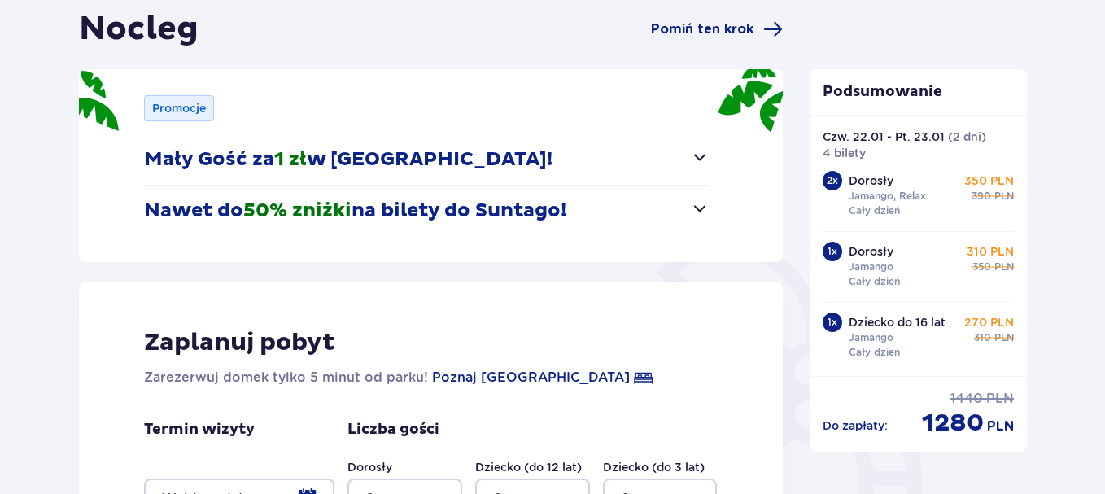
scroll to position [163, 0]
click at [706, 151] on span "button" at bounding box center [700, 158] width 20 height 20
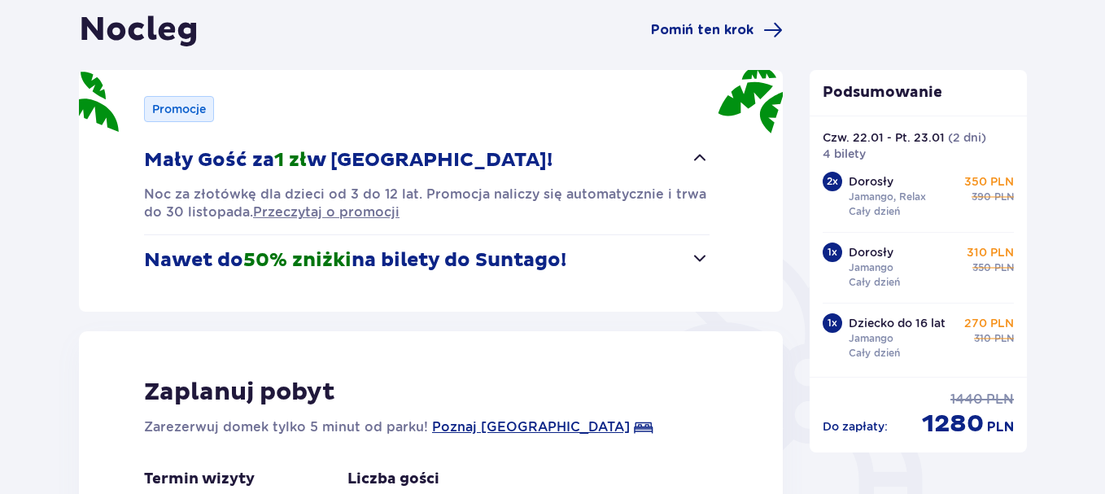
click at [706, 152] on span "button" at bounding box center [700, 158] width 20 height 20
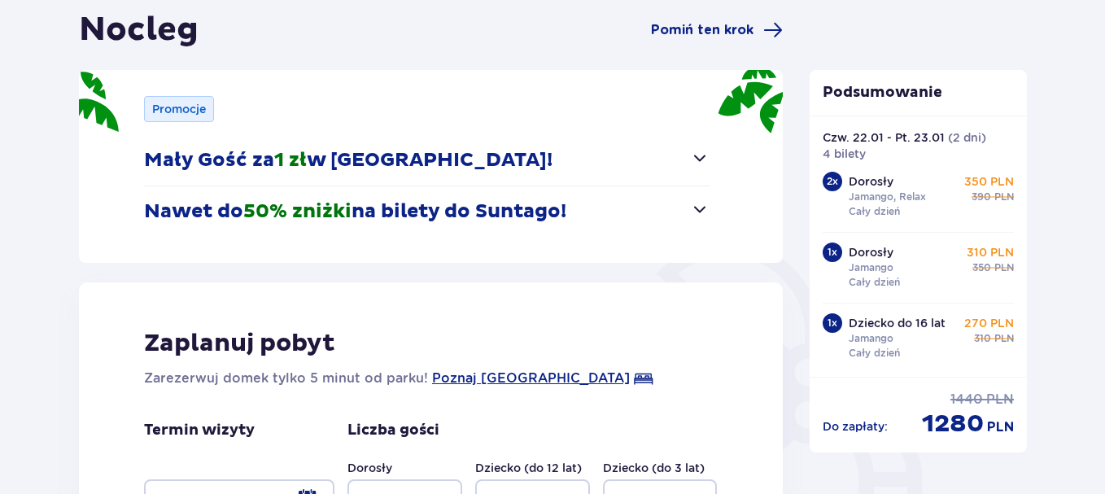
click at [699, 203] on span "button" at bounding box center [700, 209] width 20 height 20
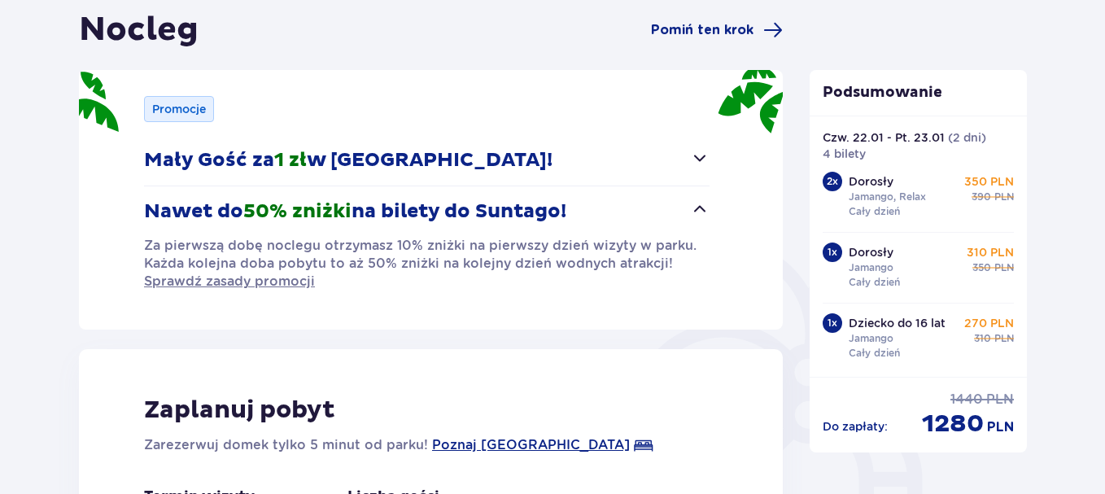
click at [698, 203] on span "button" at bounding box center [700, 209] width 20 height 20
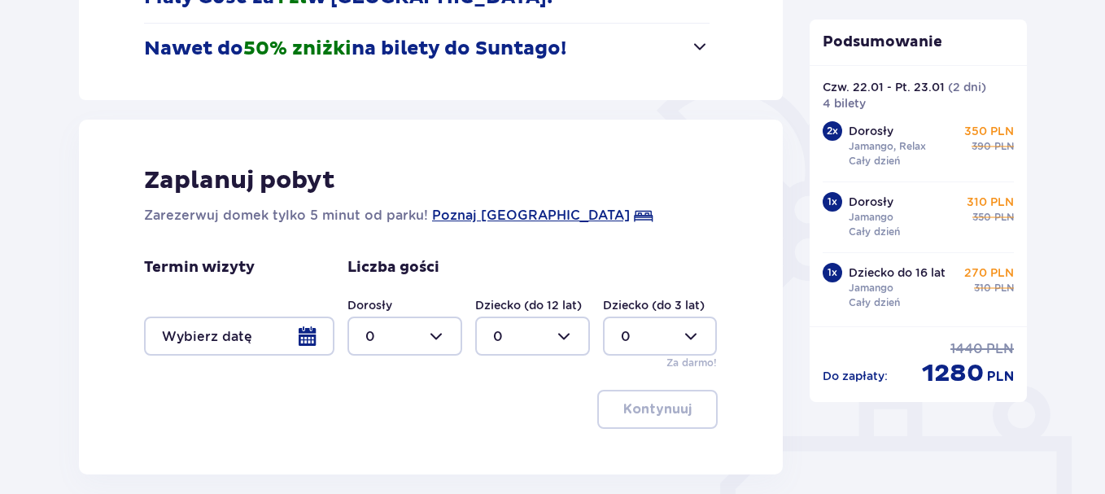
scroll to position [407, 0]
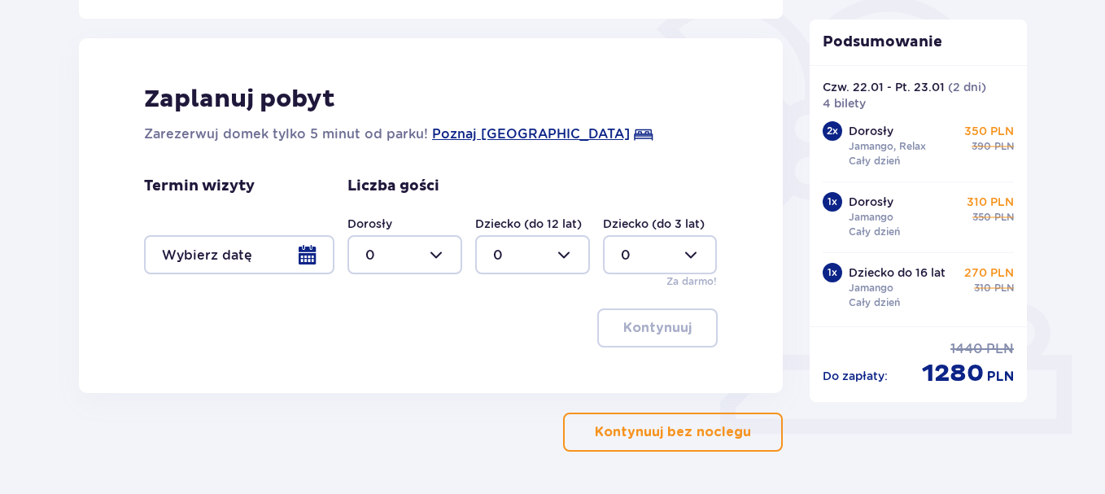
click at [303, 262] on div at bounding box center [239, 254] width 190 height 39
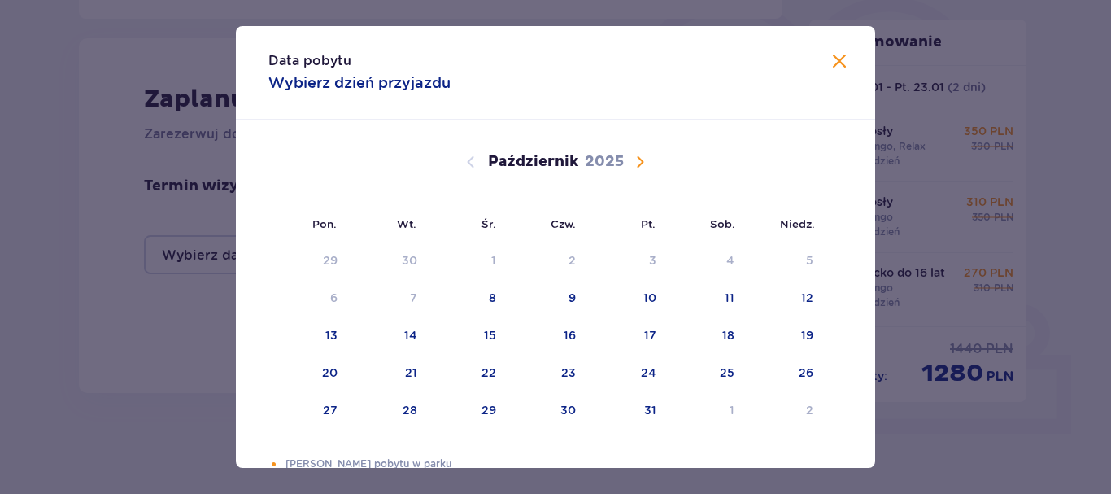
click at [636, 163] on span "Następny miesiąc" at bounding box center [640, 162] width 20 height 20
click at [561, 372] on div "22" at bounding box center [566, 372] width 15 height 16
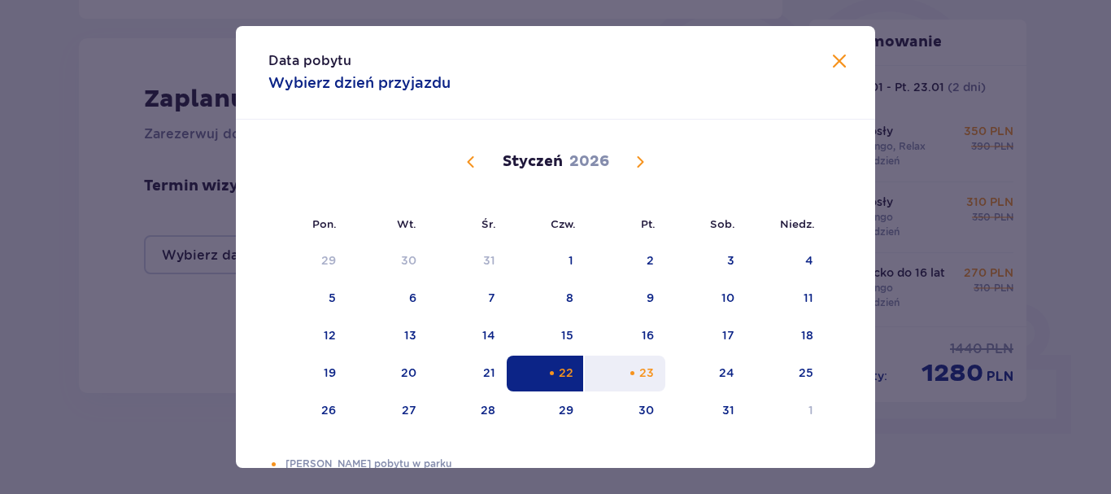
click at [645, 372] on div "23" at bounding box center [646, 372] width 15 height 16
type input "[DATE] - [DATE]"
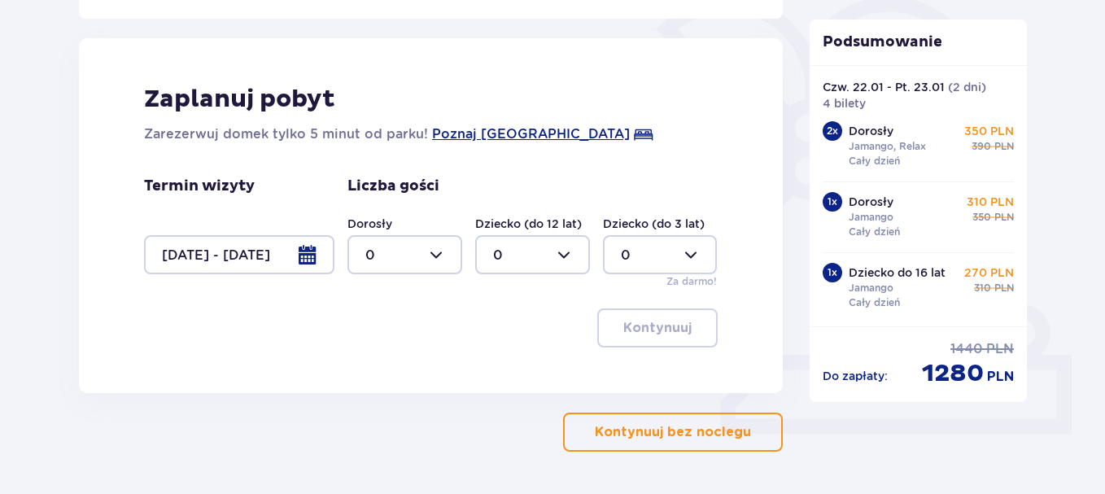
click at [441, 253] on div at bounding box center [404, 254] width 115 height 39
click at [372, 410] on p "3" at bounding box center [369, 407] width 8 height 18
type input "3"
click at [570, 259] on div at bounding box center [532, 254] width 115 height 39
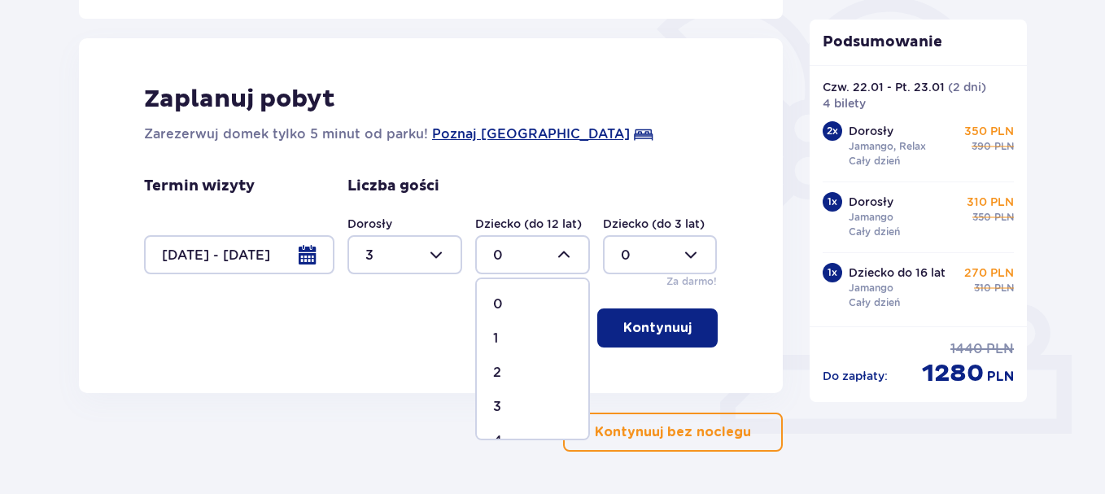
click at [502, 342] on div "1" at bounding box center [532, 338] width 79 height 18
type input "1"
click at [642, 324] on p "Kontynuuj" at bounding box center [657, 328] width 68 height 18
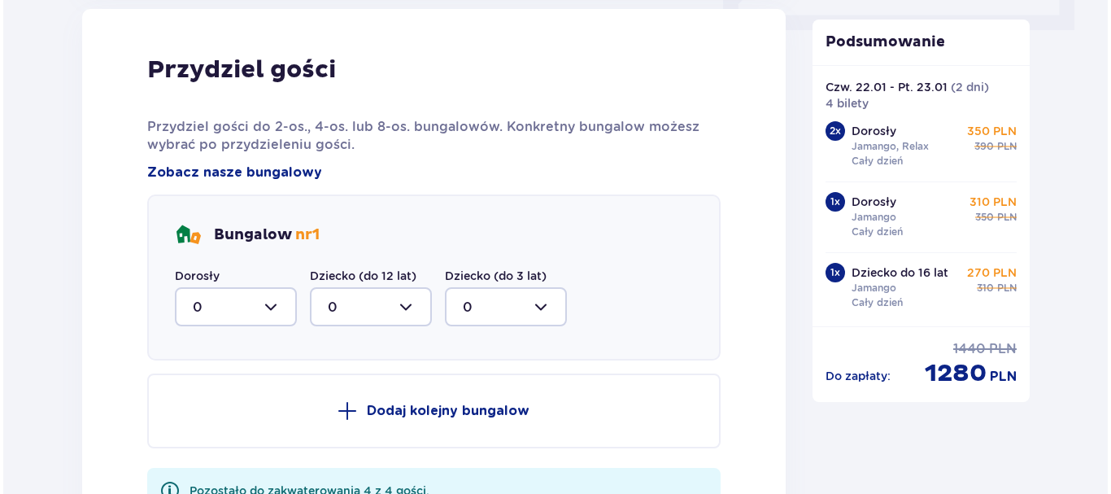
scroll to position [800, 0]
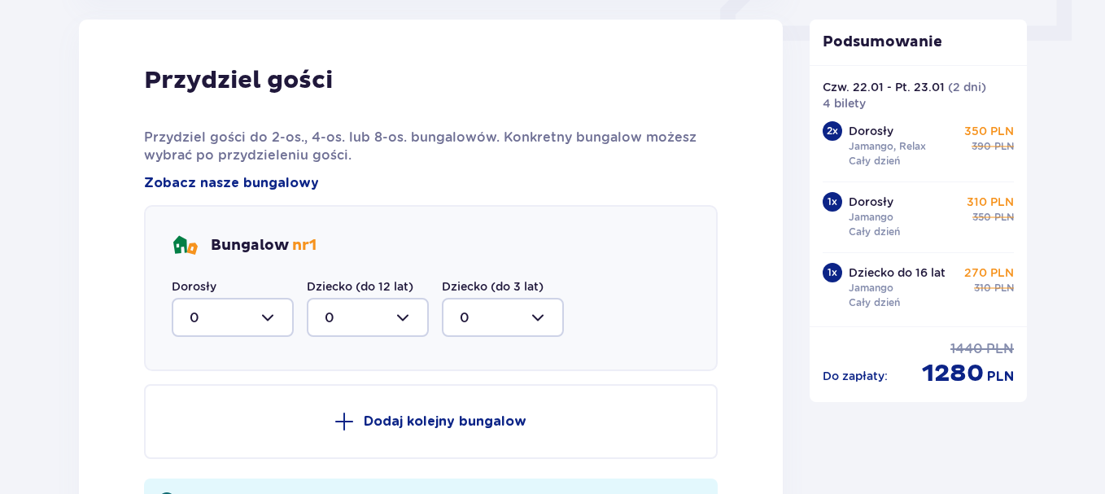
click at [260, 320] on div at bounding box center [233, 317] width 122 height 39
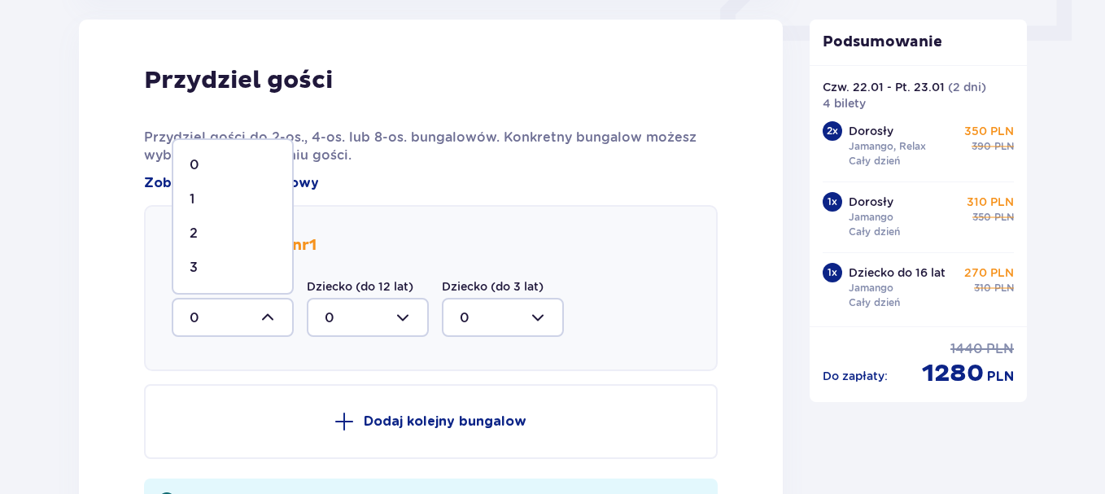
click at [216, 267] on div "3" at bounding box center [233, 268] width 86 height 18
type input "3"
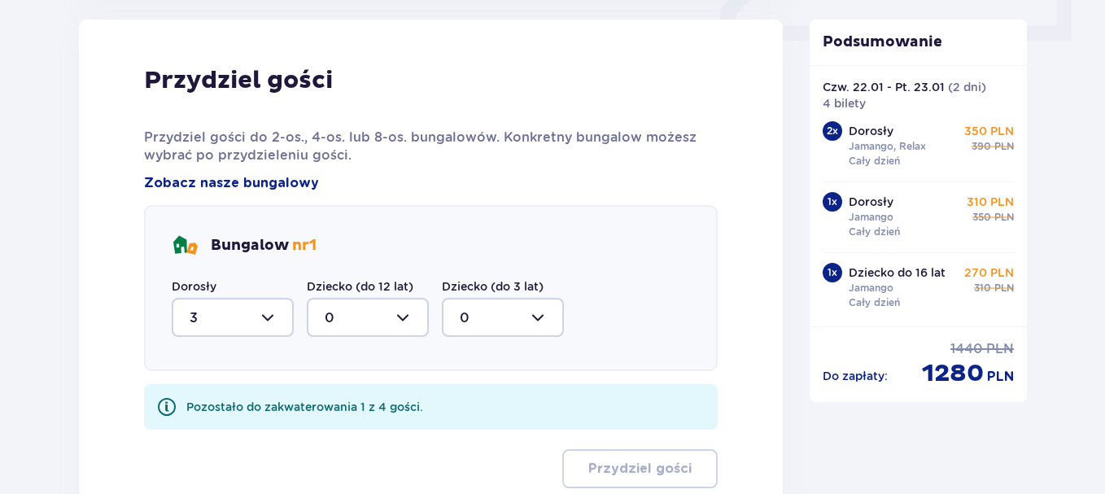
click at [409, 320] on div at bounding box center [368, 317] width 122 height 39
click at [354, 400] on div "1" at bounding box center [368, 401] width 86 height 18
type input "1"
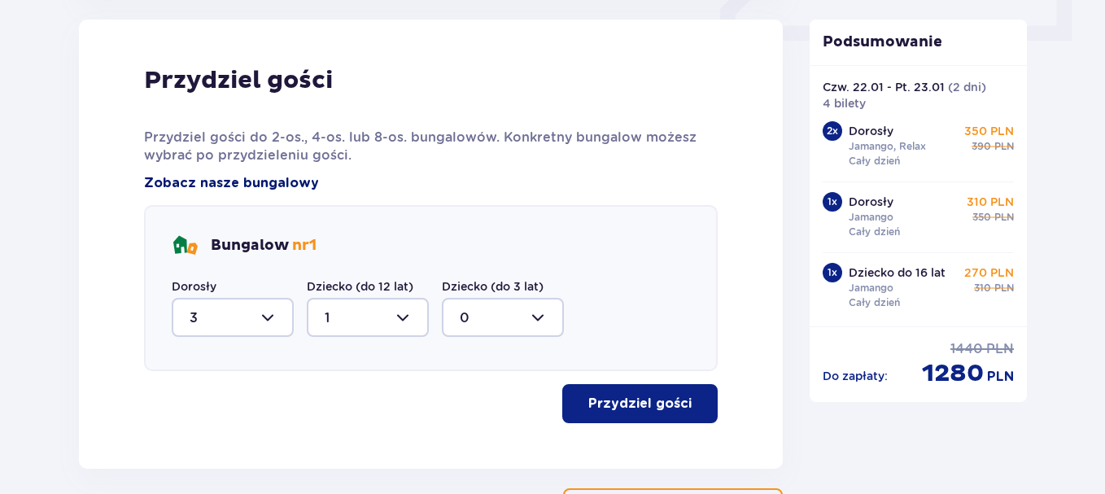
click at [198, 183] on span "Zobacz nasze bungalowy" at bounding box center [231, 183] width 175 height 18
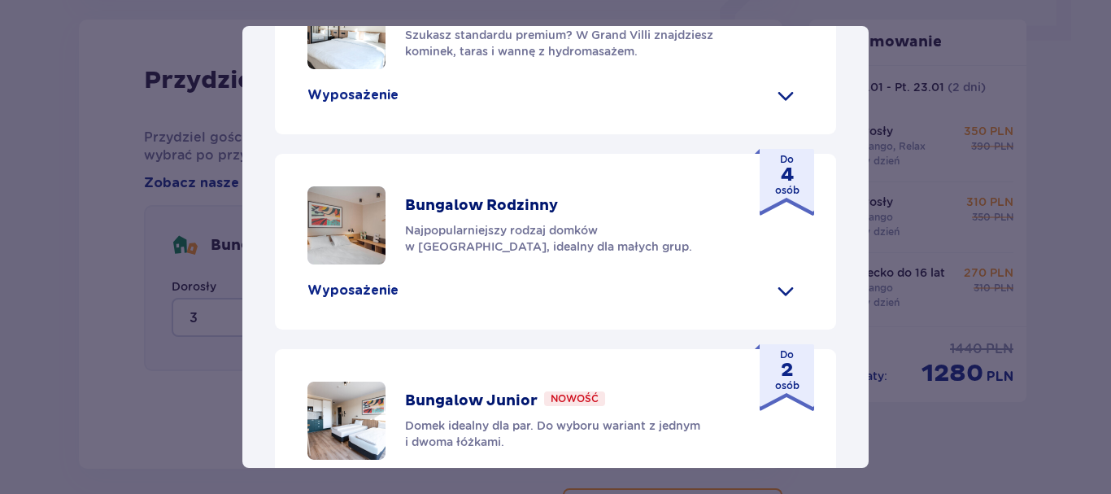
scroll to position [599, 0]
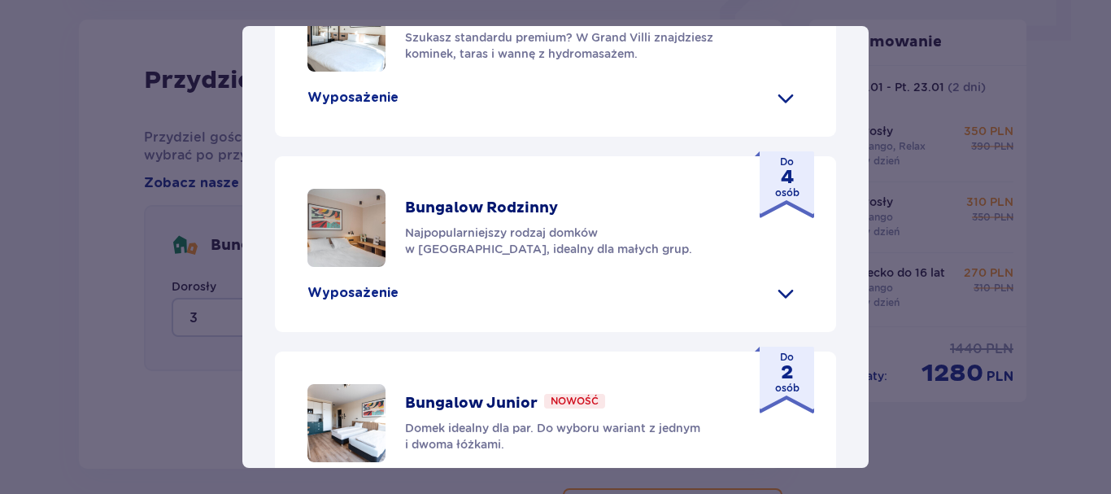
click at [775, 111] on span at bounding box center [786, 98] width 26 height 26
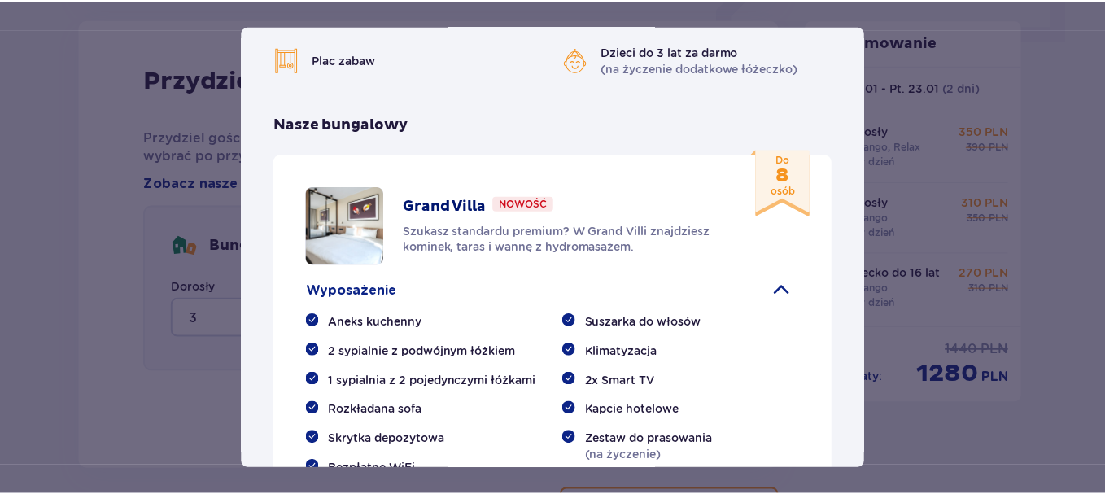
scroll to position [355, 0]
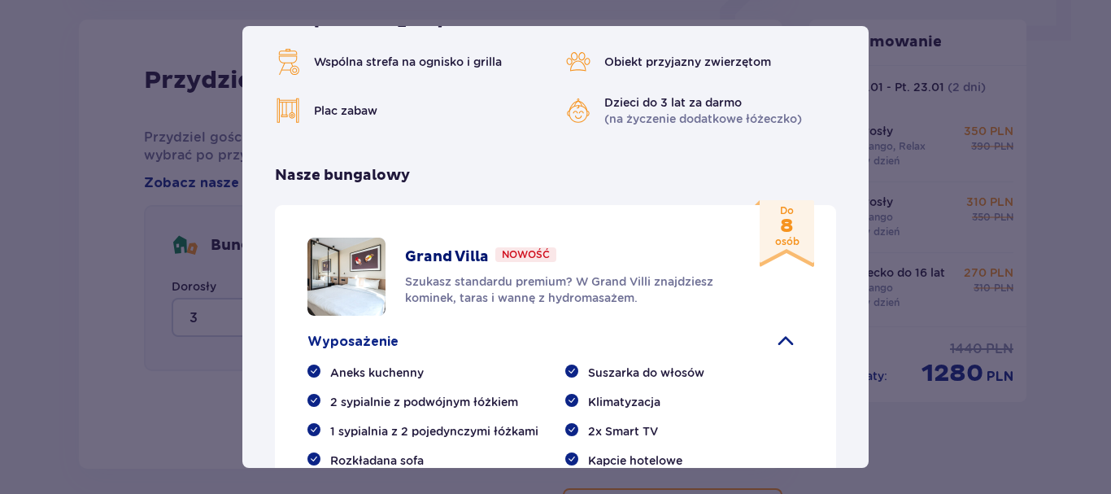
click at [137, 401] on div "[GEOGRAPHIC_DATA] [GEOGRAPHIC_DATA] to idealne miejsce dla fanów dobrej zabawy …" at bounding box center [555, 247] width 1111 height 494
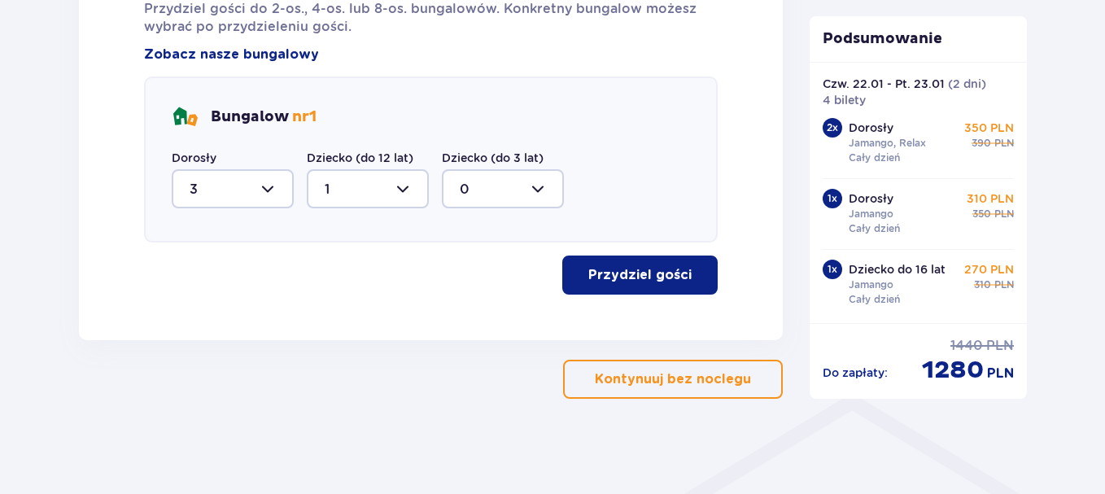
scroll to position [930, 0]
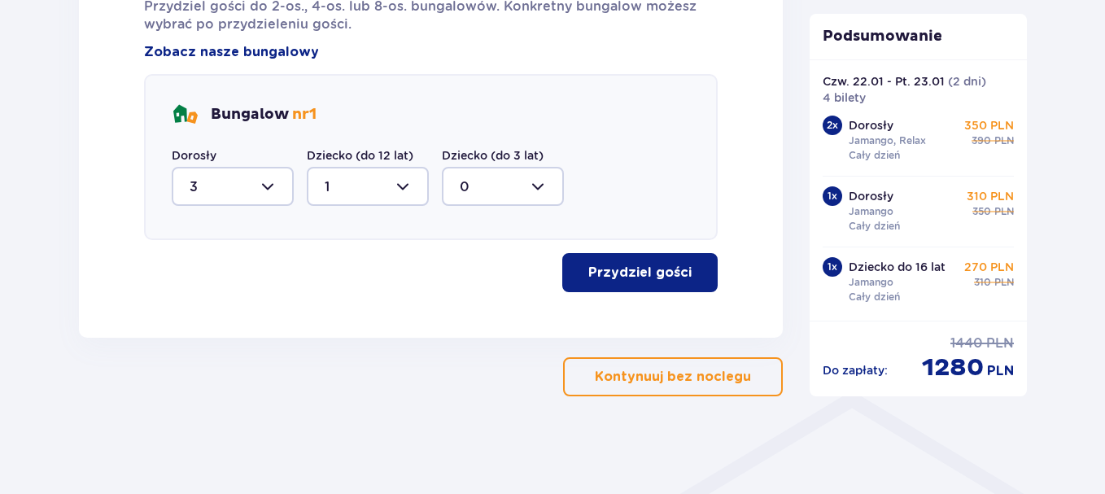
click at [627, 274] on p "Przydziel gości" at bounding box center [639, 273] width 103 height 18
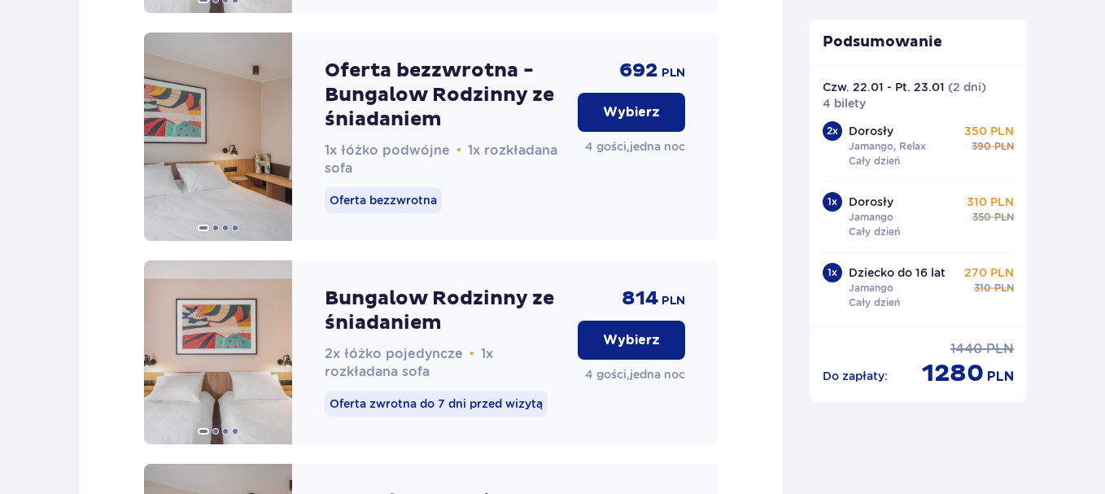
scroll to position [2466, 0]
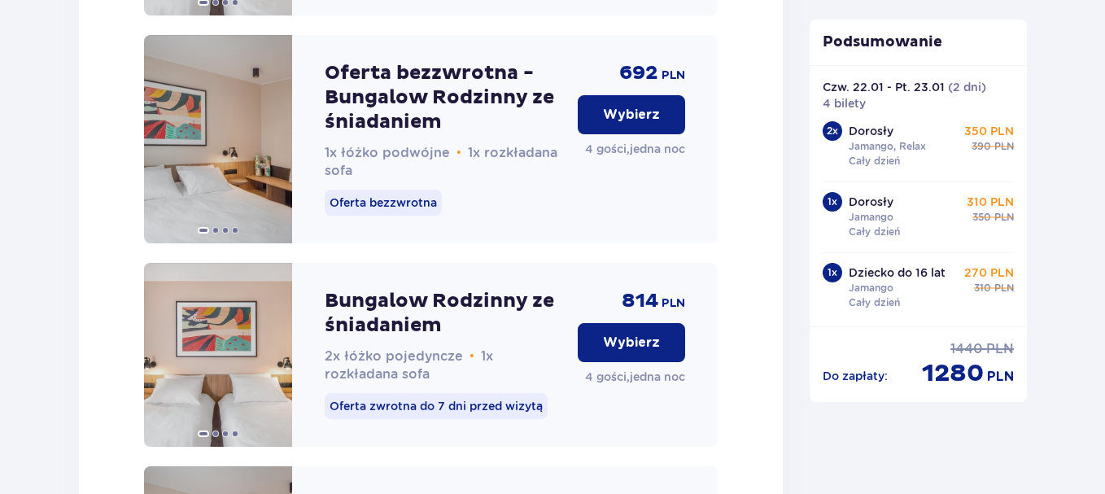
click at [629, 124] on p "Wybierz" at bounding box center [631, 115] width 57 height 18
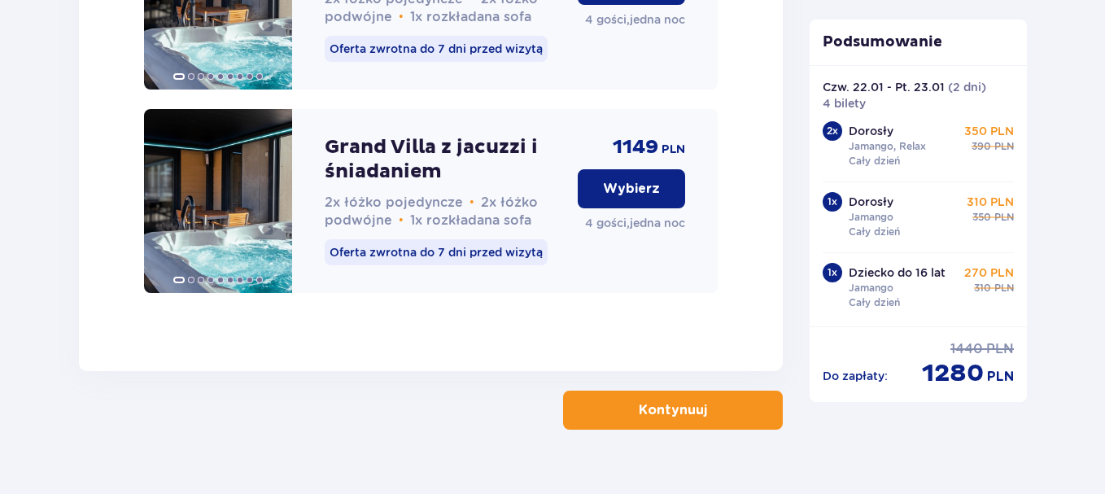
scroll to position [4499, 0]
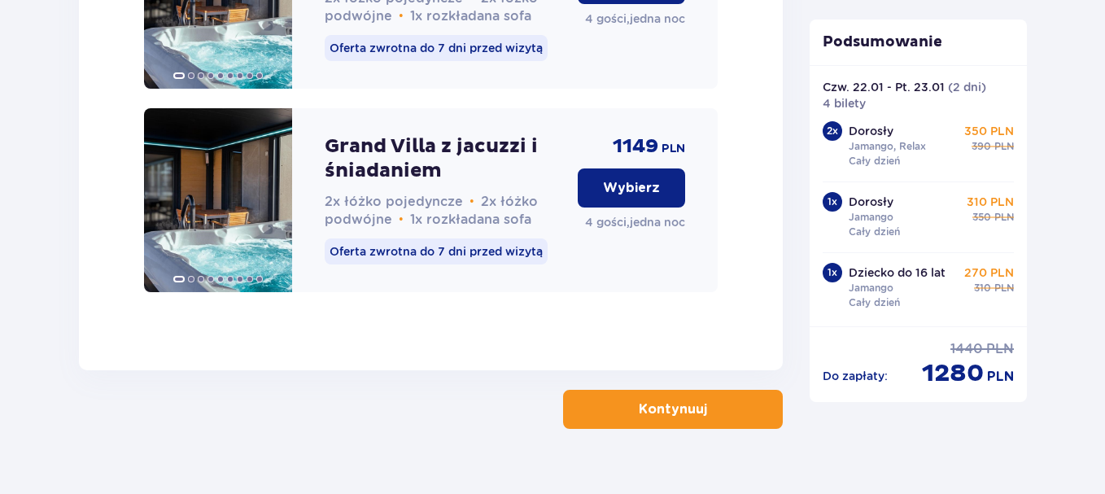
click at [655, 400] on p "Kontynuuj" at bounding box center [672, 409] width 68 height 18
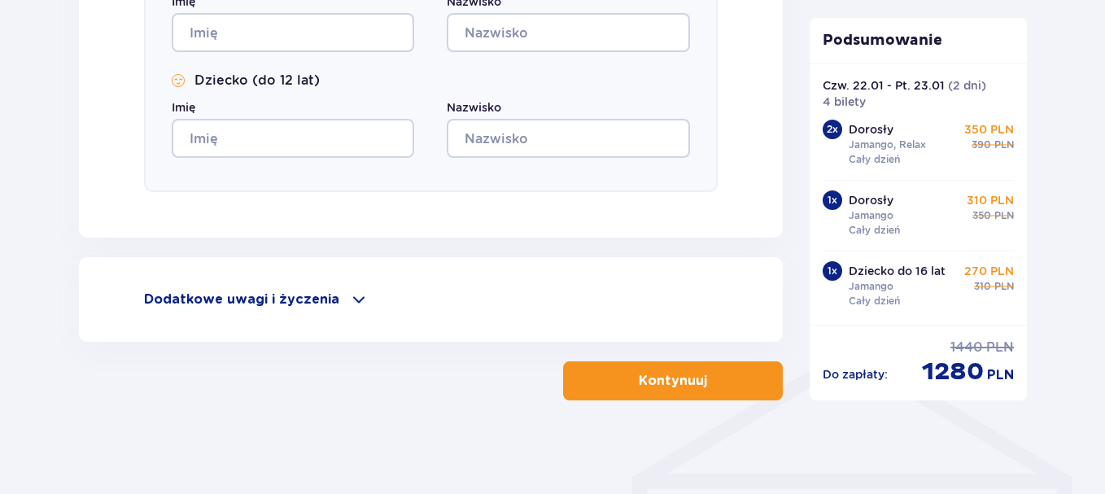
scroll to position [980, 0]
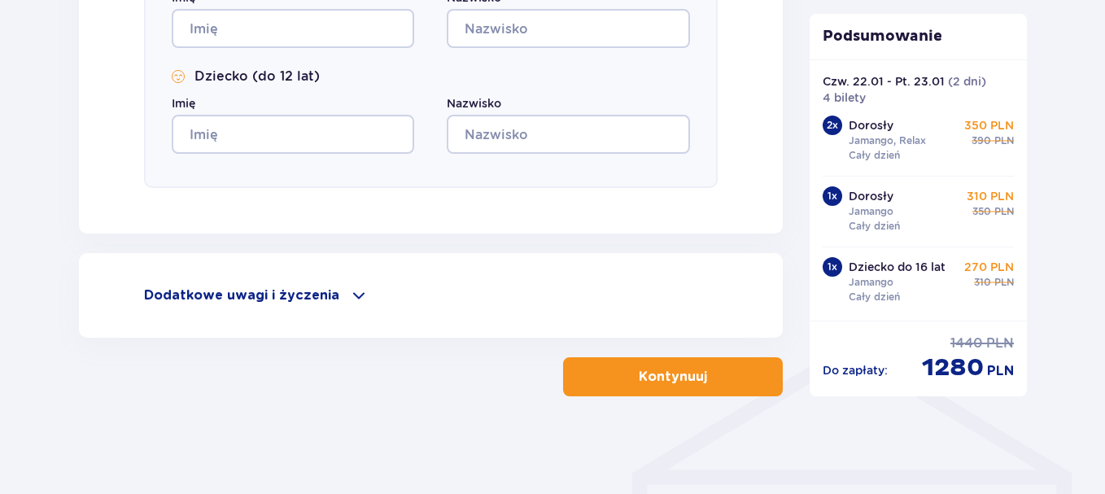
click at [351, 289] on span at bounding box center [359, 295] width 20 height 20
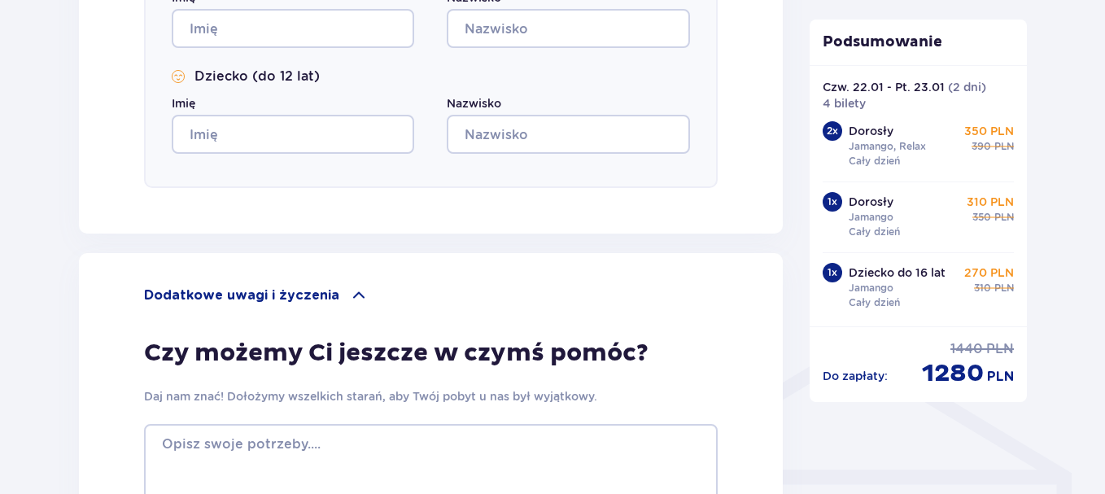
click at [351, 289] on span at bounding box center [359, 295] width 20 height 20
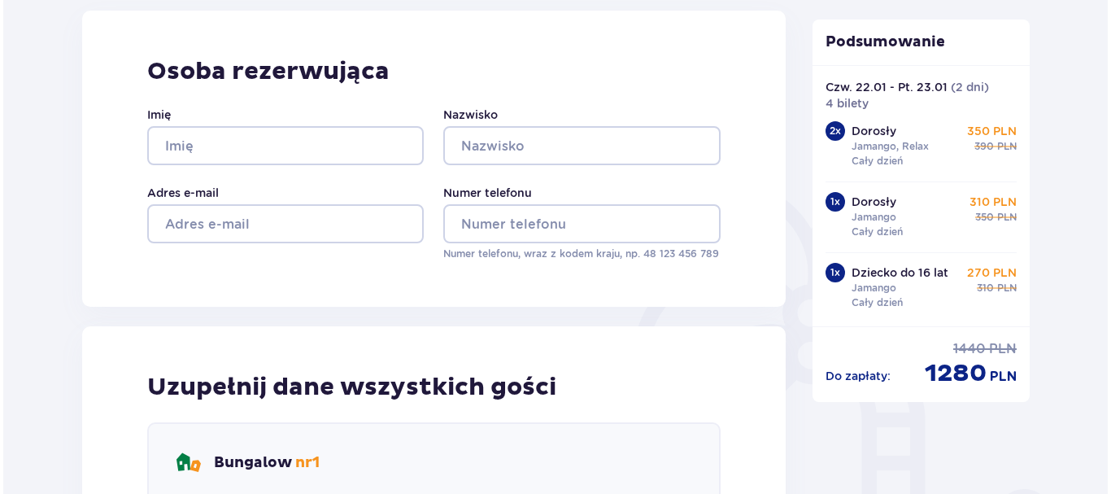
scroll to position [85, 0]
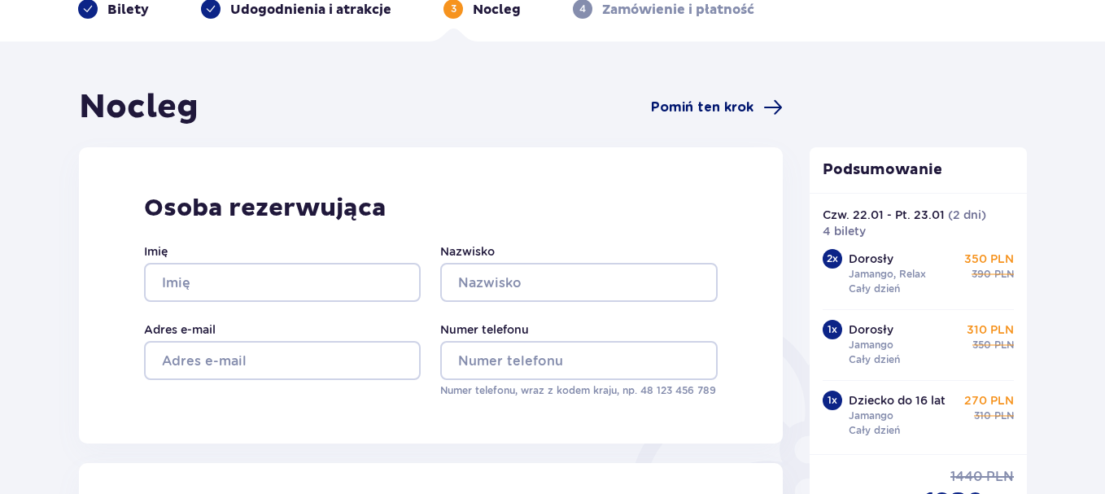
click at [715, 111] on span "Pomiń ten krok" at bounding box center [702, 107] width 102 height 18
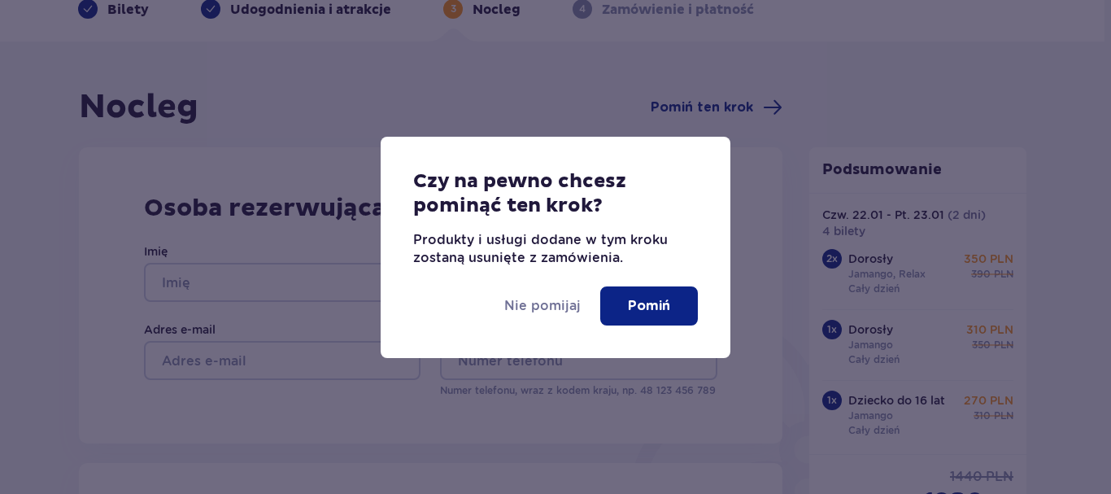
click at [638, 298] on p "Pomiń" at bounding box center [649, 306] width 42 height 18
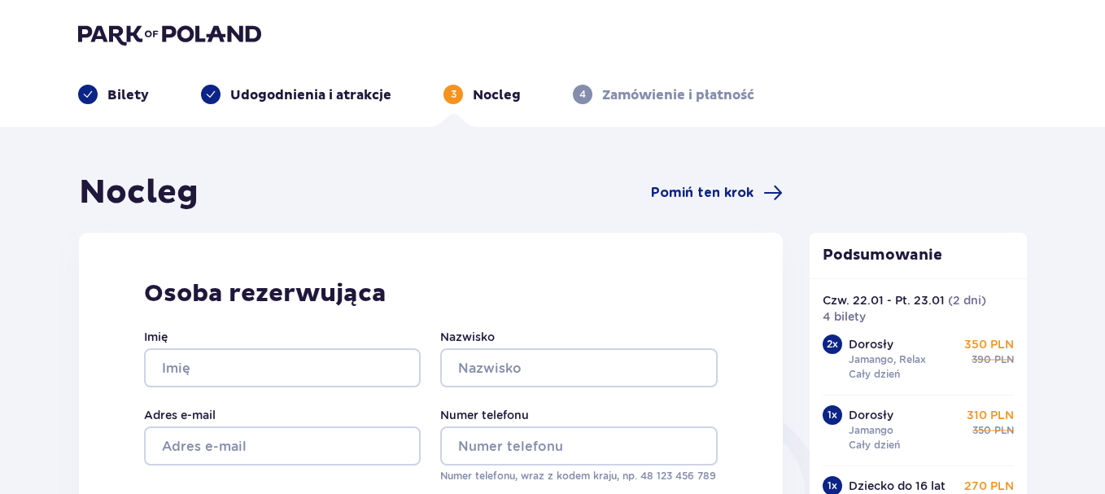
click at [370, 100] on p "Udogodnienia i atrakcje" at bounding box center [310, 95] width 161 height 18
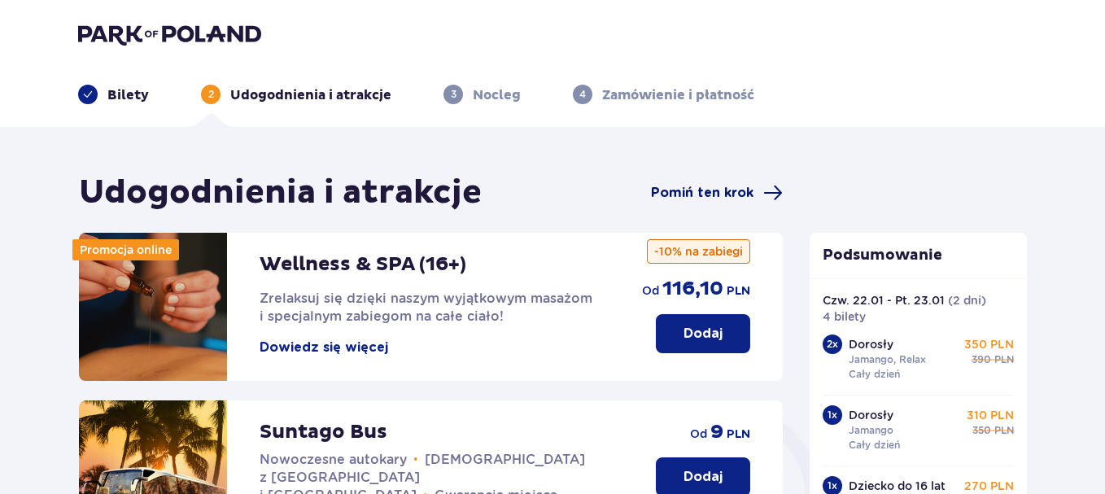
click at [706, 194] on span "Pomiń ten krok" at bounding box center [702, 193] width 102 height 18
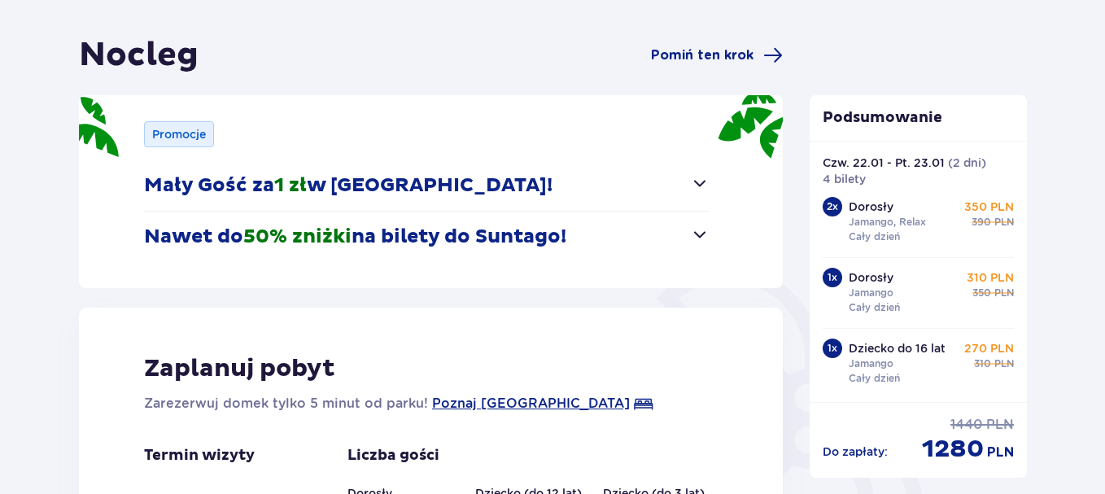
scroll to position [137, 0]
click at [704, 180] on span "button" at bounding box center [700, 184] width 20 height 20
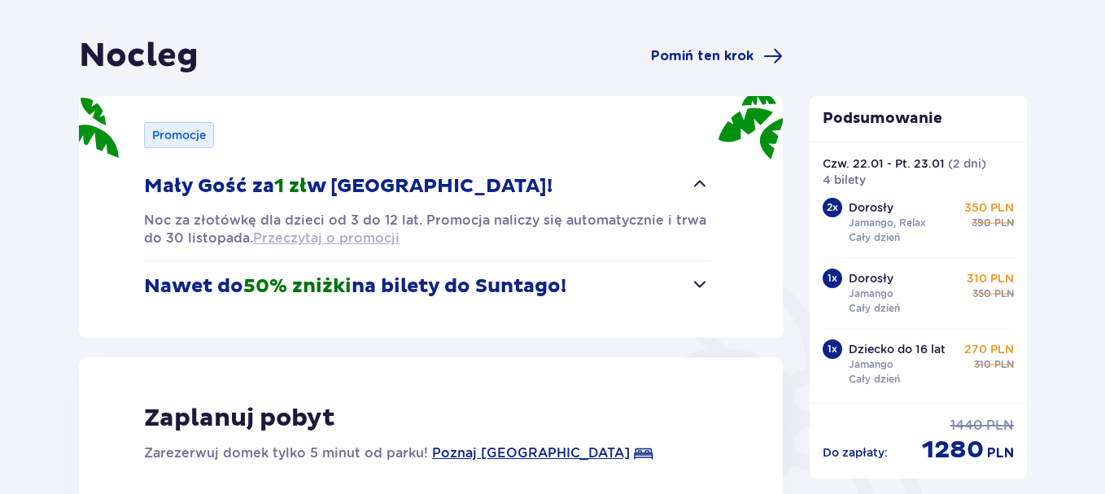
click at [362, 239] on span "Przeczytaj o promocji" at bounding box center [326, 238] width 146 height 18
click at [702, 283] on span "button" at bounding box center [700, 284] width 20 height 20
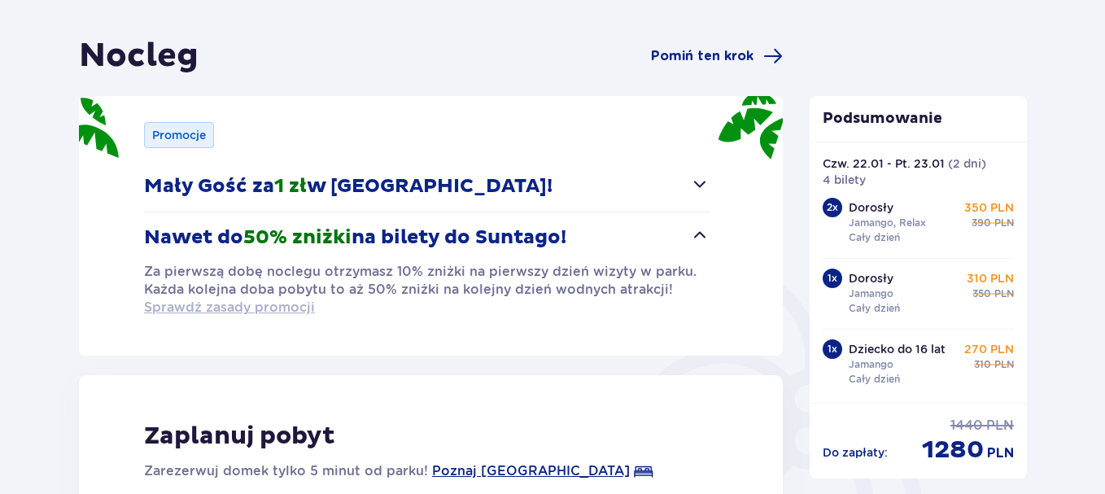
click at [263, 307] on span "Sprawdź zasady promocji" at bounding box center [229, 307] width 171 height 18
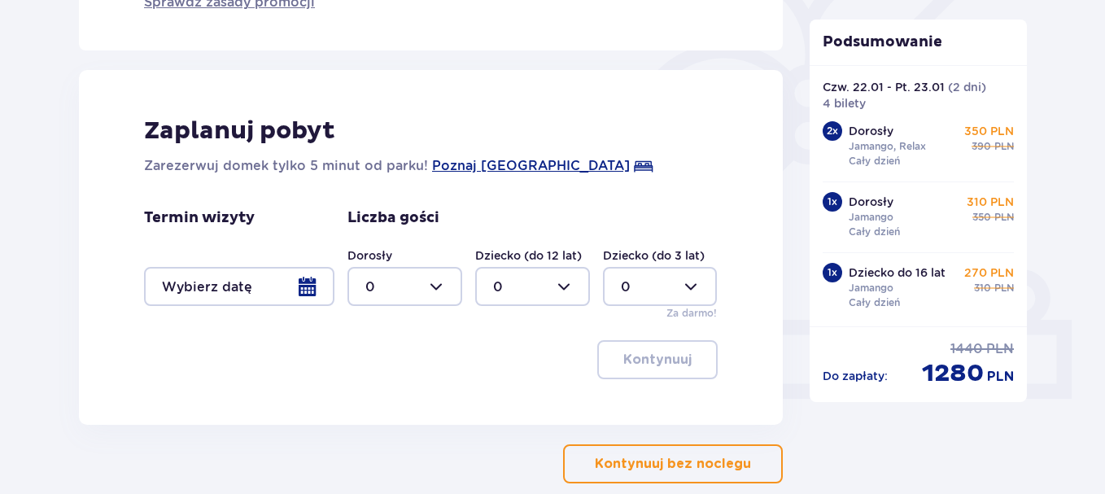
scroll to position [529, 0]
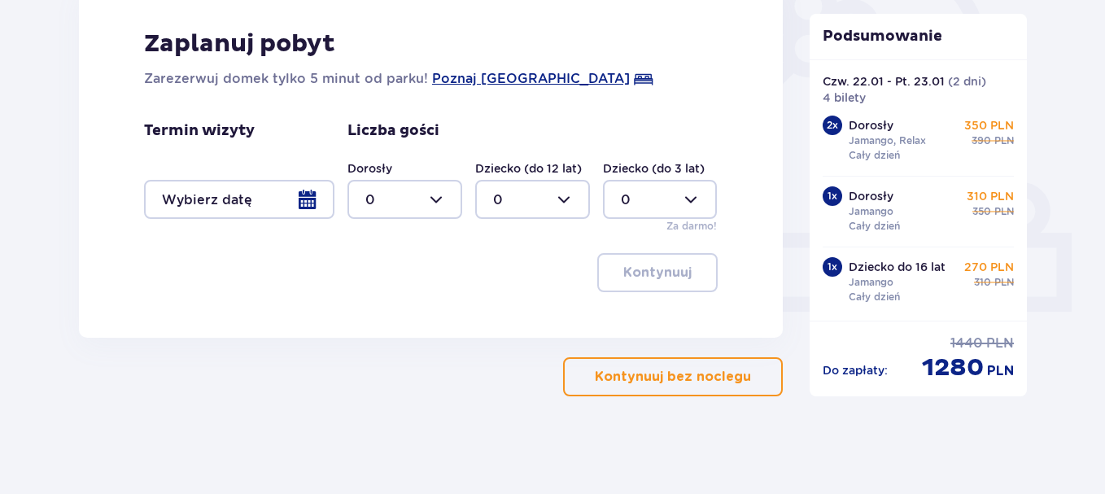
click at [311, 202] on div at bounding box center [239, 199] width 190 height 39
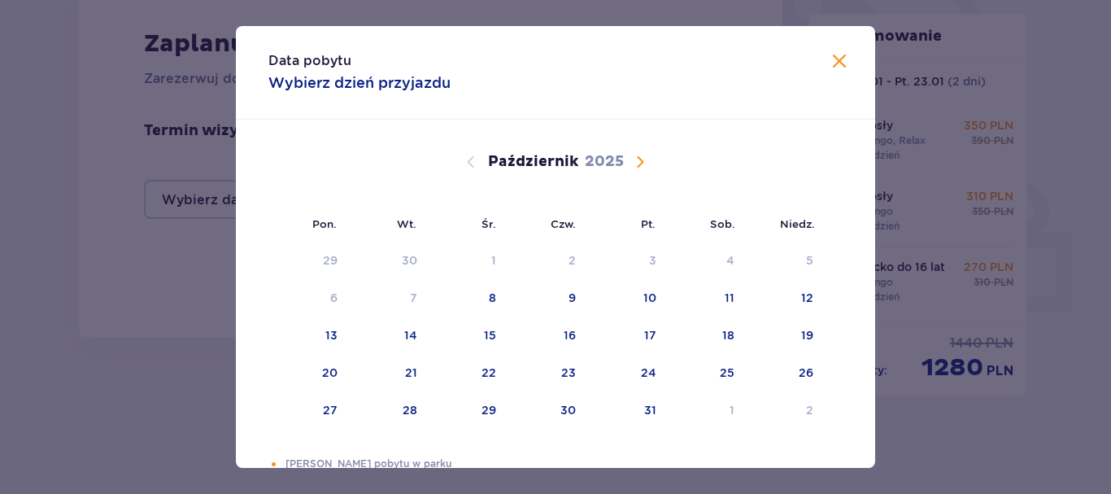
click at [637, 159] on span "Następny miesiąc" at bounding box center [640, 162] width 20 height 20
click at [557, 373] on div "22" at bounding box center [546, 373] width 79 height 36
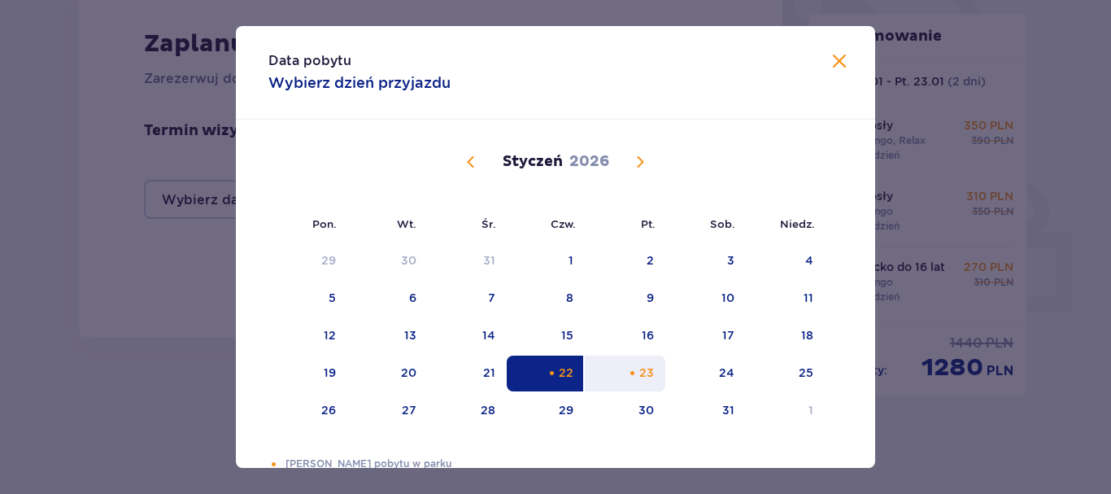
click at [639, 369] on div "23" at bounding box center [646, 372] width 15 height 16
type input "[DATE] - [DATE]"
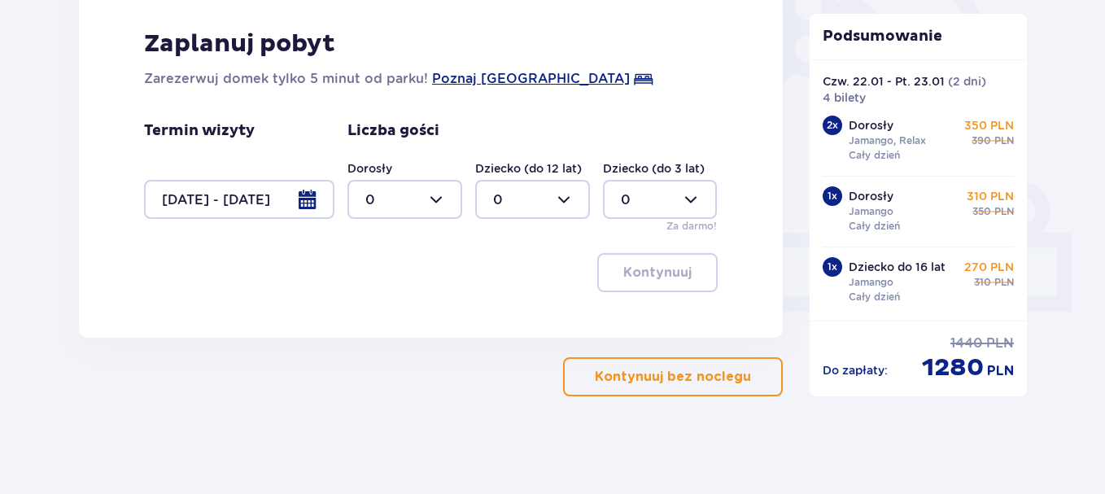
click at [438, 202] on div at bounding box center [404, 199] width 115 height 39
click at [377, 351] on div "3" at bounding box center [404, 351] width 79 height 18
type input "3"
click at [564, 201] on div at bounding box center [532, 199] width 115 height 39
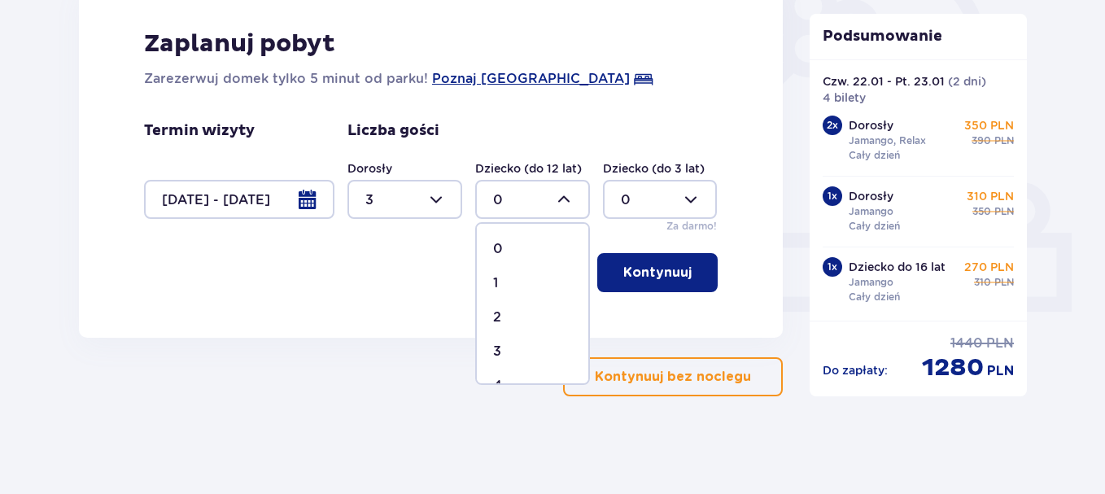
click at [495, 281] on p "1" at bounding box center [495, 283] width 5 height 18
type input "1"
click at [676, 272] on p "Kontynuuj" at bounding box center [657, 273] width 68 height 18
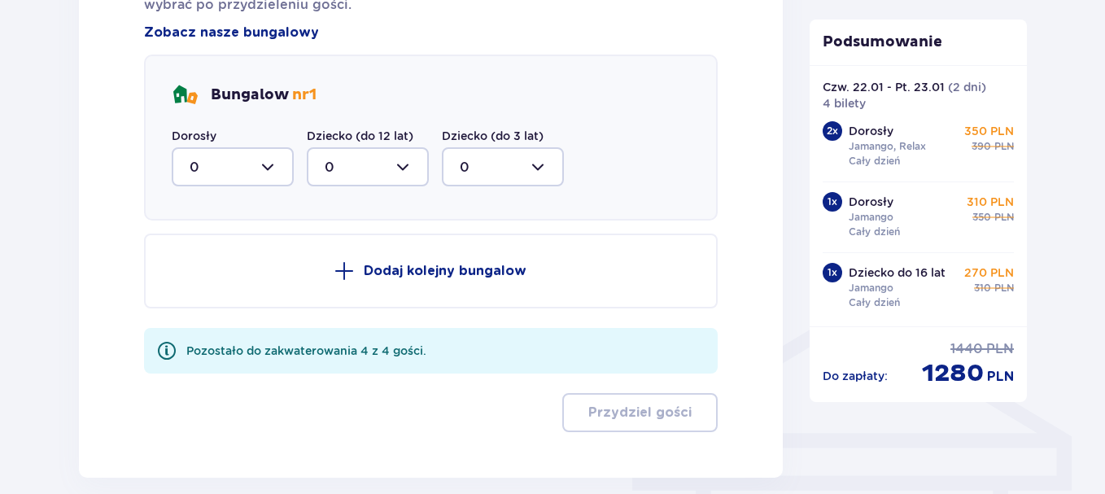
scroll to position [1029, 0]
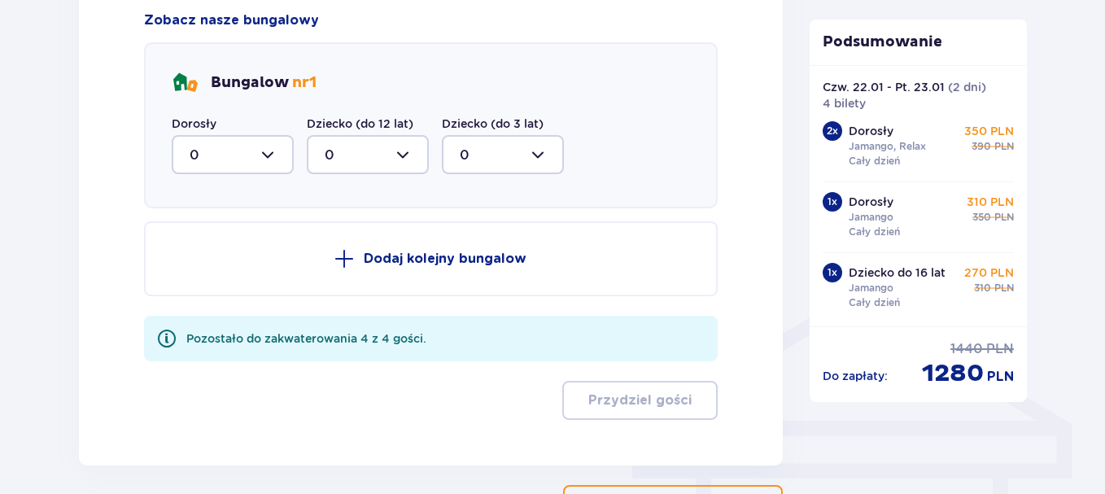
click at [268, 161] on div at bounding box center [233, 154] width 122 height 39
click at [210, 307] on div "3" at bounding box center [233, 307] width 86 height 18
type input "3"
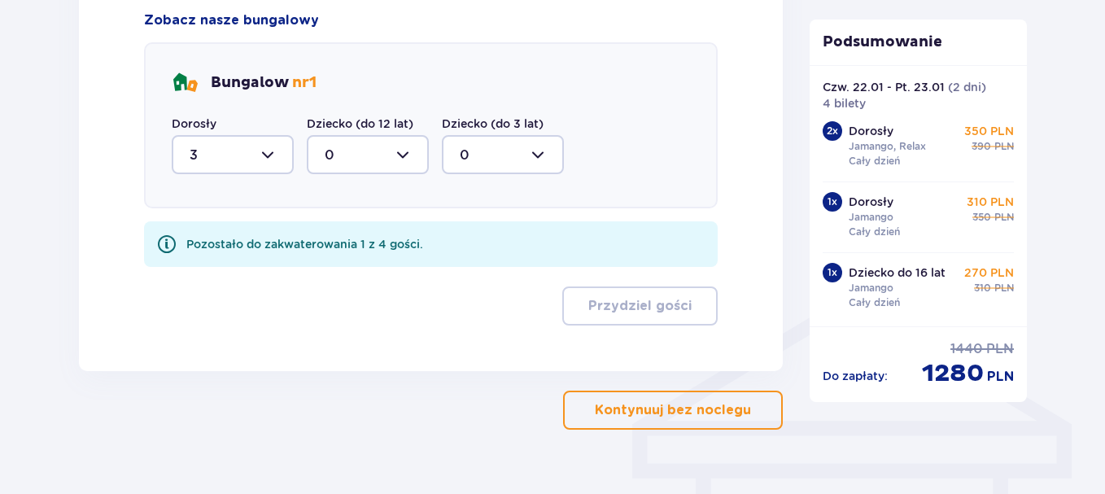
click at [409, 157] on div at bounding box center [368, 154] width 122 height 39
click at [355, 238] on div "1" at bounding box center [368, 238] width 86 height 18
type input "1"
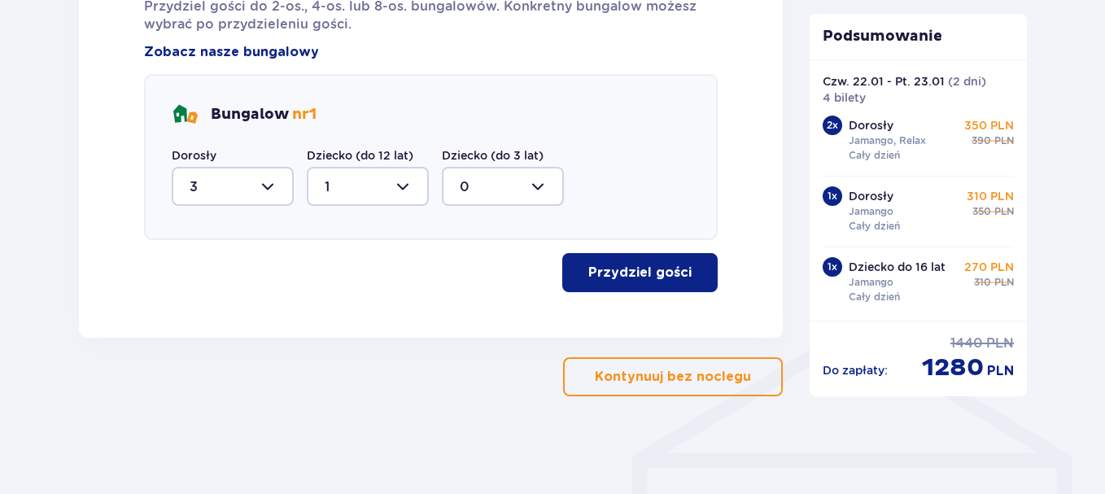
scroll to position [997, 0]
click at [635, 269] on p "Przydziel gości" at bounding box center [639, 273] width 103 height 18
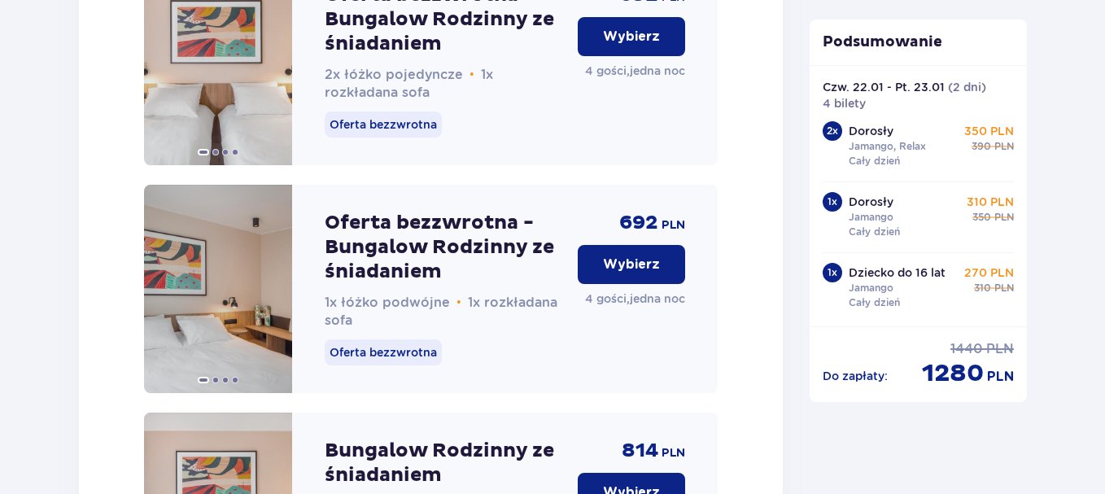
scroll to position [2392, 0]
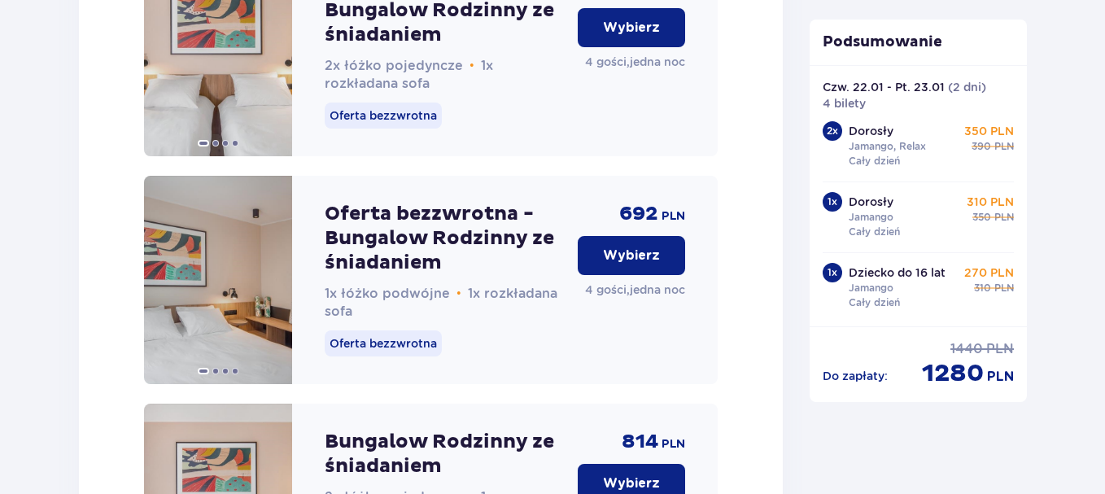
click at [639, 264] on p "Wybierz" at bounding box center [631, 255] width 57 height 18
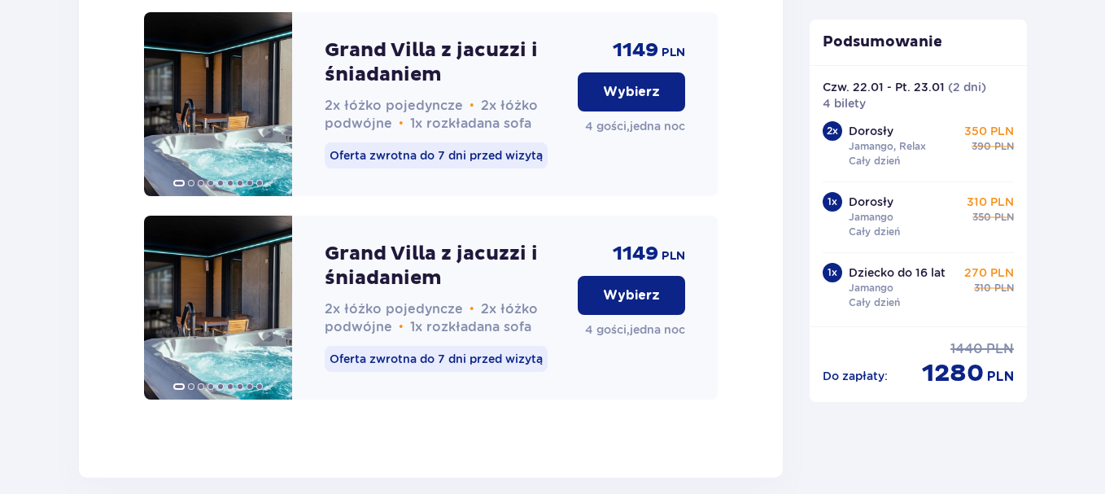
scroll to position [4566, 0]
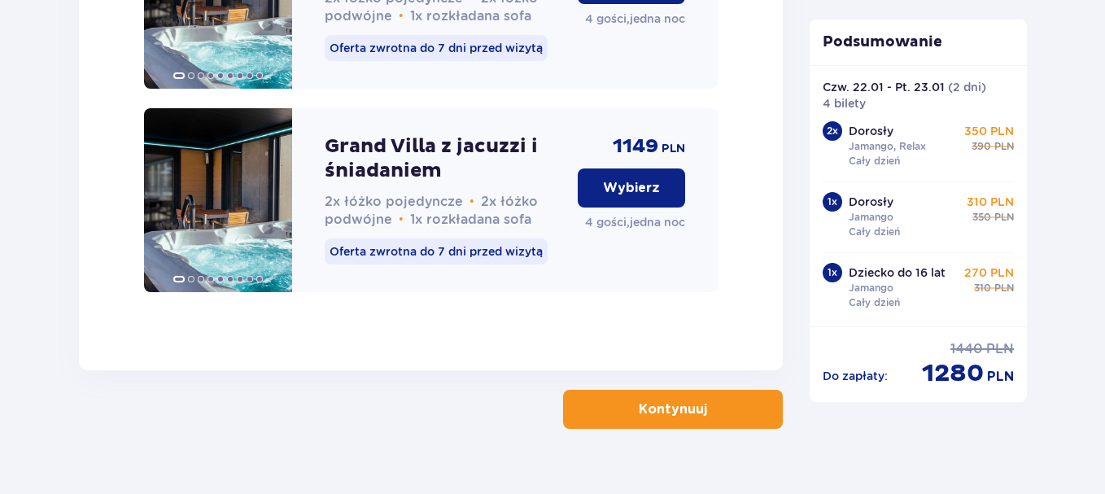
click at [630, 393] on button "Kontynuuj" at bounding box center [673, 409] width 220 height 39
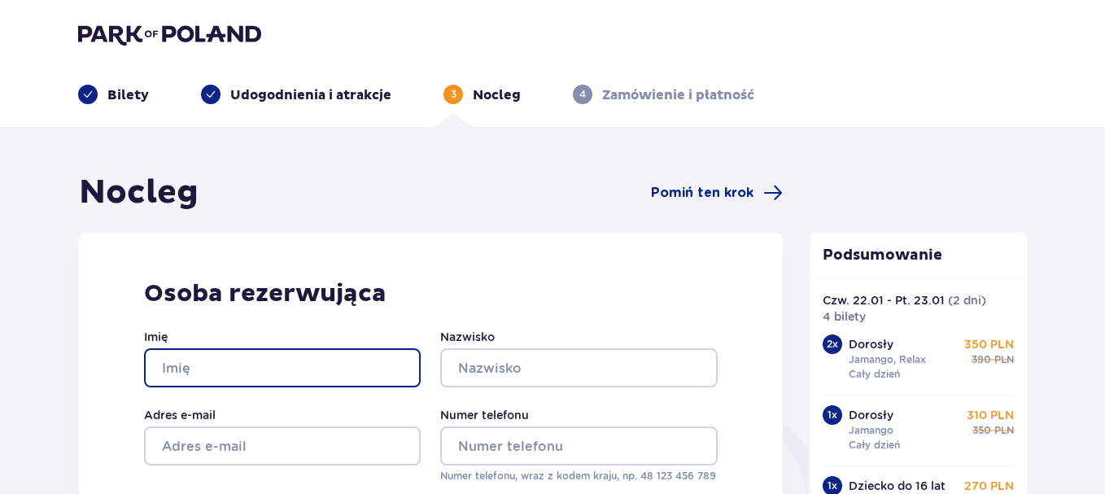
click at [305, 368] on input "Imię" at bounding box center [282, 367] width 277 height 39
type input "y"
click at [447, 183] on div "Nocleg Pomiń ten krok" at bounding box center [431, 192] width 704 height 41
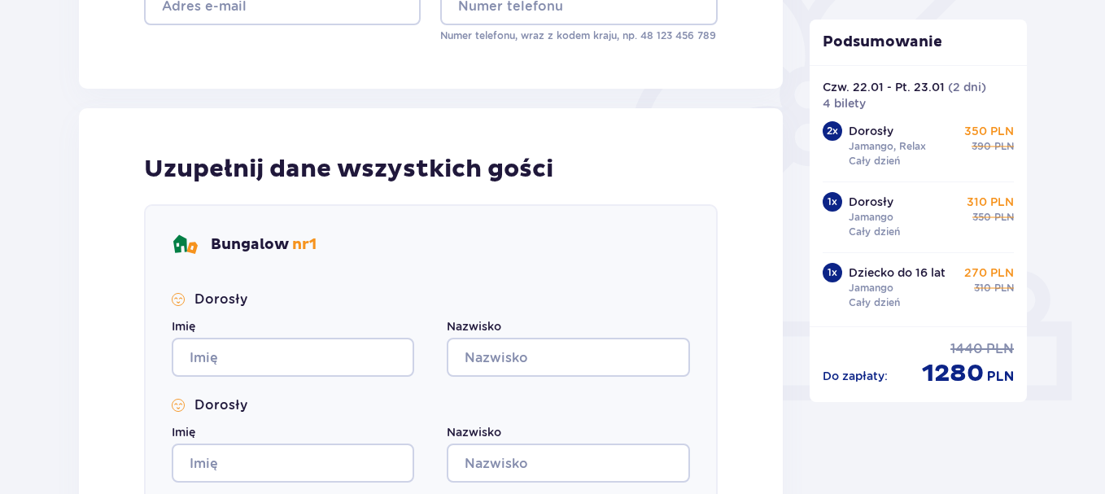
scroll to position [732, 0]
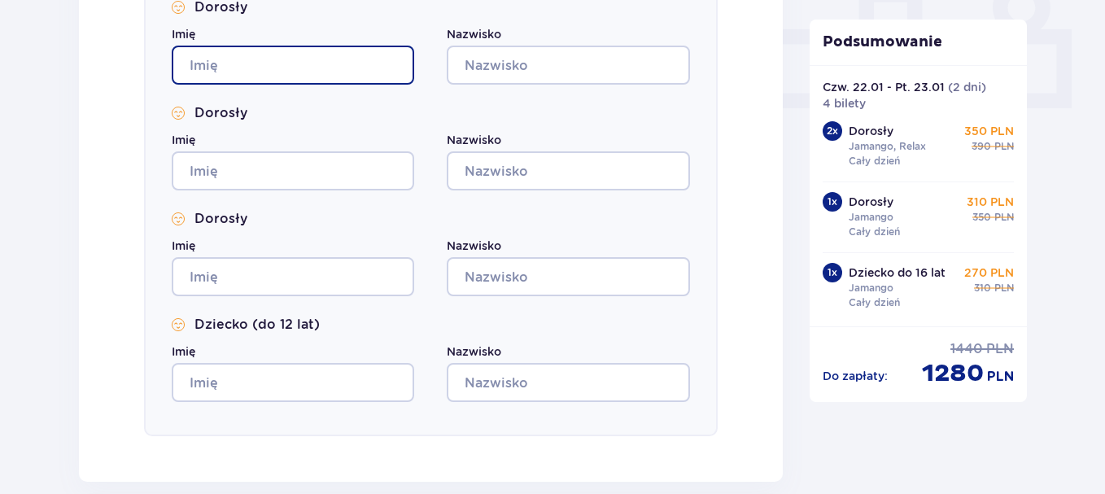
click at [239, 69] on input "Imię" at bounding box center [293, 65] width 242 height 39
type input "wwwww"
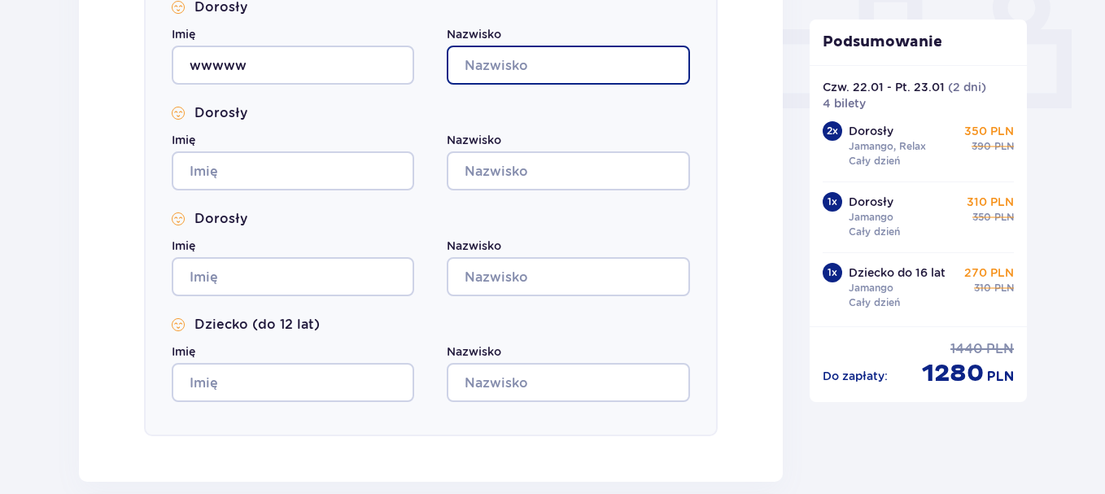
click at [498, 69] on input "Nazwisko" at bounding box center [568, 65] width 242 height 39
type input "ffffff"
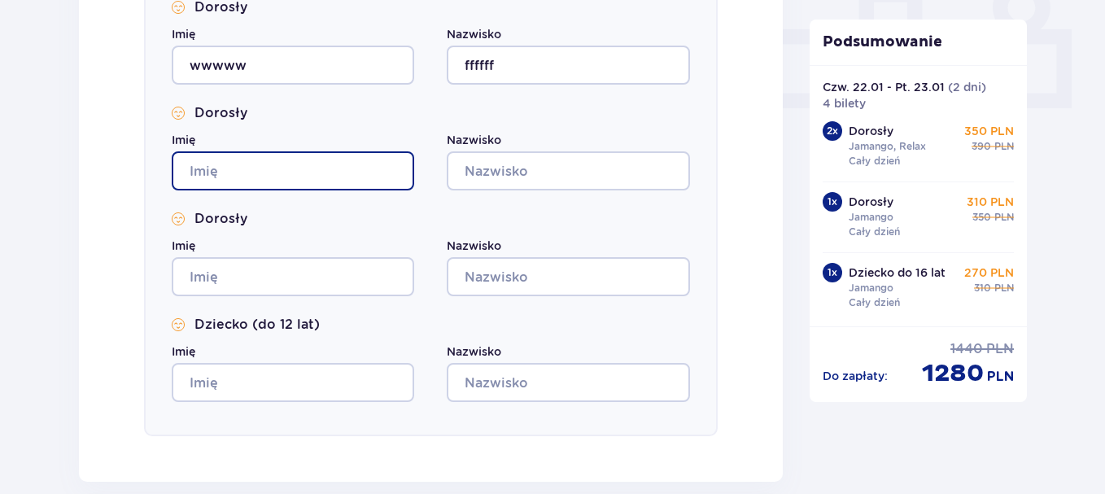
click at [292, 166] on input "Imię" at bounding box center [293, 170] width 242 height 39
type input "wwwwwwww"
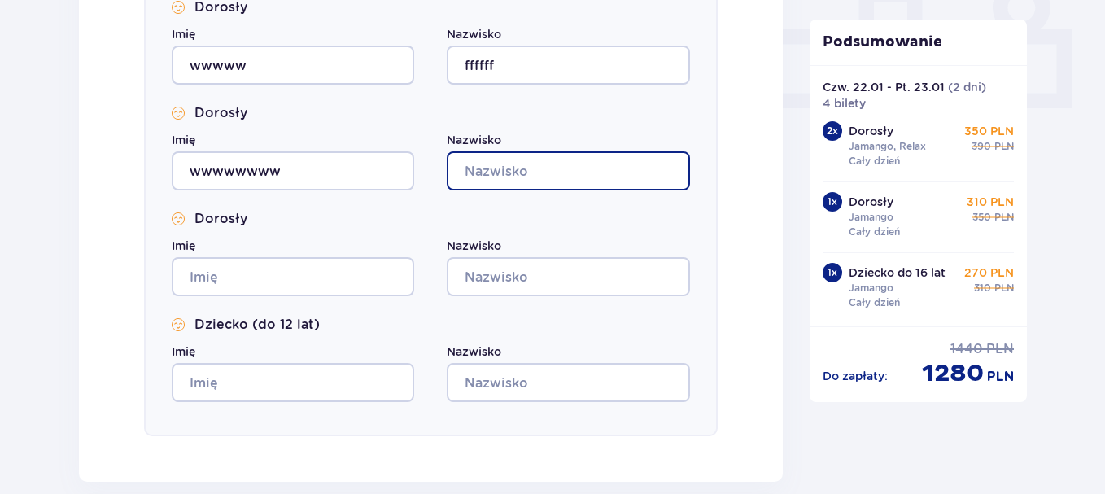
click at [526, 172] on input "Nazwisko" at bounding box center [568, 170] width 242 height 39
type input "fffffffff"
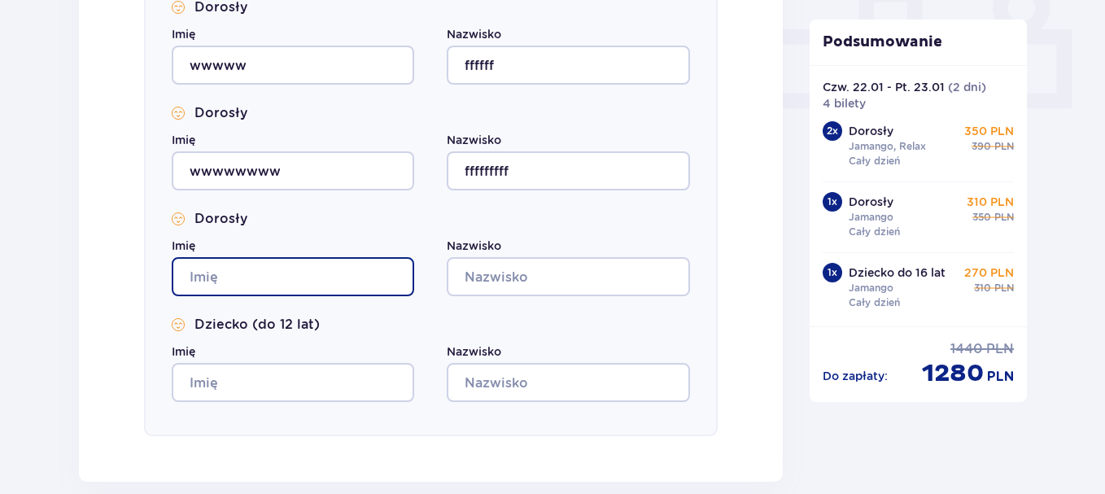
click at [268, 271] on input "Imię" at bounding box center [293, 276] width 242 height 39
type input "wwwwwwww"
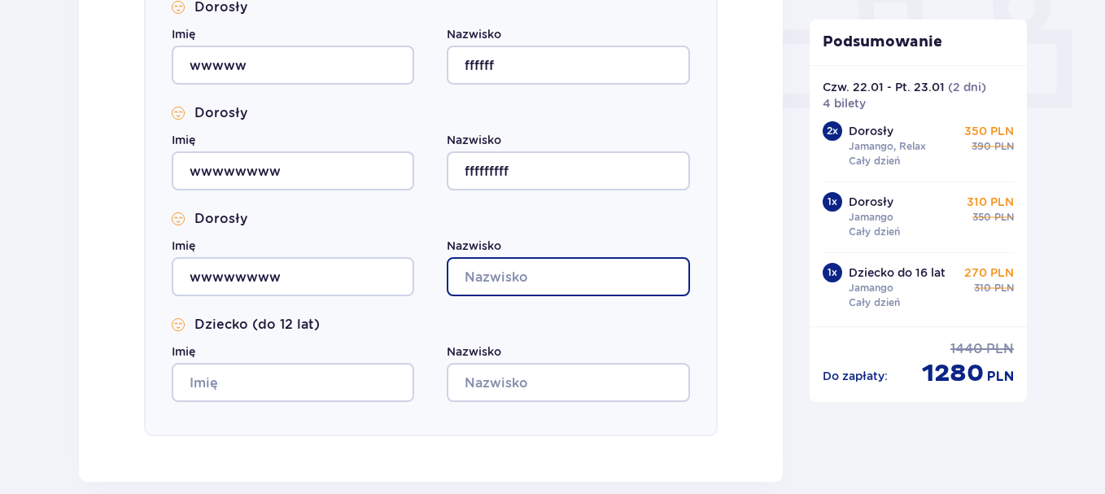
click at [524, 272] on input "Nazwisko" at bounding box center [568, 276] width 242 height 39
type input "ffffffffff"
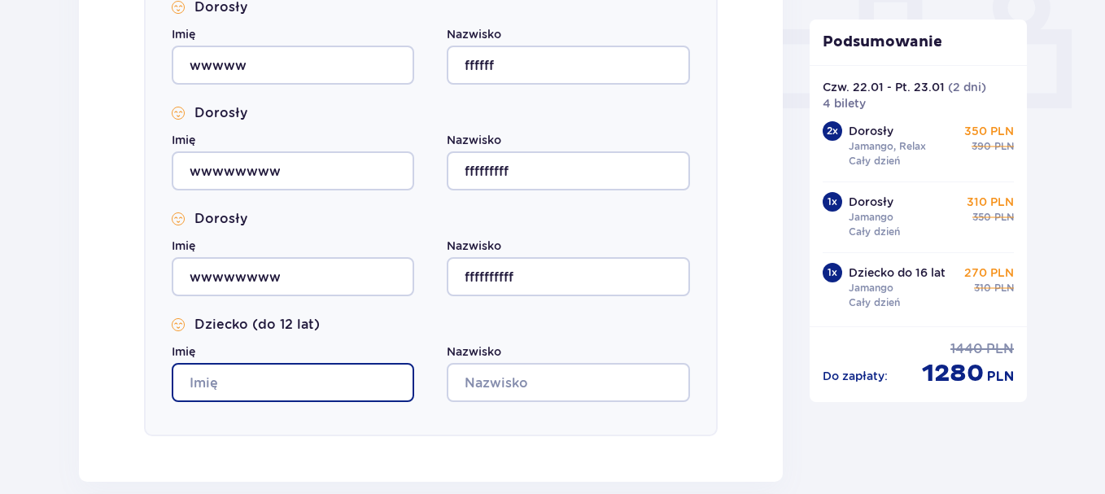
click at [257, 379] on input "Imię" at bounding box center [293, 382] width 242 height 39
type input "wwwwwwww"
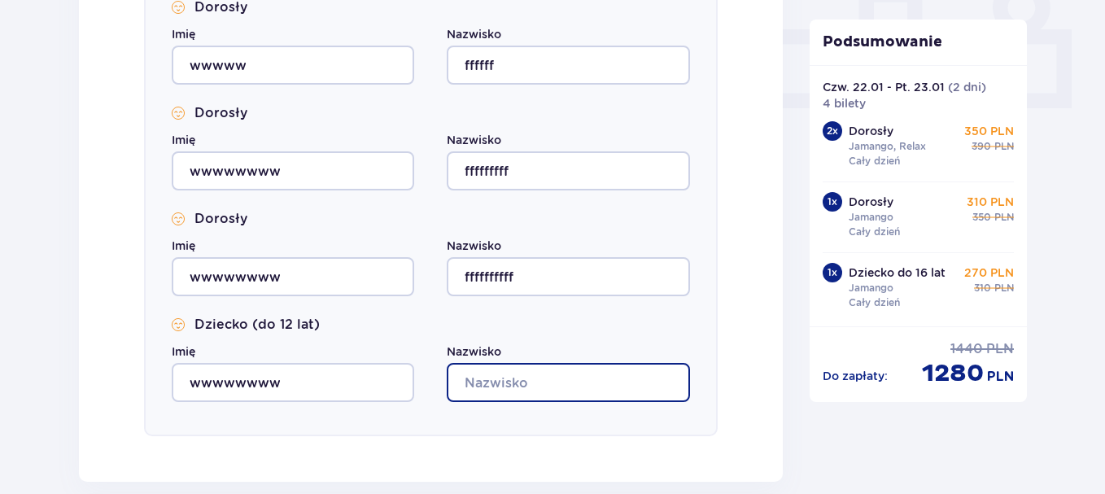
click at [608, 386] on input "Nazwisko" at bounding box center [568, 382] width 242 height 39
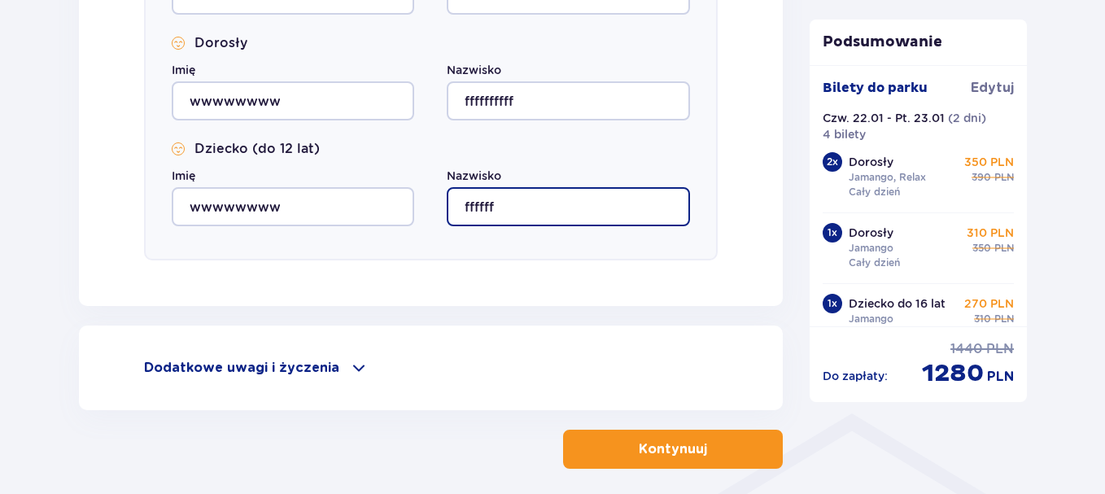
scroll to position [976, 0]
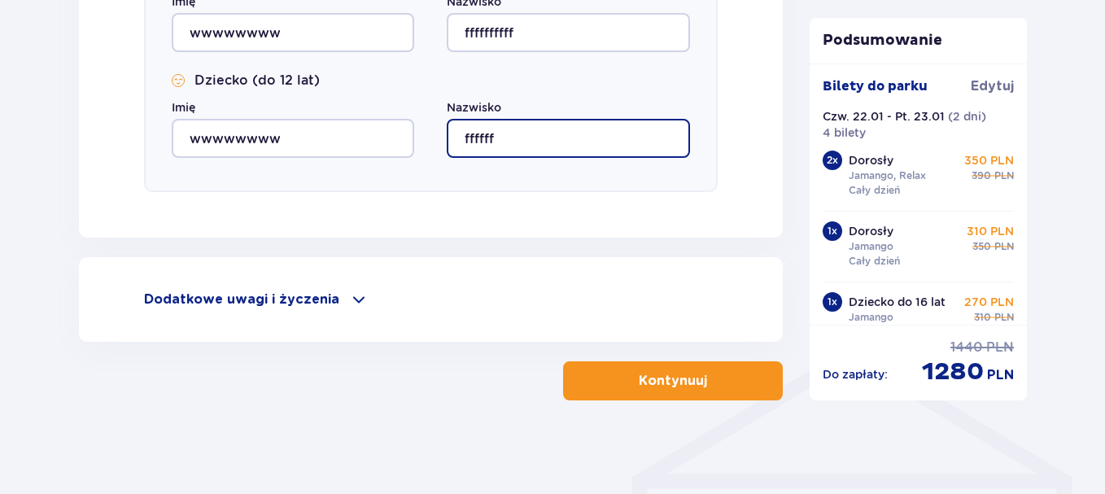
type input "ffffff"
click at [649, 378] on p "Kontynuuj" at bounding box center [672, 381] width 68 height 18
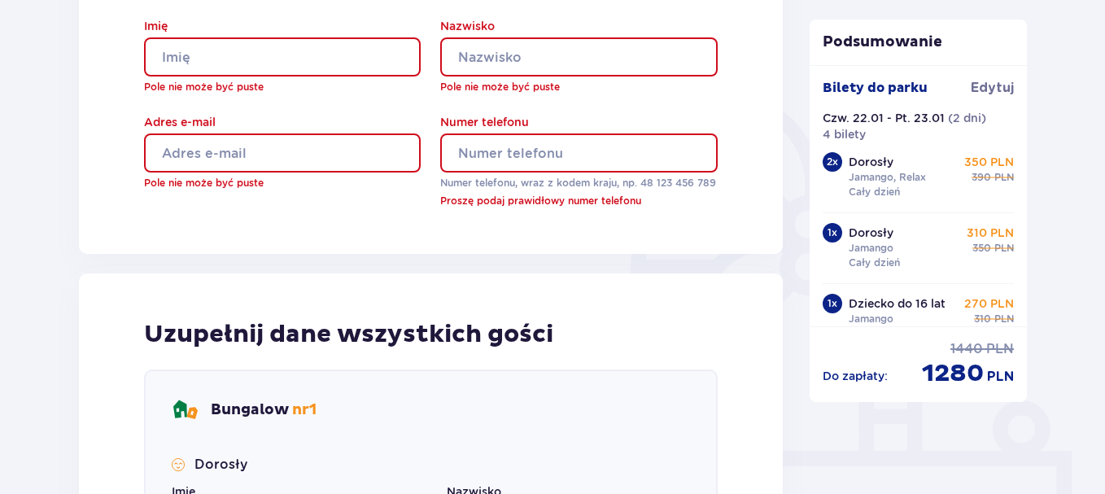
scroll to position [119, 0]
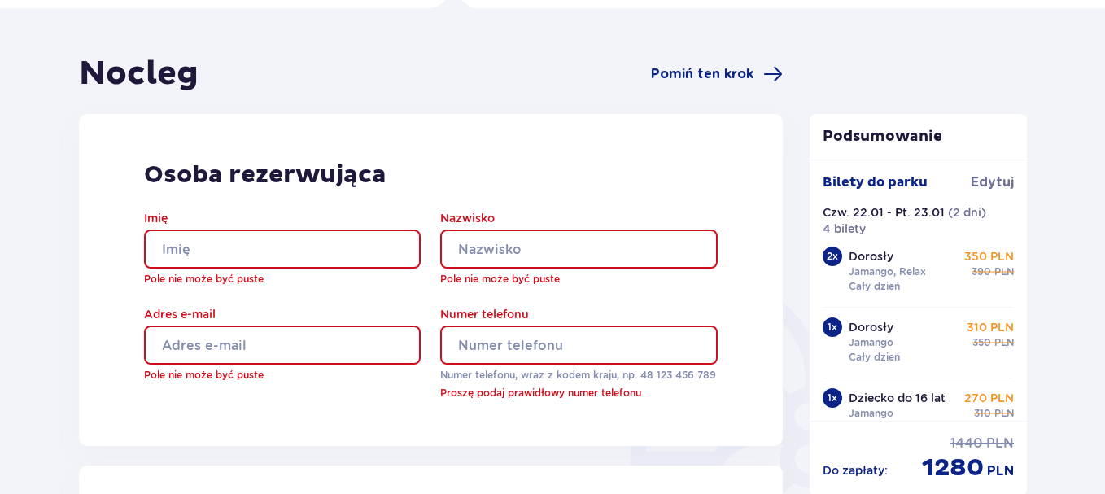
click at [331, 246] on input "Imię" at bounding box center [282, 248] width 277 height 39
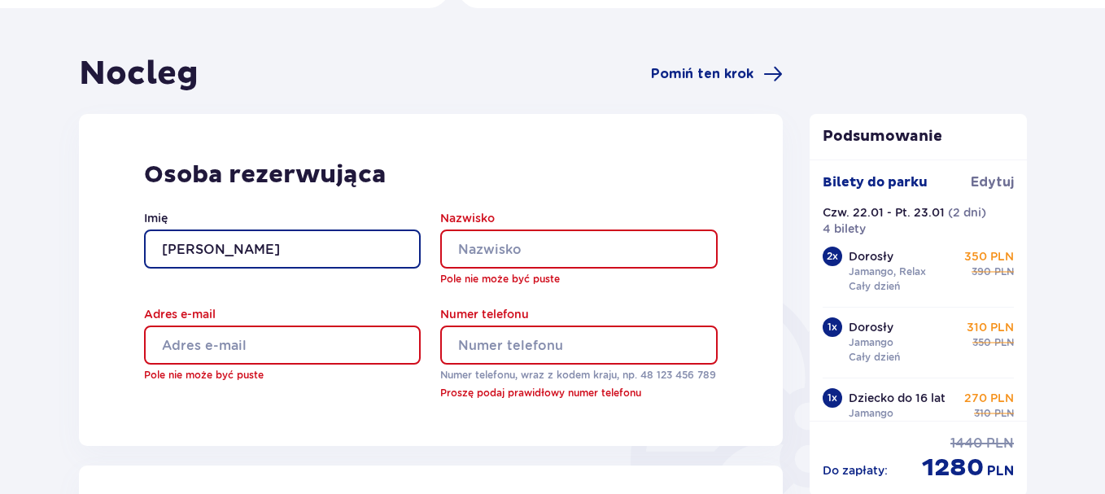
type input "[PERSON_NAME]"
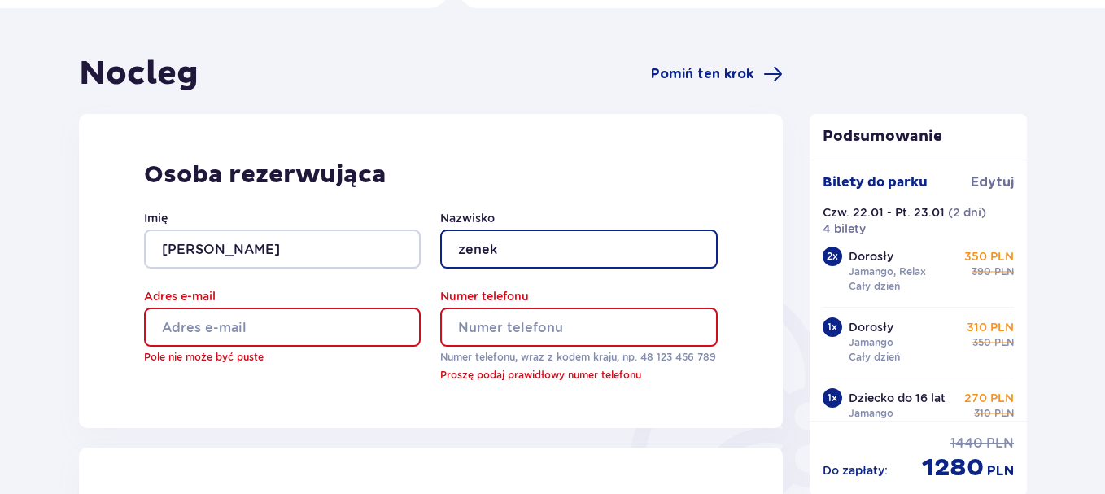
type input "zenek"
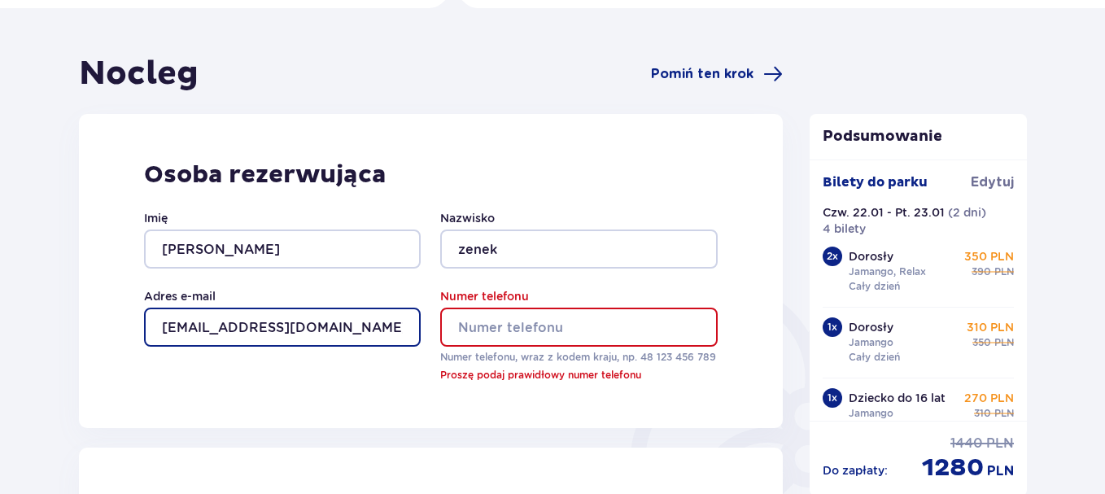
type input "[EMAIL_ADDRESS][DOMAIN_NAME]"
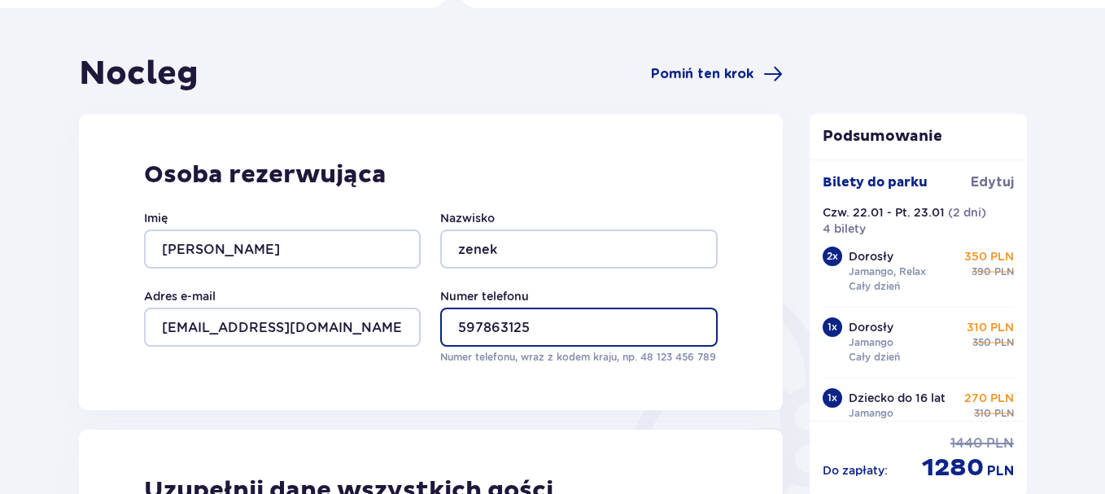
type input "597863125"
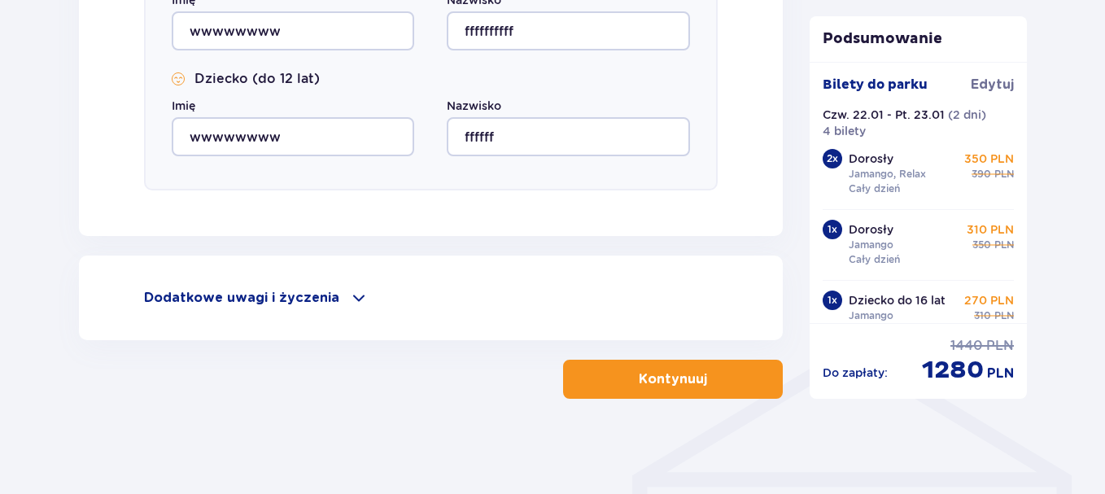
scroll to position [980, 0]
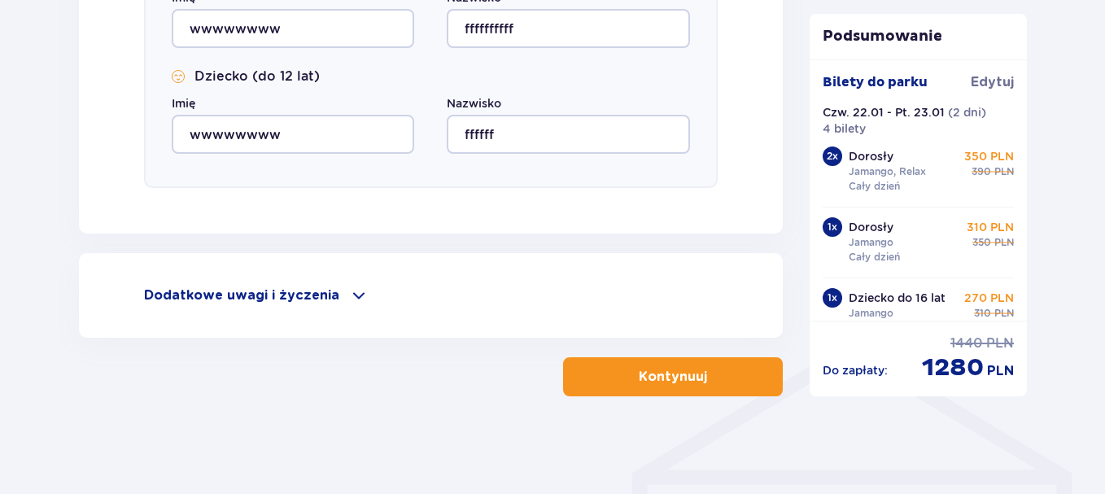
click at [675, 367] on button "Kontynuuj" at bounding box center [673, 376] width 220 height 39
